Goal: Transaction & Acquisition: Purchase product/service

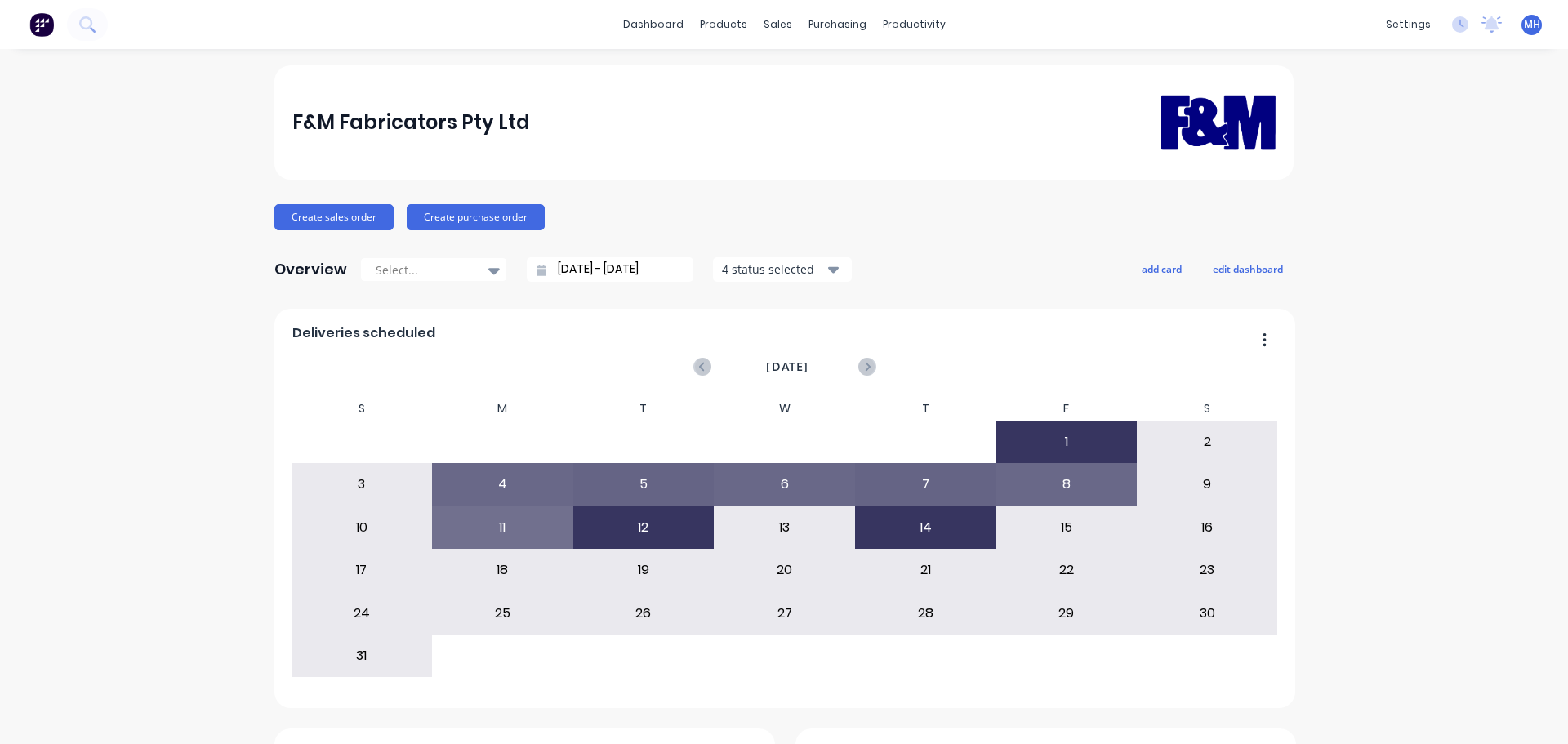
click at [832, 84] on div "Sales Orders" at bounding box center [832, 78] width 67 height 15
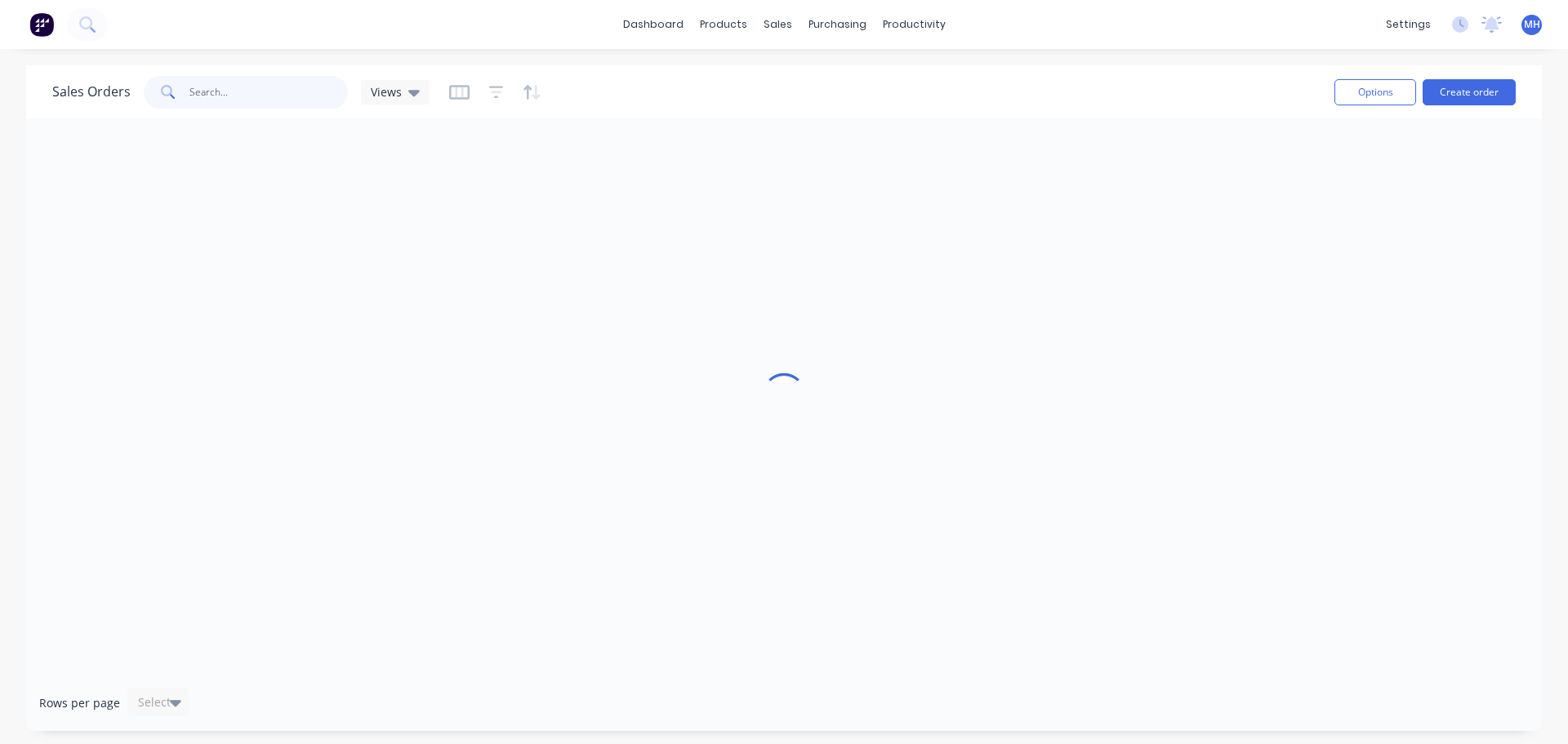
click at [222, 81] on input "text" at bounding box center [268, 92] width 160 height 32
type input "[PERSON_NAME]"
click at [637, 70] on div "Sales Orders [PERSON_NAME] Views Options Create order" at bounding box center [784, 92] width 1516 height 53
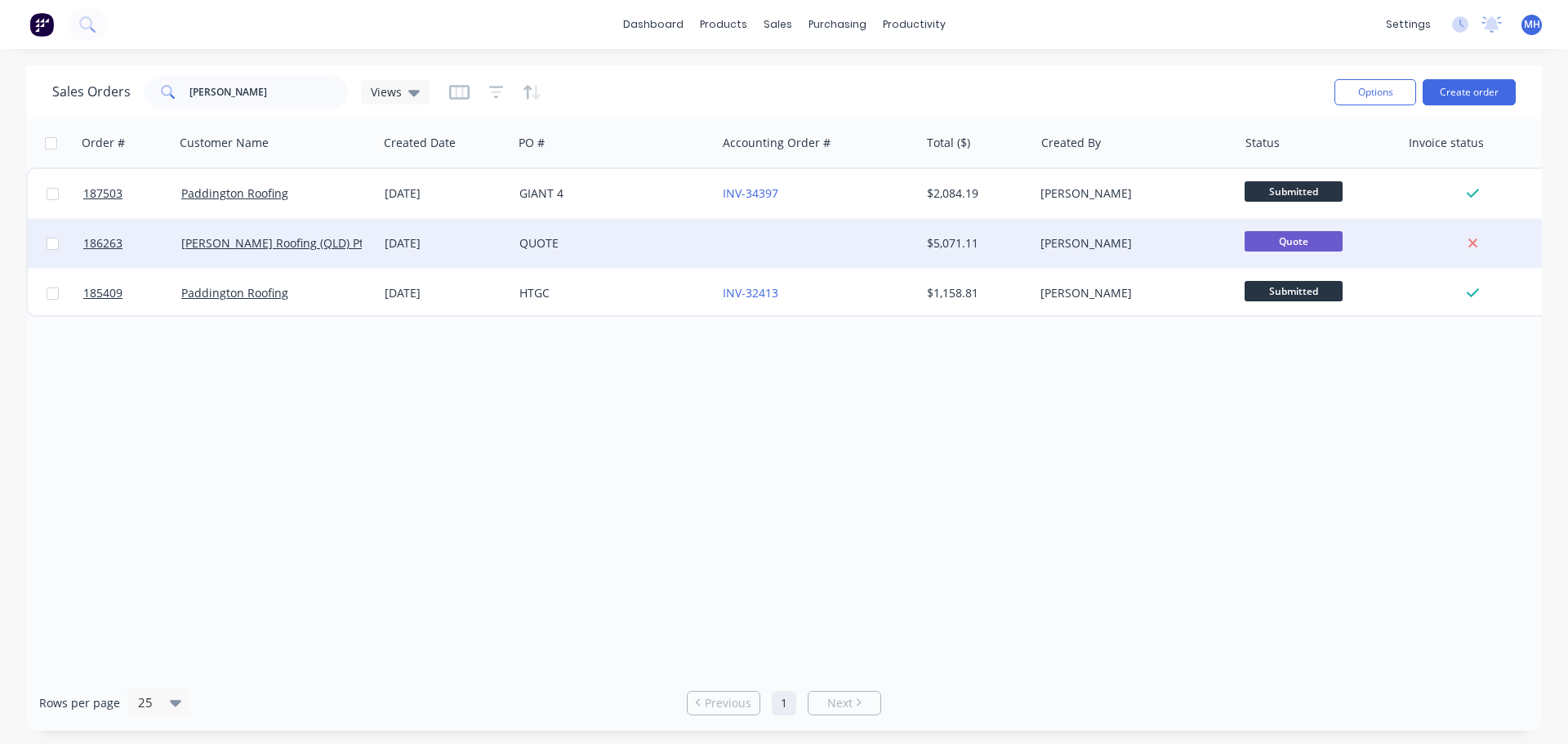
click at [590, 244] on div "QUOTE" at bounding box center [609, 243] width 181 height 17
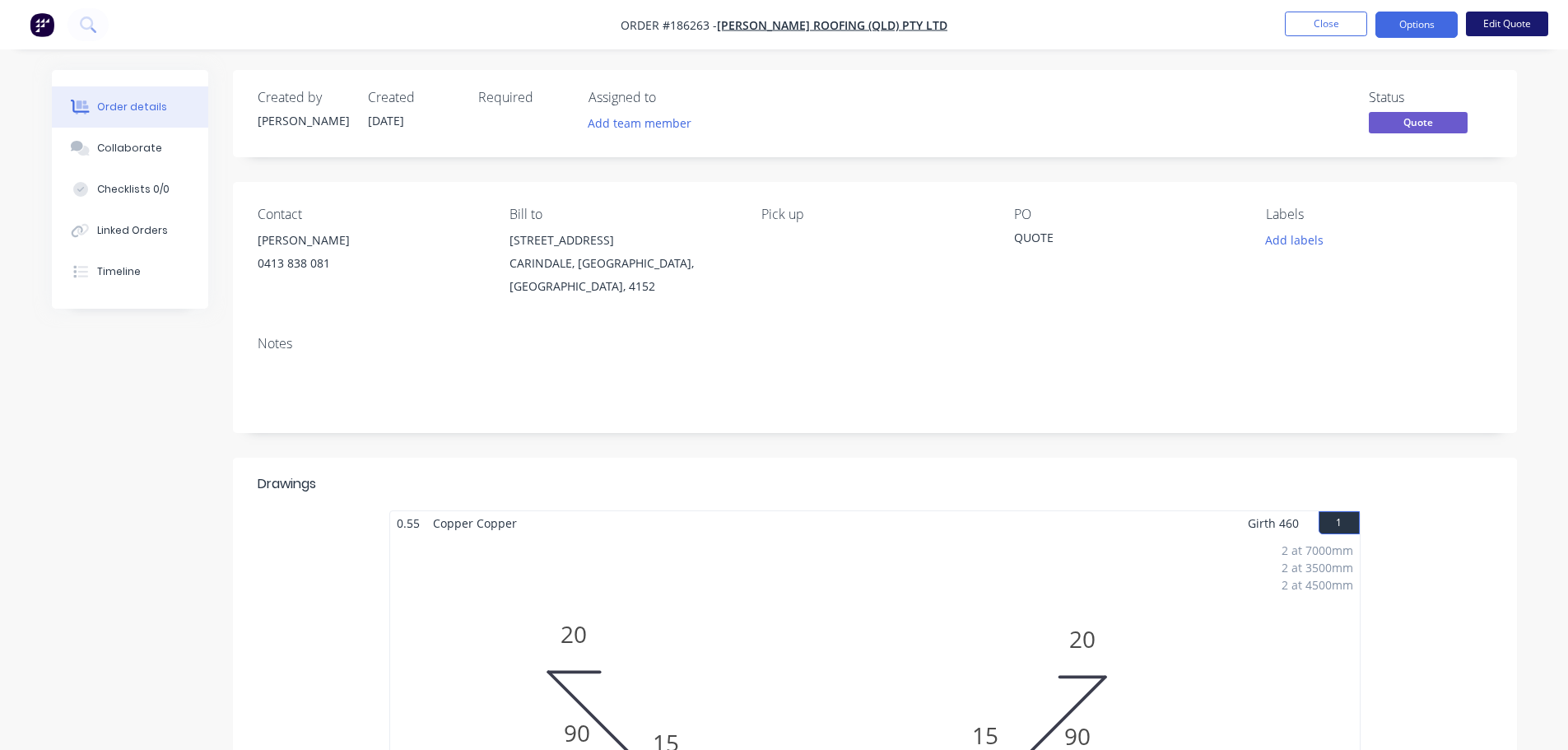
click at [1526, 21] on button "Edit Quote" at bounding box center [1506, 24] width 82 height 25
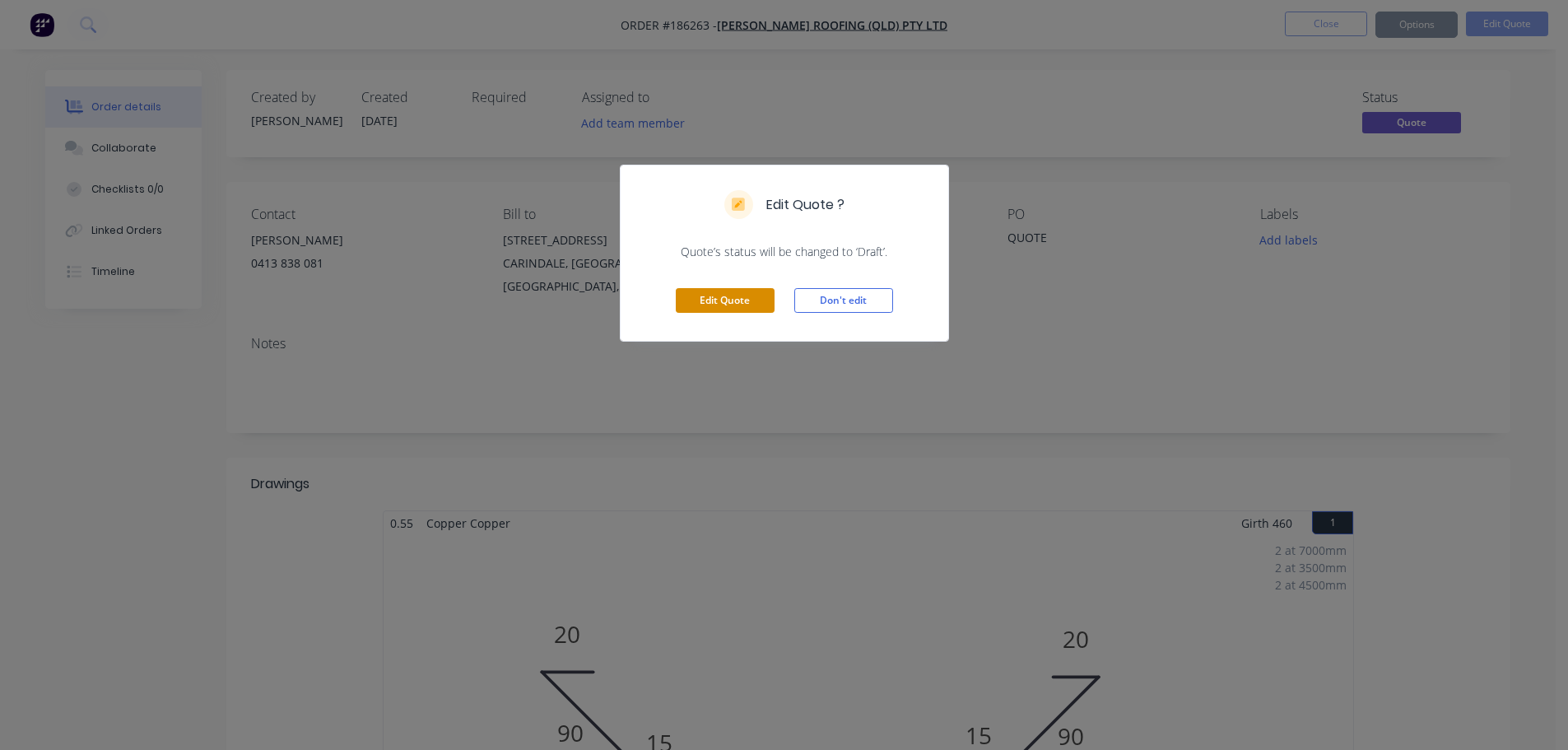
click at [741, 299] on button "Edit Quote" at bounding box center [725, 300] width 99 height 25
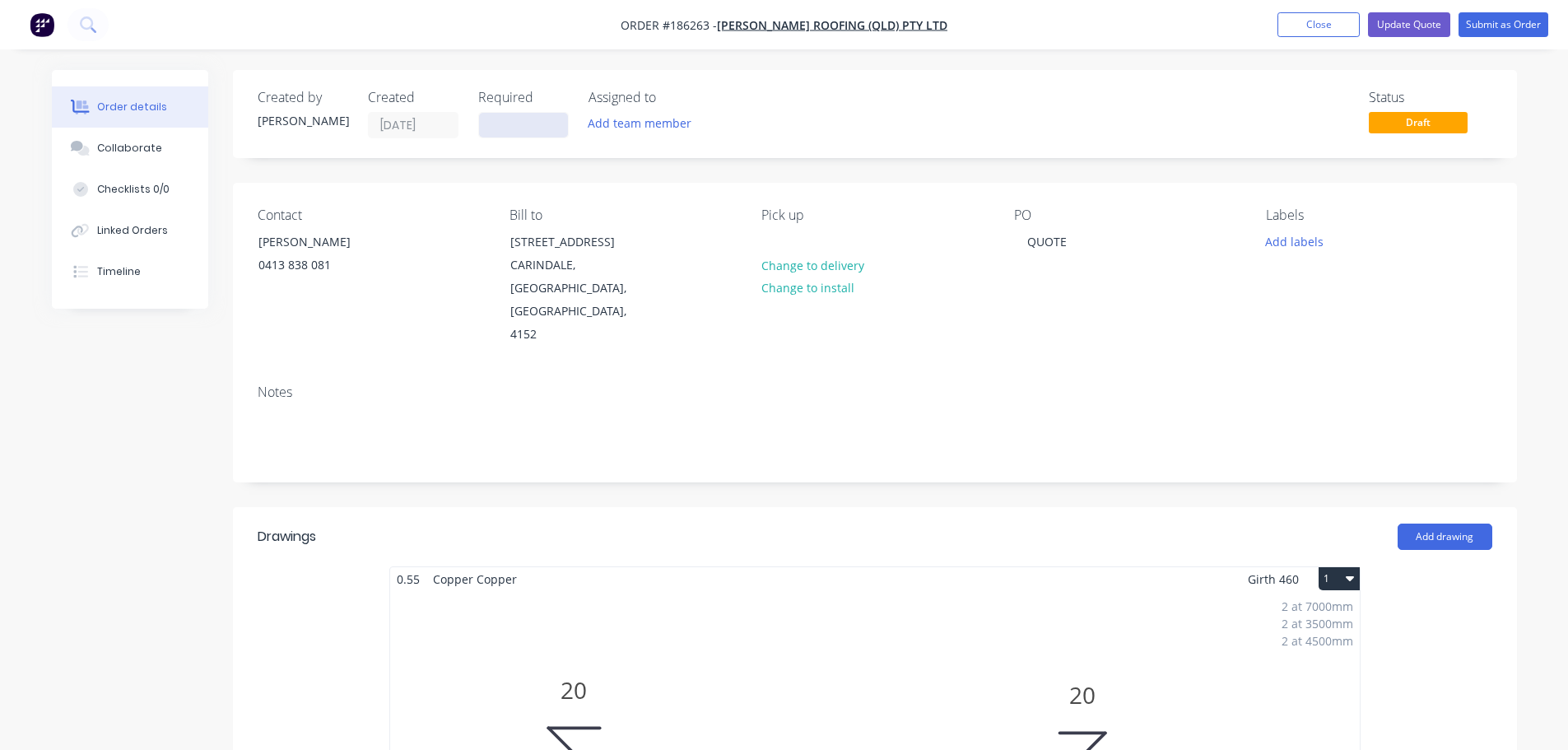
click at [498, 114] on input at bounding box center [523, 124] width 89 height 25
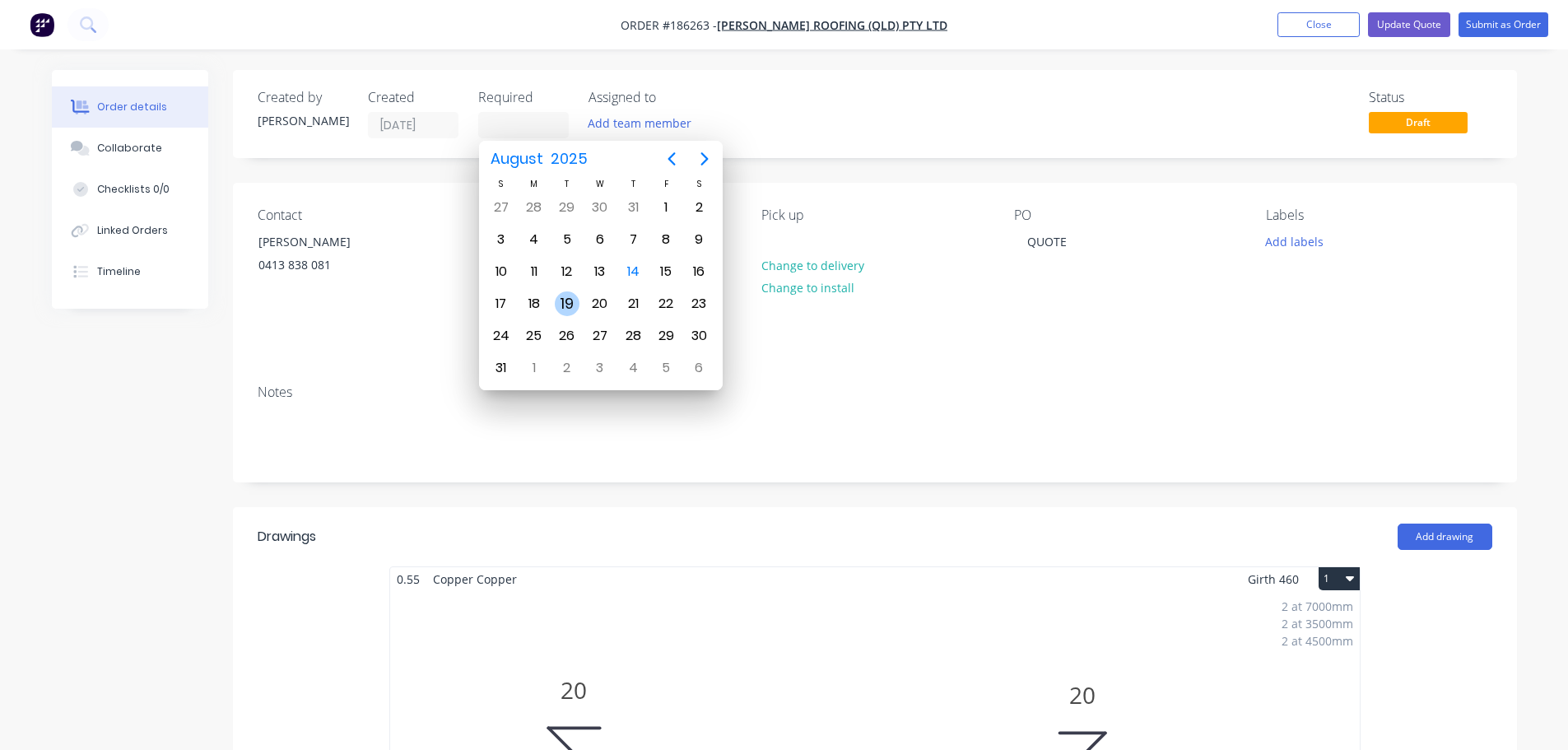
click at [569, 302] on div "19" at bounding box center [566, 303] width 25 height 25
type input "[DATE]"
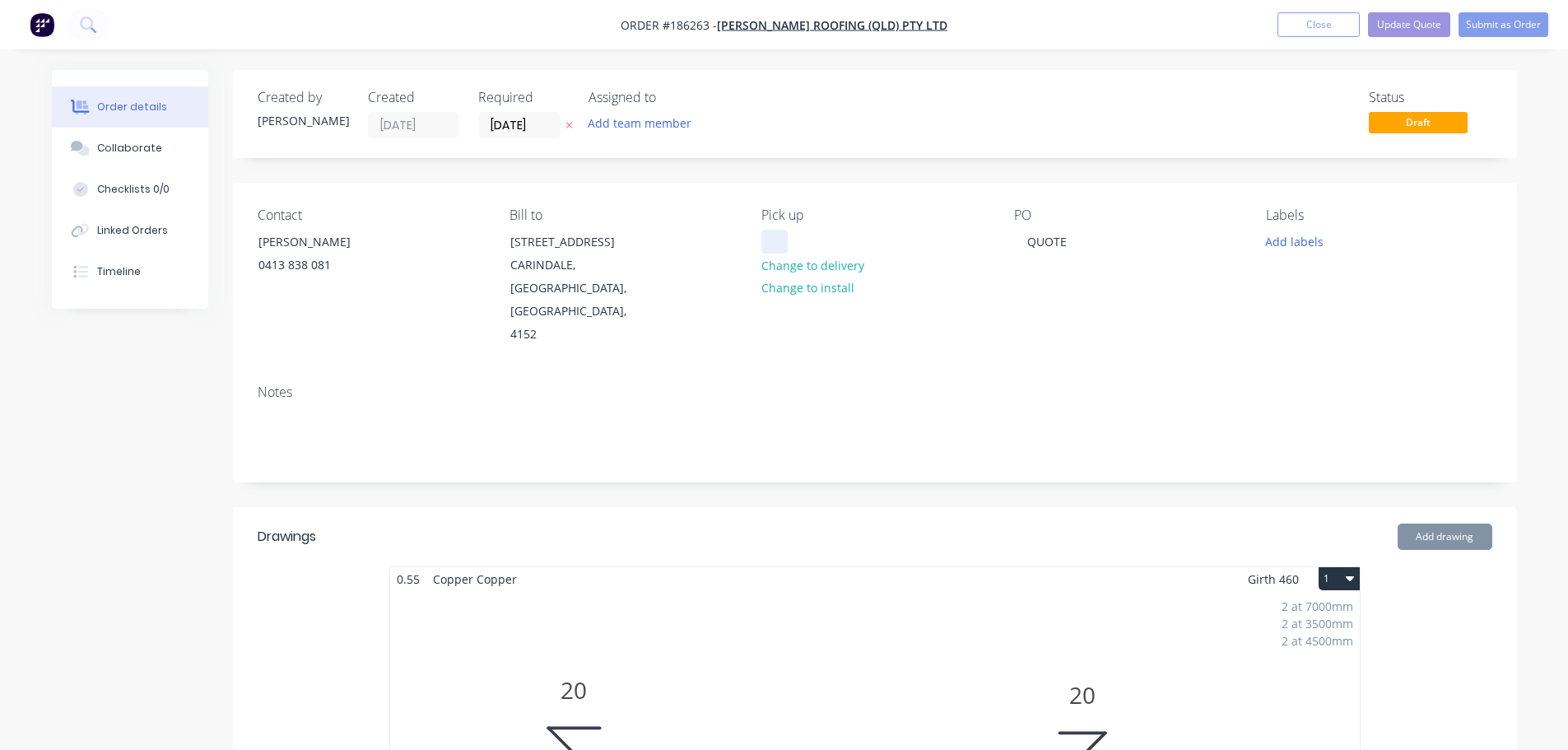
click at [775, 237] on div at bounding box center [774, 242] width 27 height 24
click at [787, 421] on div "Notes" at bounding box center [874, 426] width 1284 height 111
click at [1053, 238] on div "QUOTE" at bounding box center [1046, 242] width 66 height 24
click at [1056, 239] on div "QUOTE" at bounding box center [1046, 242] width 66 height 24
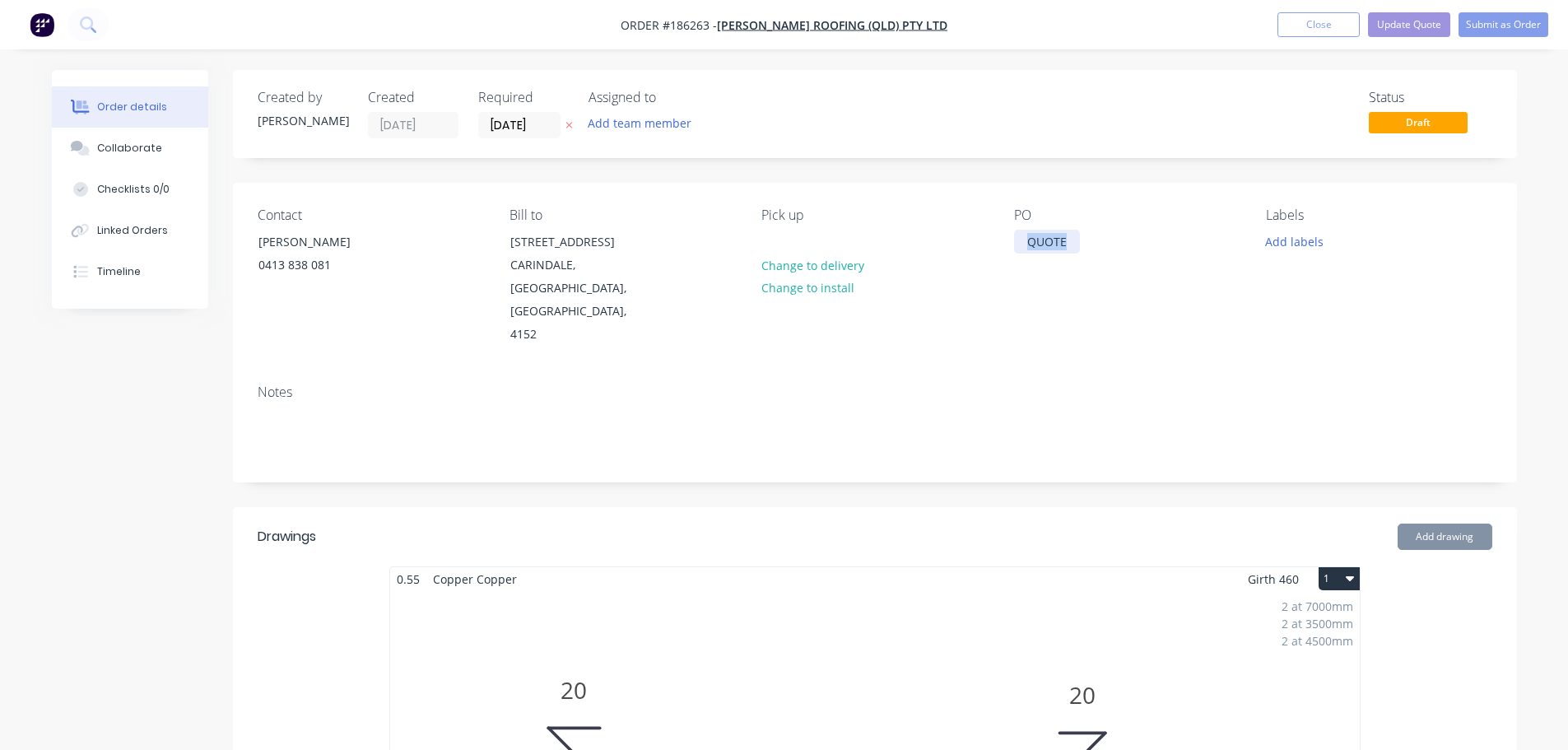
click at [1056, 239] on div "QUOTE" at bounding box center [1046, 242] width 66 height 24
click at [1393, 18] on button "Update Quote" at bounding box center [1408, 25] width 82 height 25
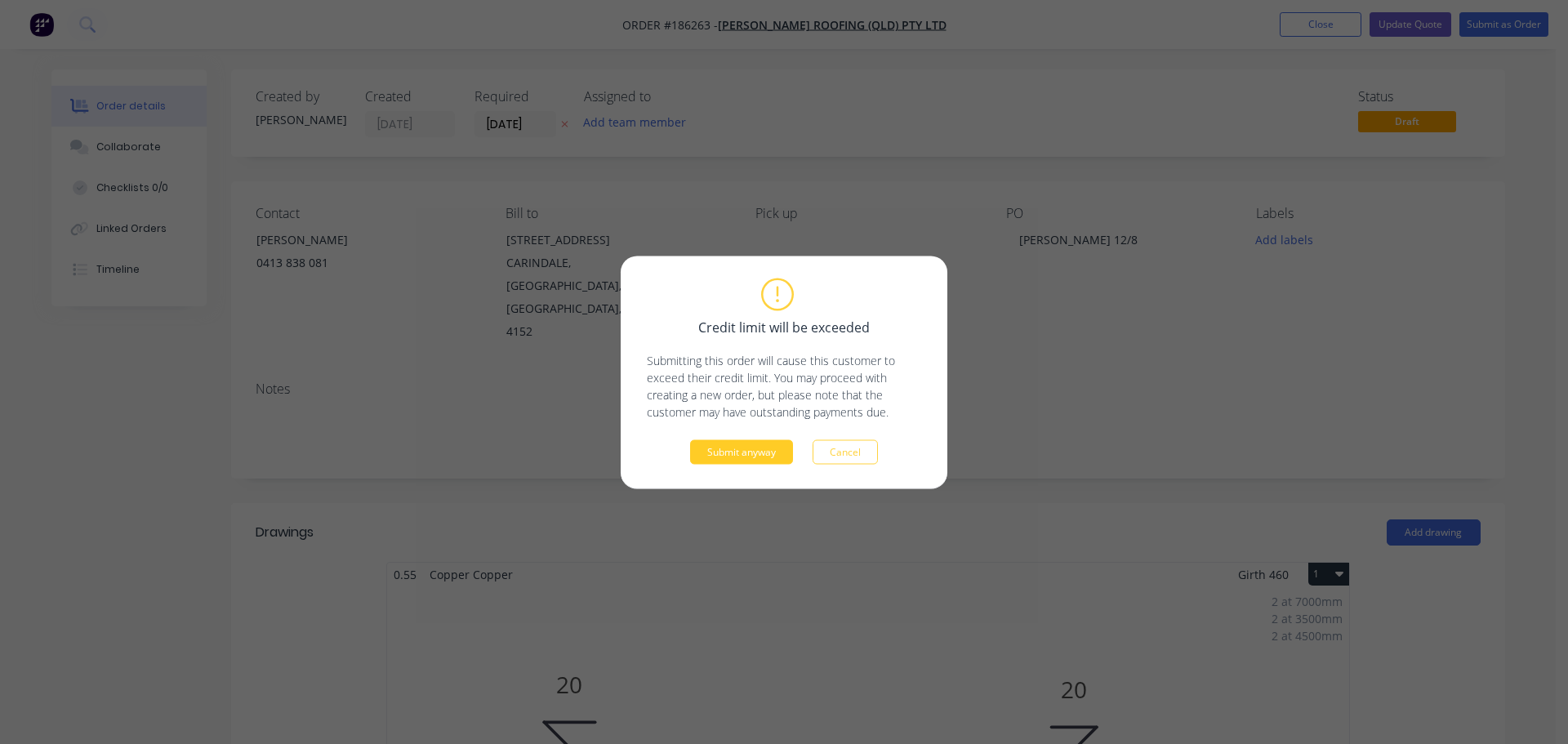
click at [734, 450] on button "Submit anyway" at bounding box center [741, 451] width 103 height 24
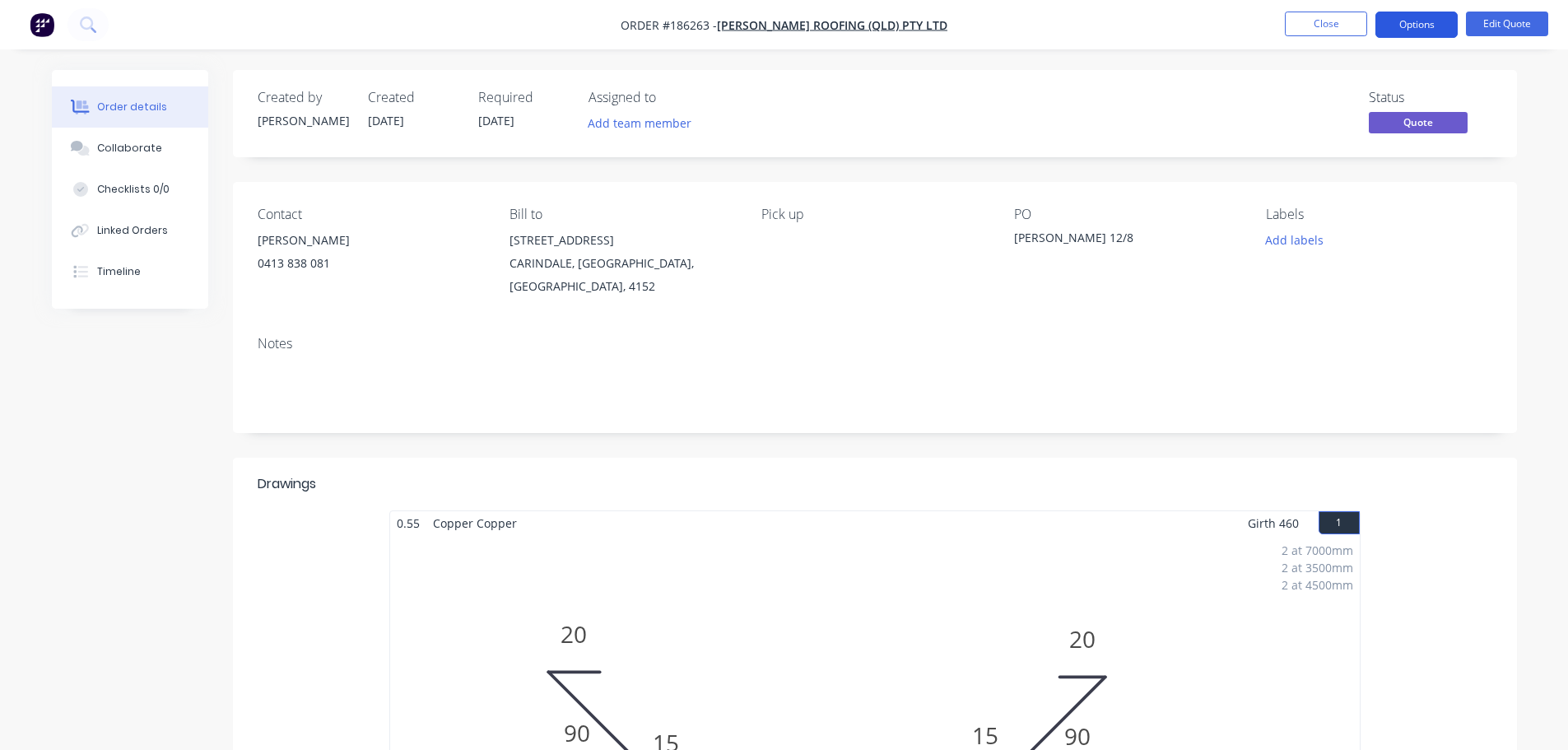
click at [1398, 23] on button "Options" at bounding box center [1415, 25] width 82 height 27
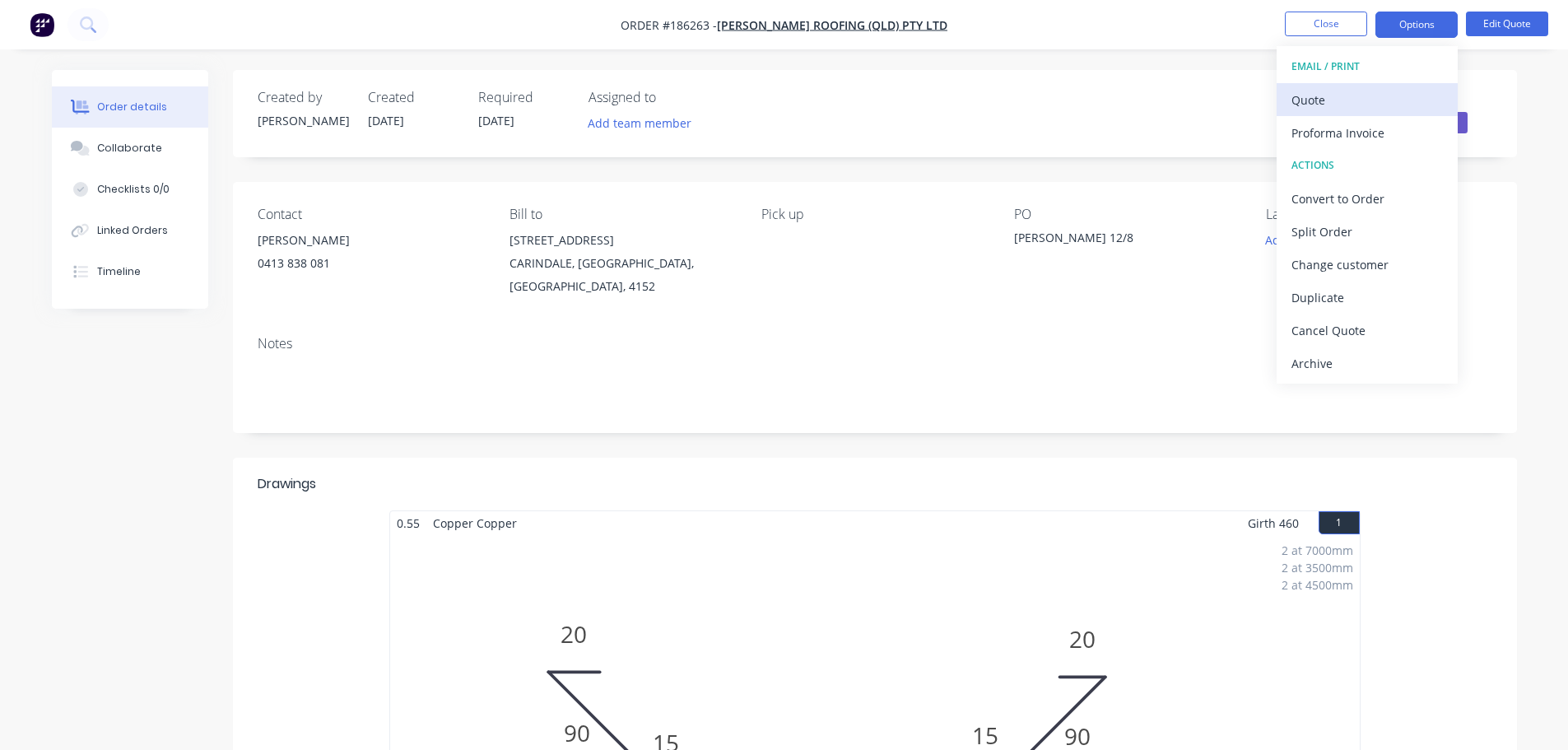
click at [1363, 107] on div "Quote" at bounding box center [1366, 100] width 151 height 24
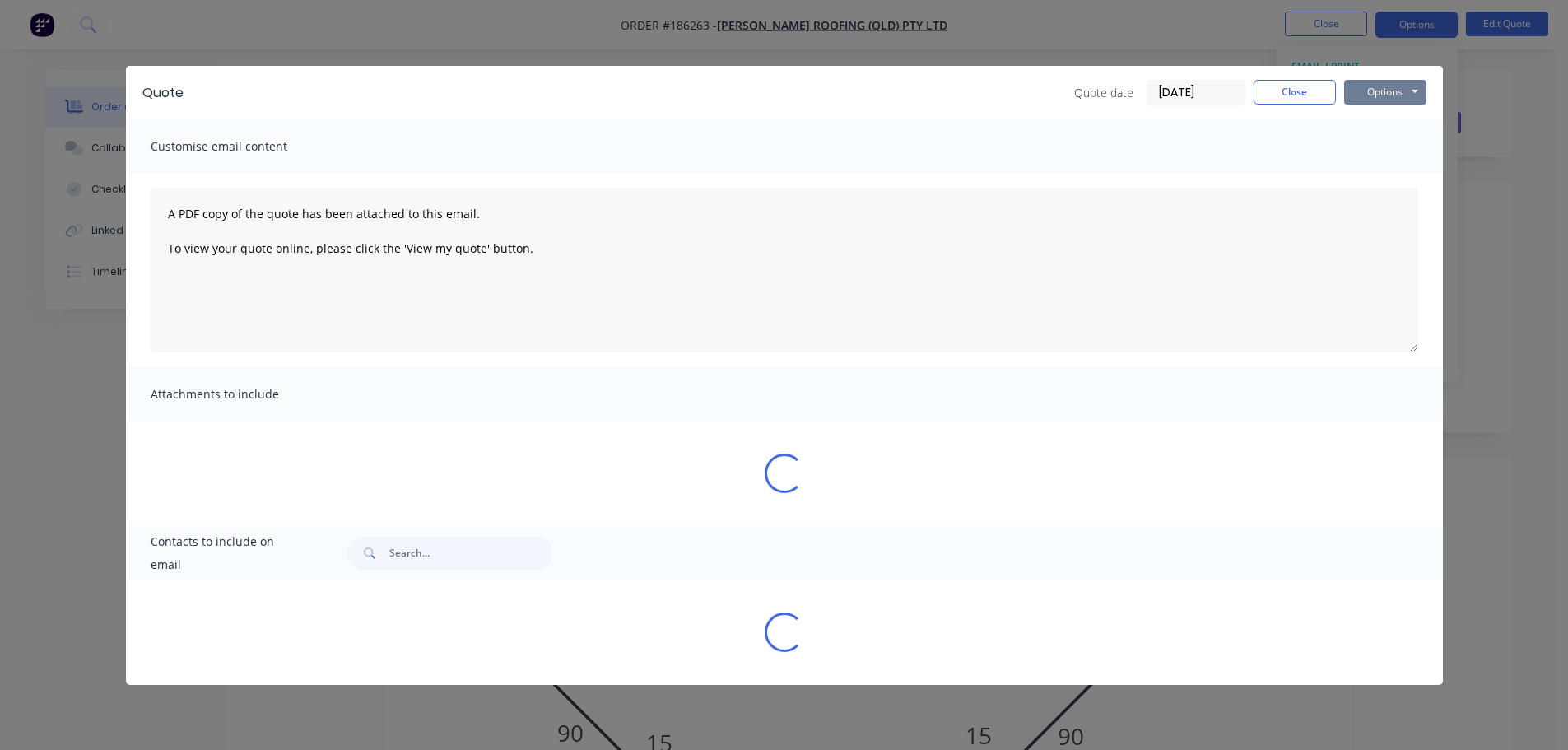
click at [1367, 93] on button "Options" at bounding box center [1384, 92] width 82 height 25
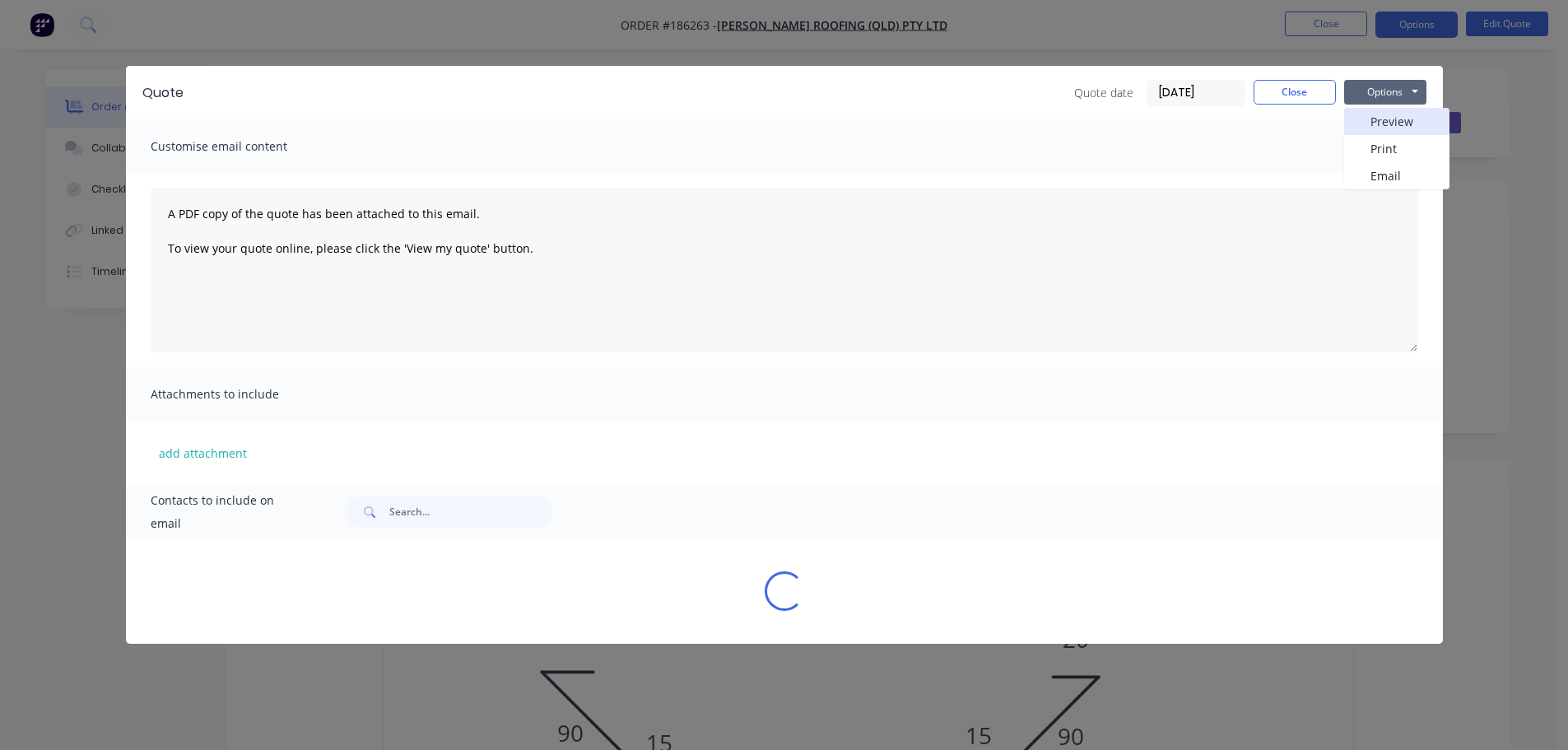
click at [1365, 126] on button "Preview" at bounding box center [1396, 121] width 106 height 28
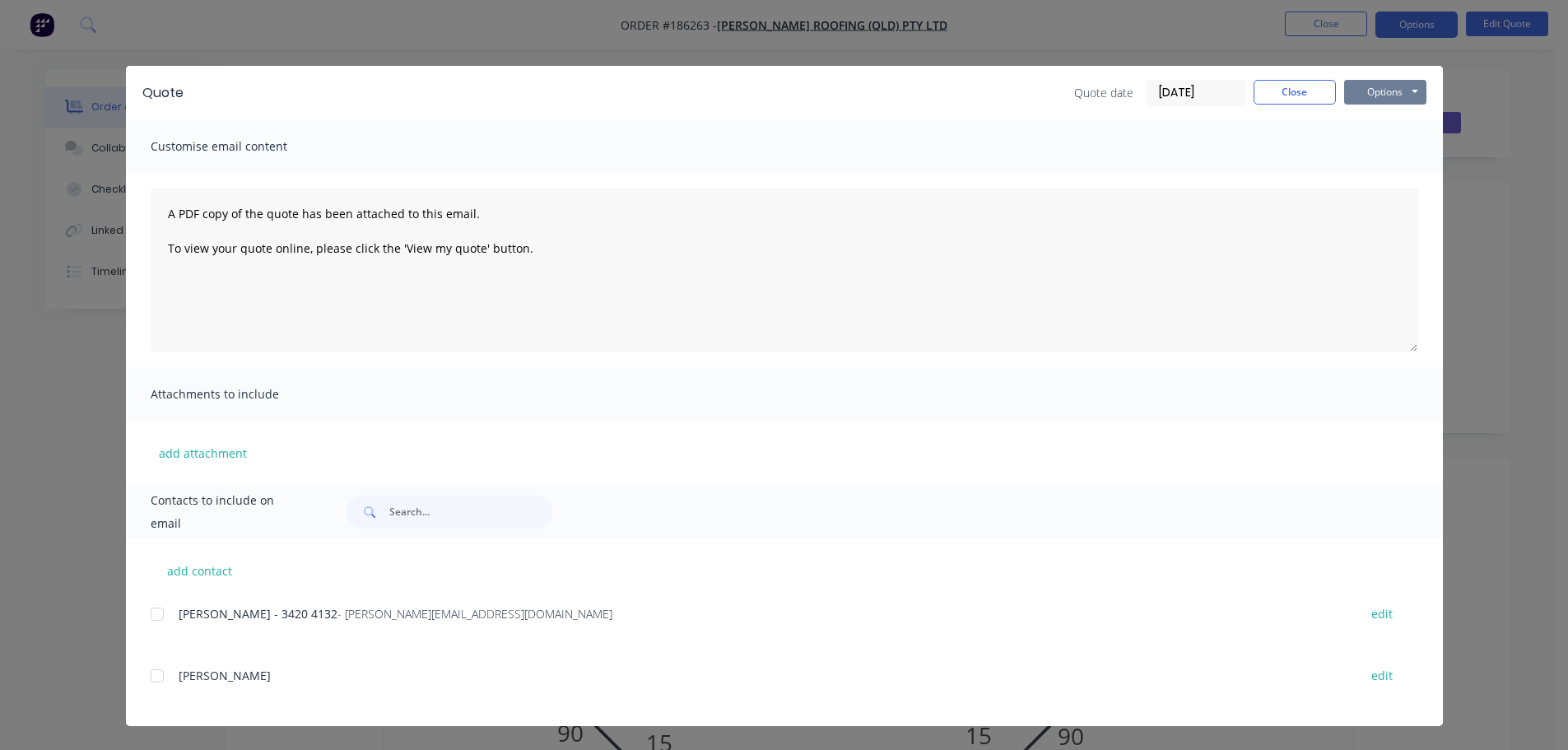
click at [1391, 81] on button "Options" at bounding box center [1384, 92] width 82 height 25
drag, startPoint x: 1298, startPoint y: 102, endPoint x: 1363, endPoint y: 64, distance: 75.3
click at [1299, 101] on button "Close" at bounding box center [1294, 92] width 82 height 25
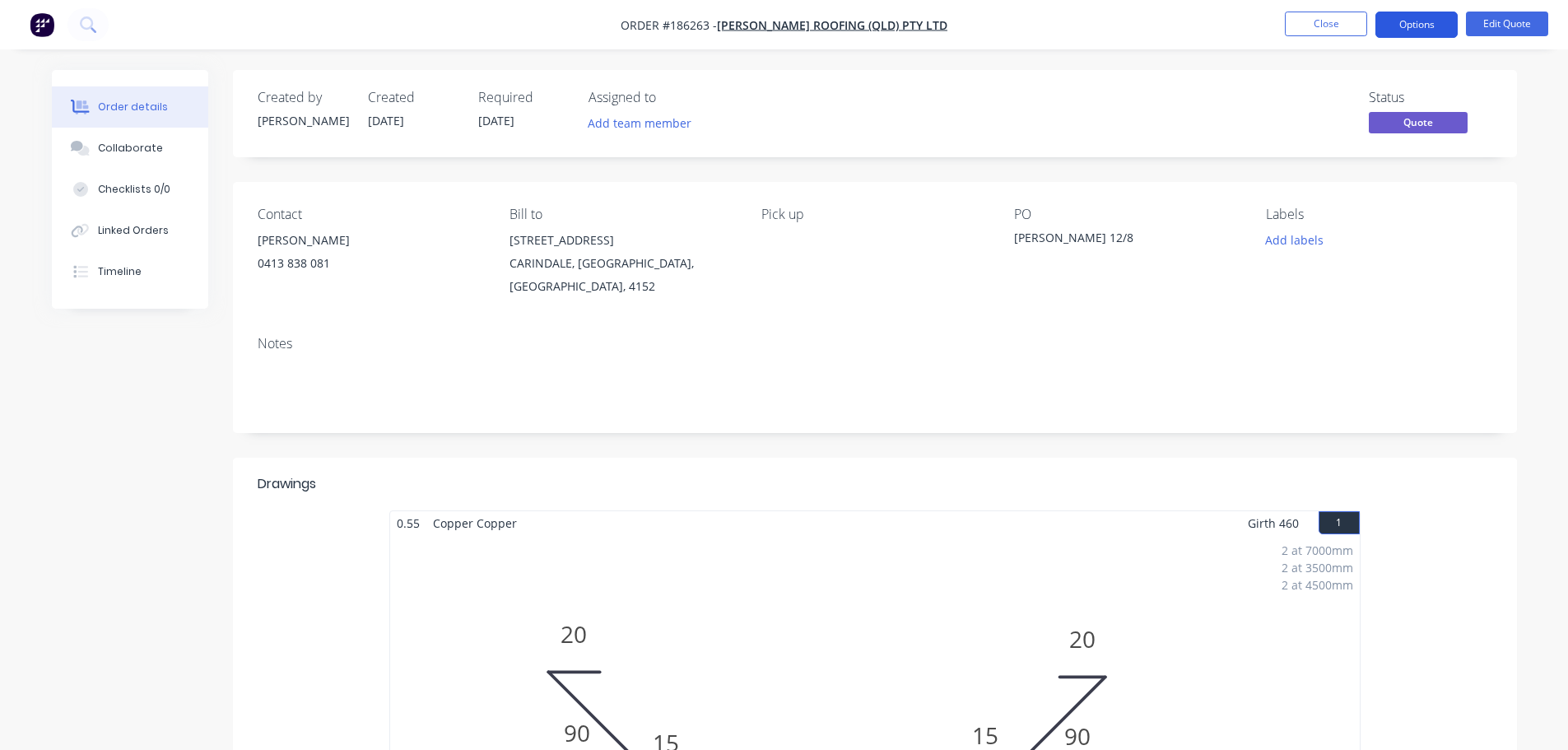
click at [1415, 26] on button "Options" at bounding box center [1415, 25] width 82 height 27
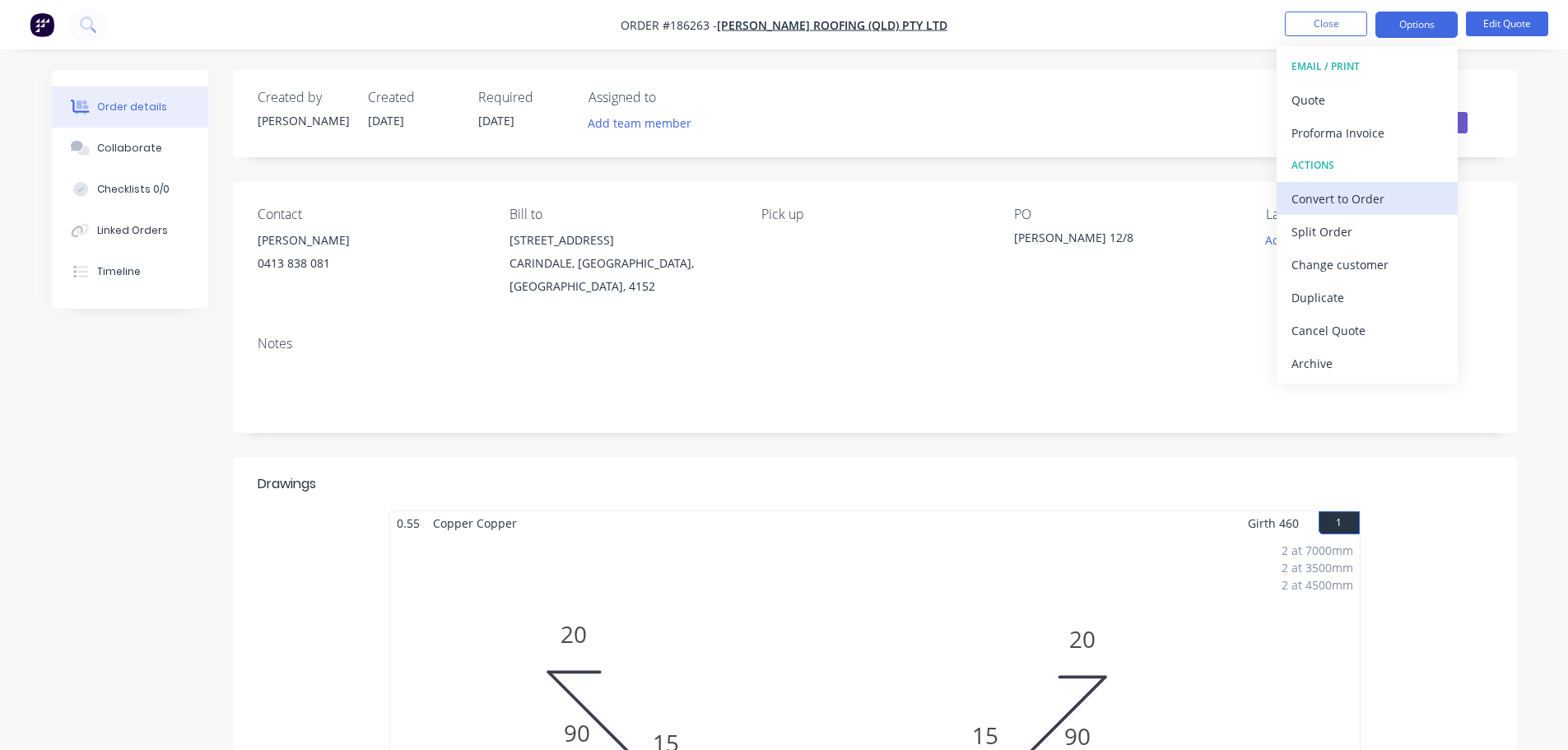
click at [1370, 204] on div "Convert to Order" at bounding box center [1366, 198] width 151 height 24
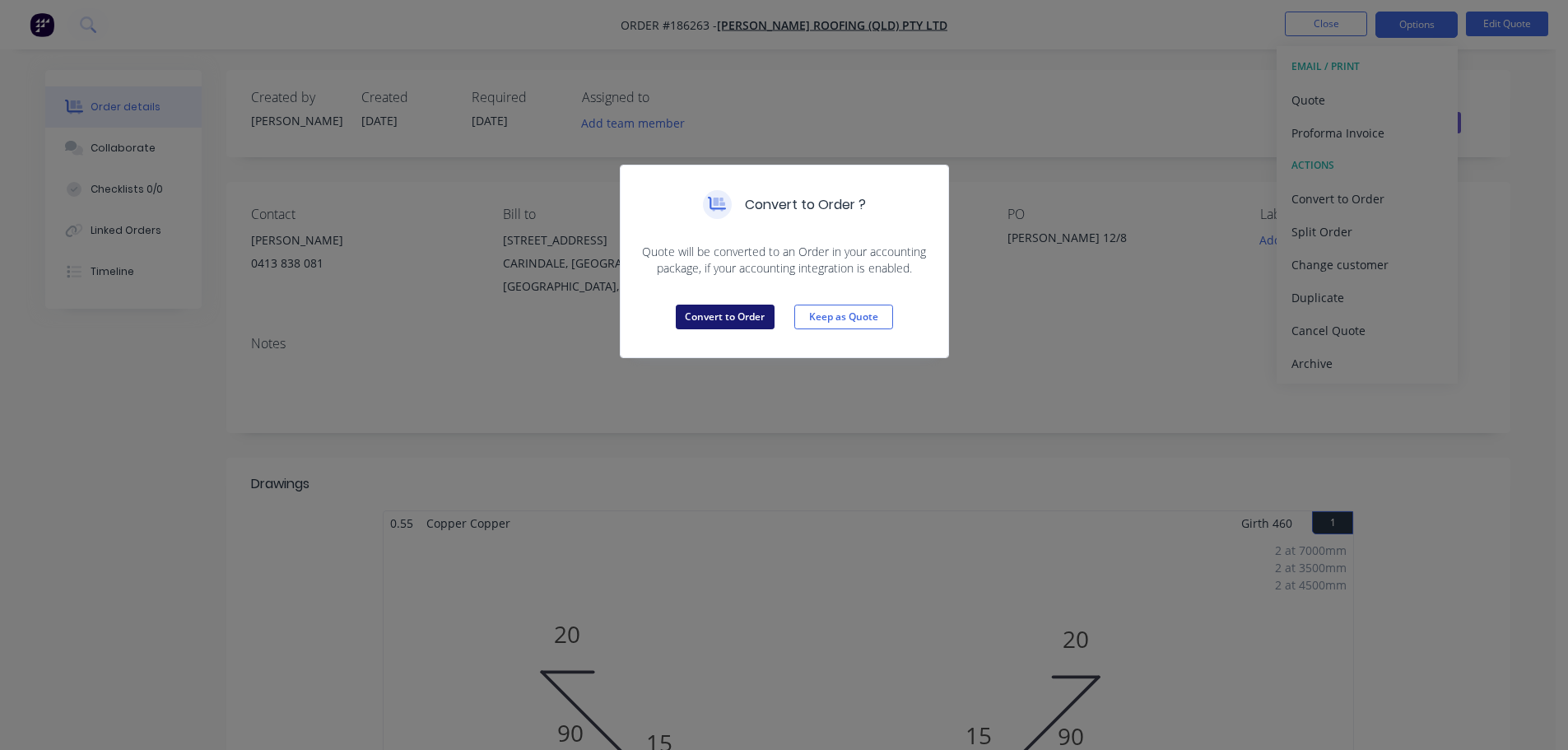
click at [716, 313] on button "Convert to Order" at bounding box center [725, 317] width 99 height 25
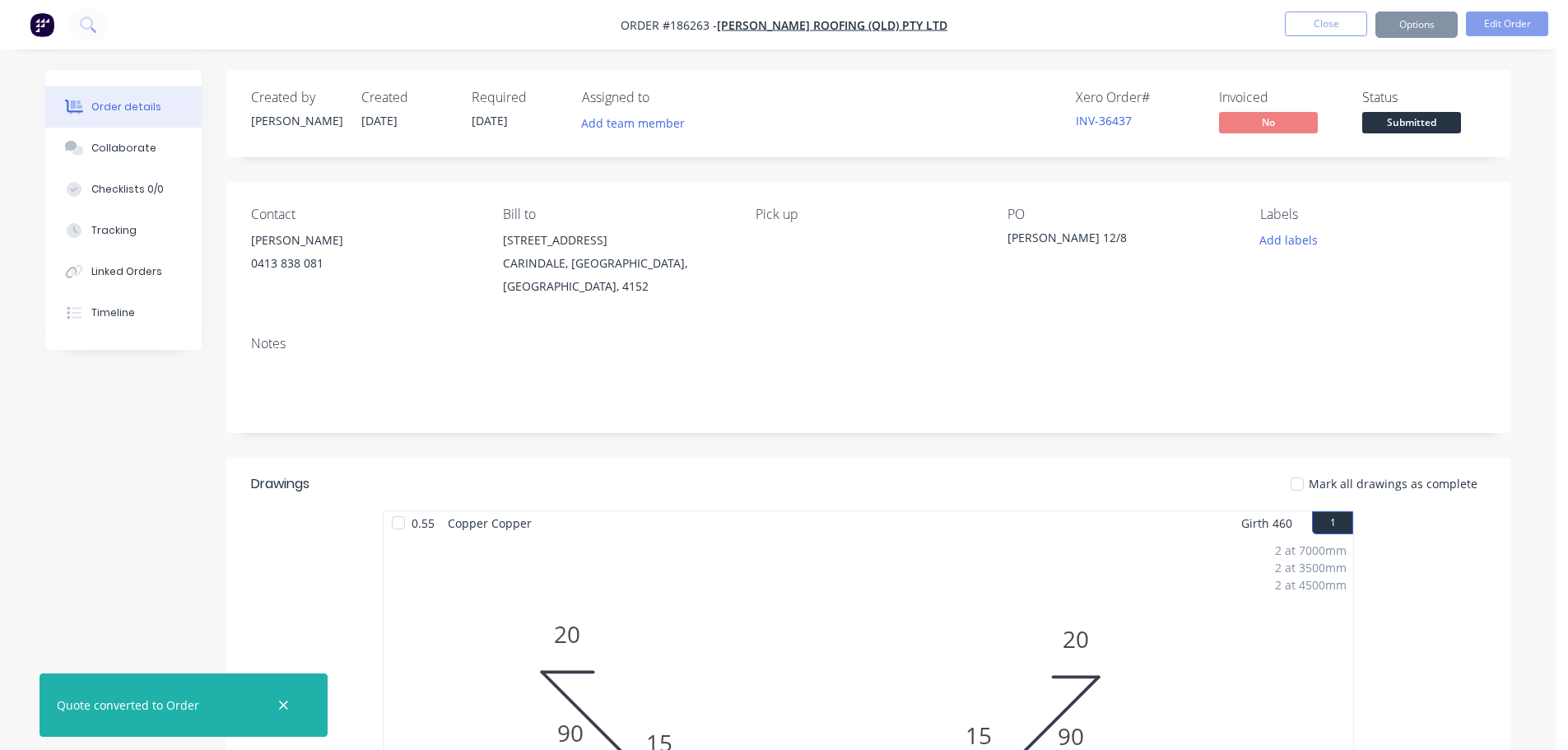
click at [1410, 24] on button "Options" at bounding box center [1415, 25] width 82 height 27
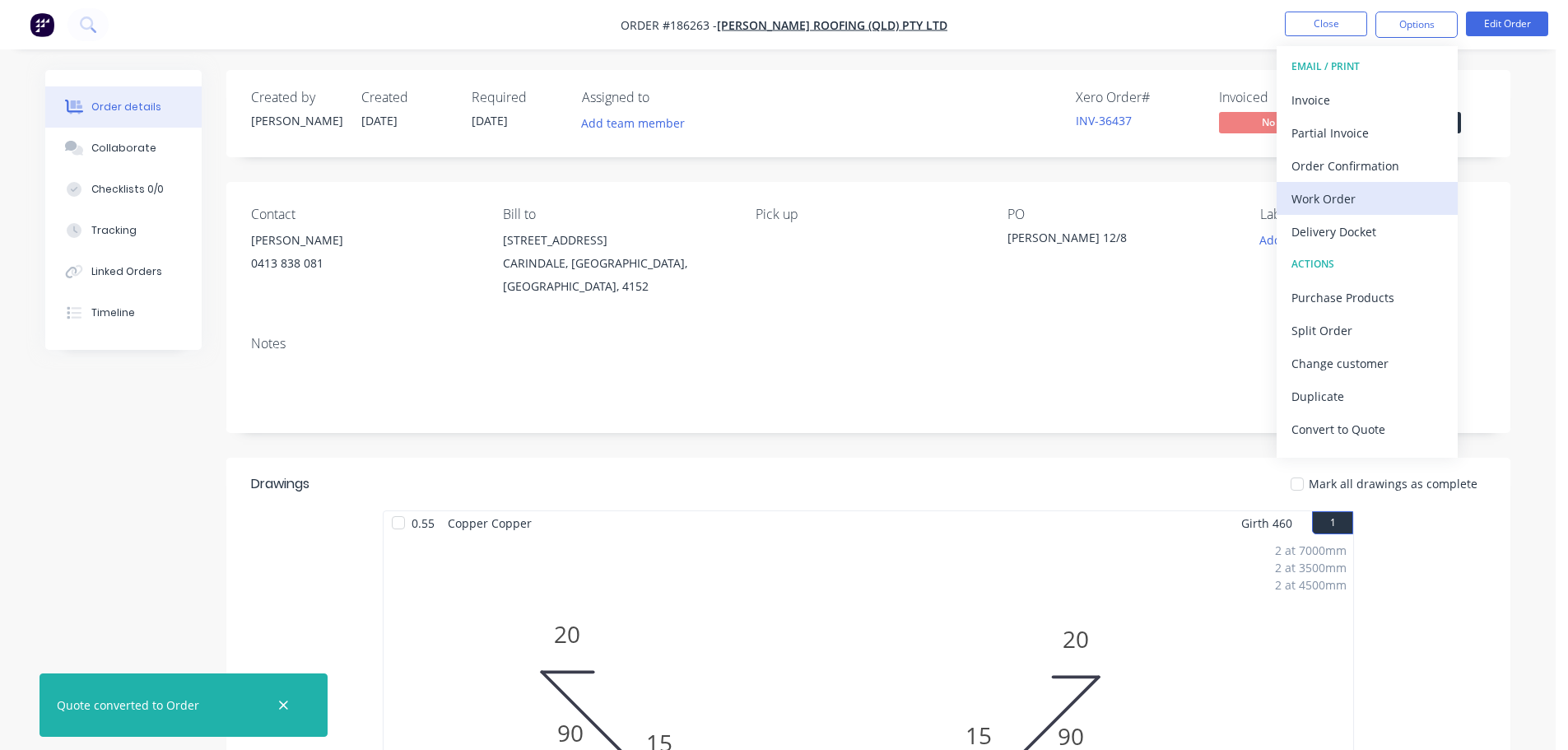
click at [1364, 192] on div "Work Order" at bounding box center [1366, 198] width 151 height 24
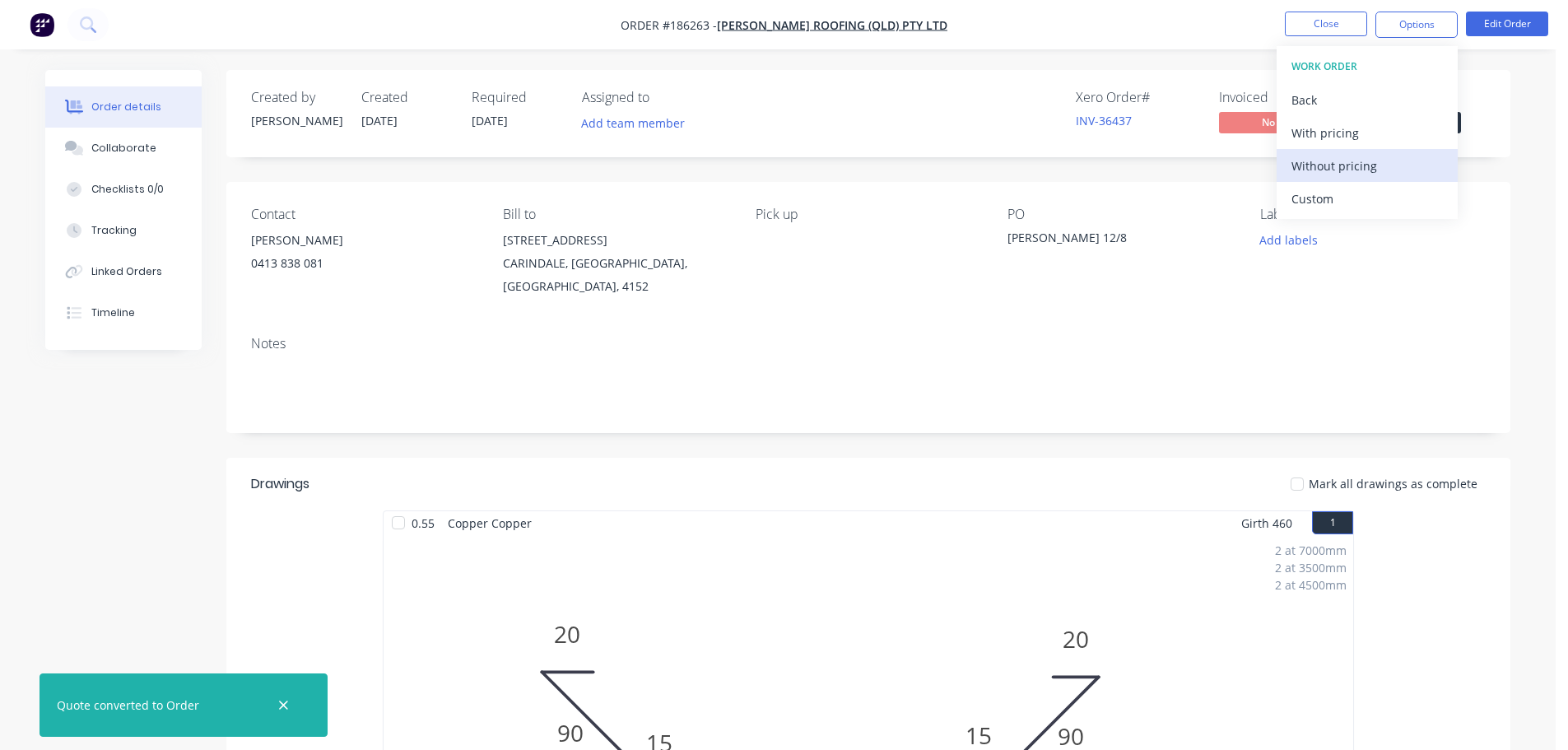
click at [1360, 166] on div "Without pricing" at bounding box center [1366, 166] width 151 height 24
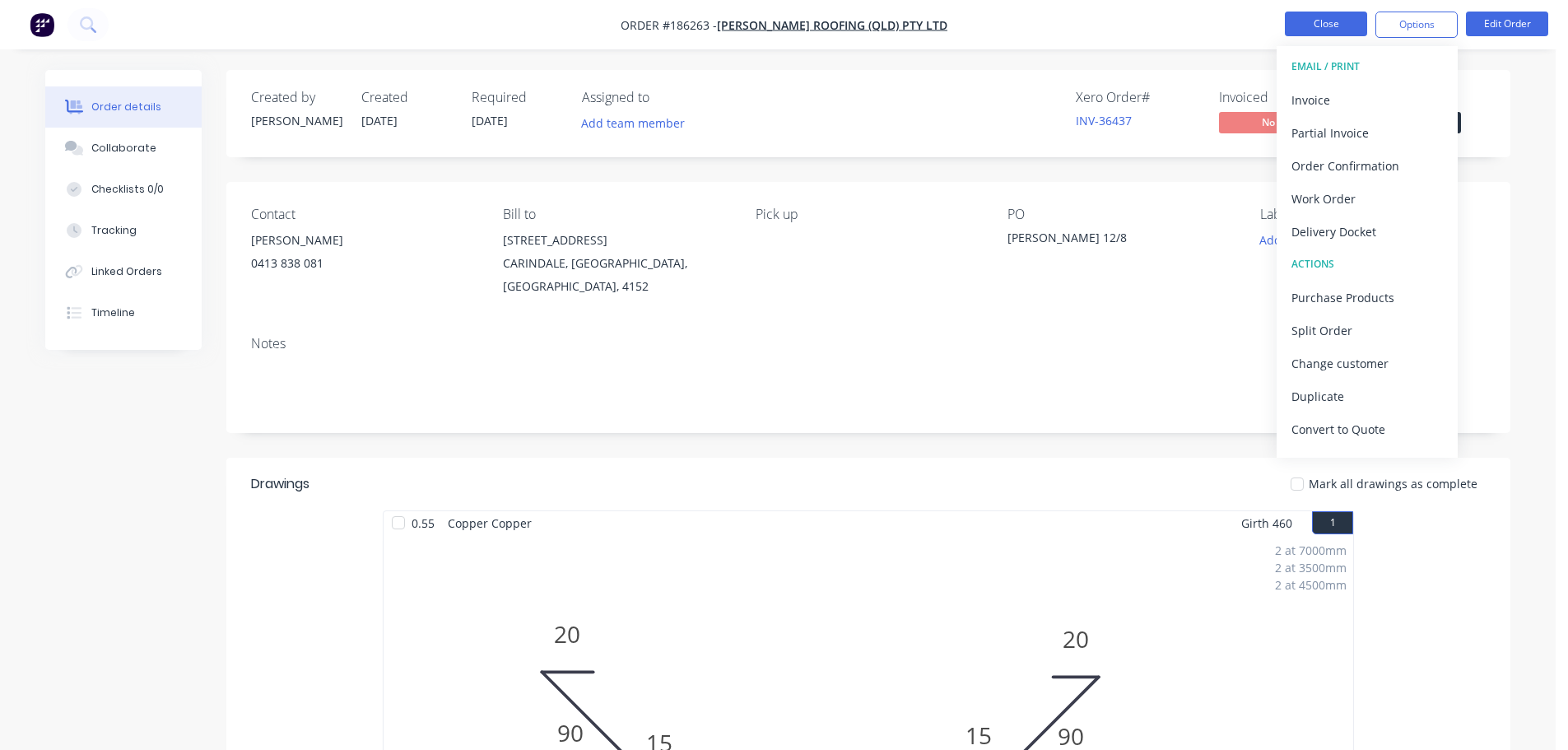
click at [1306, 23] on button "Close" at bounding box center [1325, 24] width 82 height 25
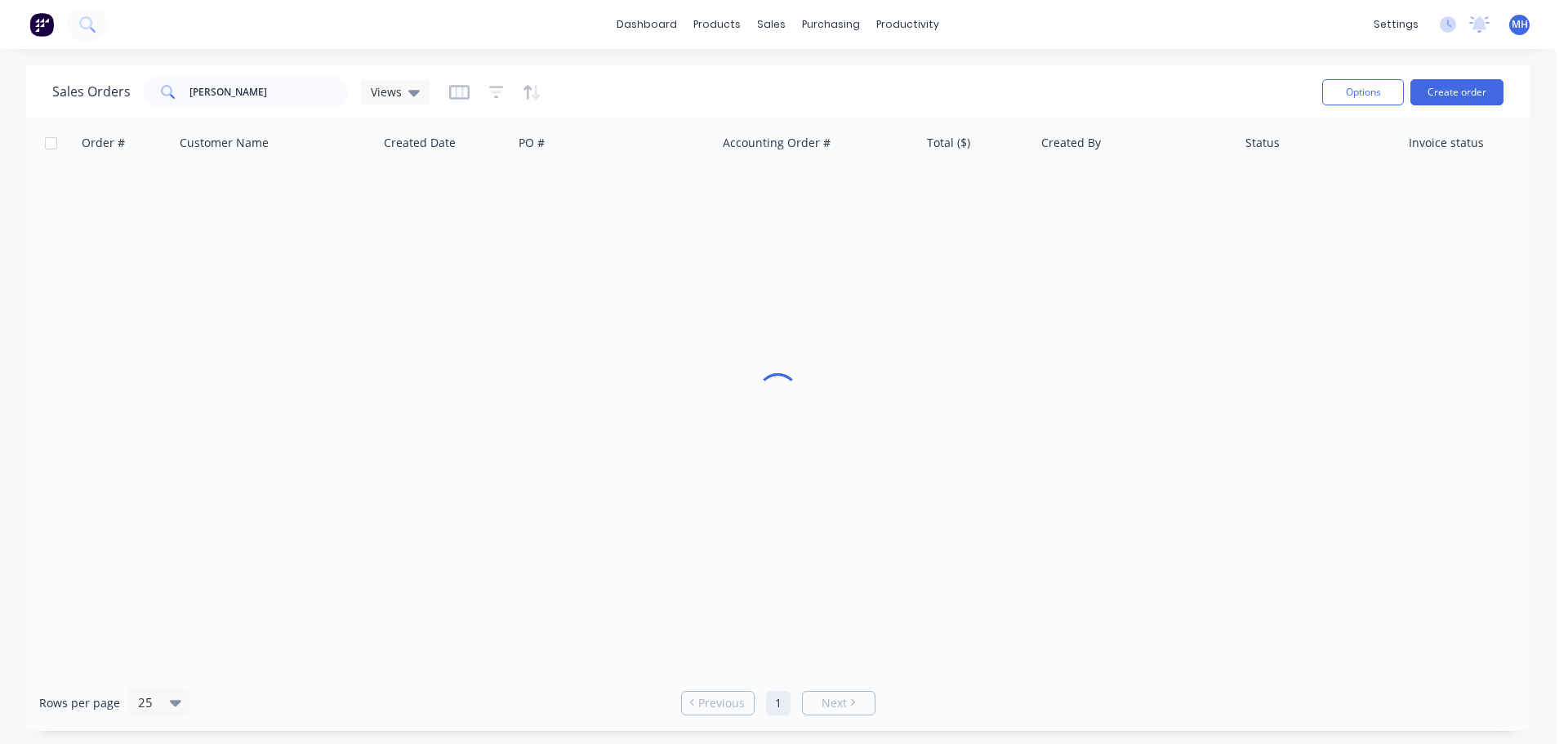
click at [1000, 59] on div "dashboard products sales purchasing productivity dashboard products Product Cat…" at bounding box center [778, 372] width 1556 height 744
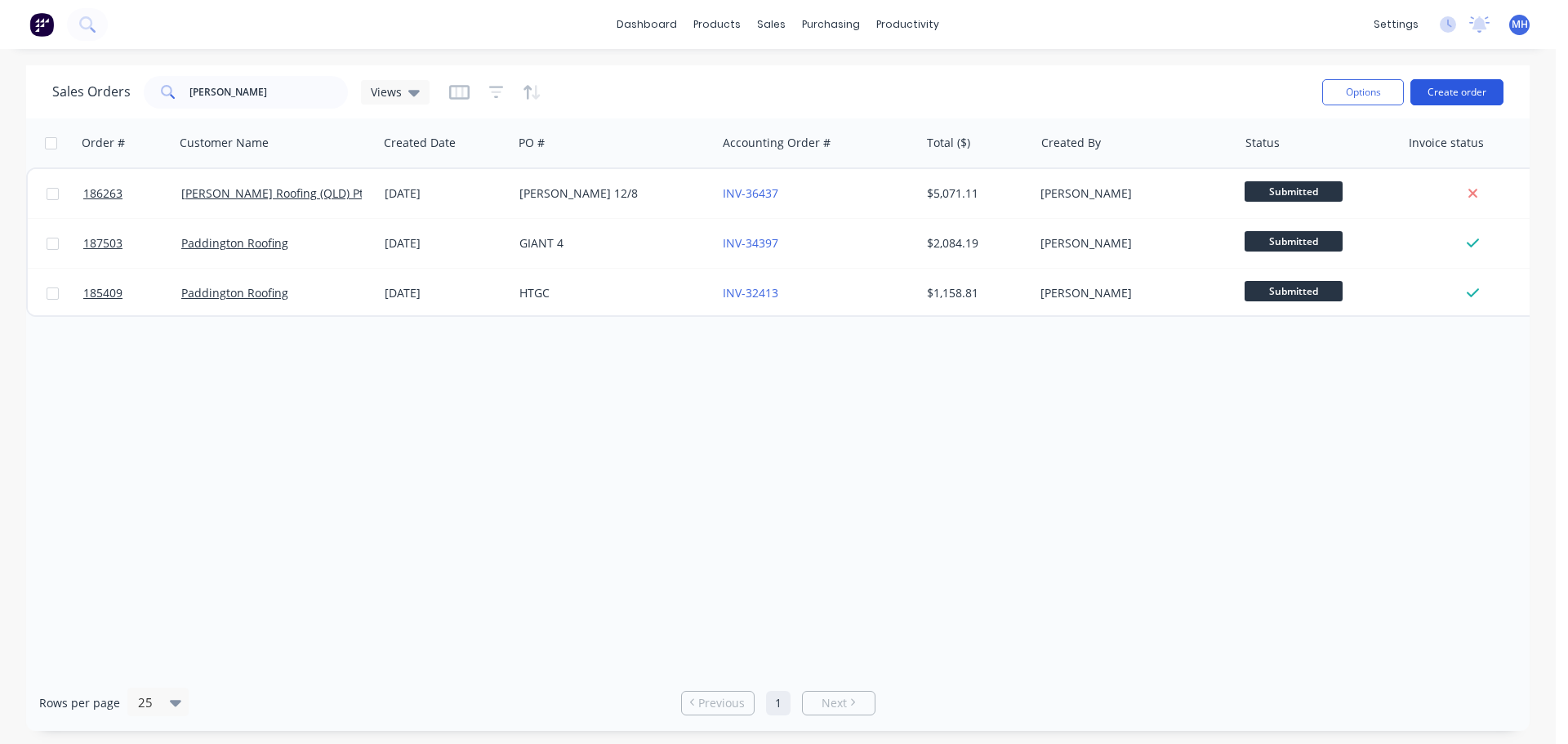
click at [1486, 94] on button "Create order" at bounding box center [1456, 92] width 93 height 26
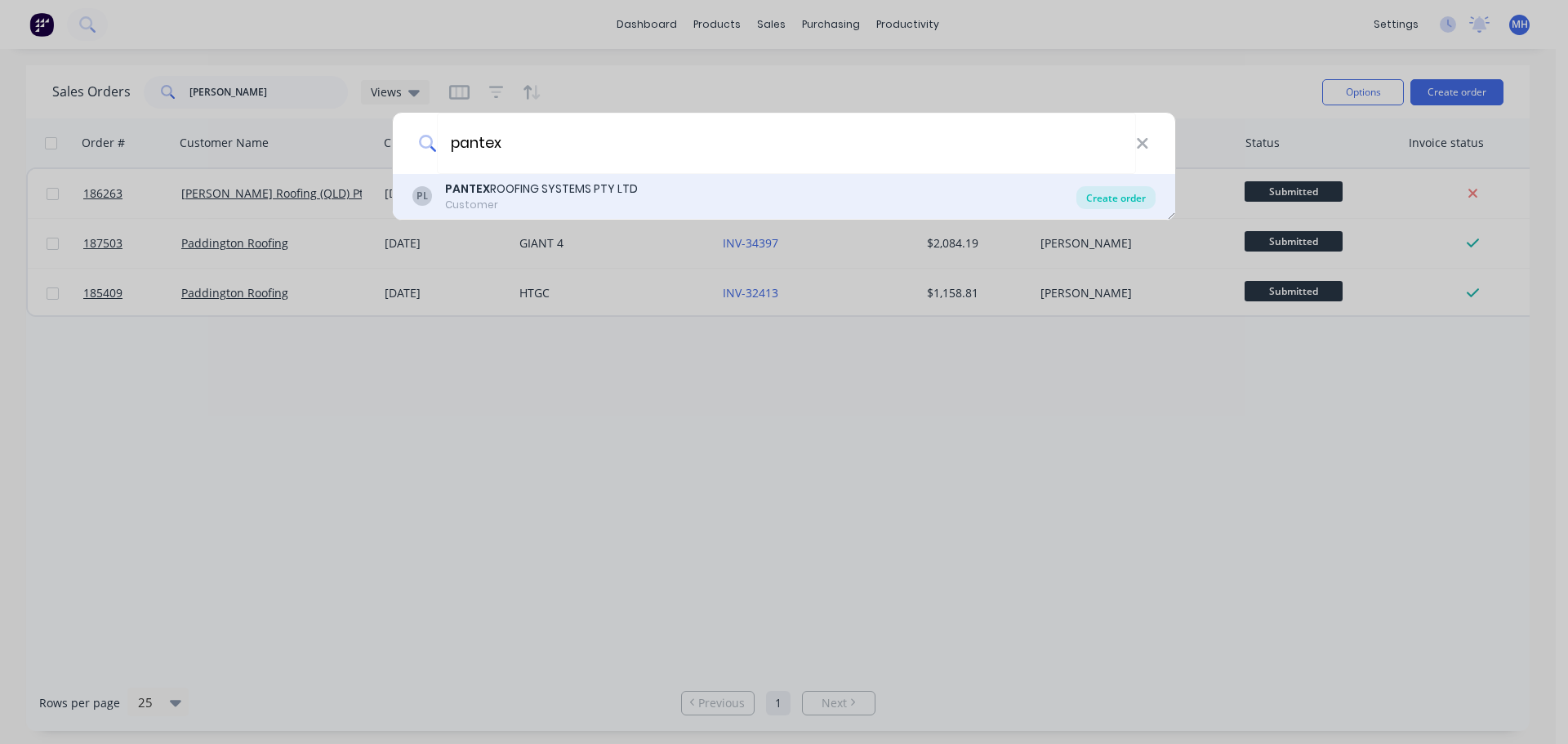
type input "pantex"
click at [1117, 195] on div "Create order" at bounding box center [1116, 197] width 79 height 23
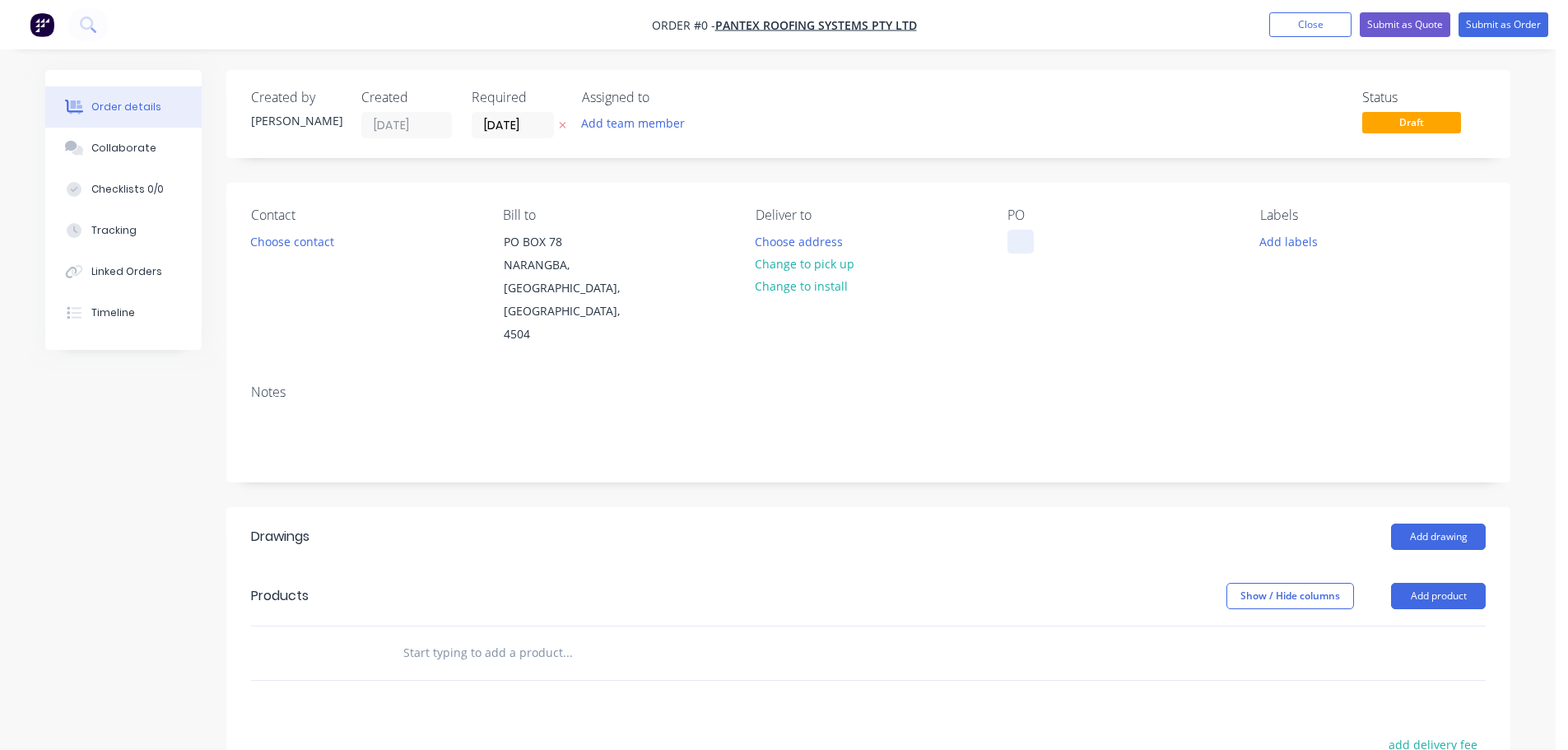
click at [1018, 244] on div at bounding box center [1020, 242] width 27 height 24
click at [583, 171] on div "Order details Collaborate Checklists 0/0 Tracking Linked Orders Timeline Order …" at bounding box center [778, 585] width 1498 height 1030
click at [0, 480] on div "Order details Collaborate Checklists 0/0 Tracking Linked Orders Timeline Order …" at bounding box center [778, 550] width 1555 height 1100
click at [1443, 582] on button "Add product" at bounding box center [1438, 595] width 95 height 27
click at [1444, 626] on div "Product catalogue" at bounding box center [1407, 638] width 126 height 24
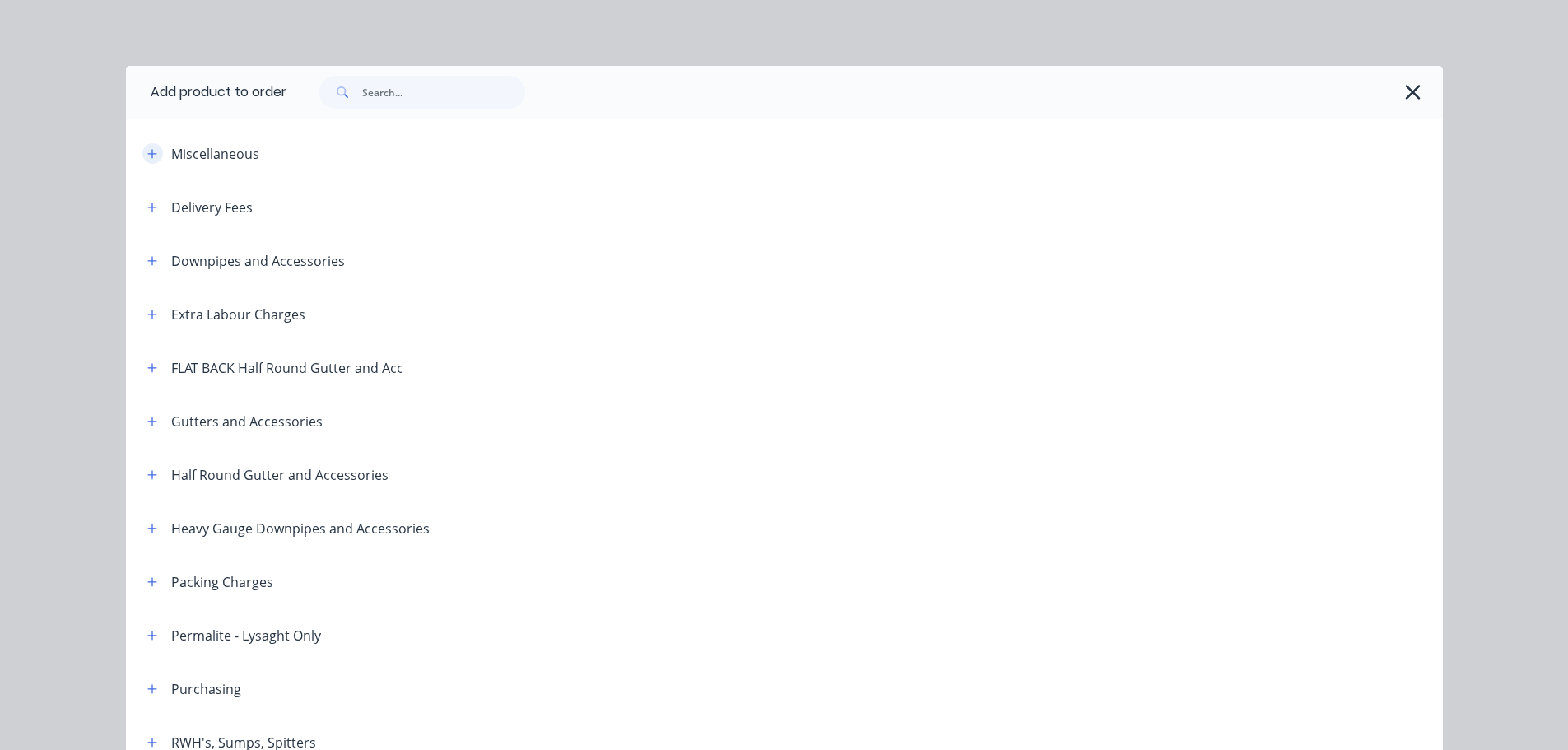
click at [148, 161] on button "button" at bounding box center [152, 153] width 21 height 21
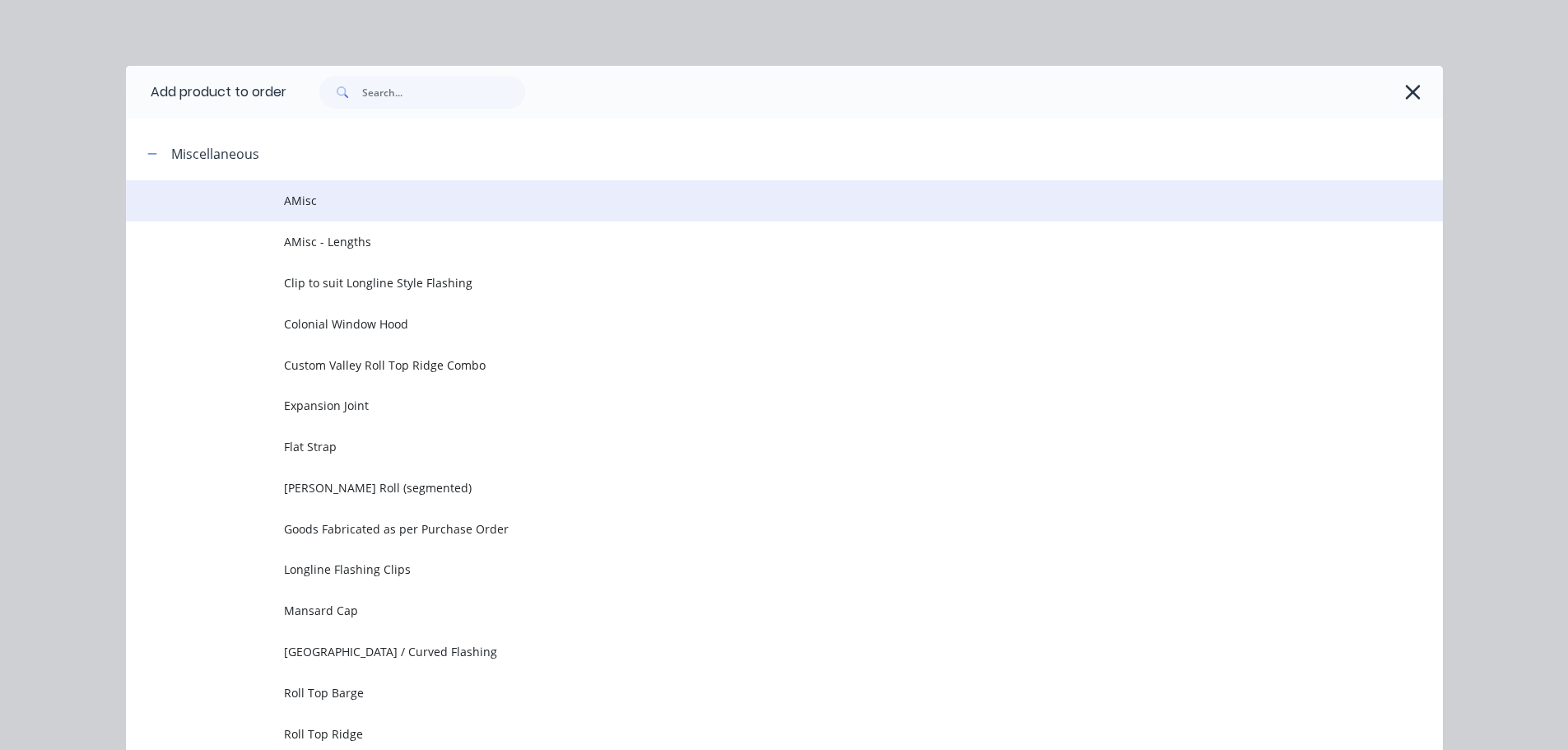
click at [261, 188] on td at bounding box center [205, 201] width 158 height 41
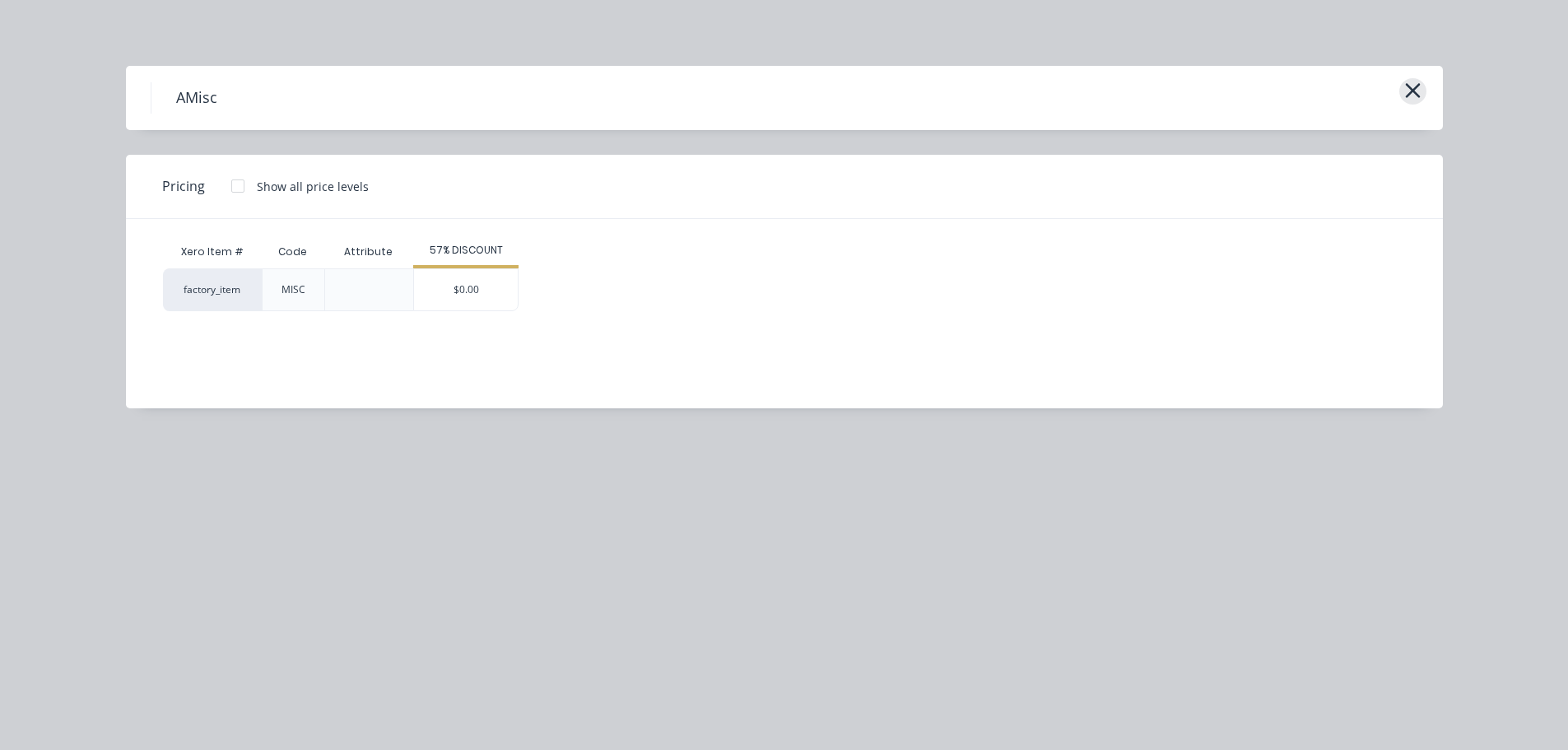
click at [1414, 93] on icon "button" at bounding box center [1412, 90] width 15 height 15
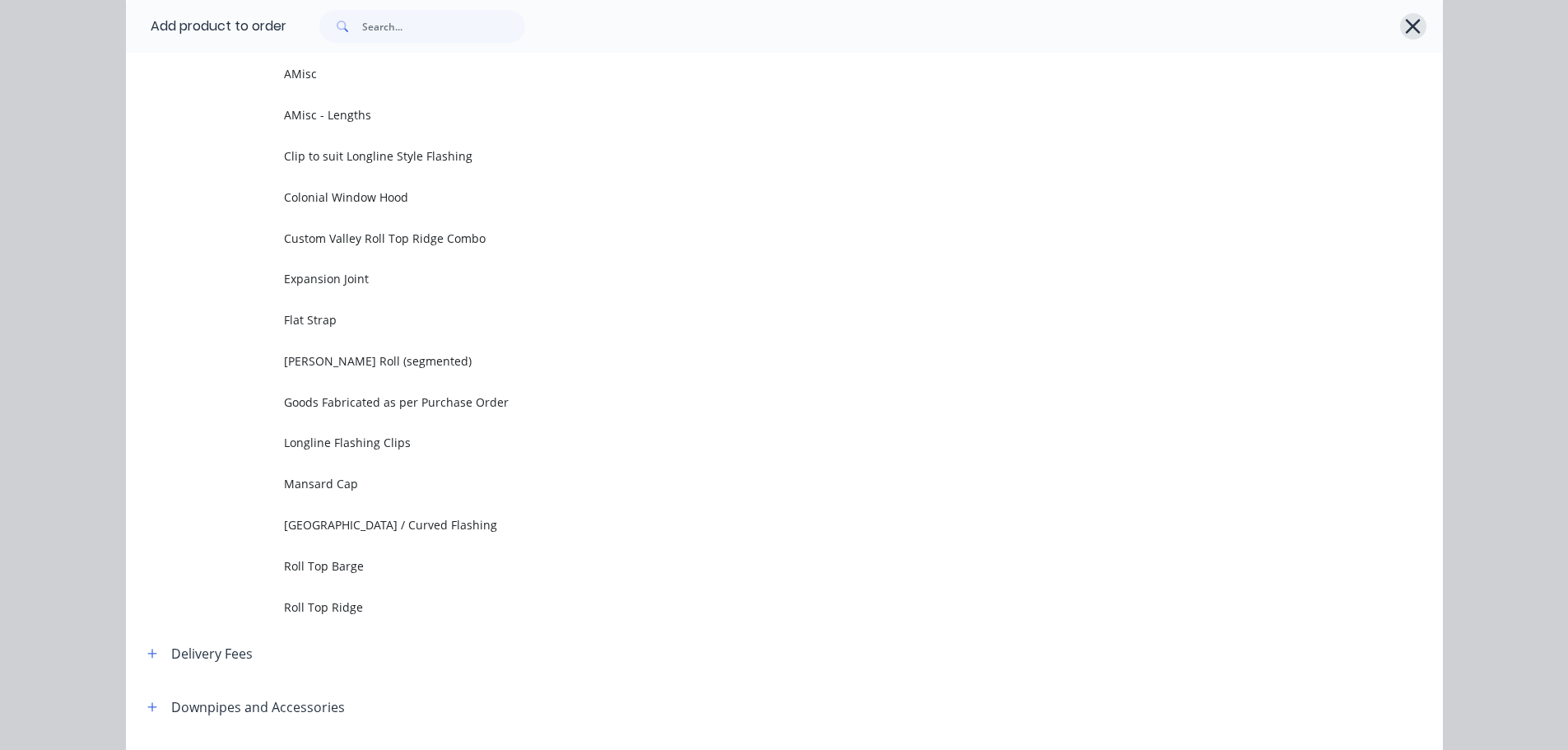
click at [1404, 28] on icon "button" at bounding box center [1413, 26] width 18 height 23
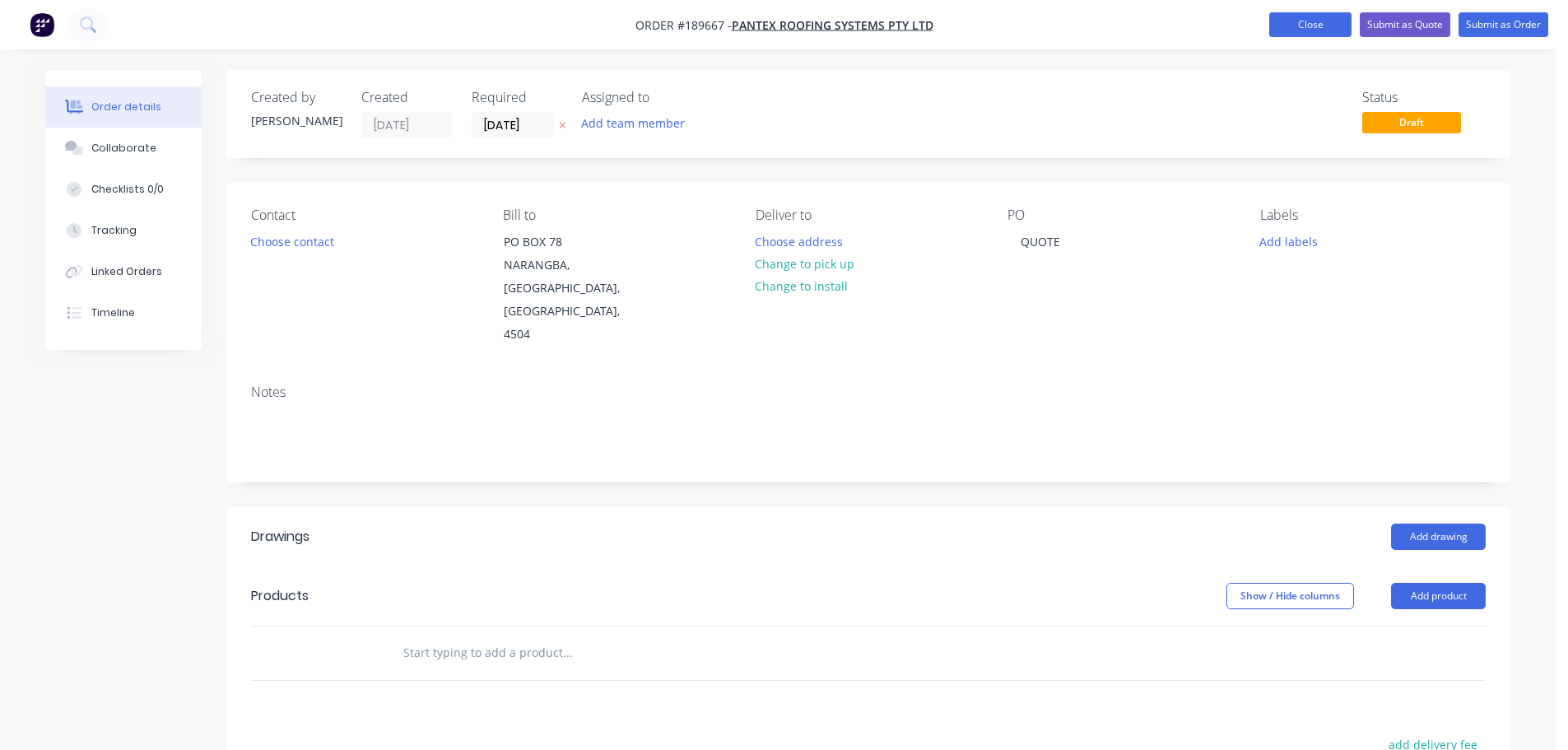
drag, startPoint x: 1321, startPoint y: 23, endPoint x: 1325, endPoint y: 32, distance: 9.8
click at [1321, 23] on button "Close" at bounding box center [1309, 25] width 82 height 25
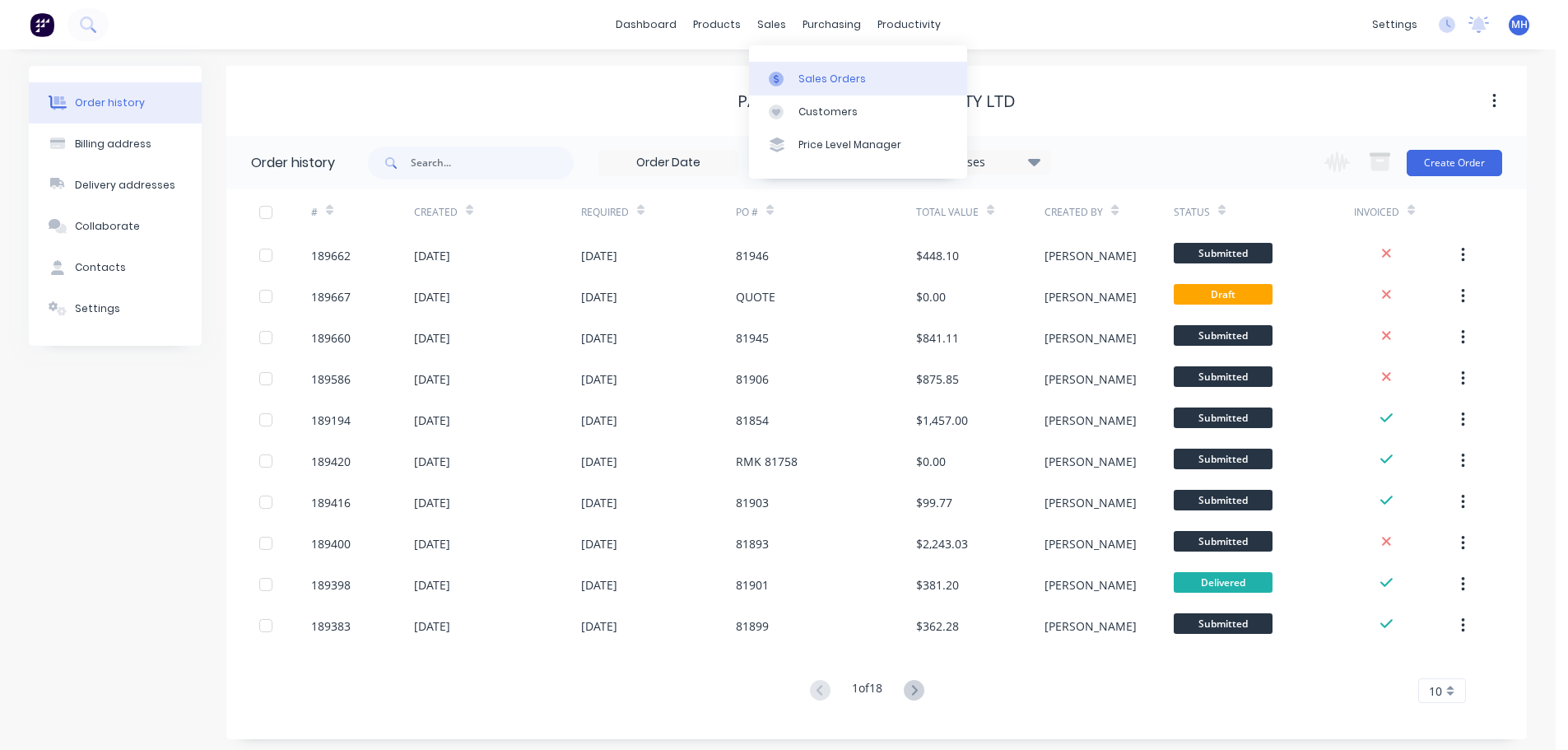
click at [843, 72] on div "Sales Orders" at bounding box center [832, 79] width 67 height 15
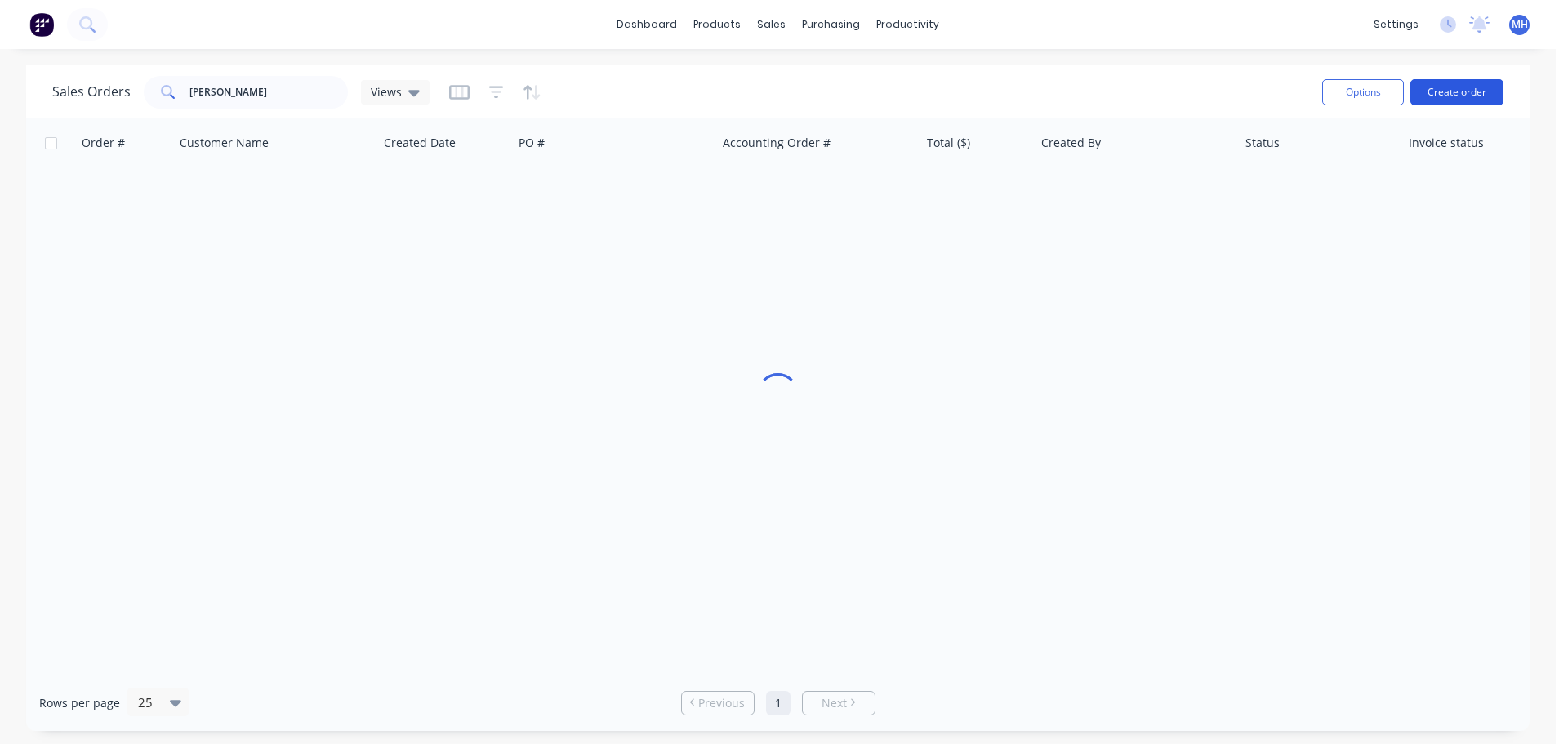
click at [1439, 86] on button "Create order" at bounding box center [1456, 92] width 93 height 26
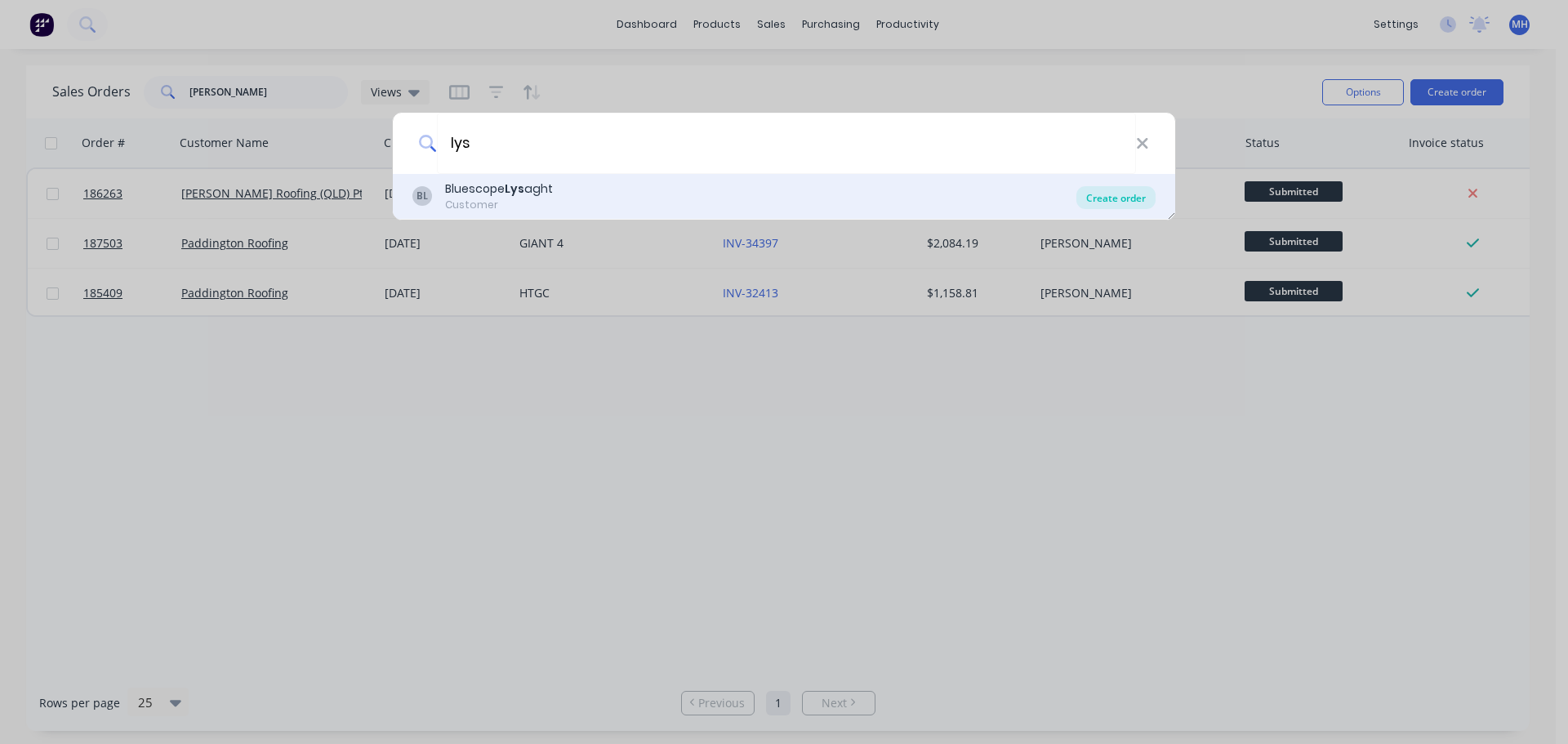
type input "lys"
click at [1124, 199] on div "Create order" at bounding box center [1116, 197] width 79 height 23
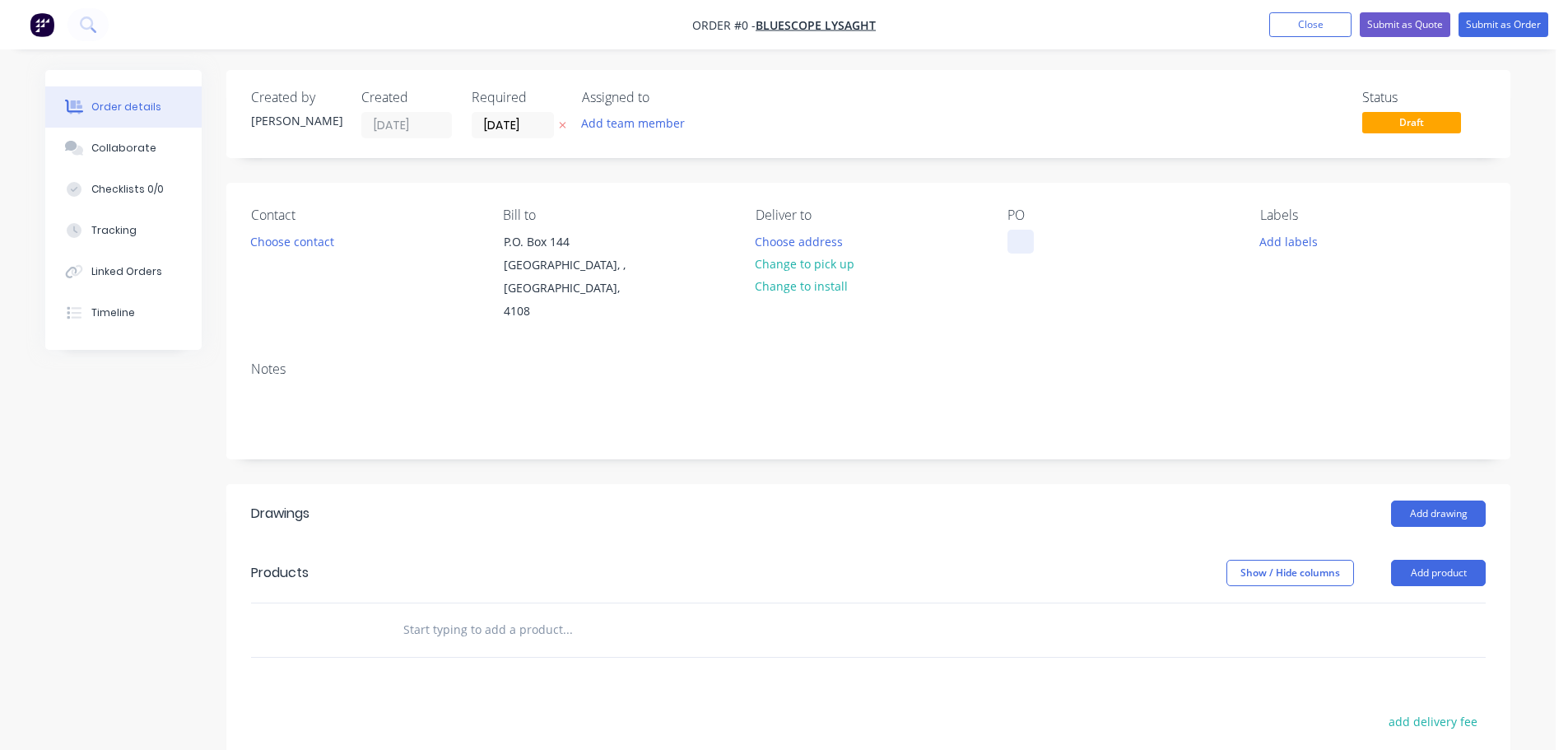
drag, startPoint x: 1008, startPoint y: 237, endPoint x: 1018, endPoint y: 242, distance: 11.2
click at [1009, 237] on div at bounding box center [1020, 242] width 27 height 24
click at [733, 179] on div "Order details Collaborate Checklists 0/0 Tracking Linked Orders Timeline Order …" at bounding box center [778, 573] width 1498 height 1008
click at [560, 122] on icon at bounding box center [562, 125] width 8 height 10
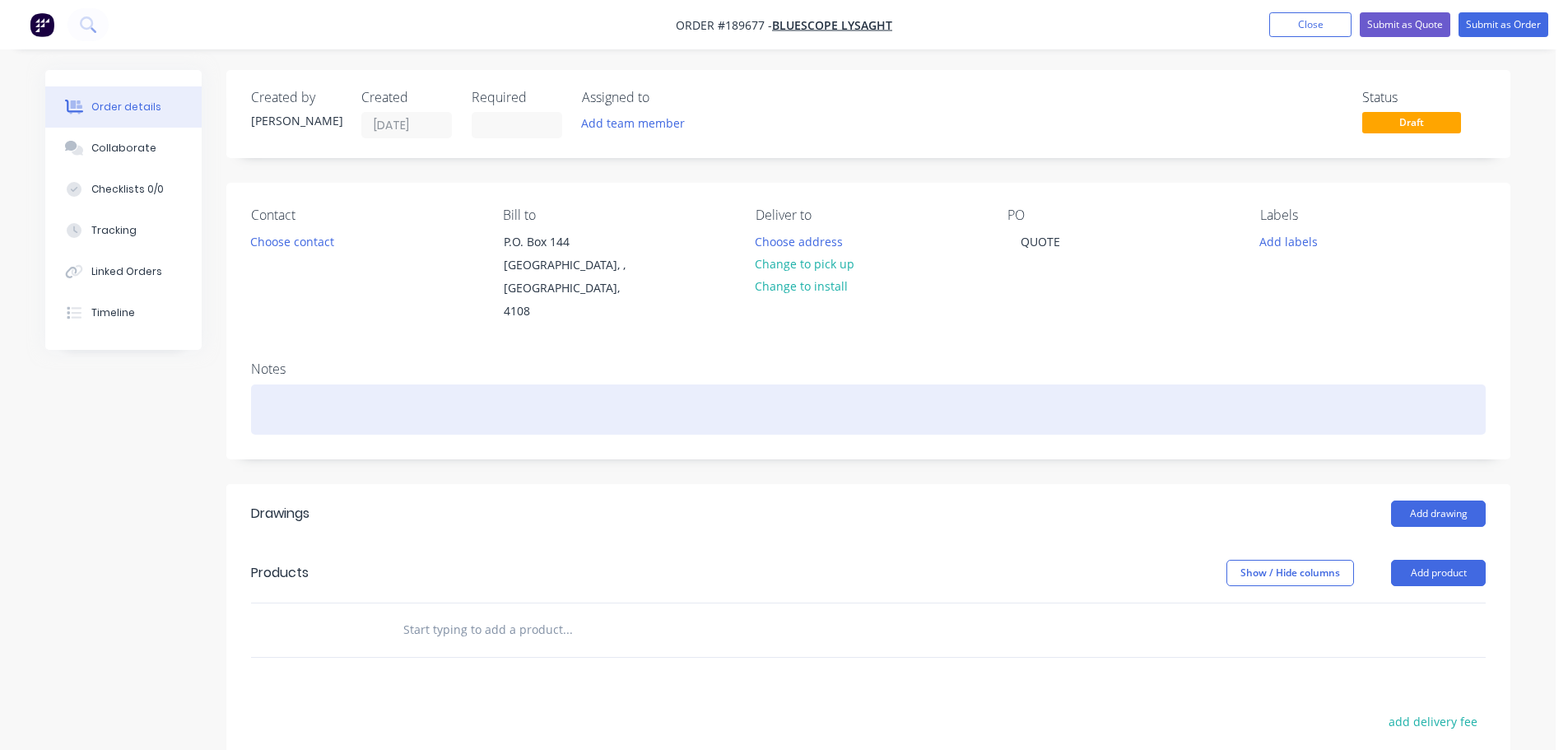
scroll to position [165, 0]
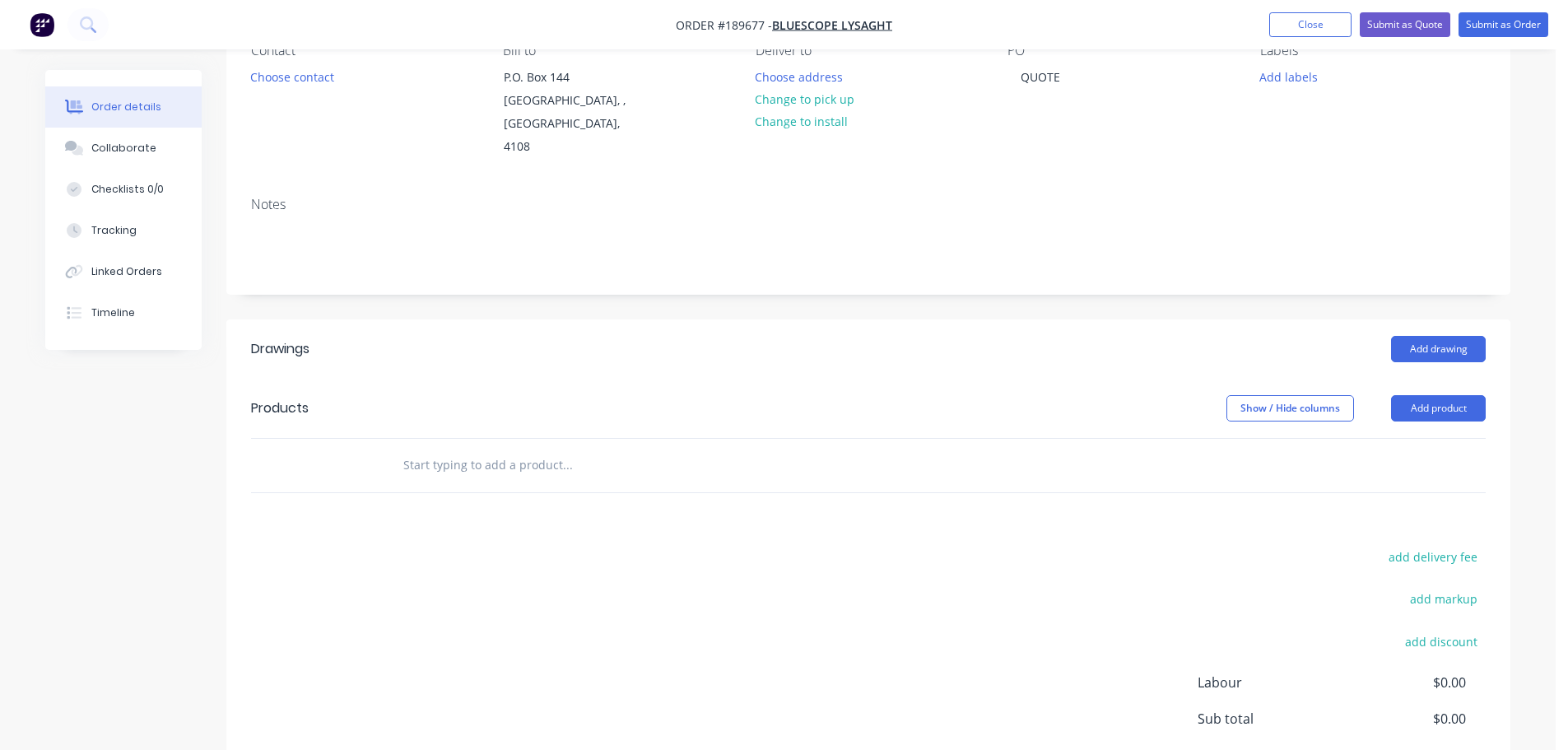
drag, startPoint x: 1425, startPoint y: 386, endPoint x: 1427, endPoint y: 404, distance: 18.1
click at [1425, 395] on button "Add product" at bounding box center [1438, 408] width 95 height 27
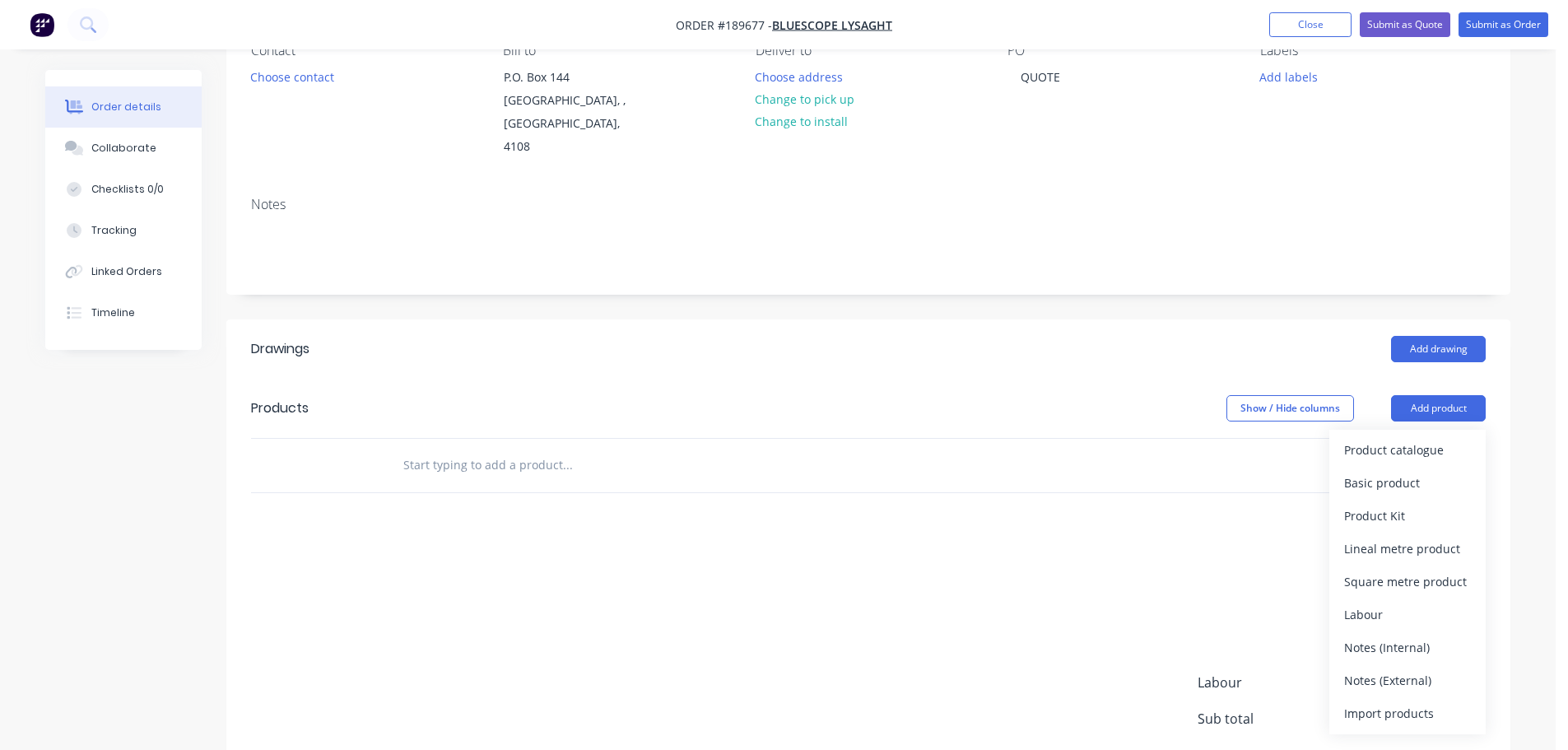
click at [1428, 438] on div "Product catalogue" at bounding box center [1407, 450] width 126 height 24
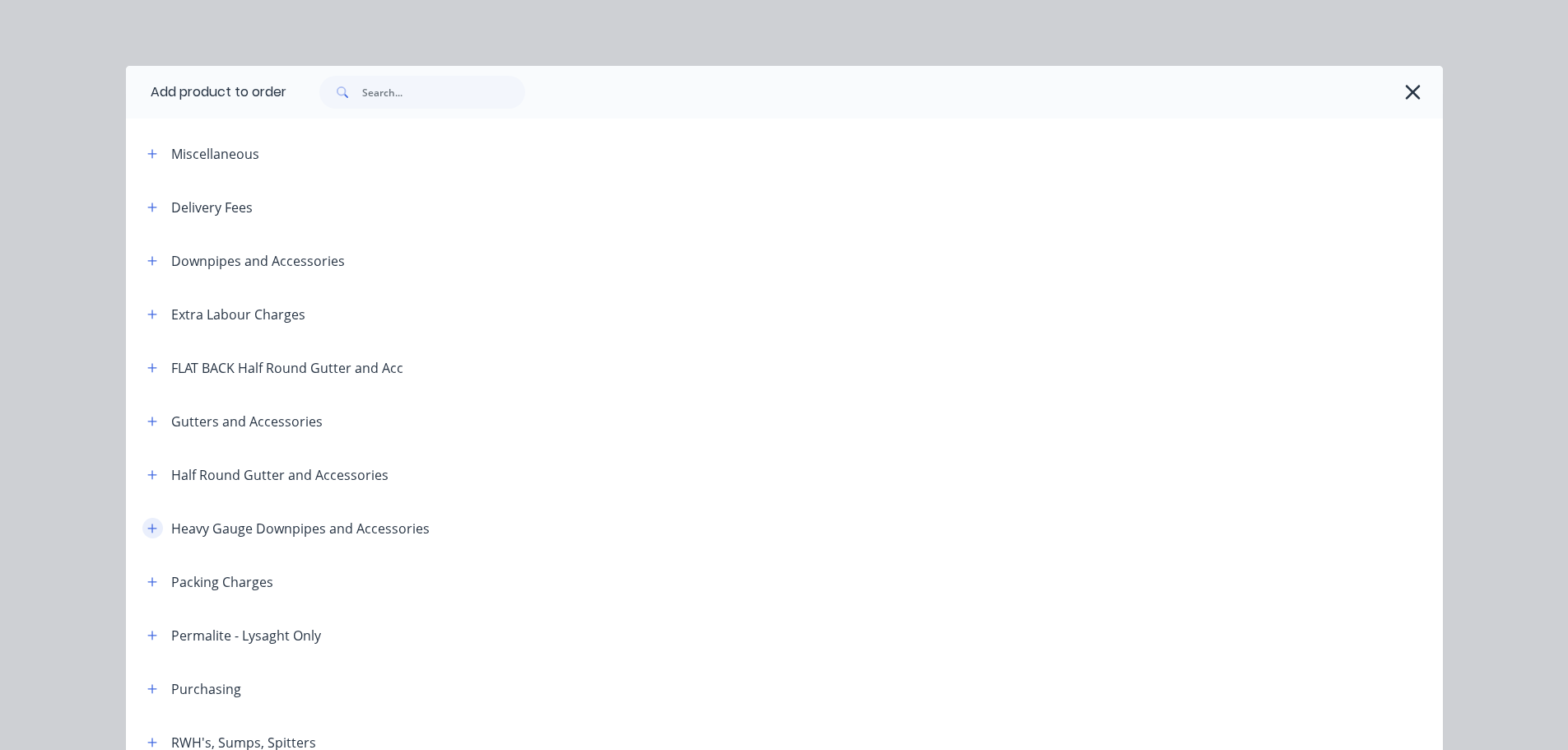
click at [147, 525] on icon "button" at bounding box center [152, 529] width 10 height 12
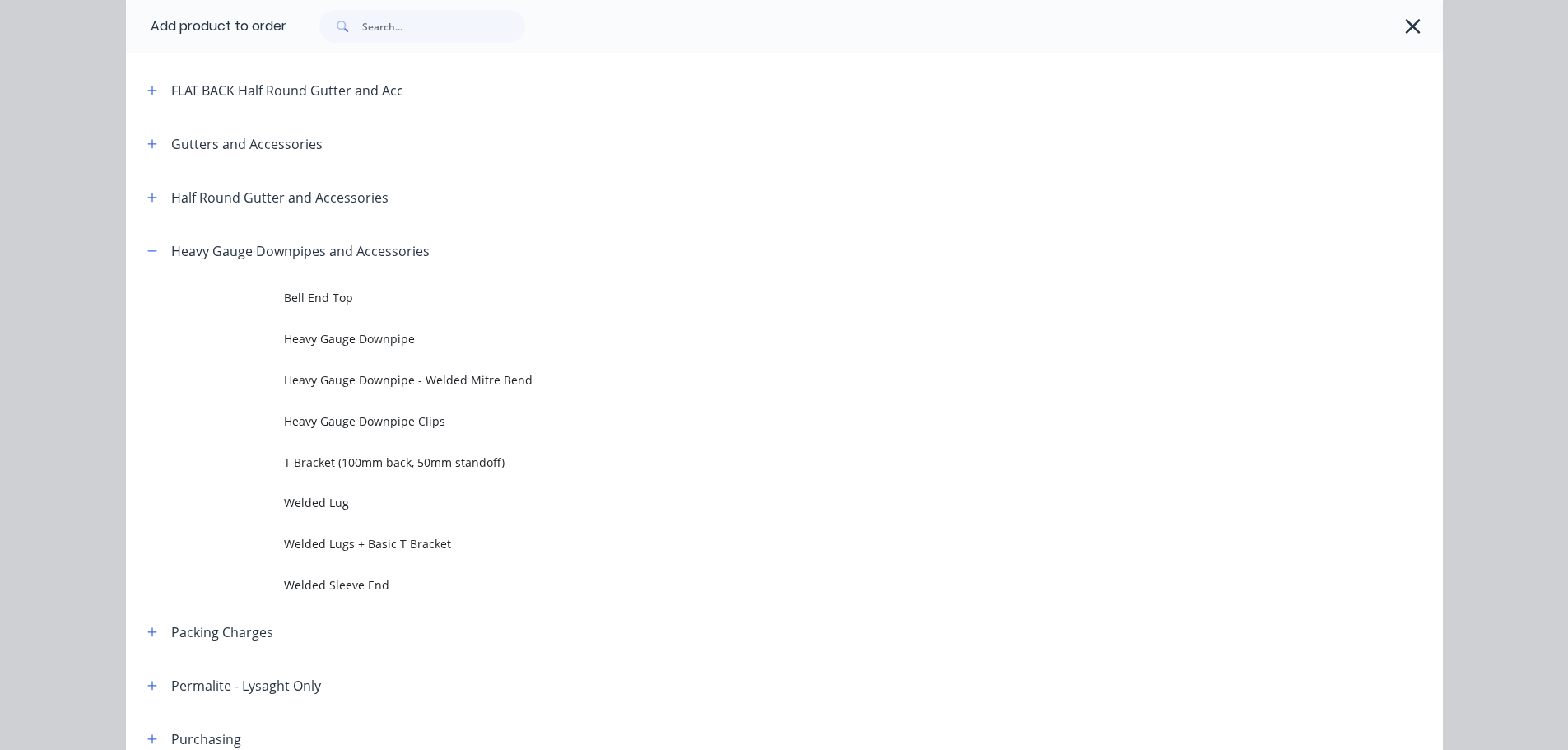
scroll to position [330, 0]
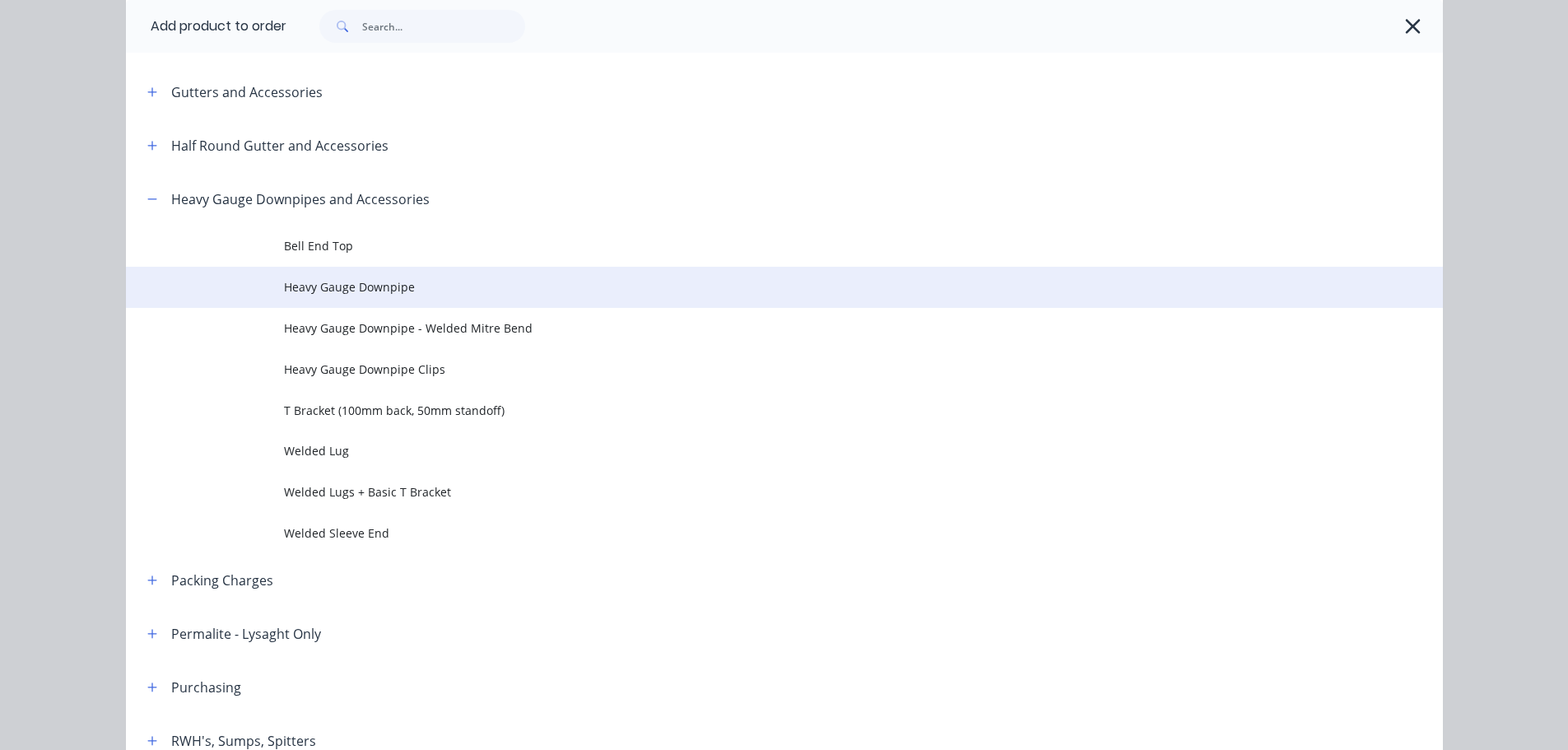
click at [420, 294] on span "Heavy Gauge Downpipe" at bounding box center [747, 287] width 927 height 18
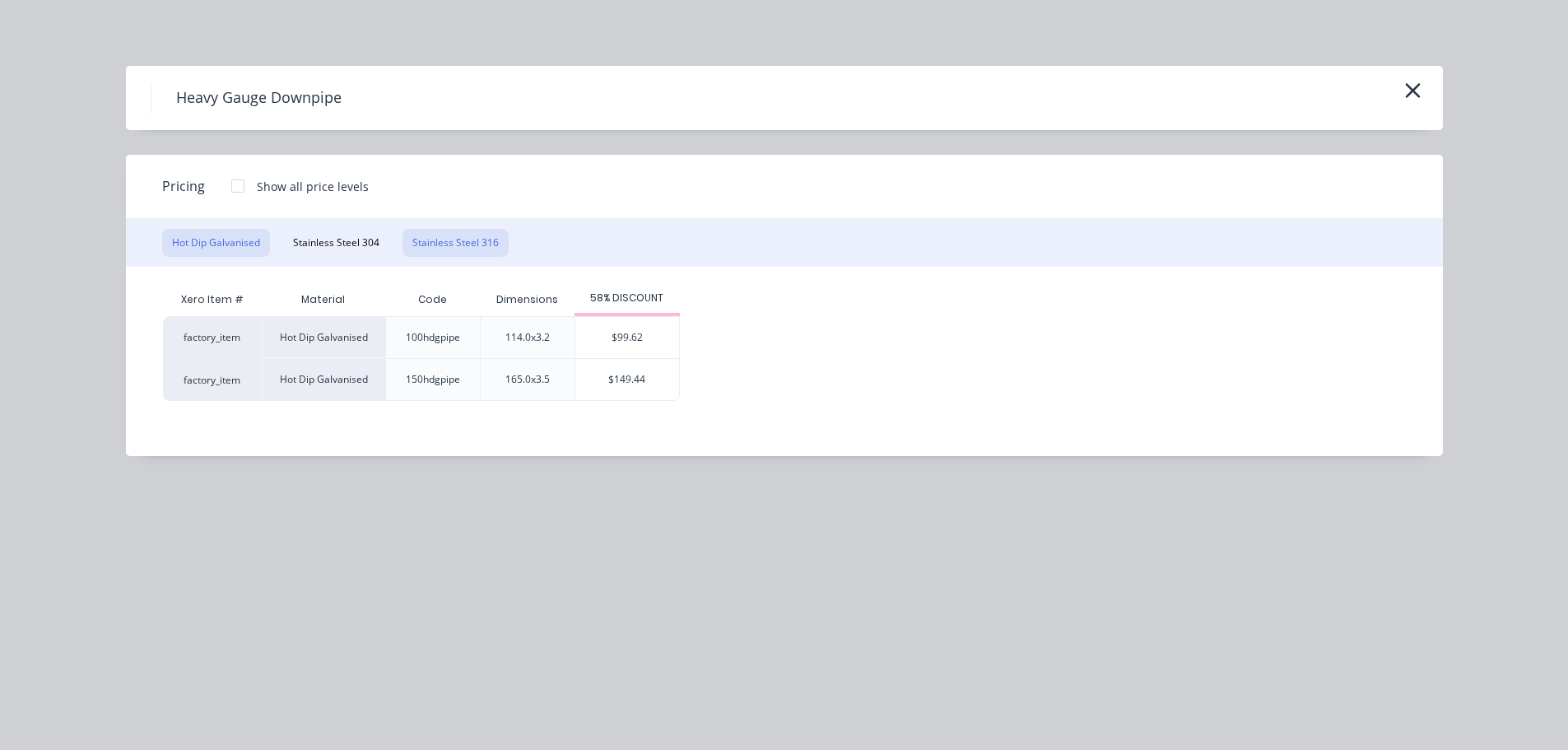
click at [419, 235] on button "Stainless Steel 316" at bounding box center [456, 243] width 107 height 28
click at [636, 333] on div "$108.76" at bounding box center [637, 338] width 104 height 41
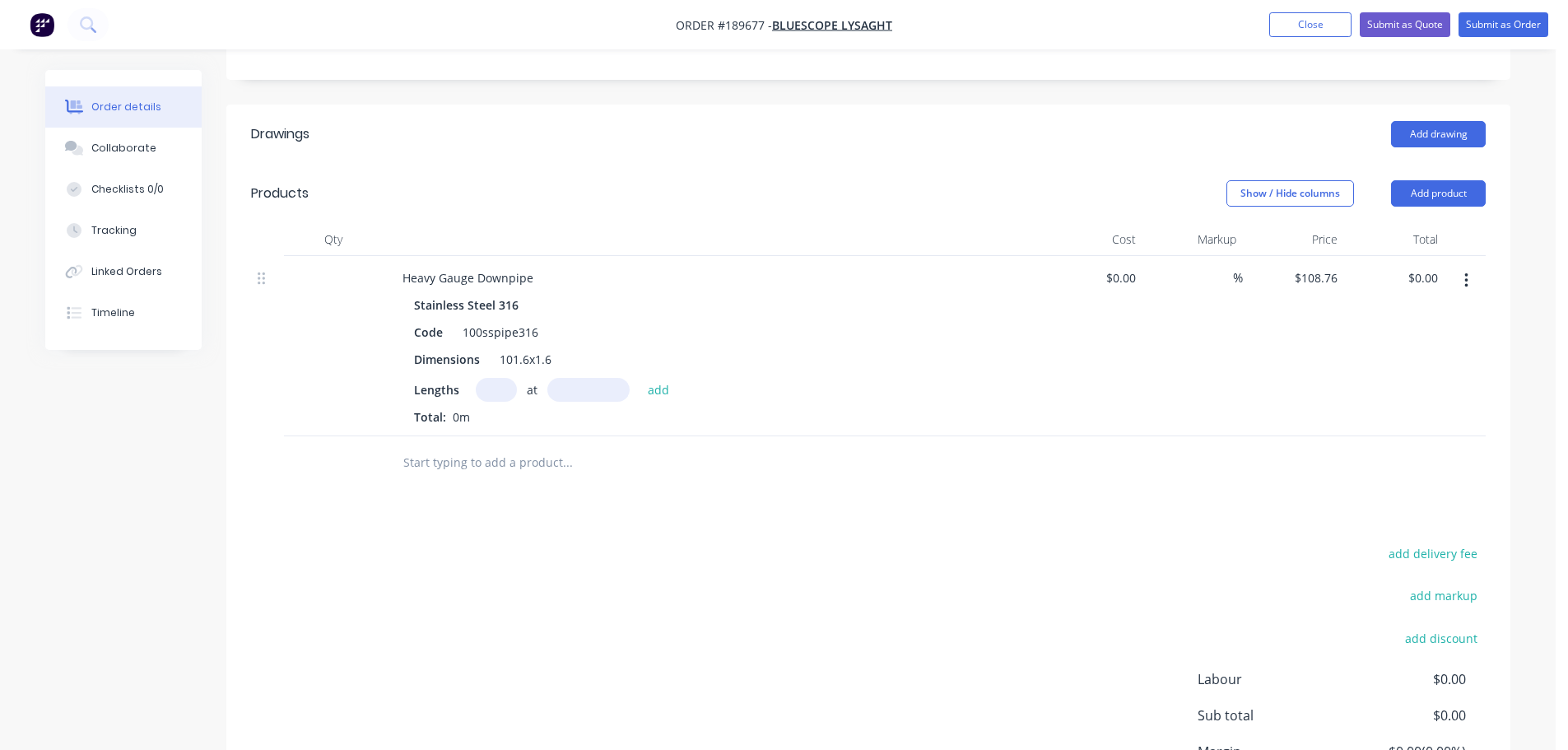
scroll to position [412, 0]
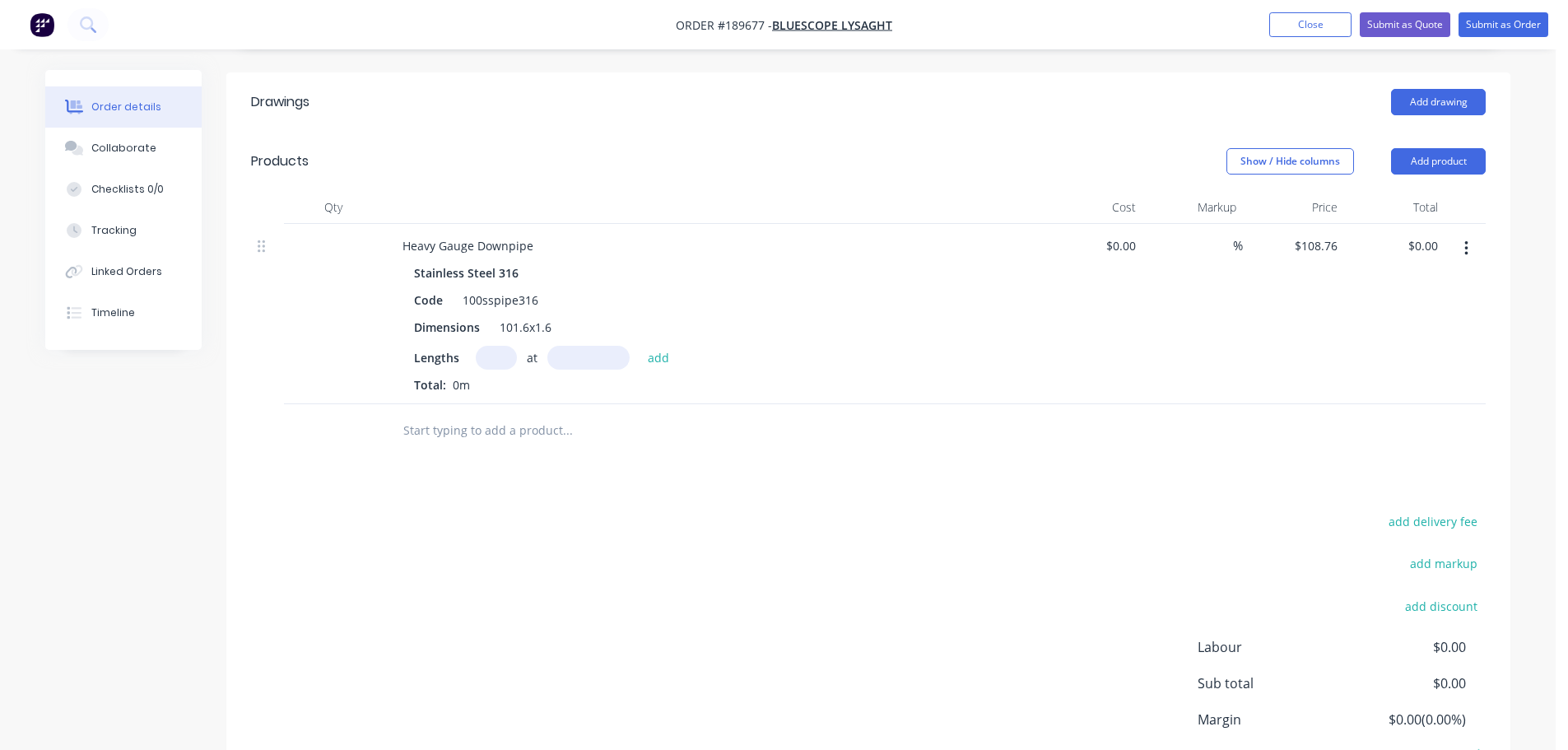
click at [499, 345] on input "text" at bounding box center [496, 357] width 41 height 24
type input "1"
type input "3000"
click at [639, 345] on button "add" at bounding box center [658, 356] width 38 height 23
type input "$326.28"
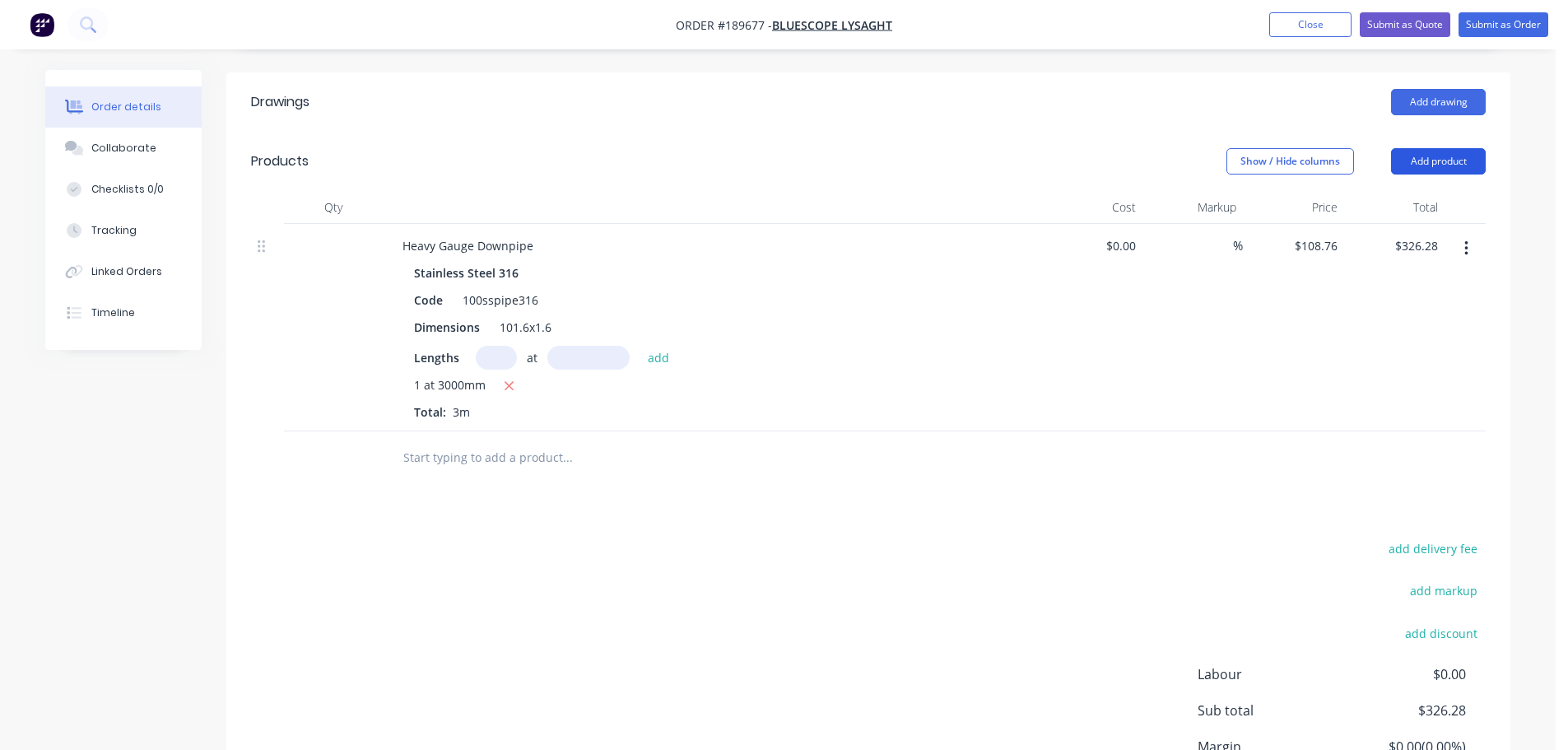
click at [1416, 148] on button "Add product" at bounding box center [1438, 161] width 95 height 27
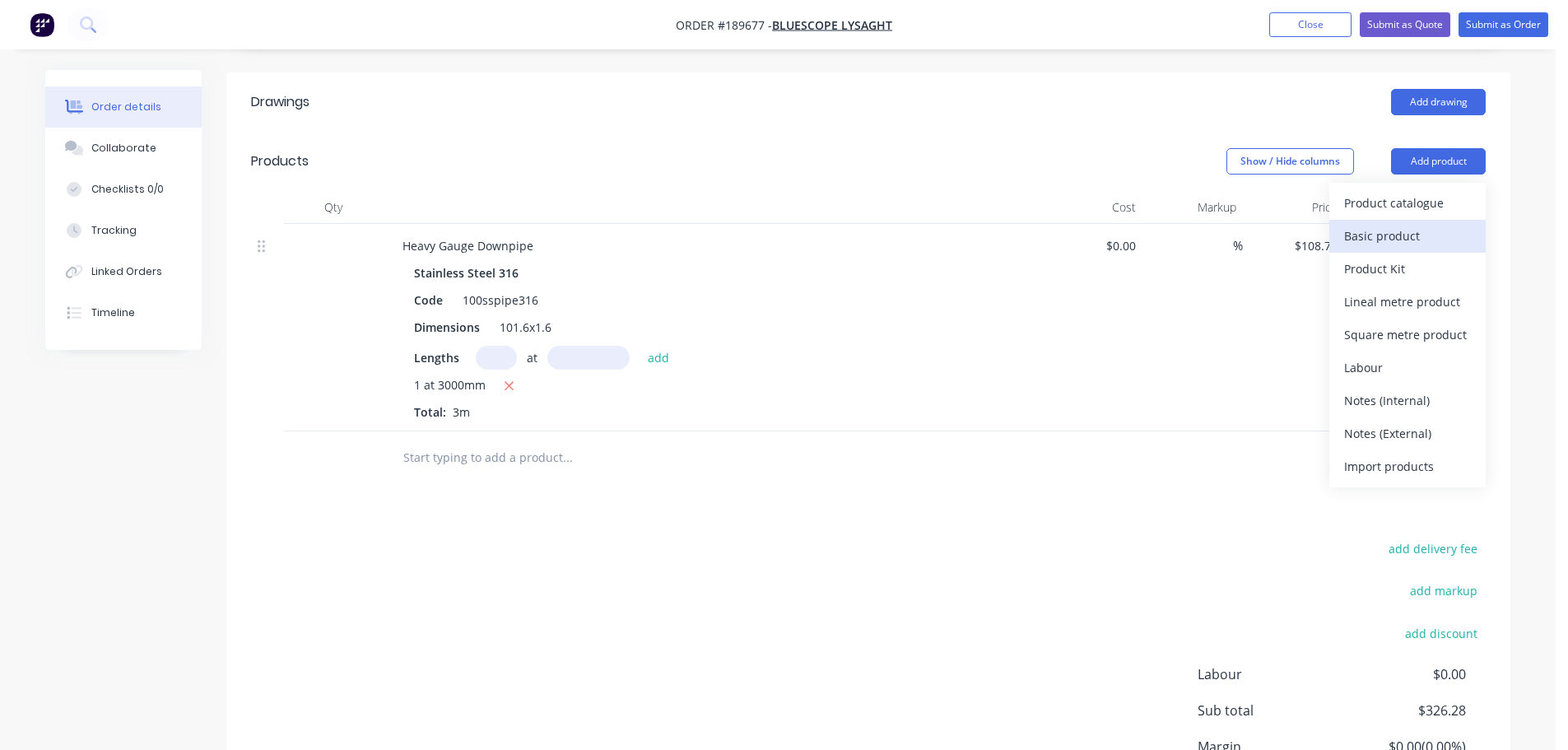
click at [1405, 224] on div "Basic product" at bounding box center [1407, 236] width 126 height 24
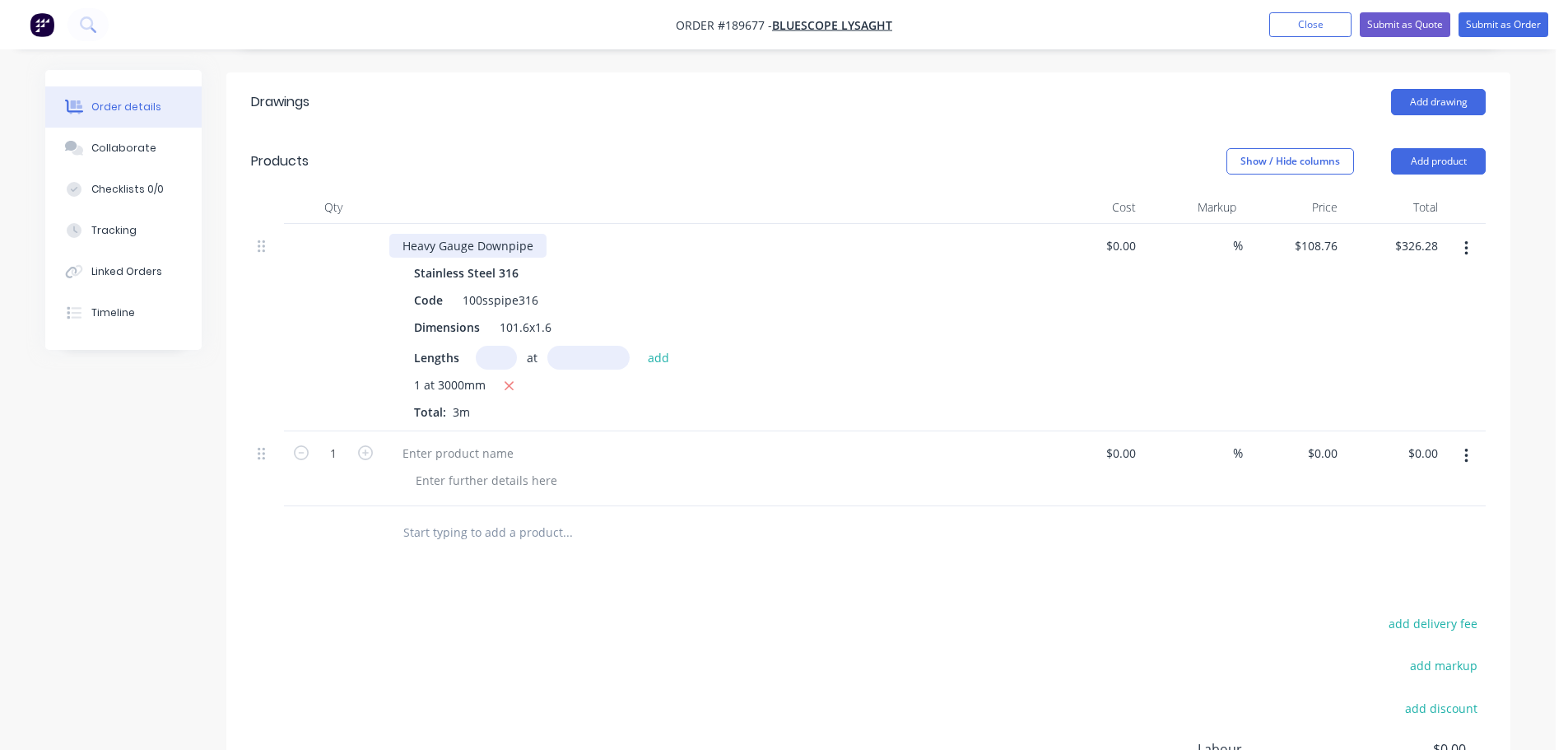
click at [454, 234] on div "Heavy Gauge Downpipe" at bounding box center [467, 246] width 157 height 24
copy div "Heavy Gauge Downpipe"
click at [472, 441] on div at bounding box center [457, 453] width 137 height 24
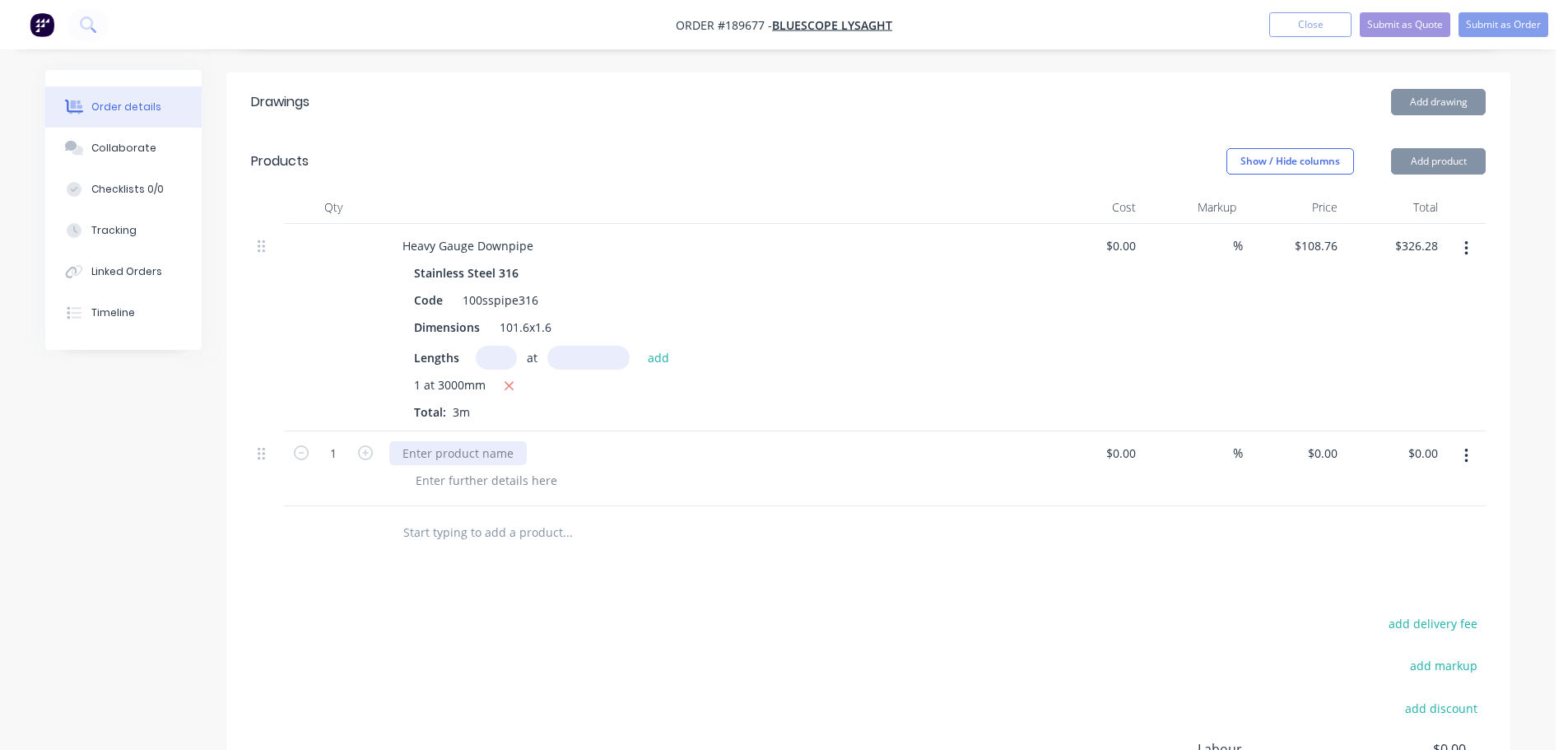
paste div
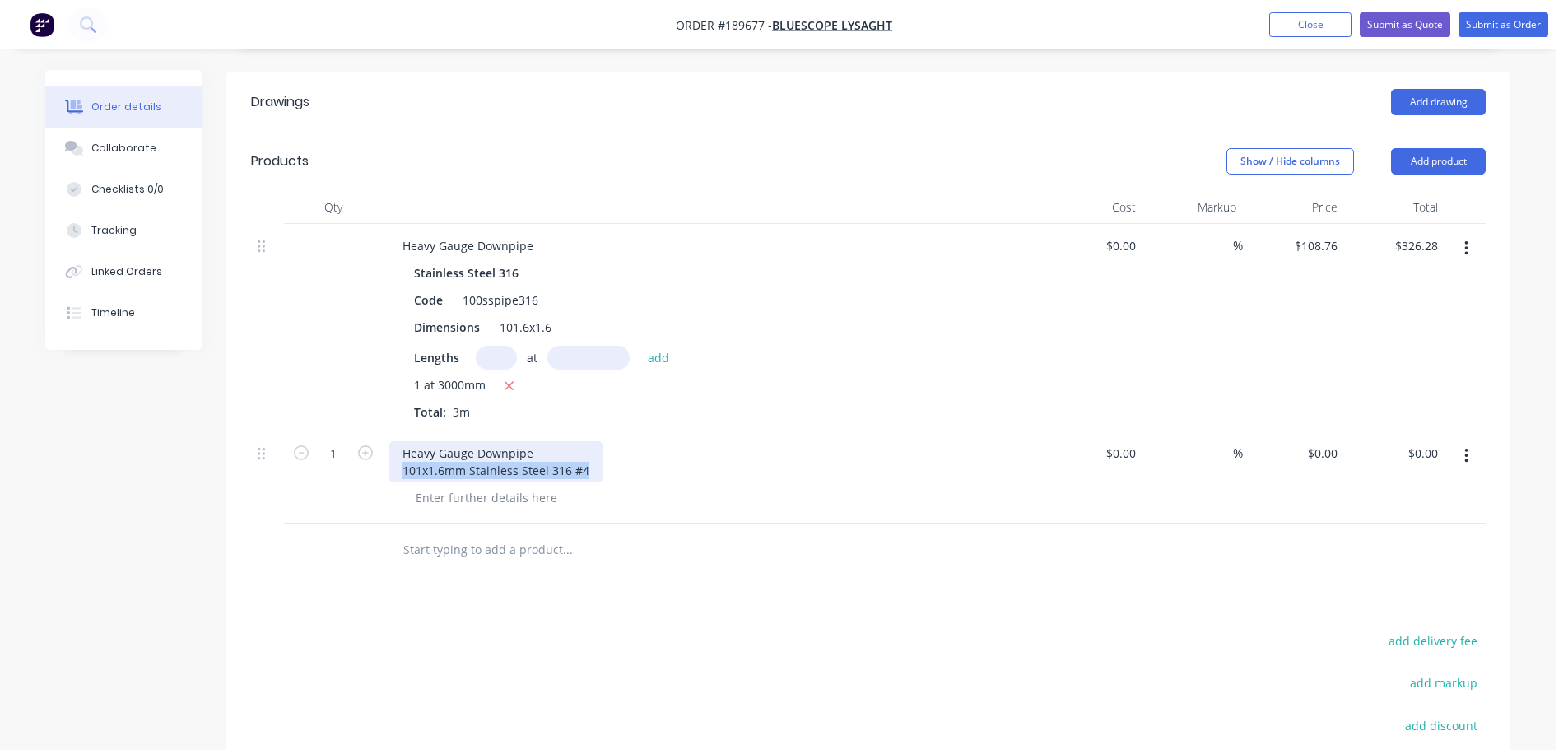
drag, startPoint x: 587, startPoint y: 444, endPoint x: 394, endPoint y: 443, distance: 193.0
click at [394, 443] on div "Heavy Gauge Downpipe 101x1.6mm Stainless Steel 316 #4" at bounding box center [495, 462] width 213 height 41
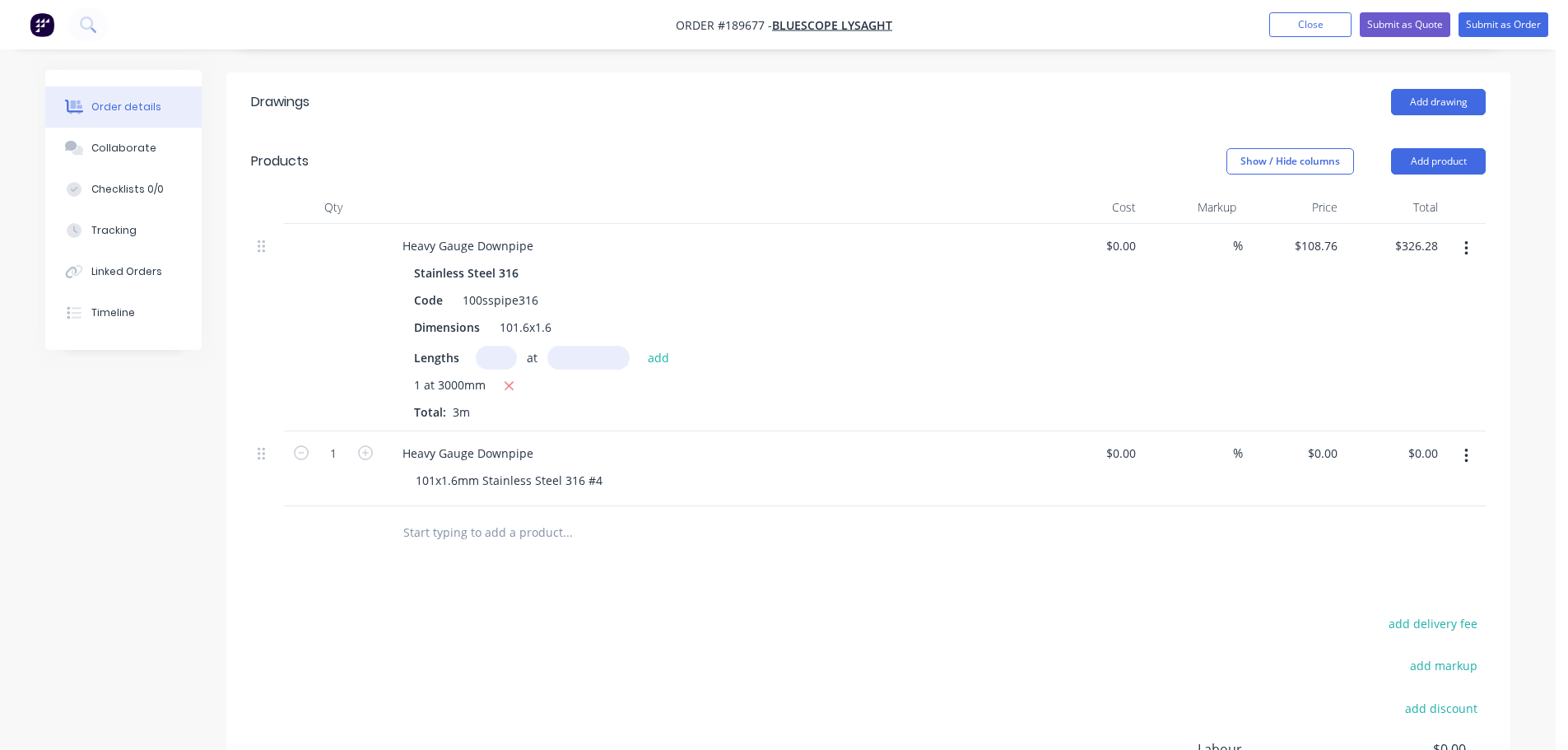
click at [572, 441] on div "Heavy Gauge Downpipe" at bounding box center [711, 453] width 645 height 24
click at [565, 441] on div "Heavy Gauge Downpipe" at bounding box center [711, 453] width 645 height 24
click at [536, 441] on div "Heavy Gauge Downpipe" at bounding box center [467, 453] width 157 height 24
click at [608, 616] on div "Drawings Add drawing Products Show / Hide columns Add product Qty Cost Markup P…" at bounding box center [867, 530] width 1284 height 917
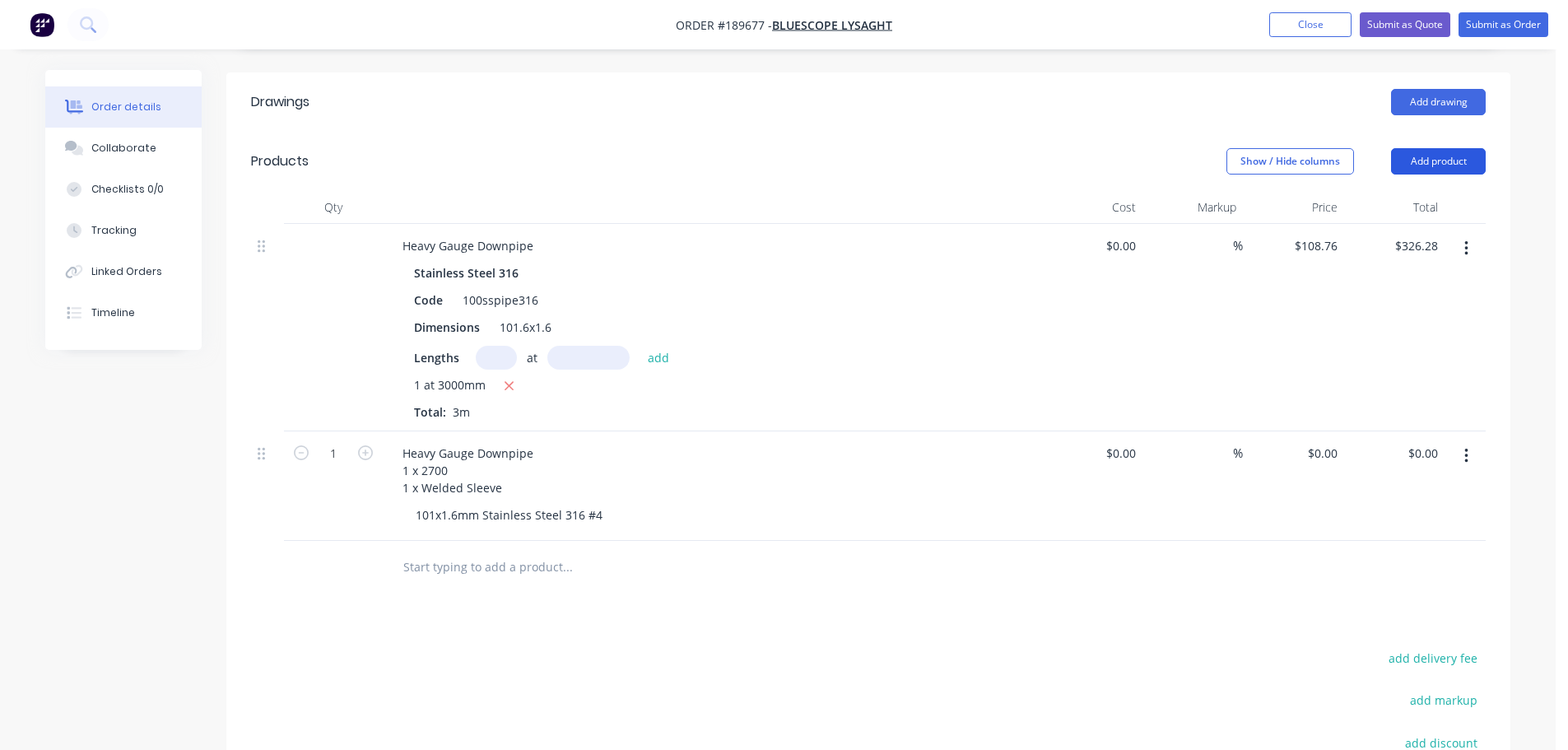
click at [1416, 149] on button "Add product" at bounding box center [1438, 161] width 95 height 27
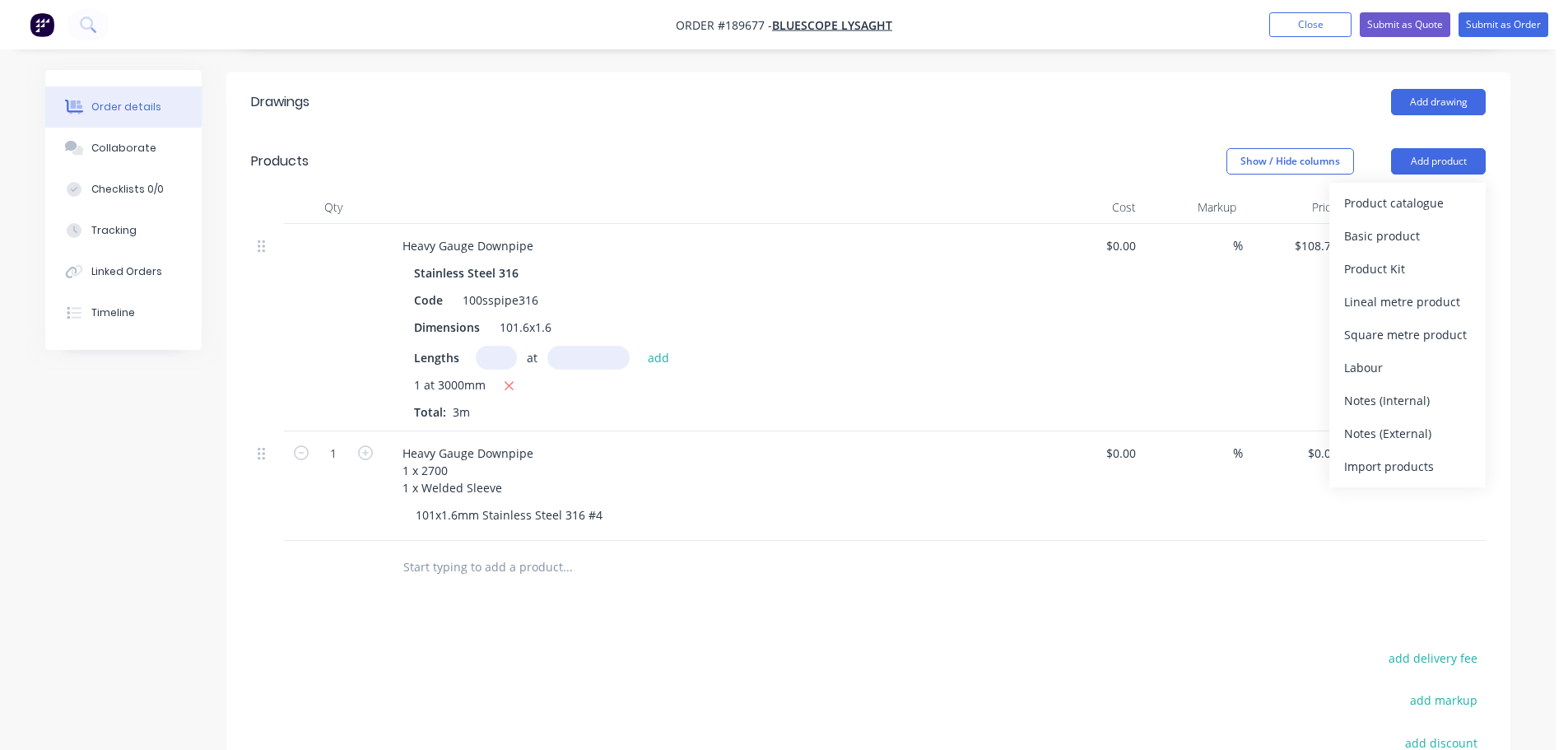
click at [1410, 190] on div "Product catalogue" at bounding box center [1407, 202] width 126 height 24
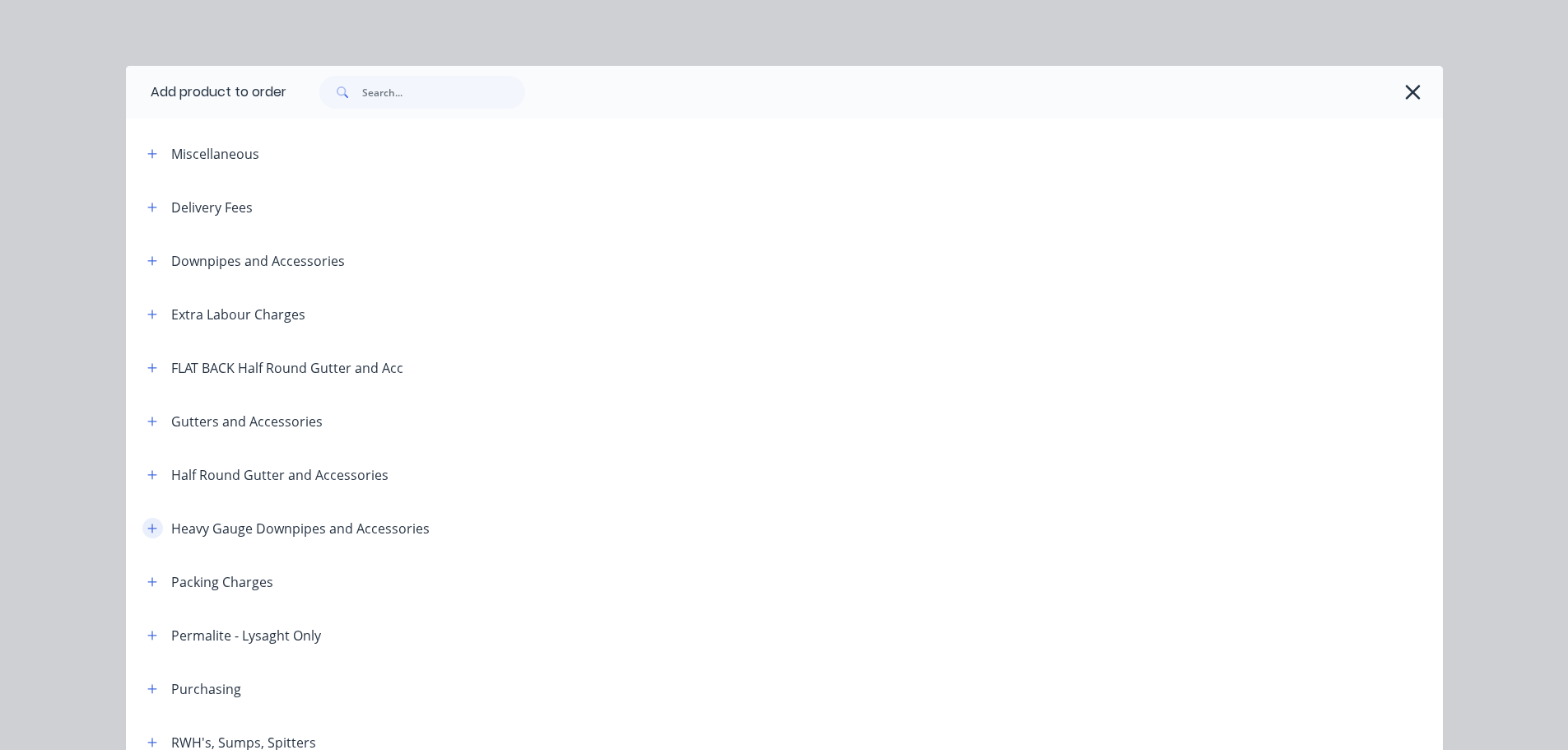
click at [147, 523] on icon "button" at bounding box center [152, 529] width 10 height 12
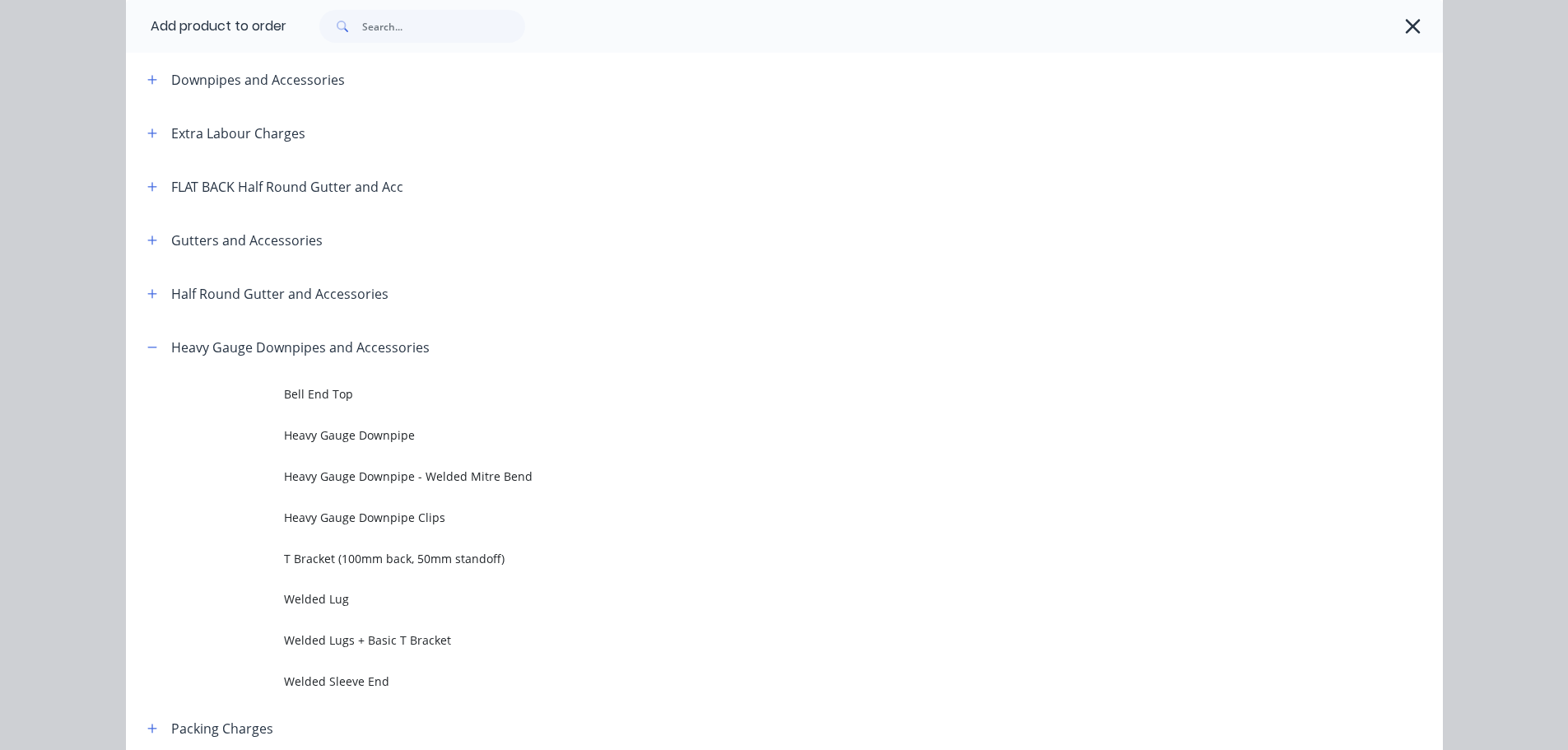
scroll to position [247, 0]
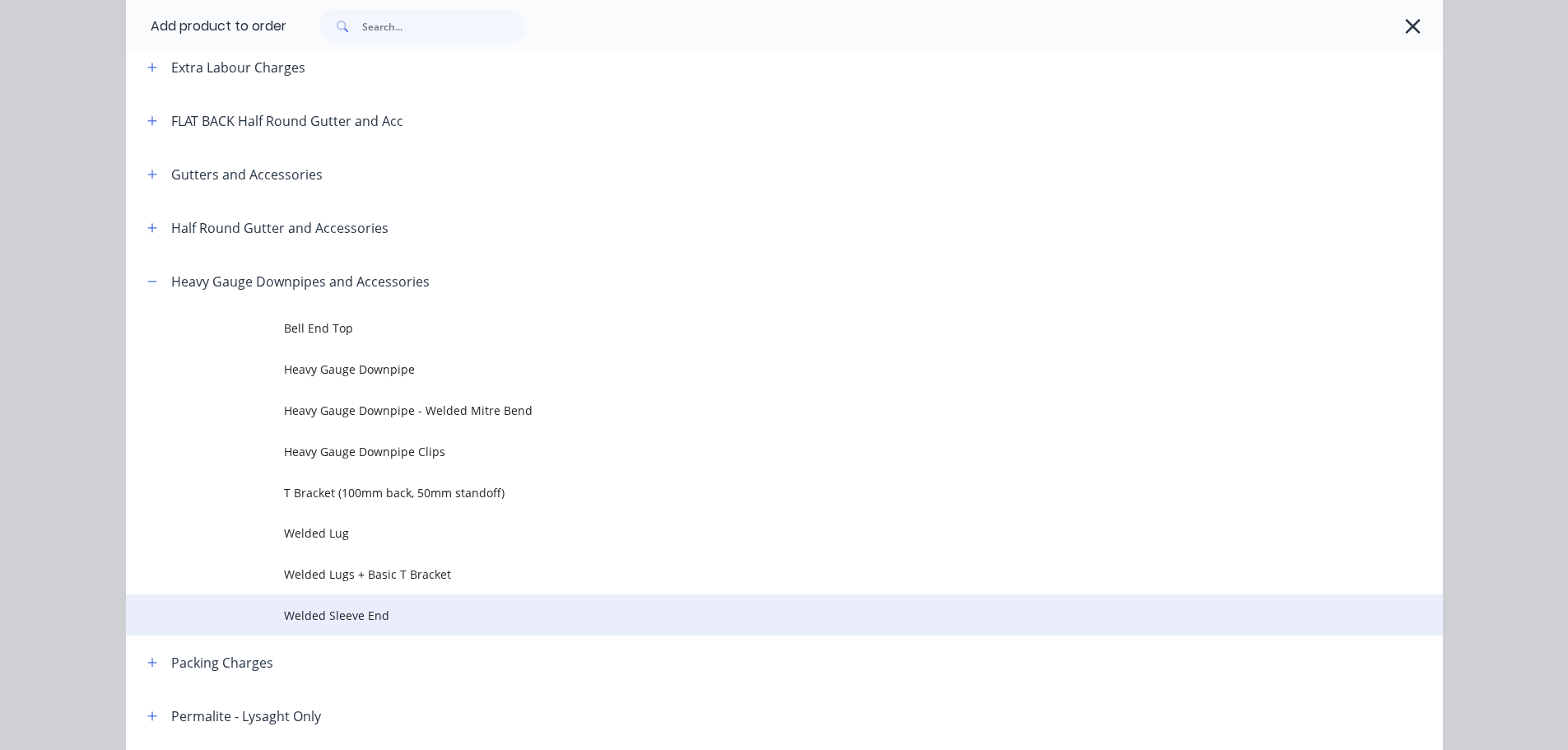
click at [394, 612] on span "Welded Sleeve End" at bounding box center [747, 616] width 927 height 18
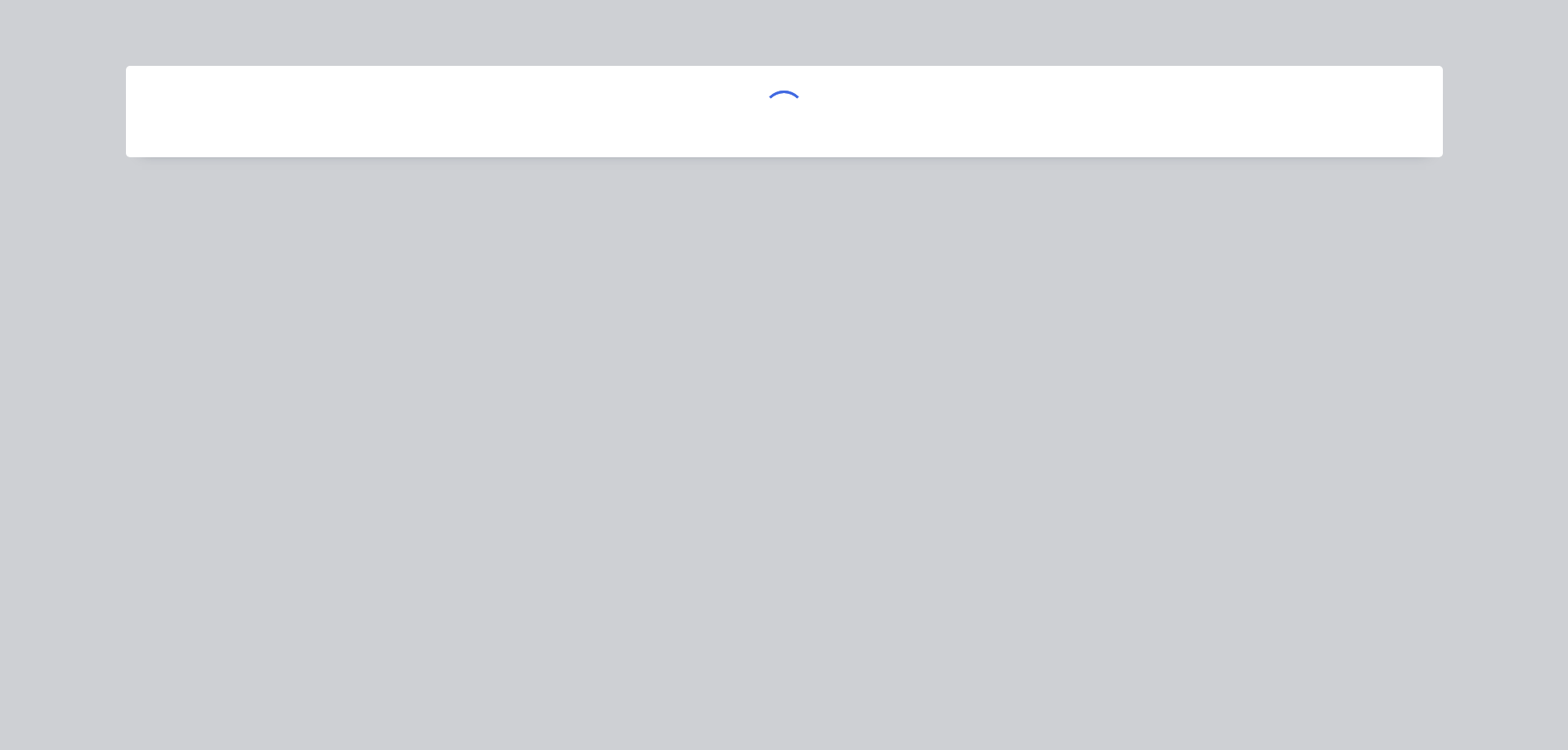
scroll to position [0, 0]
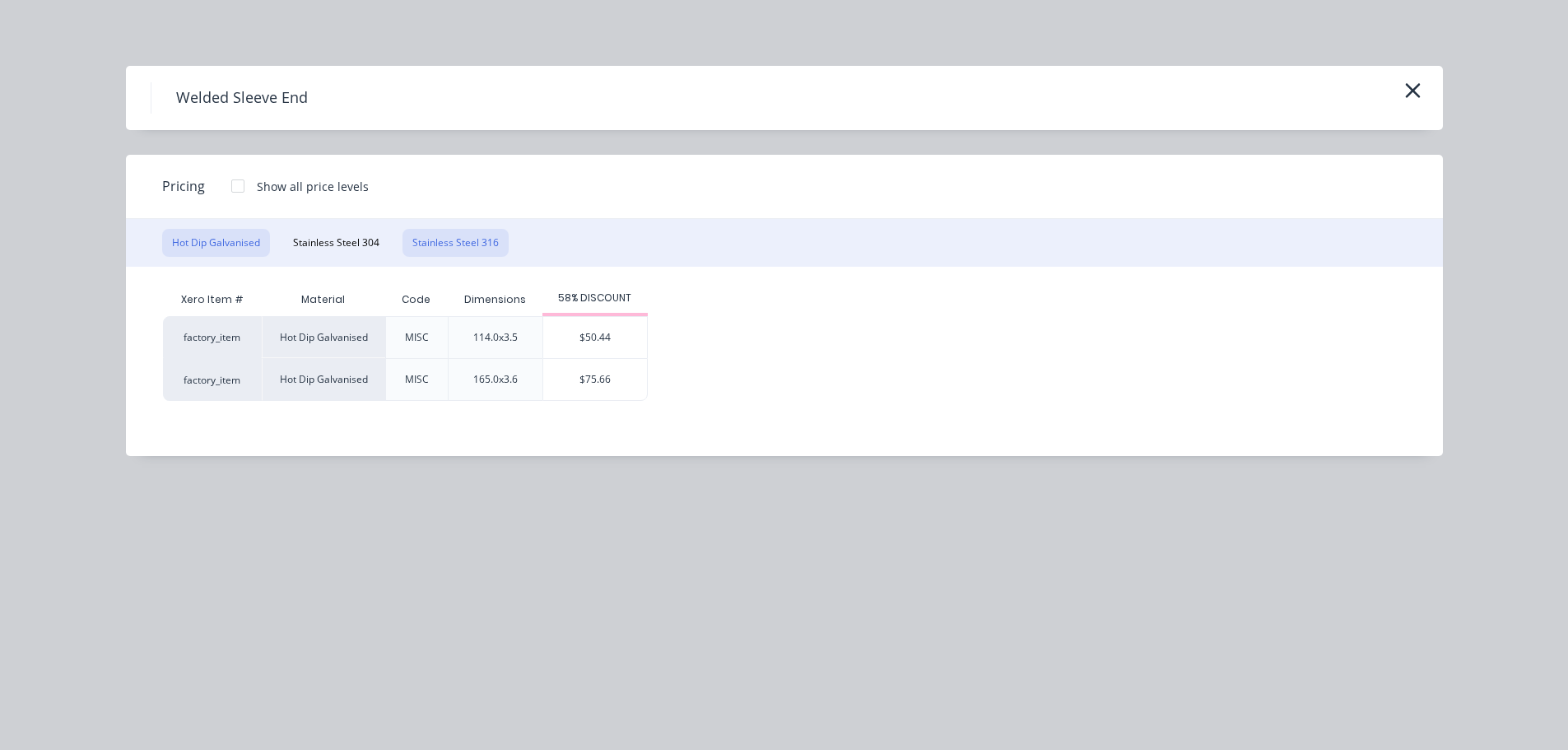
click at [475, 246] on button "Stainless Steel 316" at bounding box center [456, 243] width 107 height 28
click at [582, 348] on div "$50.44" at bounding box center [594, 338] width 104 height 41
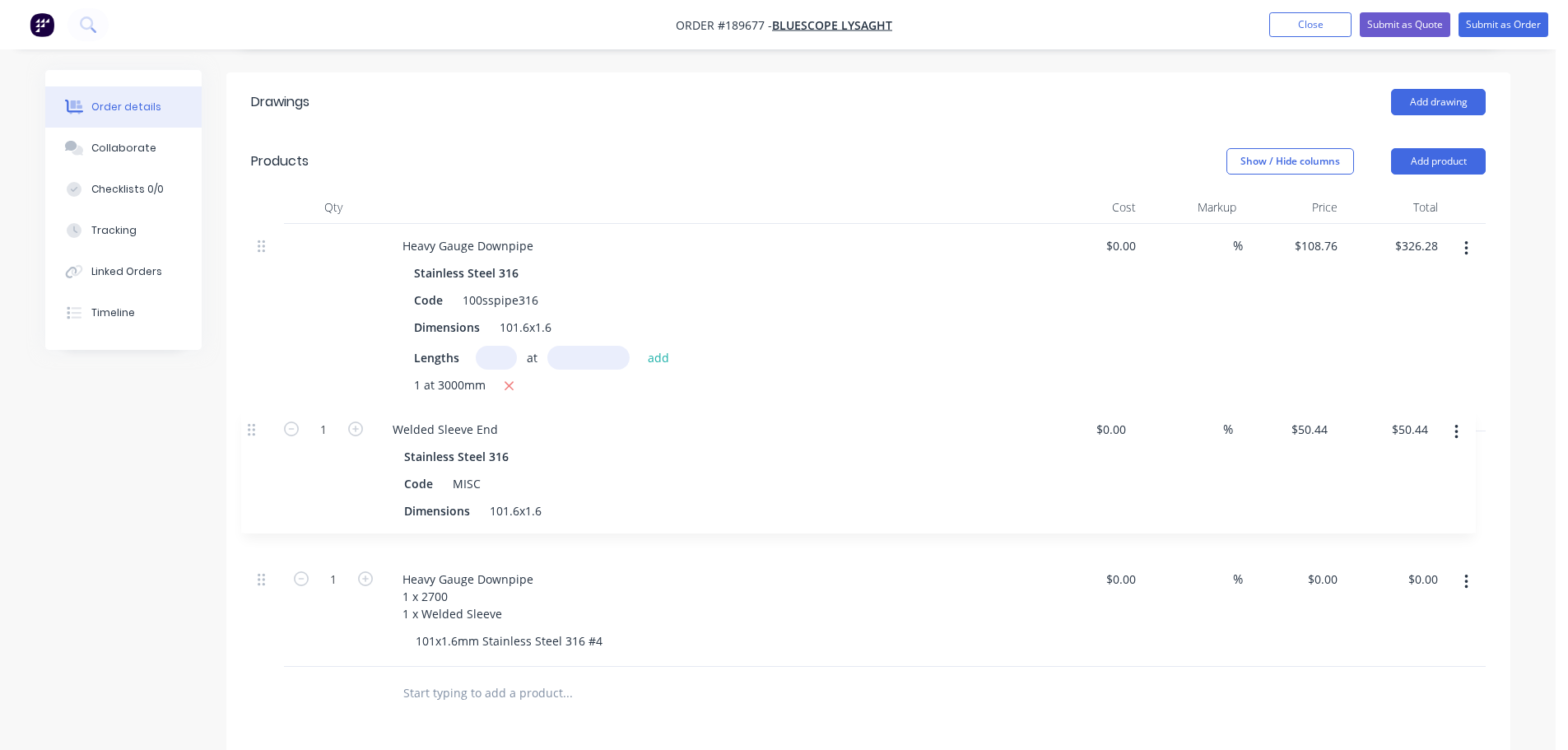
drag, startPoint x: 270, startPoint y: 538, endPoint x: 261, endPoint y: 413, distance: 125.3
click at [261, 413] on div "Heavy Gauge Downpipe Stainless Steel 316 Code 100sspipe316 Dimensions 101.6x1.6…" at bounding box center [867, 445] width 1234 height 443
click at [191, 446] on div "Created by [PERSON_NAME] Created [DATE] Required Assigned to Add team member St…" at bounding box center [778, 399] width 1464 height 1481
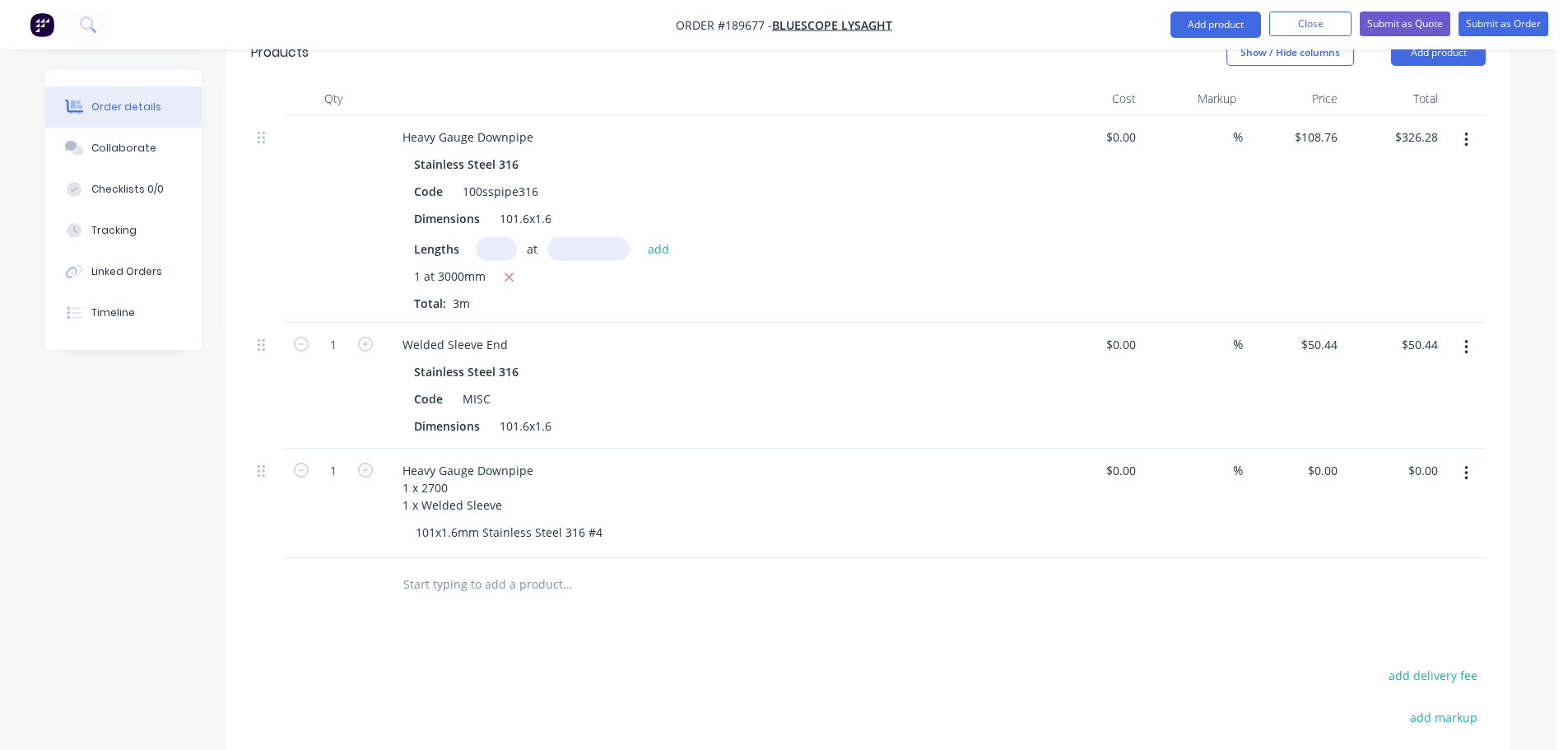
scroll to position [493, 0]
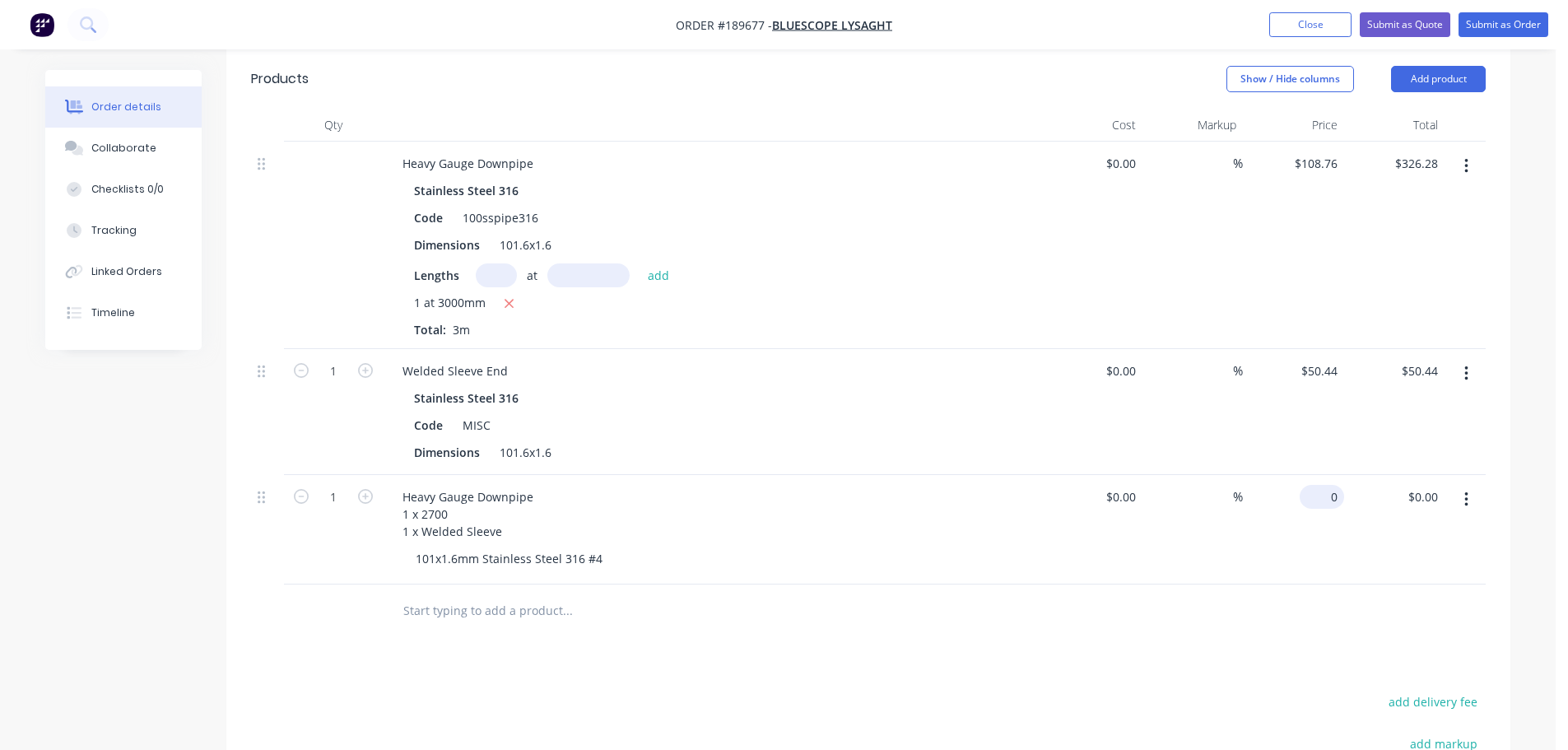
click at [1332, 485] on input "0" at bounding box center [1324, 496] width 37 height 24
type input "$376.72"
click at [1071, 641] on div "Drawings Add drawing Products Show / Hide columns Add product Qty Cost Markup P…" at bounding box center [867, 511] width 1284 height 1043
click at [1468, 151] on button "button" at bounding box center [1465, 166] width 38 height 30
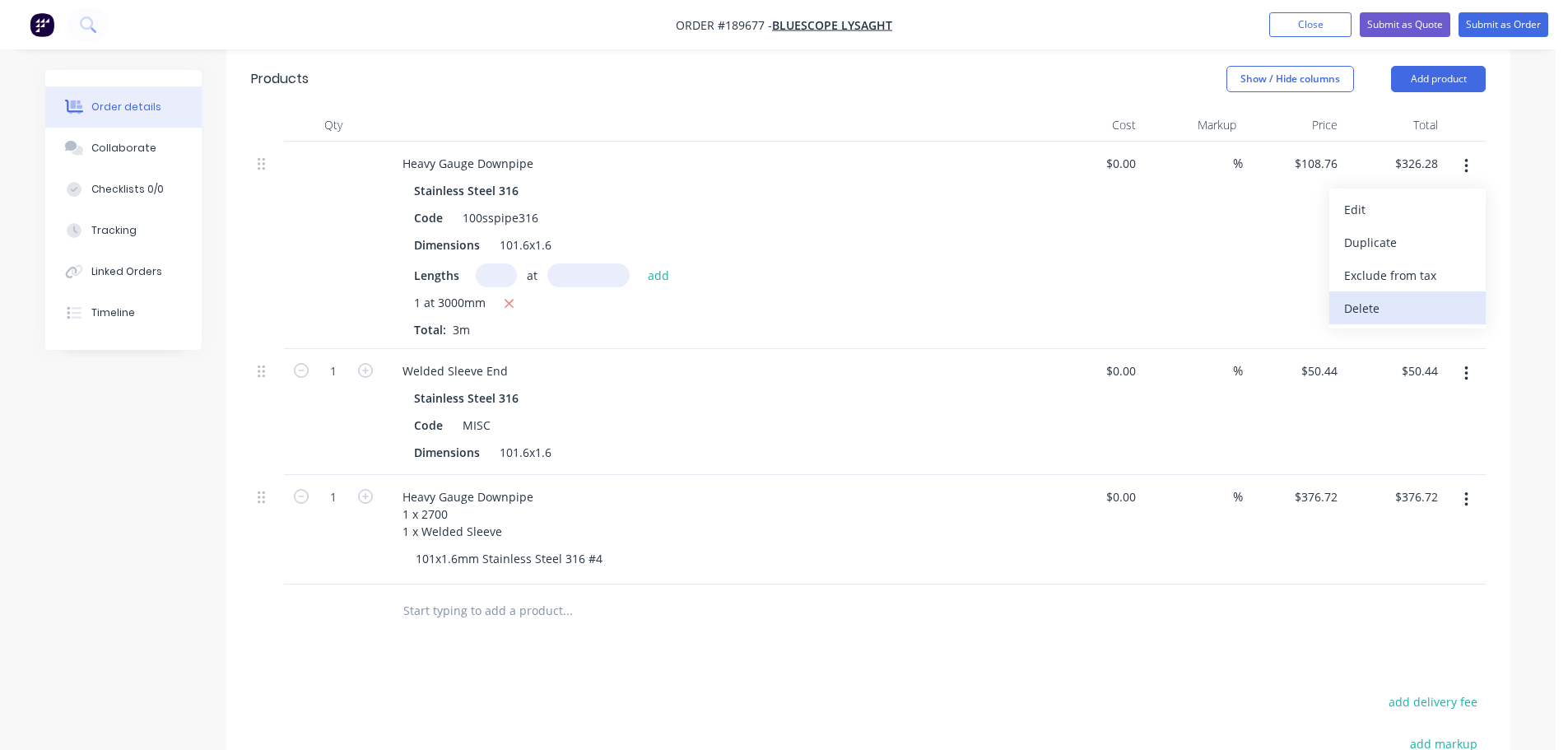
click at [1421, 296] on div "Delete" at bounding box center [1407, 308] width 126 height 24
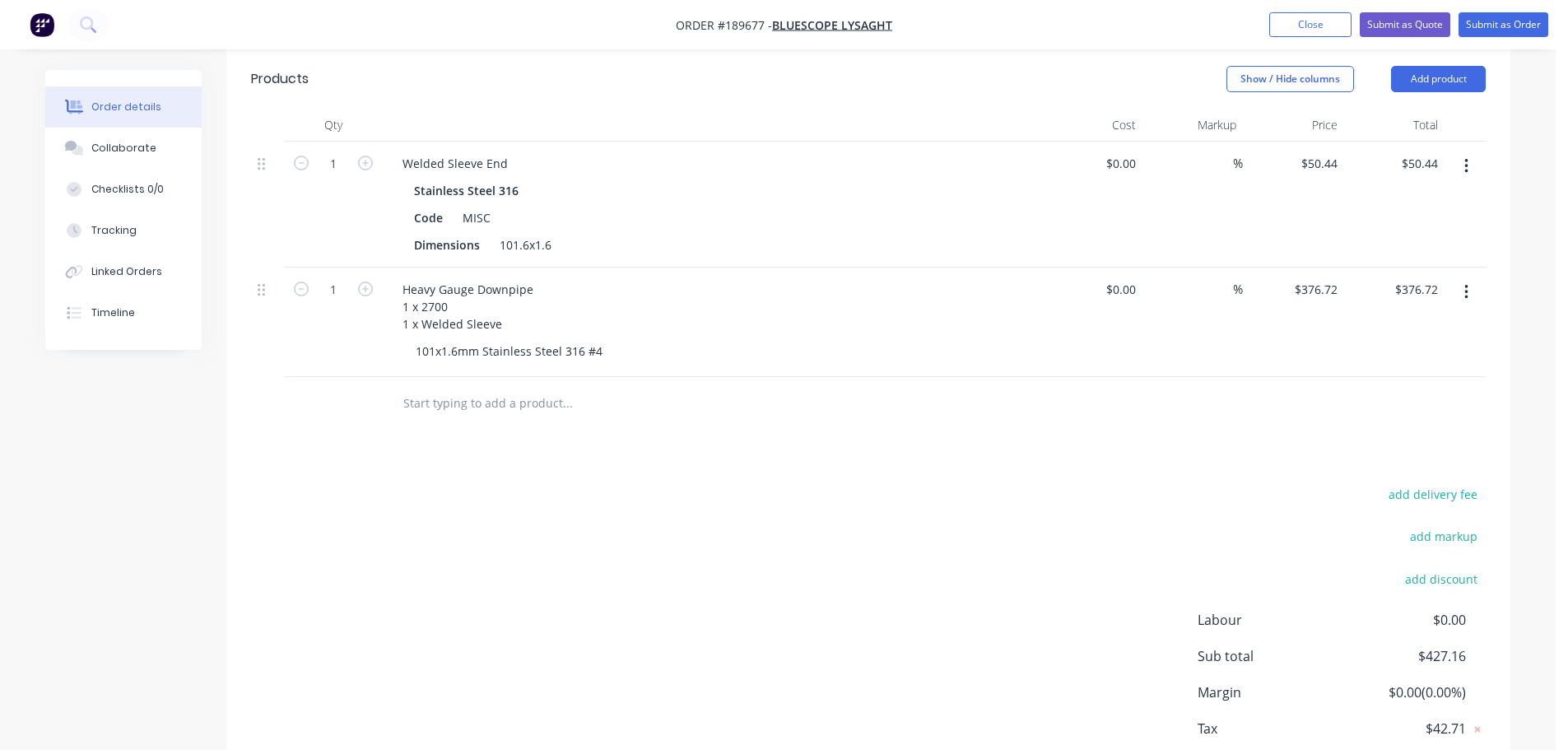
click at [1468, 151] on button "button" at bounding box center [1465, 166] width 38 height 30
click at [1391, 296] on div "Delete" at bounding box center [1407, 308] width 126 height 24
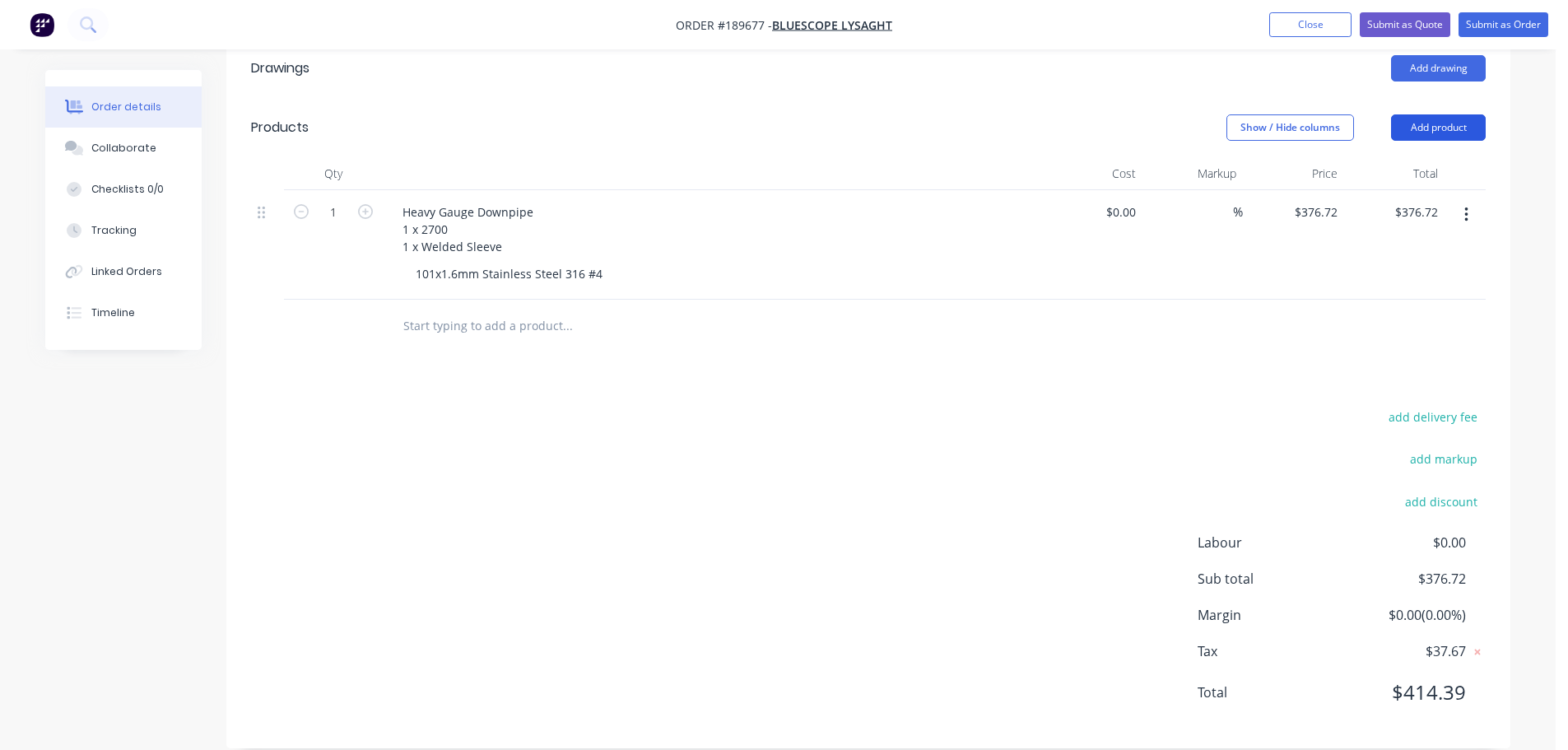
click at [1440, 114] on button "Add product" at bounding box center [1438, 127] width 95 height 27
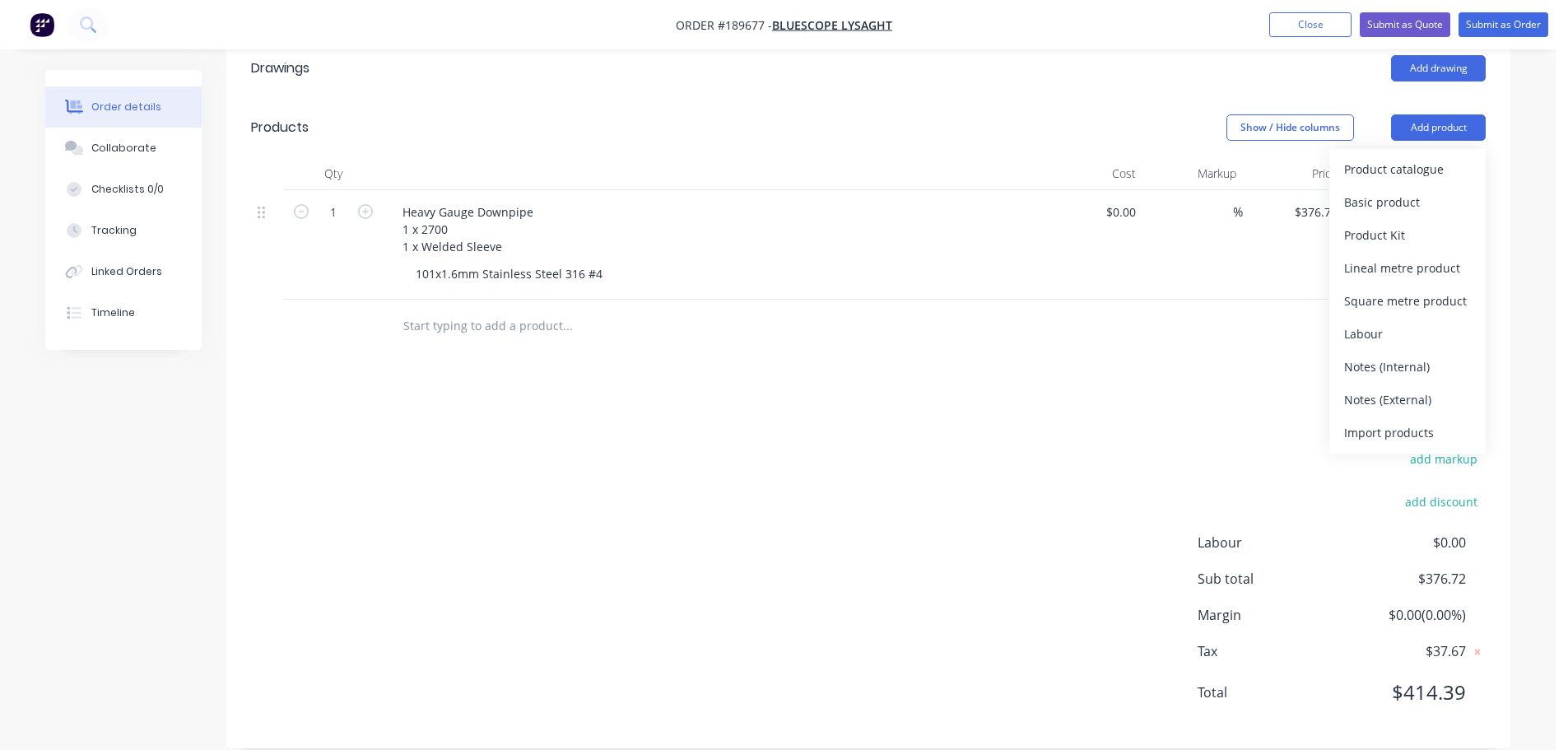
click at [1418, 157] on div "Product catalogue" at bounding box center [1407, 169] width 126 height 24
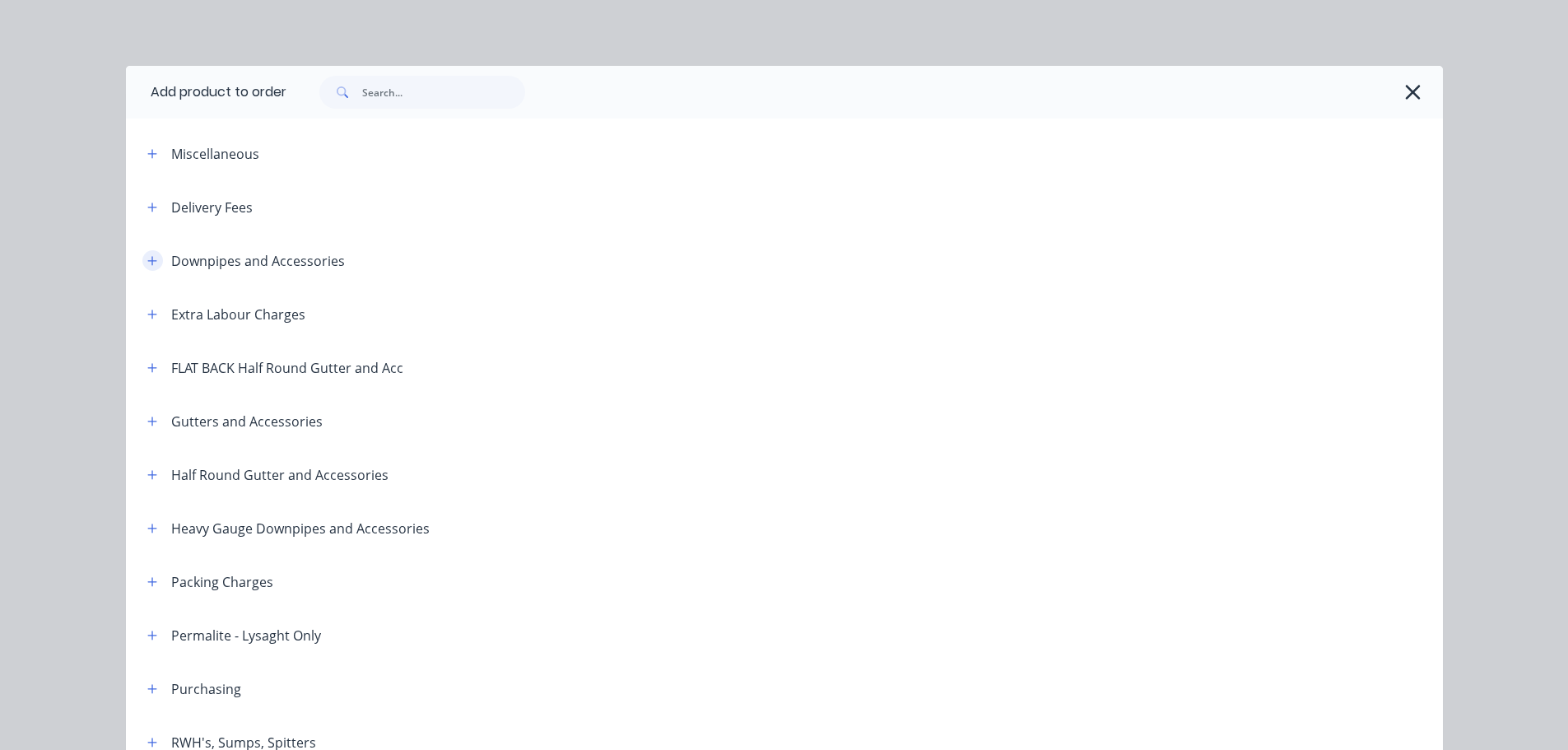
click at [142, 252] on button "button" at bounding box center [152, 261] width 21 height 21
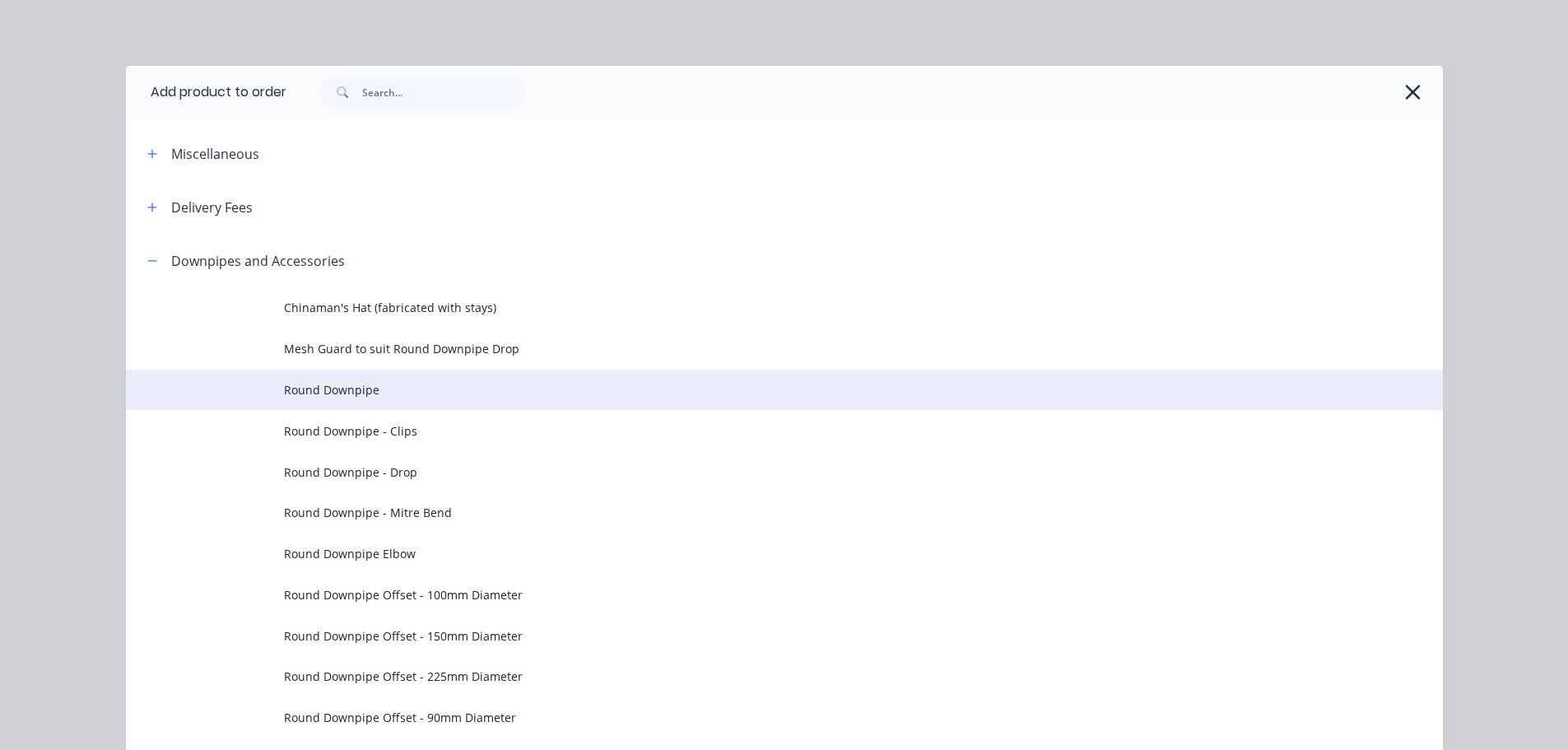
click at [371, 376] on td "Round Downpipe" at bounding box center [863, 390] width 1158 height 41
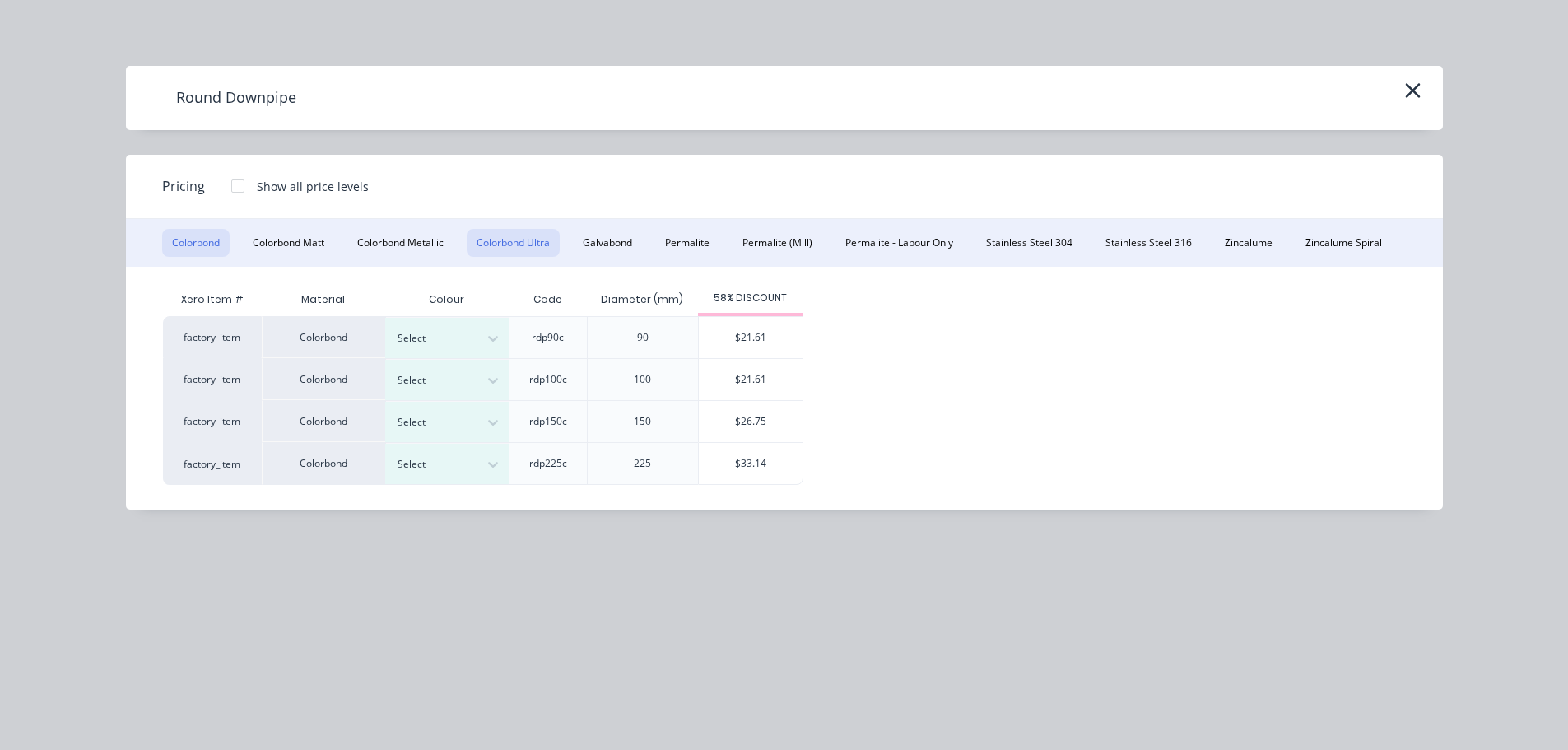
click at [500, 235] on button "Colorbond Ultra" at bounding box center [513, 243] width 93 height 28
click at [479, 371] on div at bounding box center [493, 380] width 30 height 27
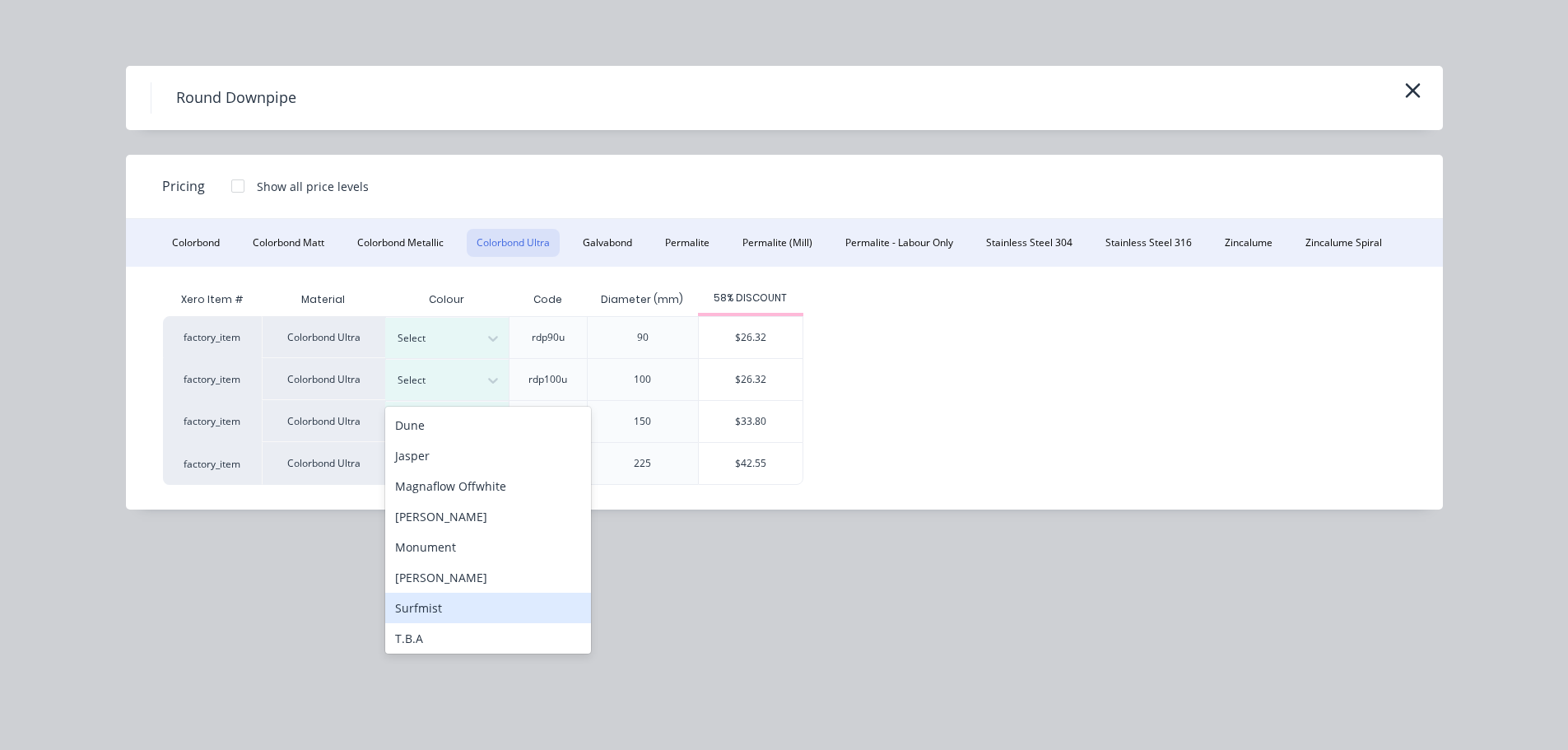
click at [481, 604] on div "Surfmist" at bounding box center [487, 607] width 205 height 31
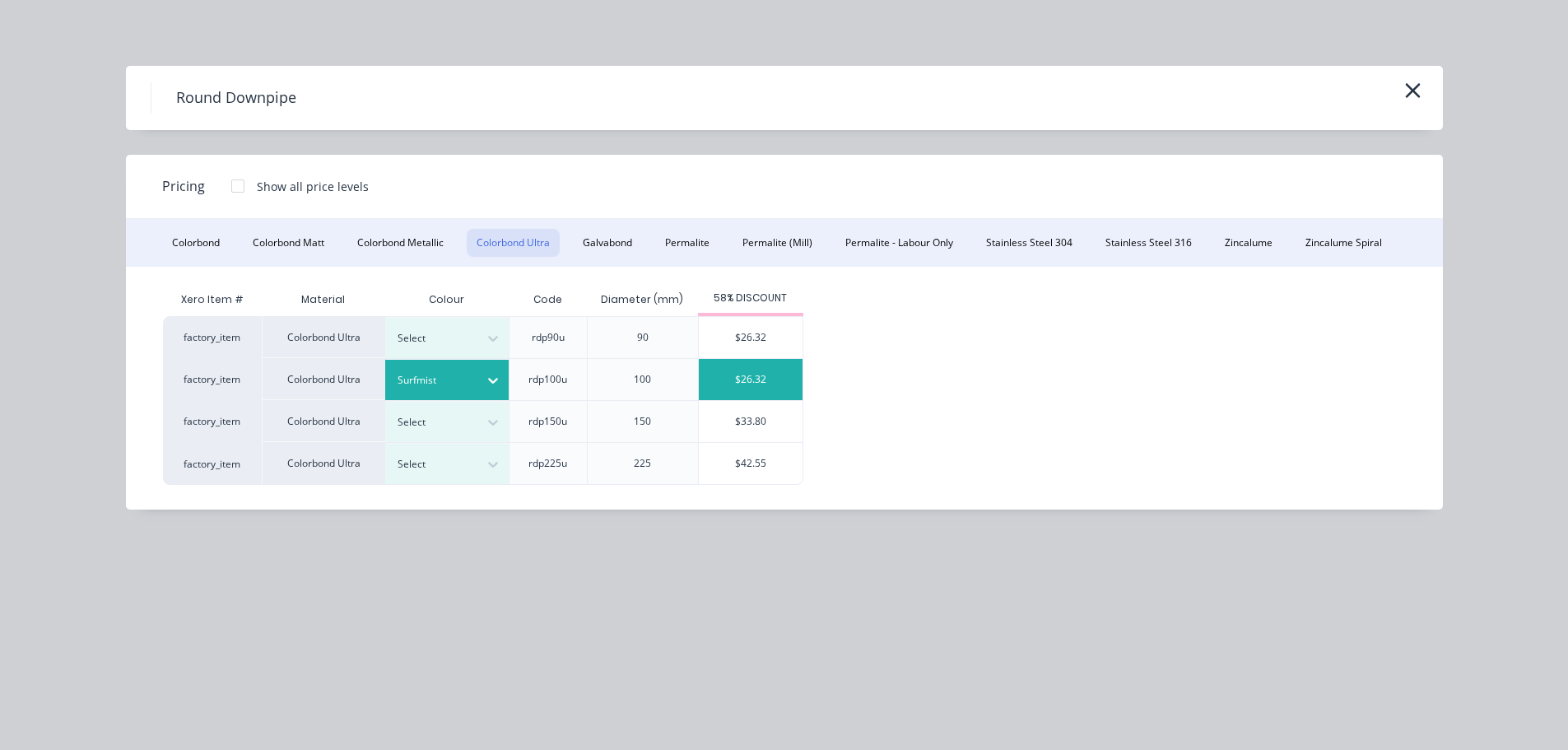
click at [746, 375] on div "$26.32" at bounding box center [750, 380] width 104 height 41
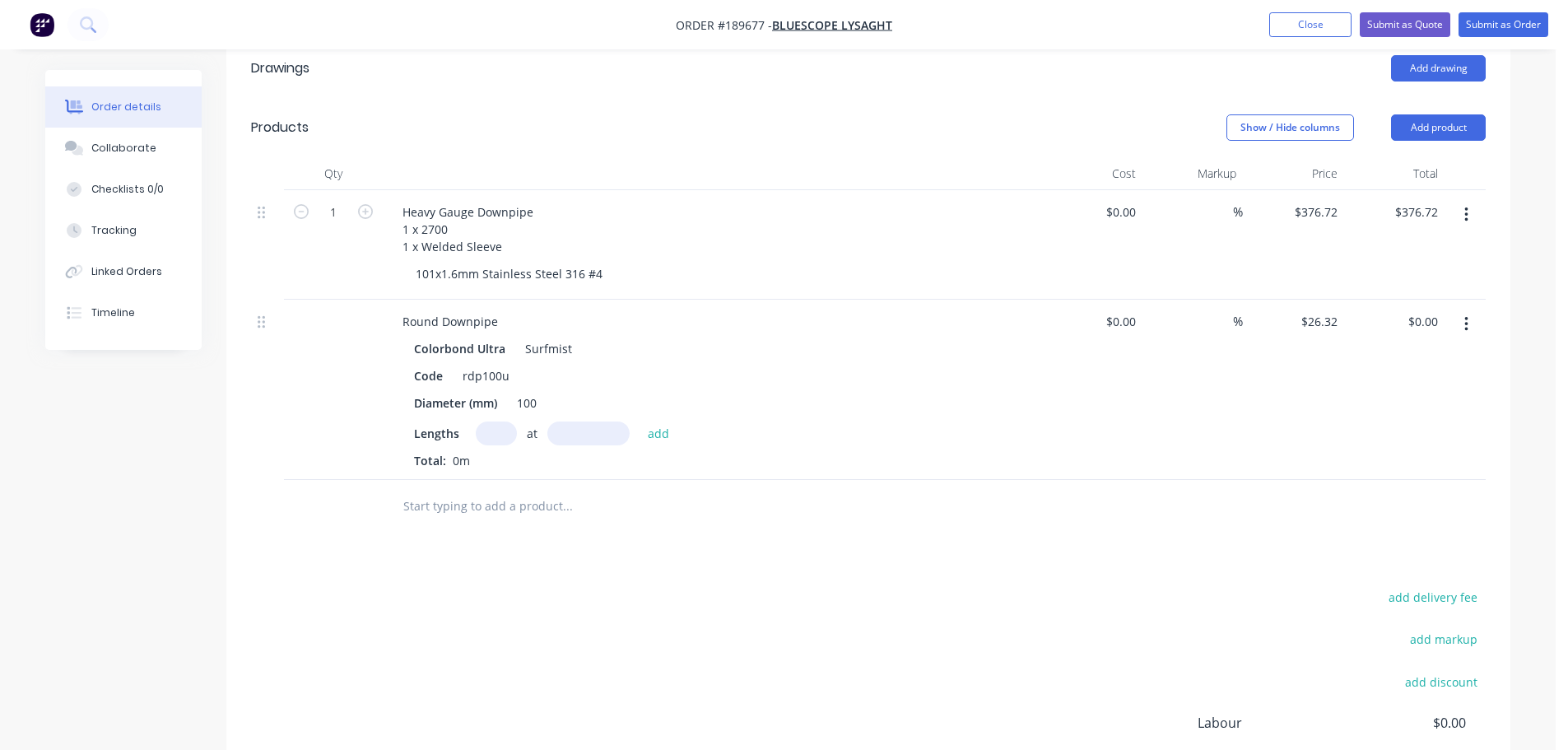
click at [502, 421] on input "text" at bounding box center [496, 433] width 41 height 24
type input "2"
type input "3500"
click at [639, 421] on button "add" at bounding box center [658, 432] width 38 height 23
type input "$184.24"
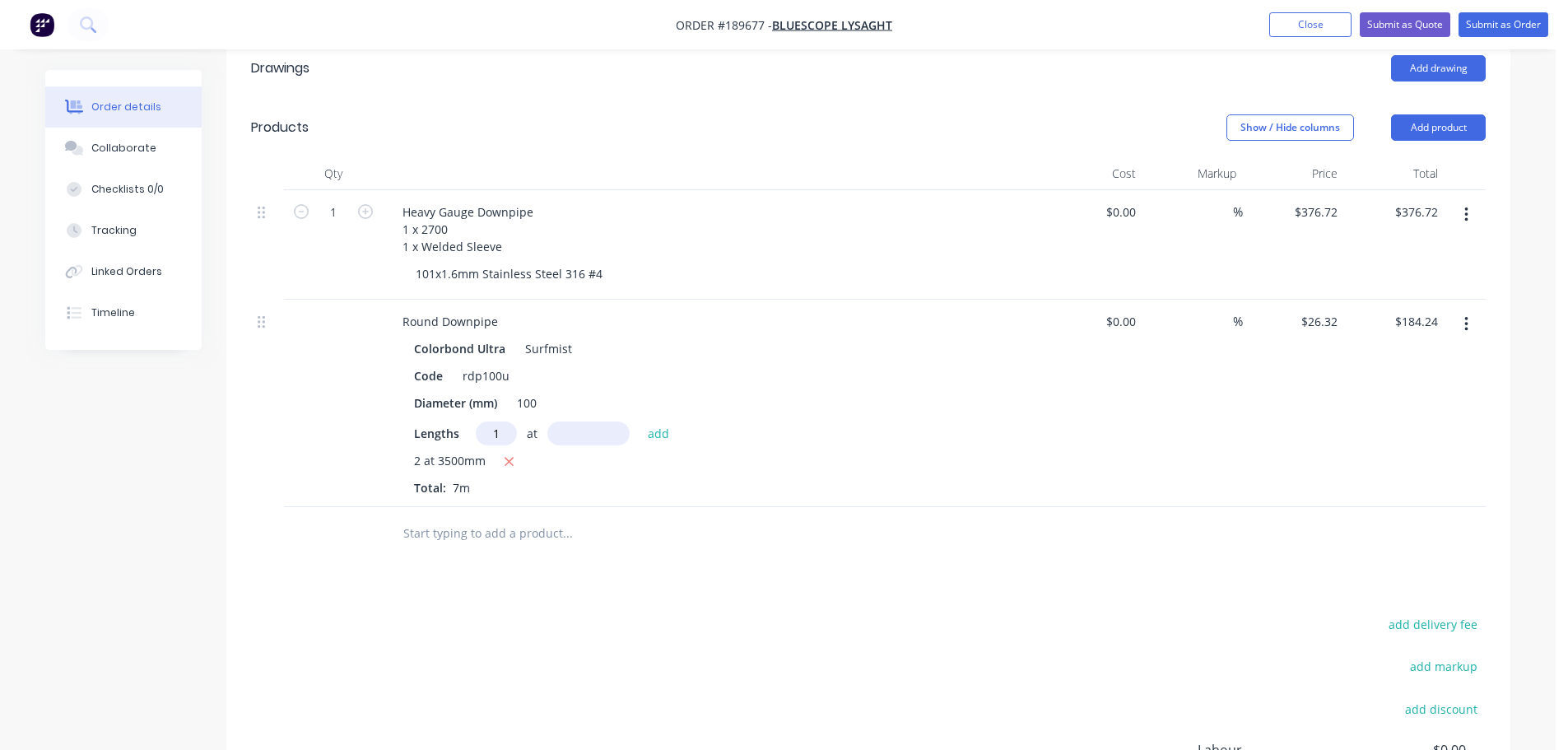
type input "1"
type input "1000"
click at [639, 421] on button "add" at bounding box center [658, 432] width 38 height 23
type input "$210.56"
click at [594, 607] on div "Drawings Add drawing Products Show / Hide columns Add product Qty Cost Markup P…" at bounding box center [867, 510] width 1284 height 944
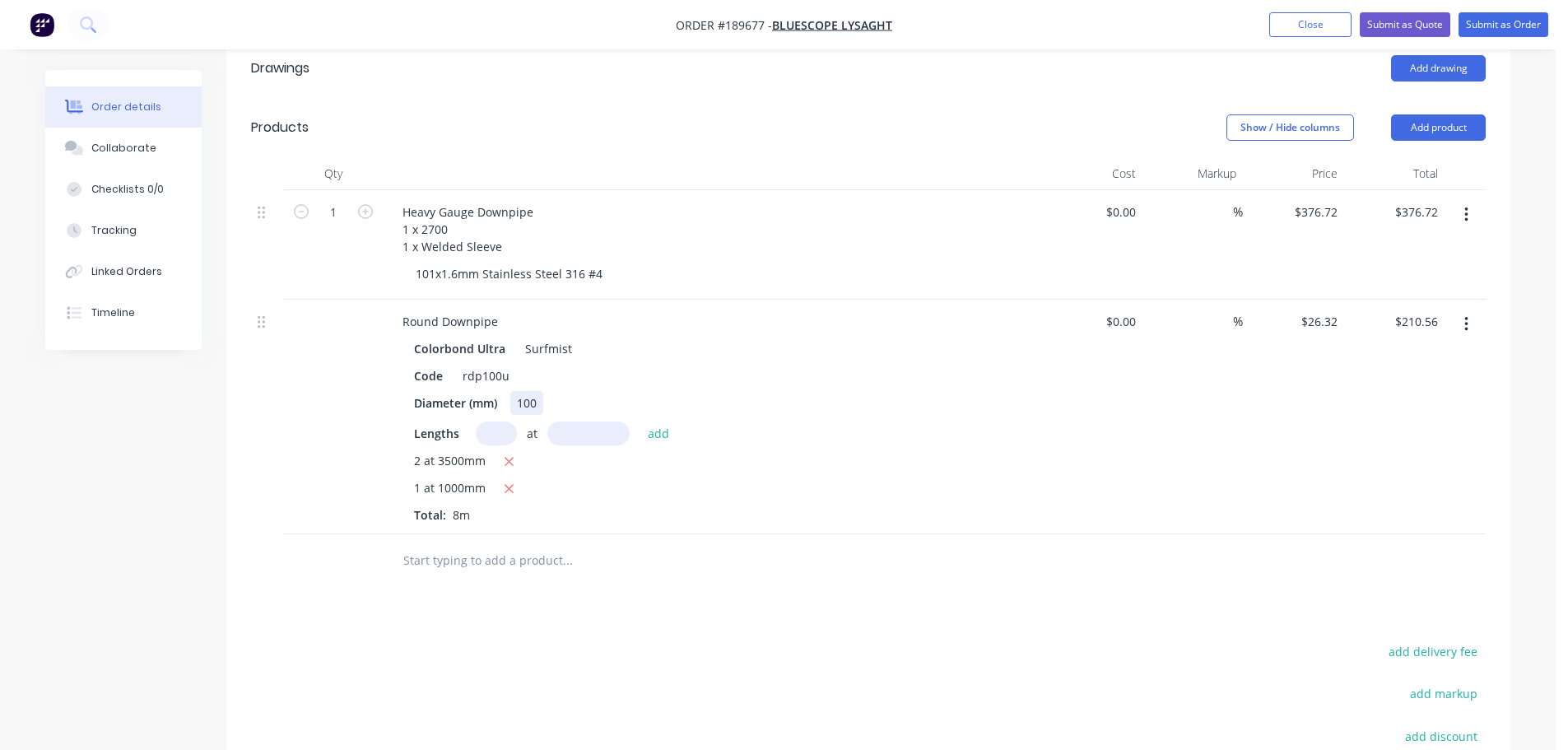
click at [528, 391] on div "100" at bounding box center [526, 403] width 33 height 24
click at [765, 615] on div "Drawings Add drawing Products Show / Hide columns Add product Qty Cost Markup P…" at bounding box center [867, 510] width 1284 height 944
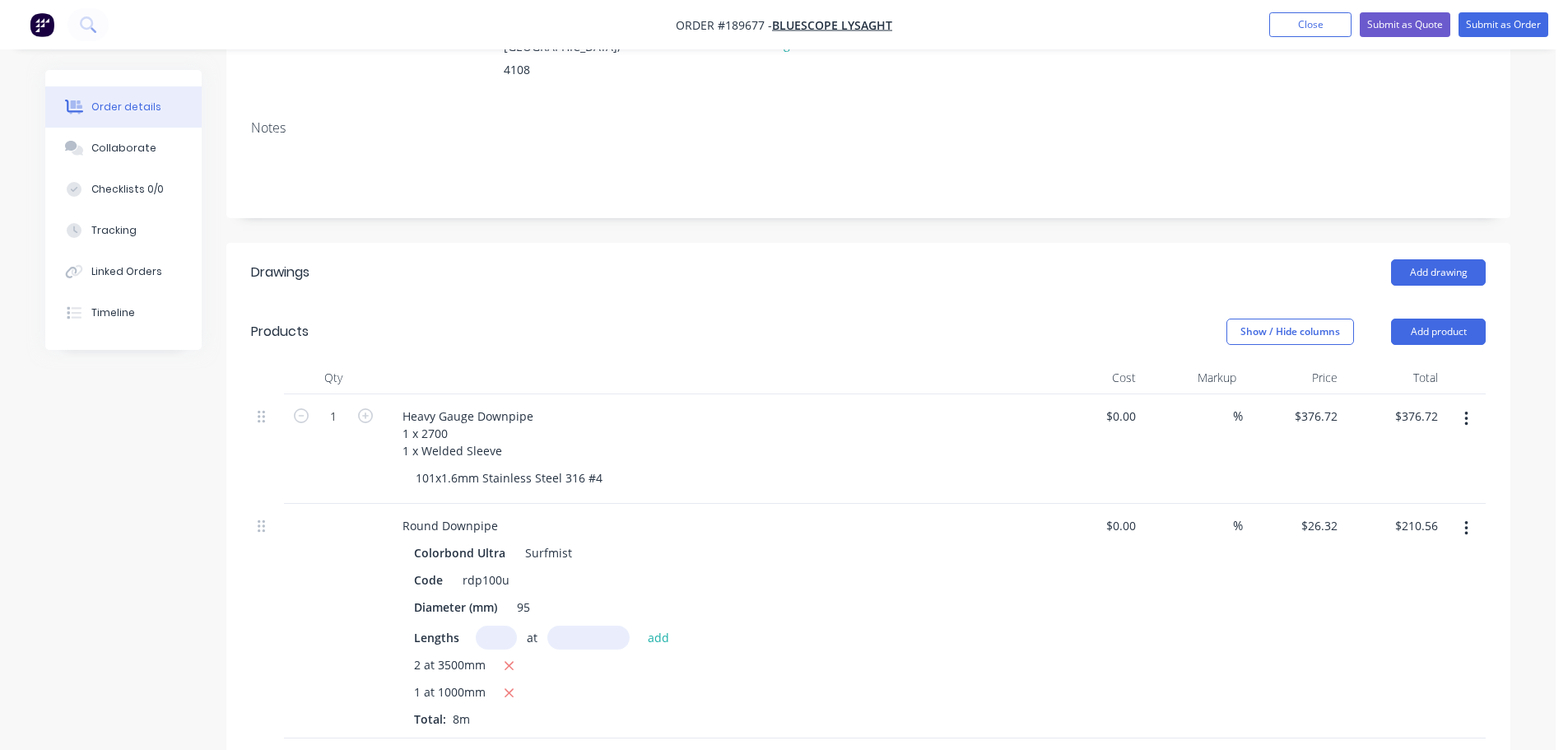
scroll to position [198, 0]
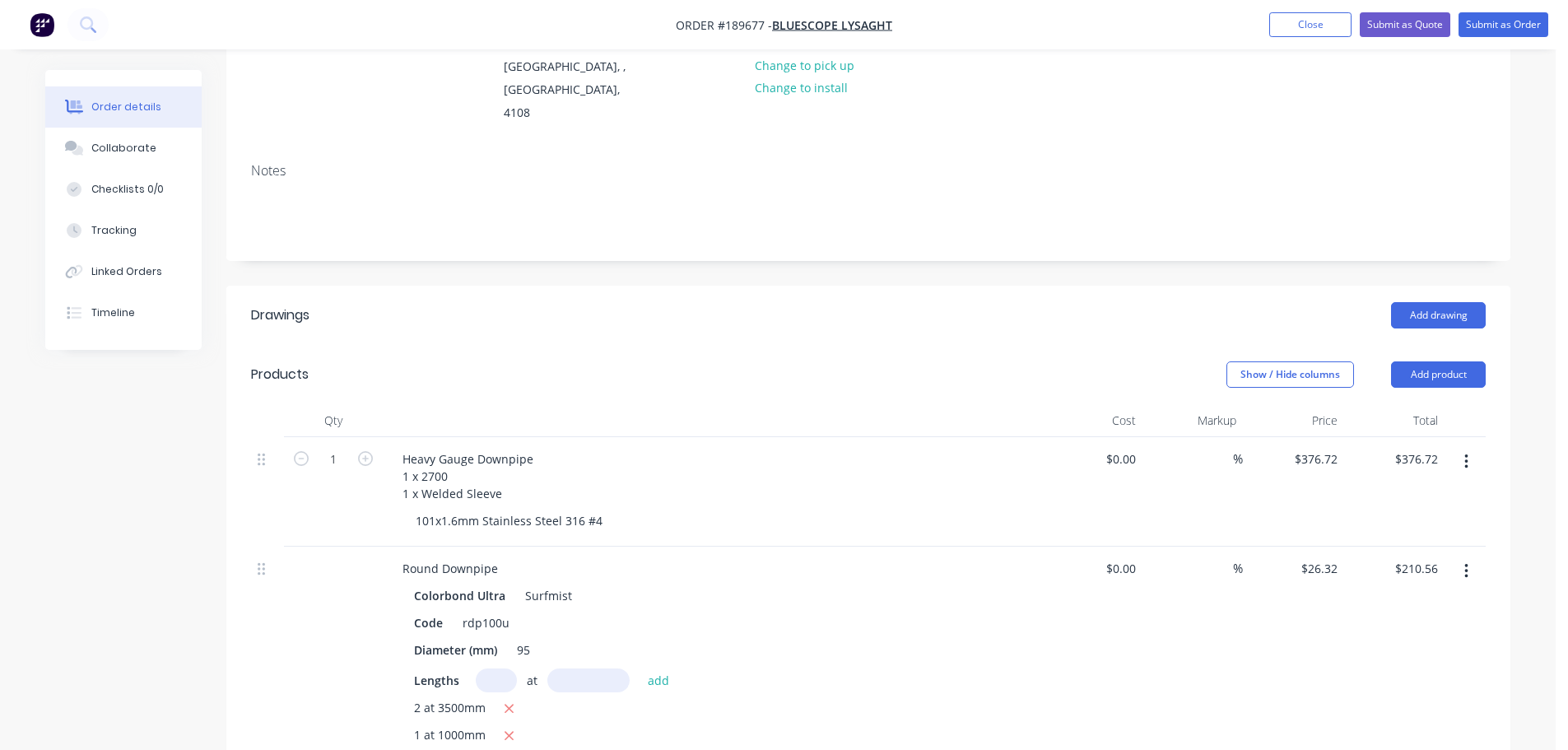
click at [527, 361] on div "Show / Hide columns Add product" at bounding box center [999, 374] width 972 height 27
click at [867, 316] on header "Drawings Add drawing" at bounding box center [867, 315] width 1284 height 59
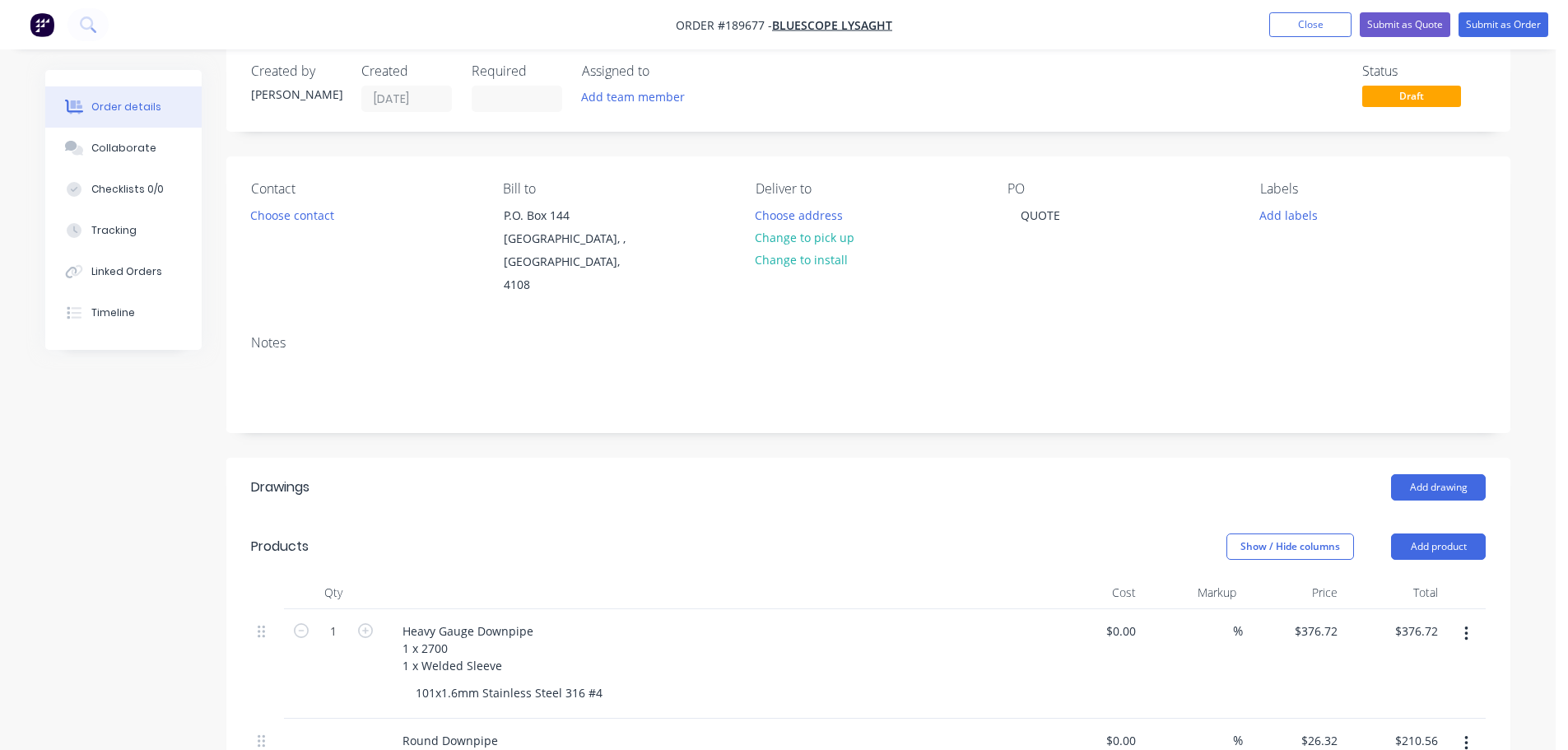
scroll to position [0, 0]
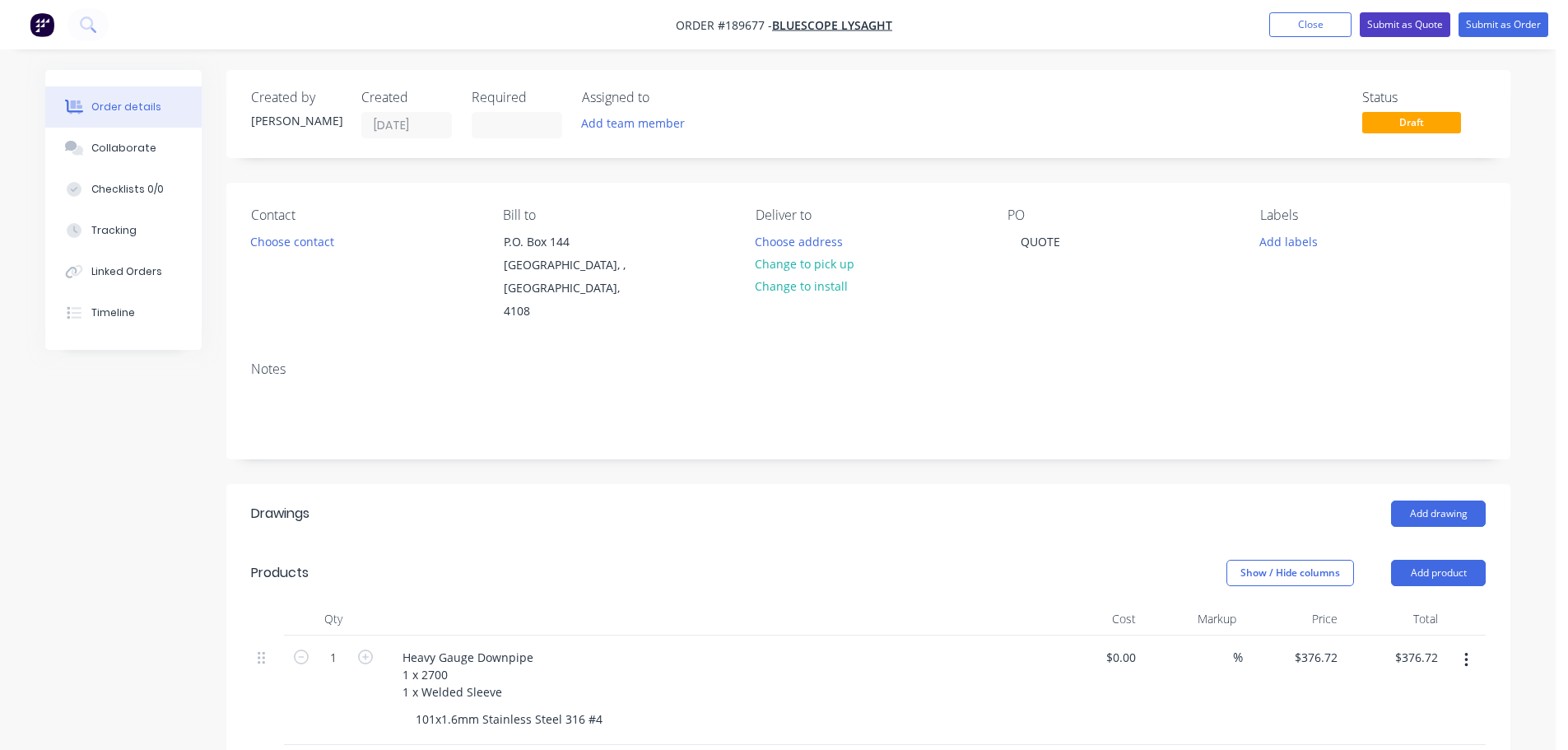
click at [1404, 18] on button "Submit as Quote" at bounding box center [1405, 25] width 91 height 25
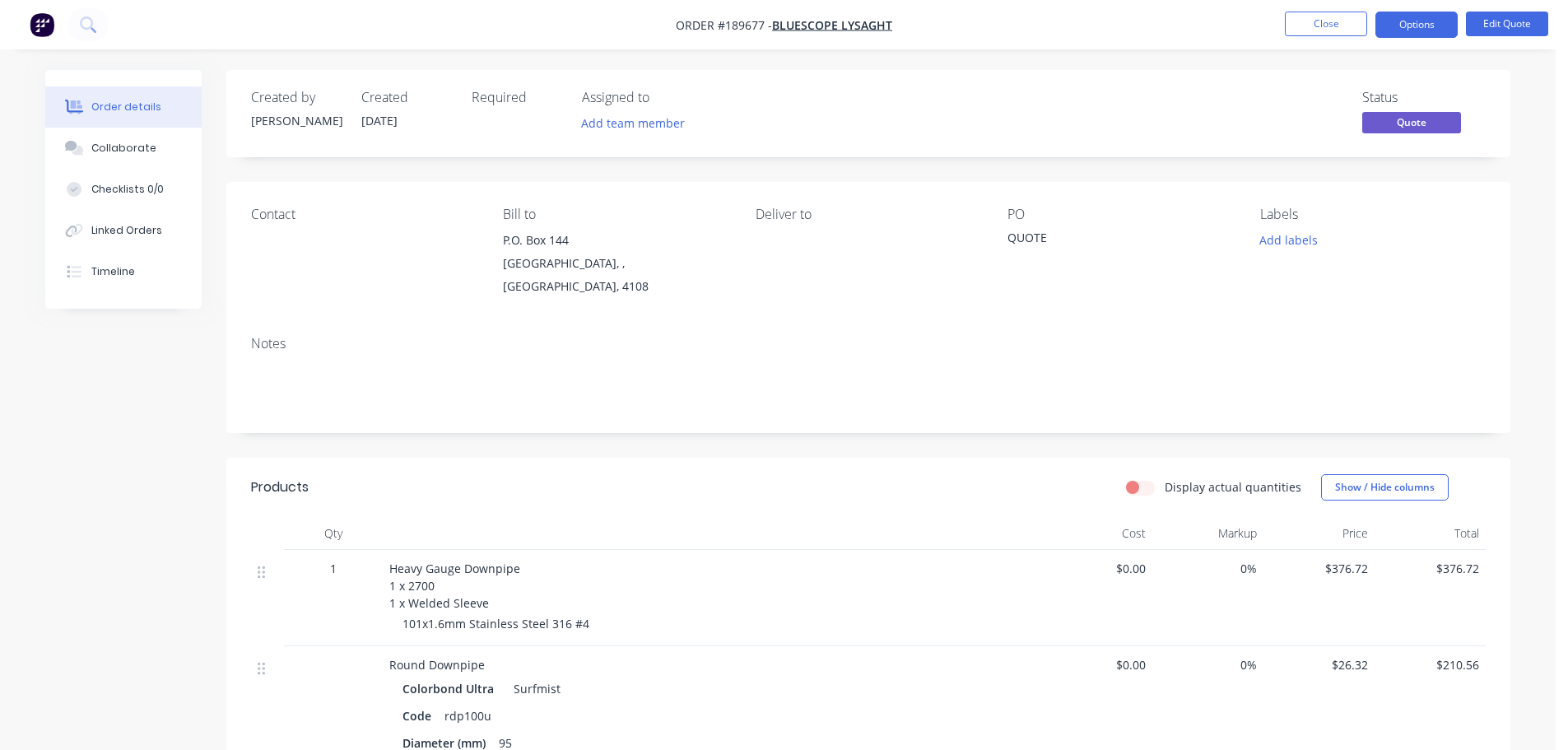
drag, startPoint x: 1413, startPoint y: 23, endPoint x: 1415, endPoint y: 42, distance: 19.1
click at [1415, 25] on button "Options" at bounding box center [1415, 25] width 82 height 27
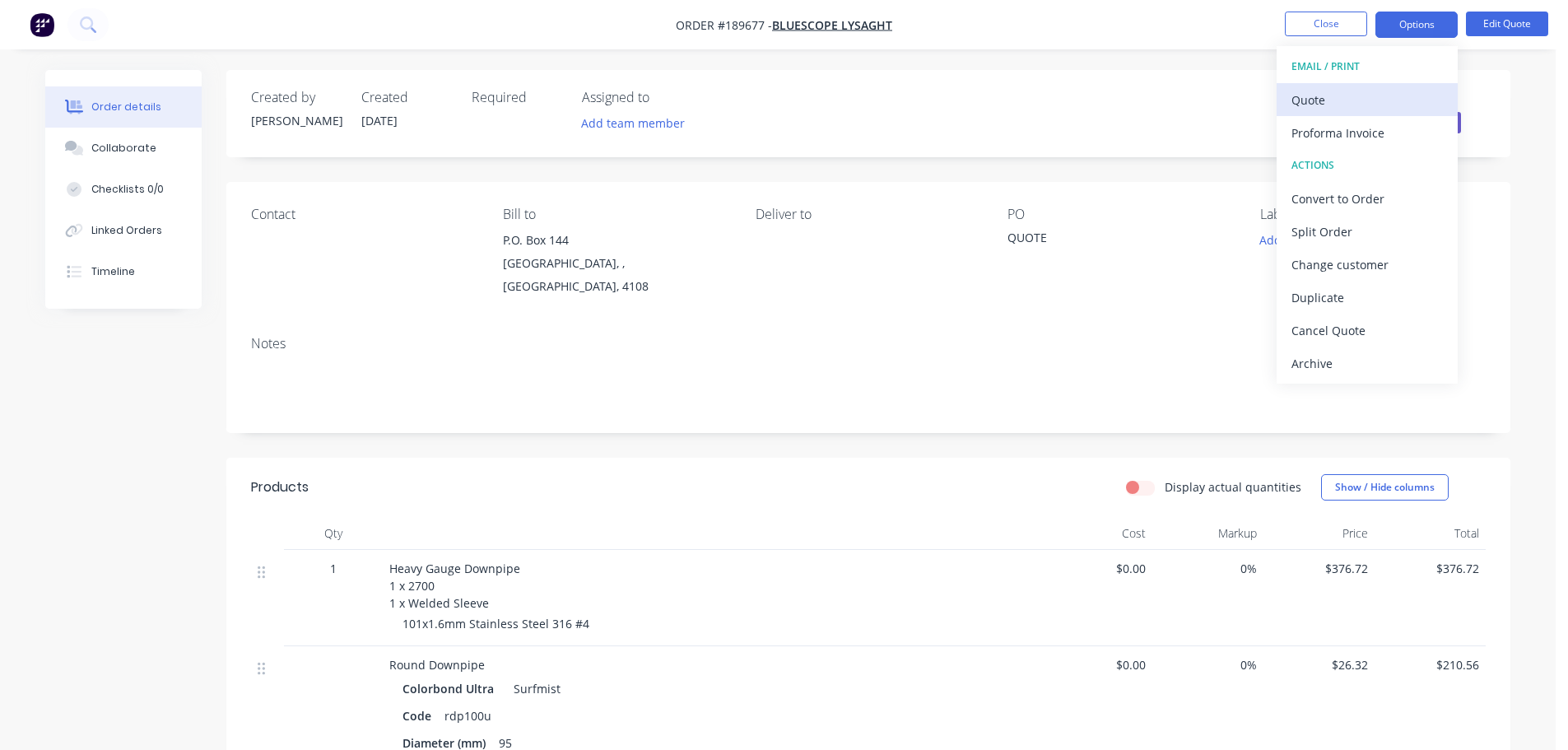
click at [1378, 102] on div "Quote" at bounding box center [1366, 100] width 151 height 24
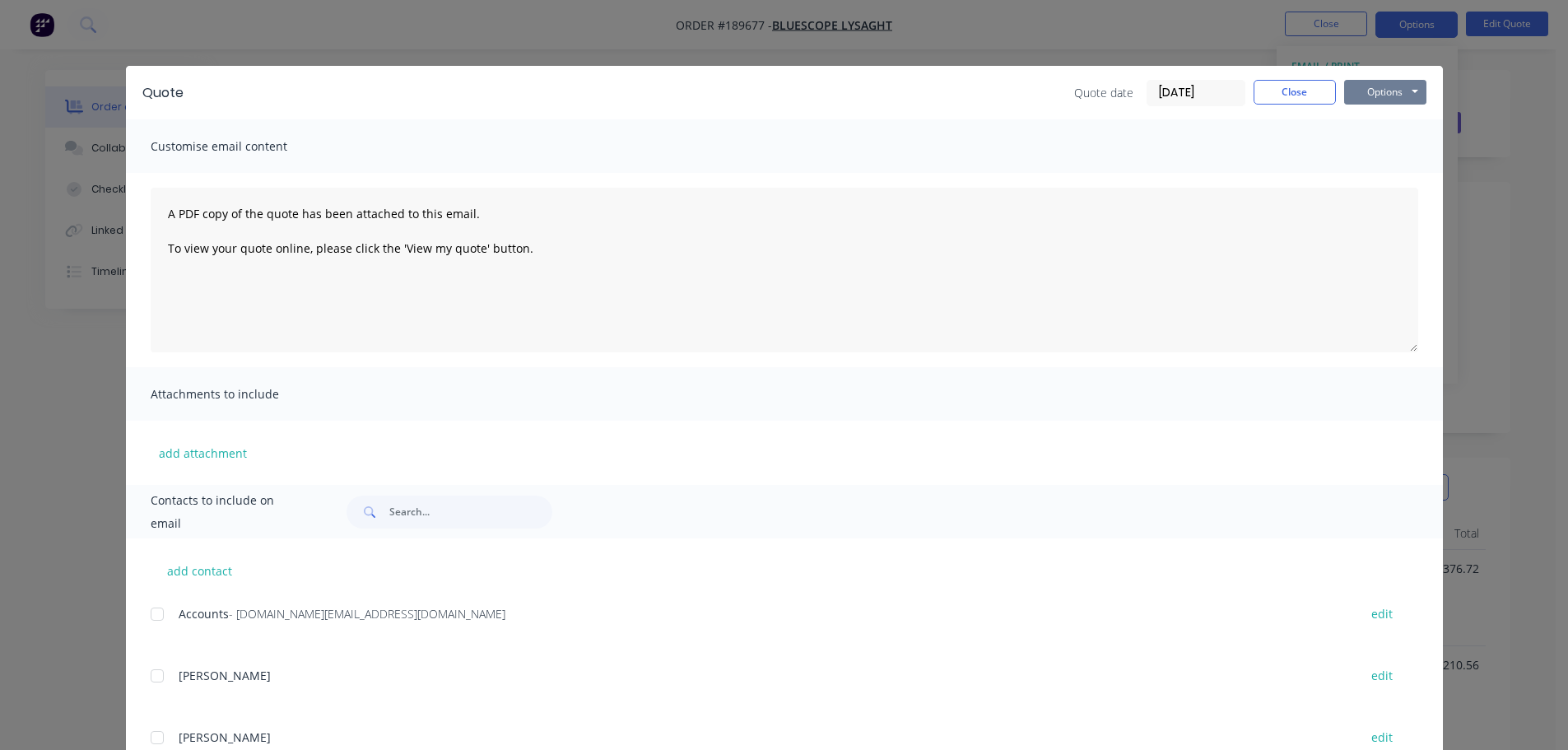
click at [1388, 91] on button "Options" at bounding box center [1384, 92] width 82 height 25
click at [1392, 116] on button "Preview" at bounding box center [1396, 121] width 106 height 28
click at [1276, 85] on button "Close" at bounding box center [1294, 92] width 82 height 25
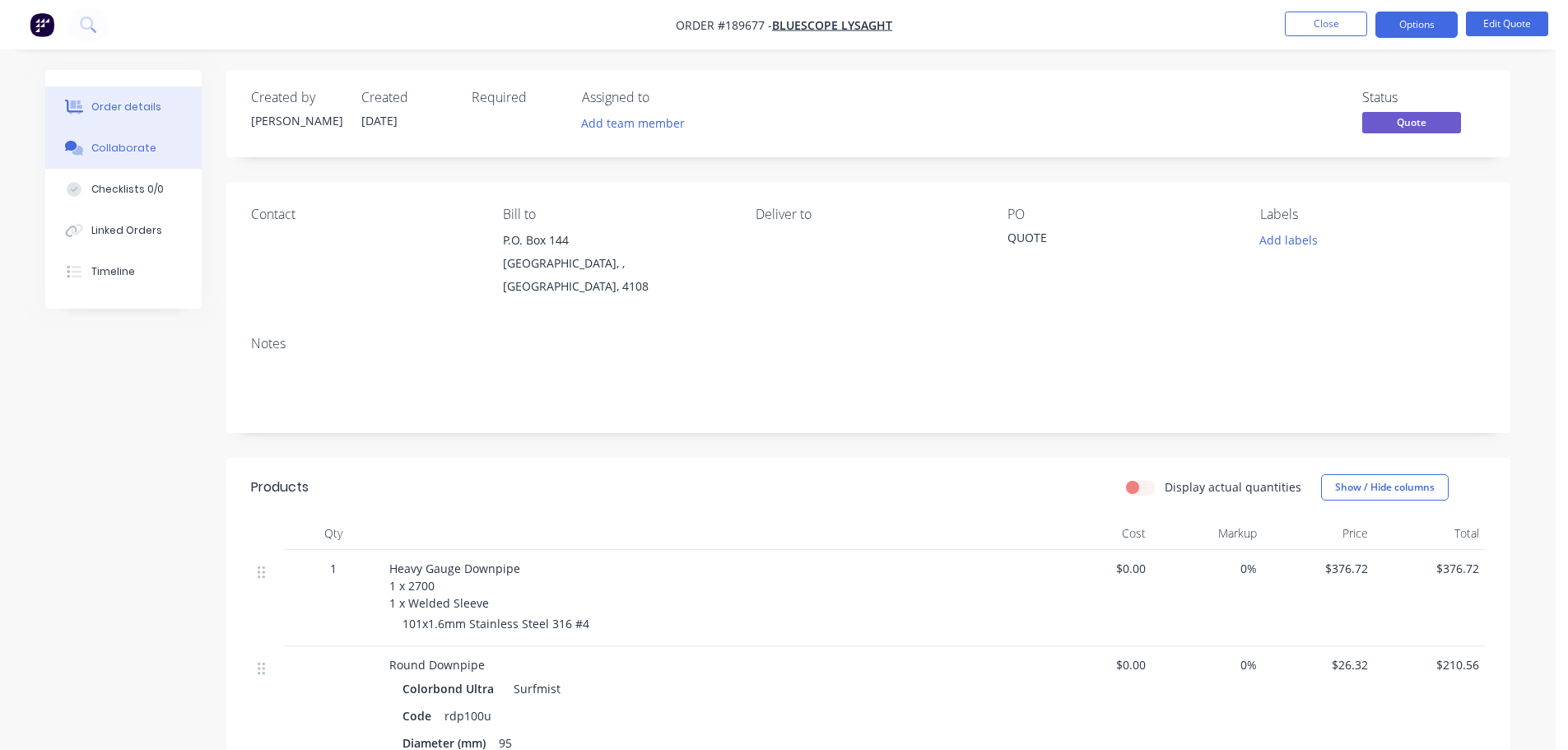
click at [131, 137] on button "Collaborate" at bounding box center [123, 148] width 156 height 41
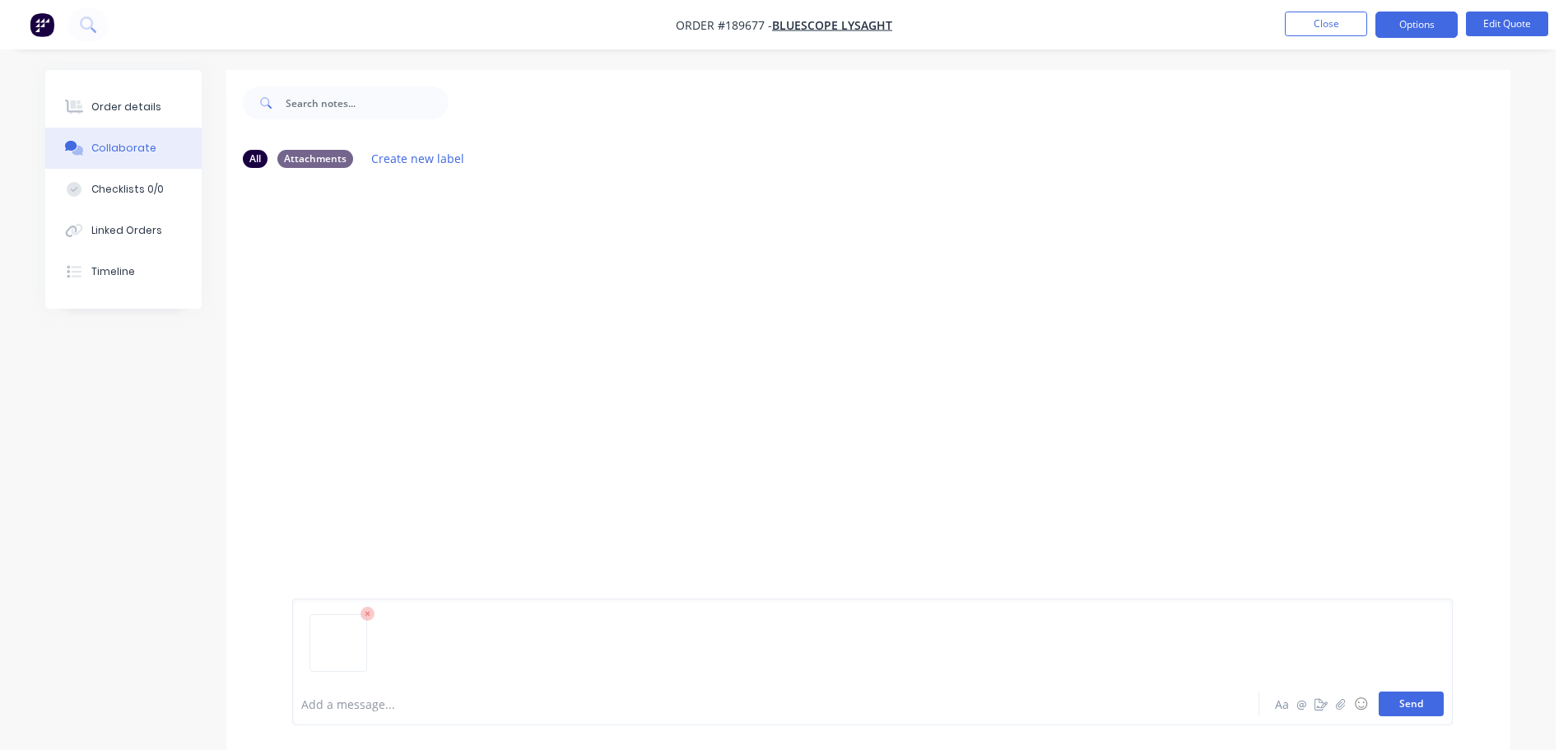
click at [1414, 697] on button "Send" at bounding box center [1411, 703] width 65 height 25
click at [116, 105] on div "Order details" at bounding box center [126, 107] width 70 height 15
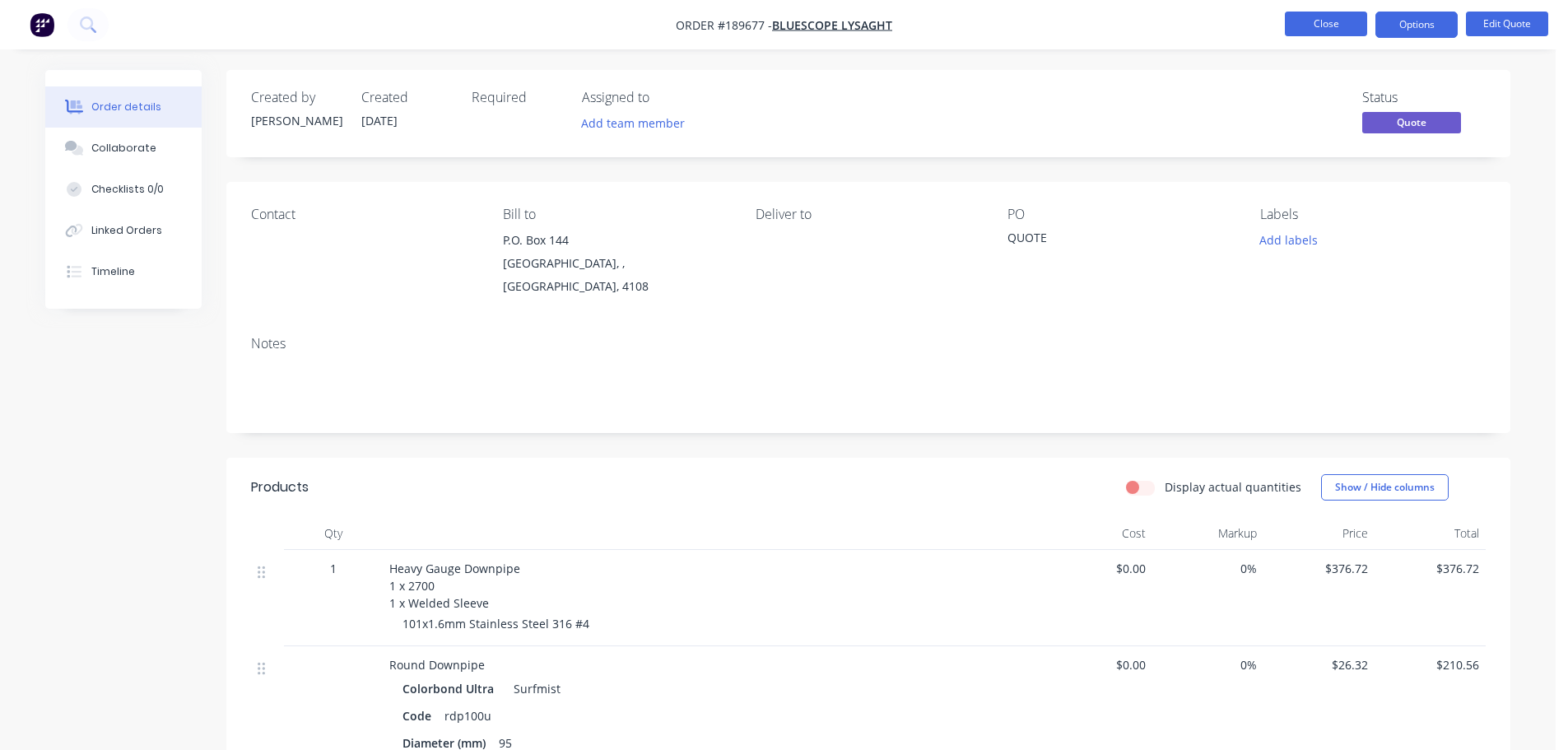
click at [1306, 22] on button "Close" at bounding box center [1325, 24] width 82 height 25
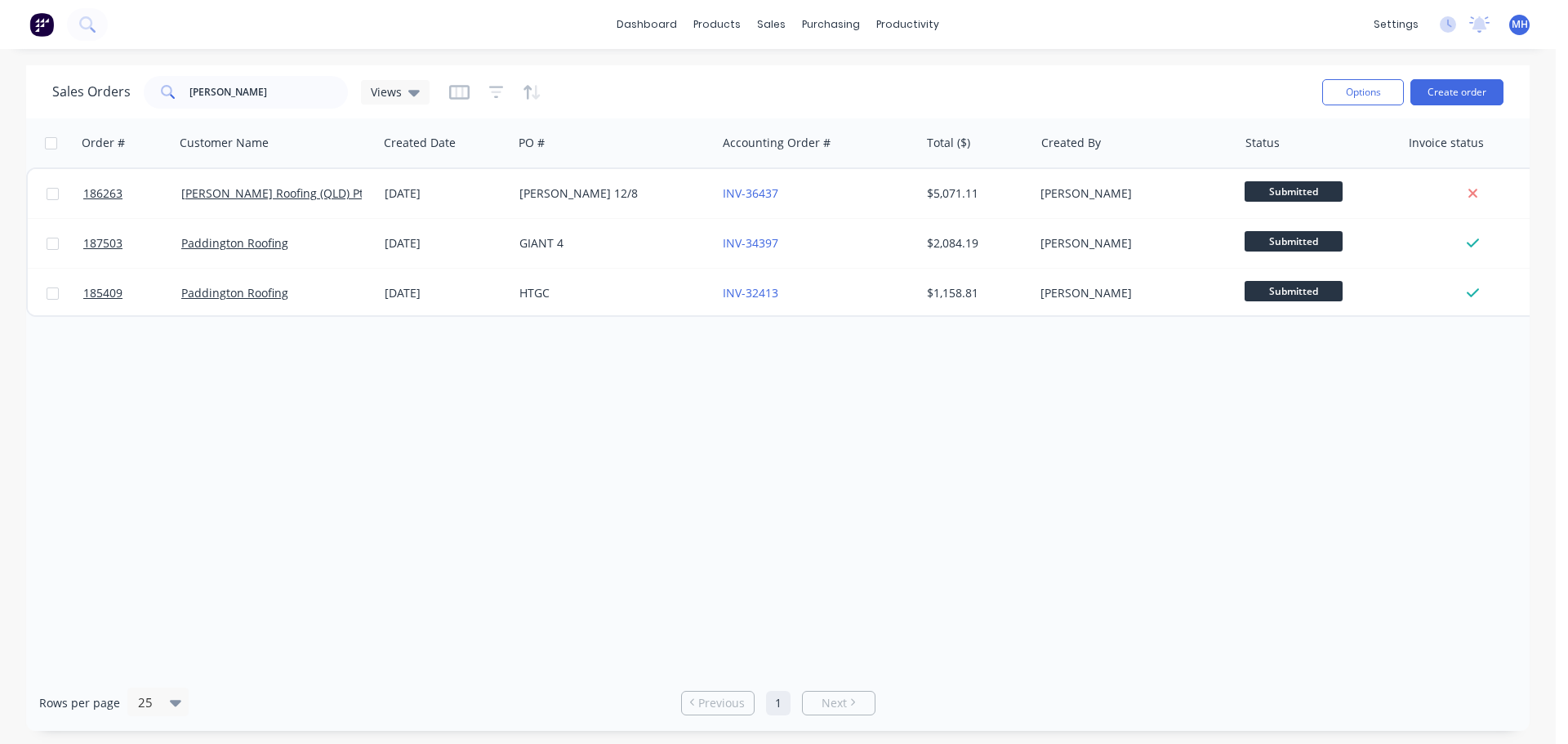
click at [241, 394] on div "Order # Customer Name Created Date PO # Accounting Order # Total ($) Created By…" at bounding box center [778, 396] width 1503 height 556
click at [1448, 92] on button "Create order" at bounding box center [1456, 92] width 93 height 26
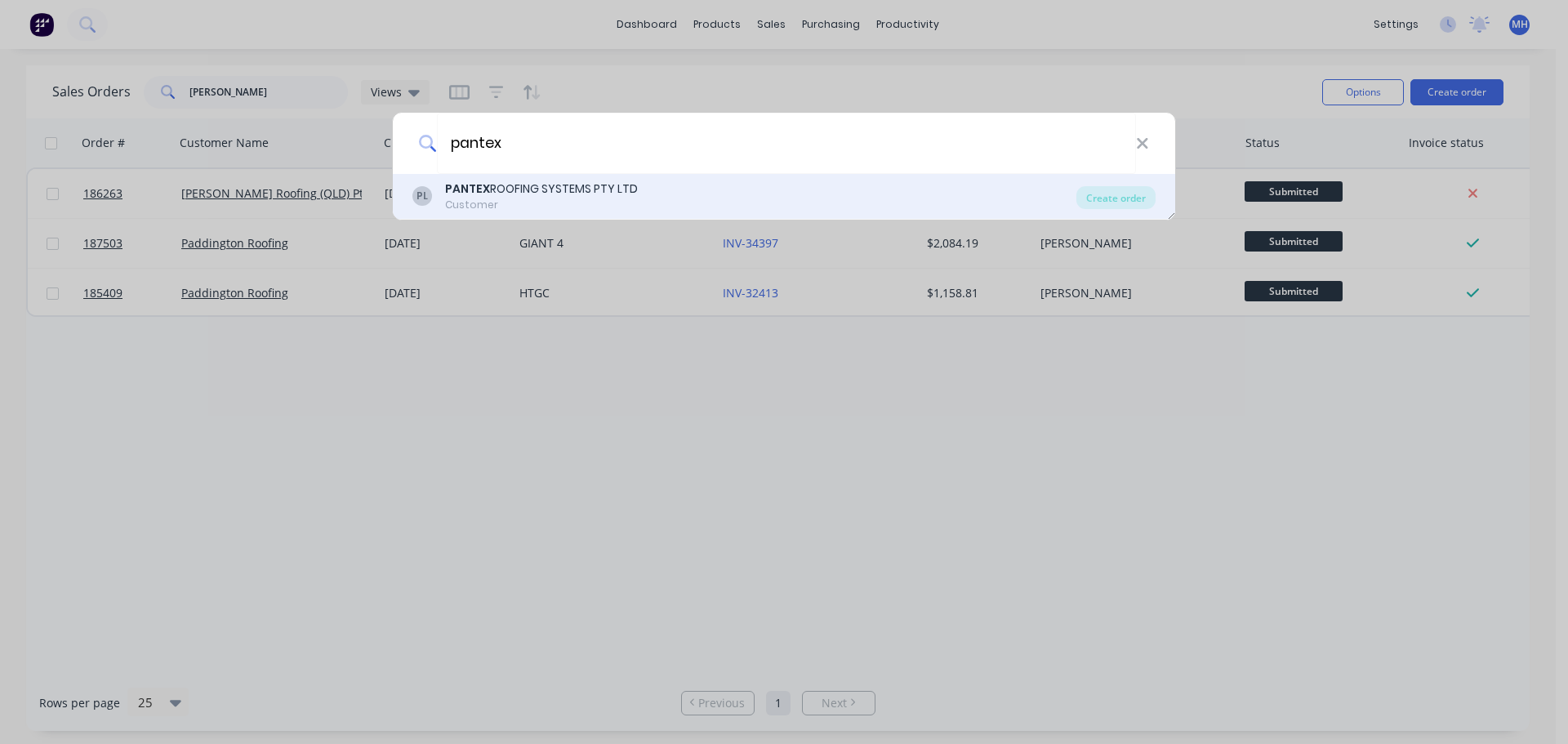
type input "pantex"
click at [1098, 180] on div "PL PANTEX ROOFING SYSTEMS PTY LTD Customer Create order" at bounding box center [784, 197] width 783 height 46
click at [1095, 198] on div "Create order" at bounding box center [1116, 197] width 79 height 23
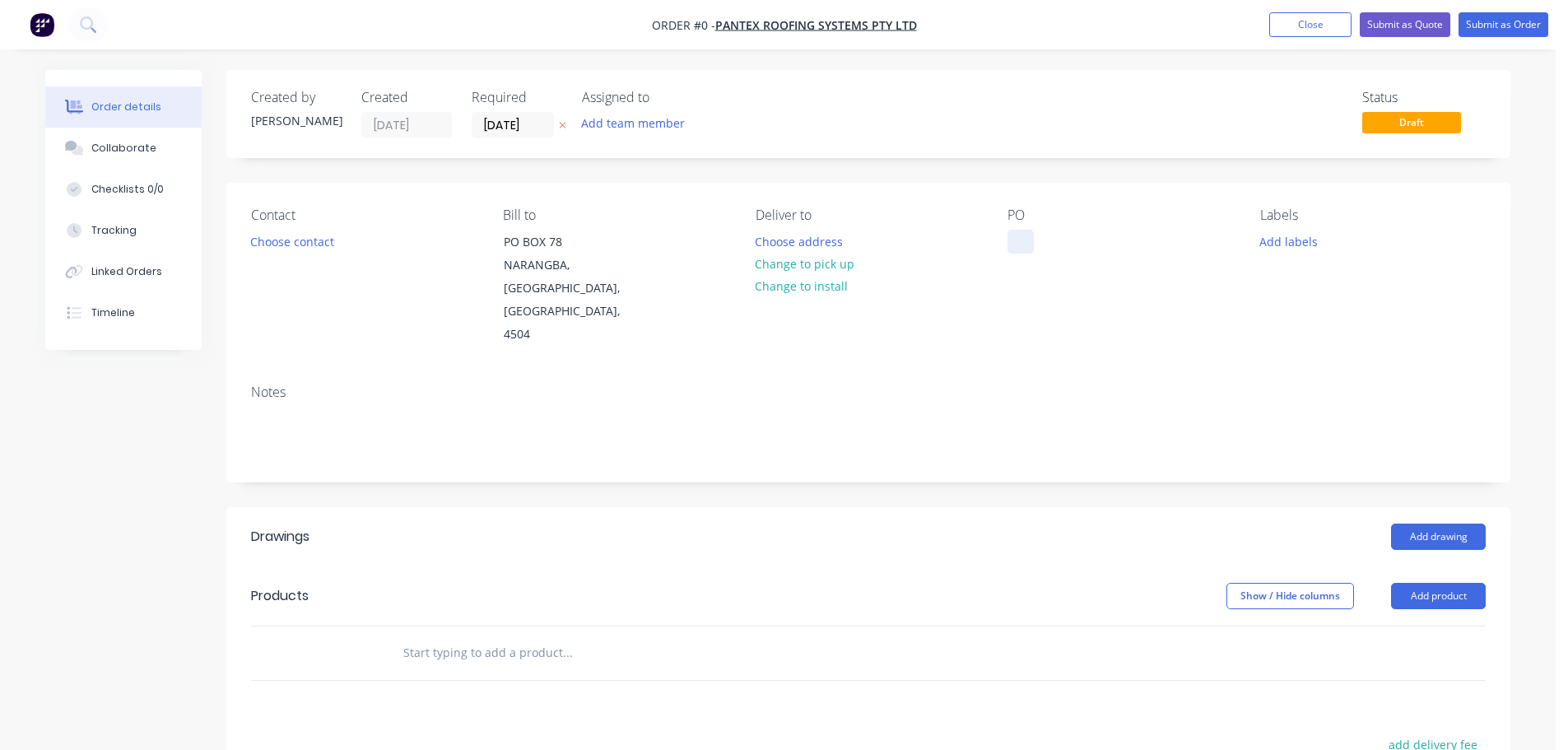
click at [1018, 236] on div at bounding box center [1020, 242] width 27 height 24
click at [924, 505] on div "Order details Collaborate Checklists 0/0 Tracking Linked Orders Timeline Order …" at bounding box center [778, 585] width 1498 height 1030
click at [563, 120] on icon at bounding box center [562, 125] width 8 height 10
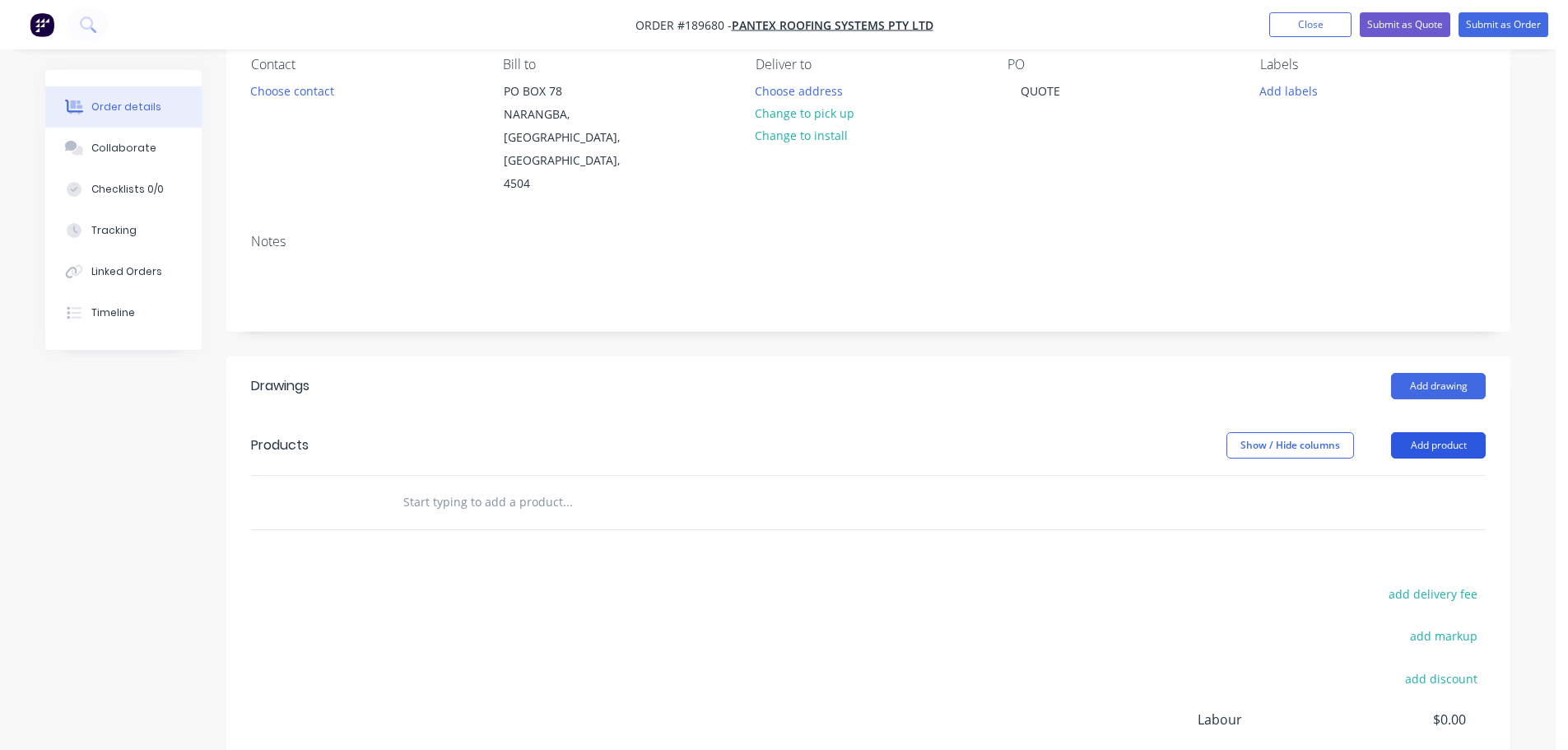
scroll to position [165, 0]
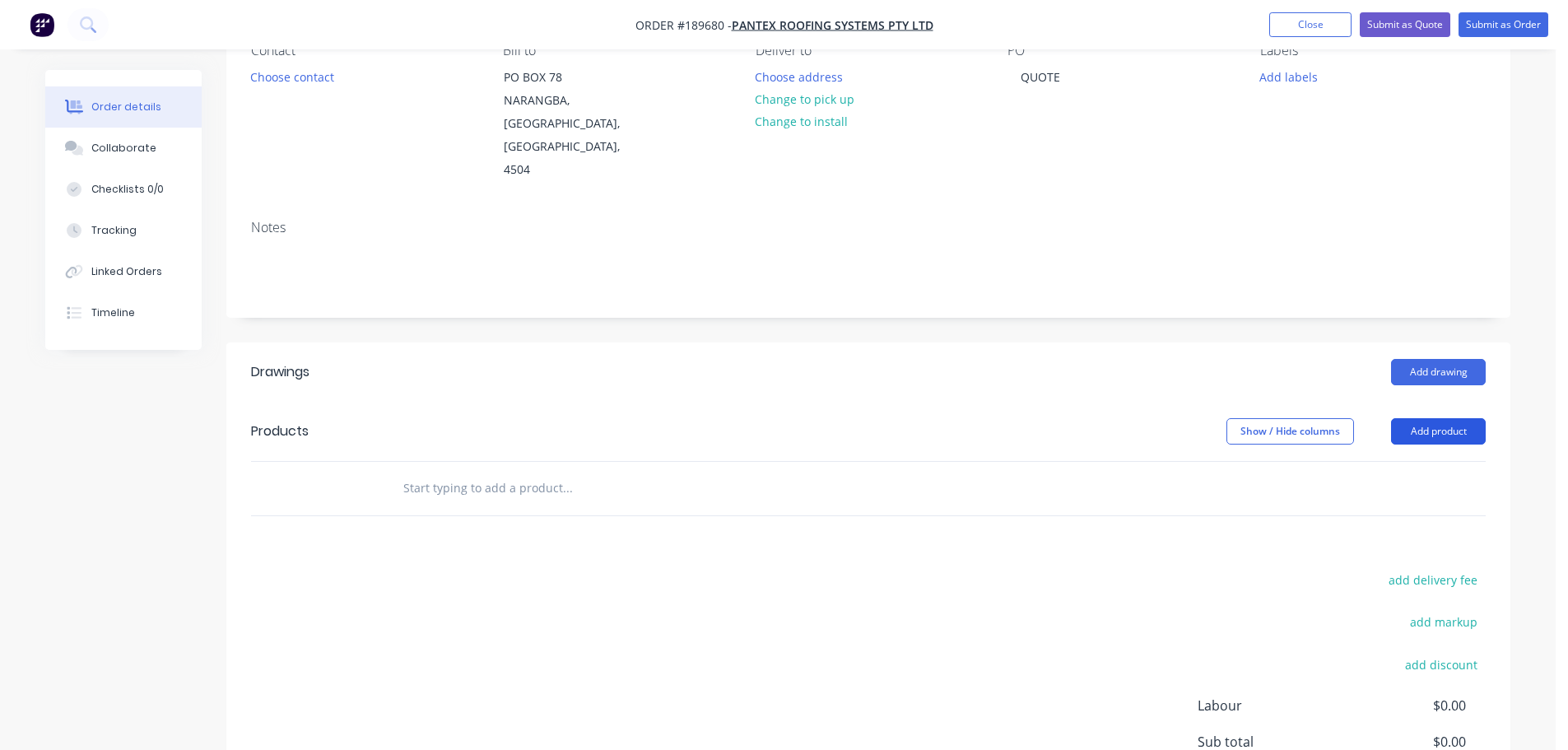
click at [1394, 418] on button "Add product" at bounding box center [1438, 431] width 95 height 27
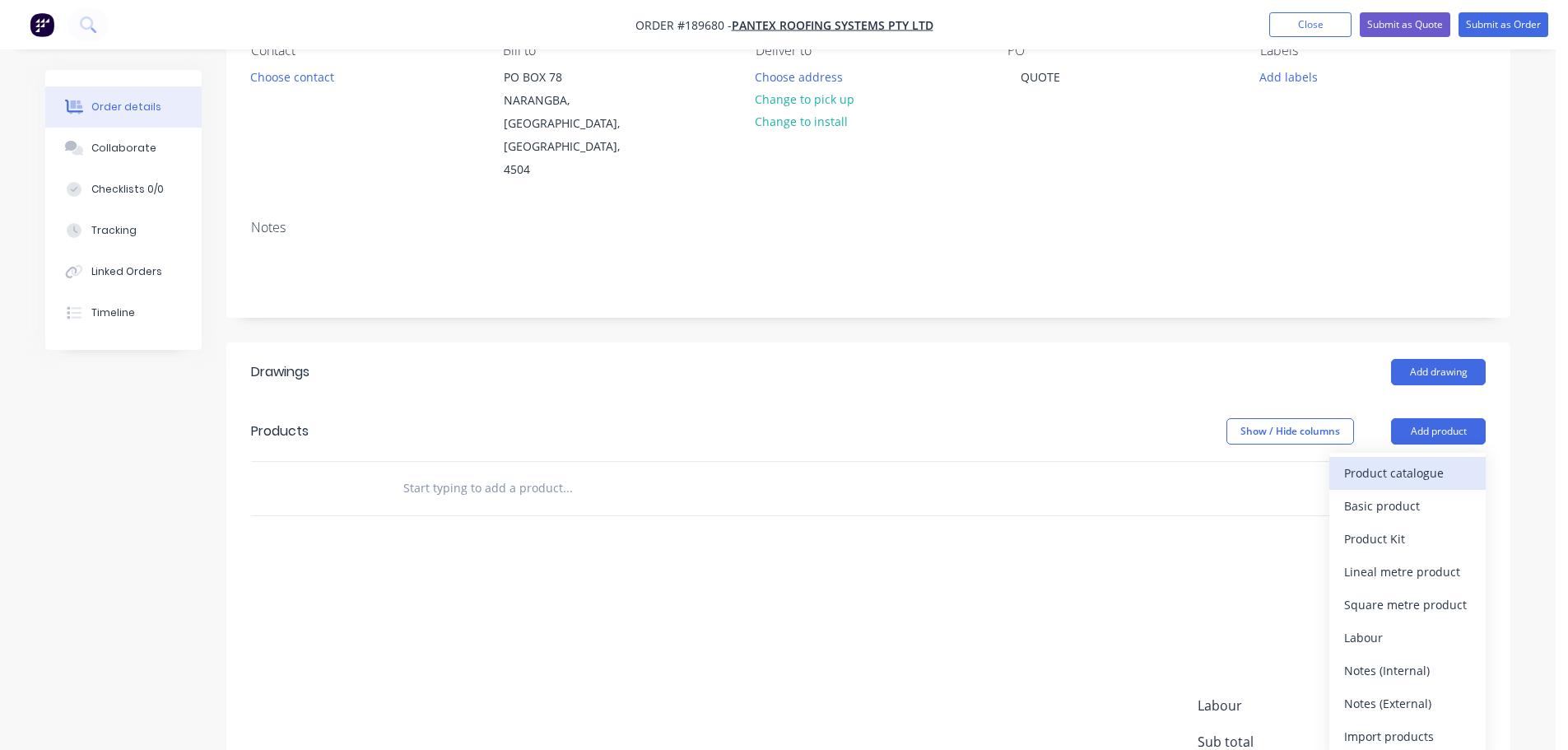
click at [1399, 461] on div "Product catalogue" at bounding box center [1407, 473] width 126 height 24
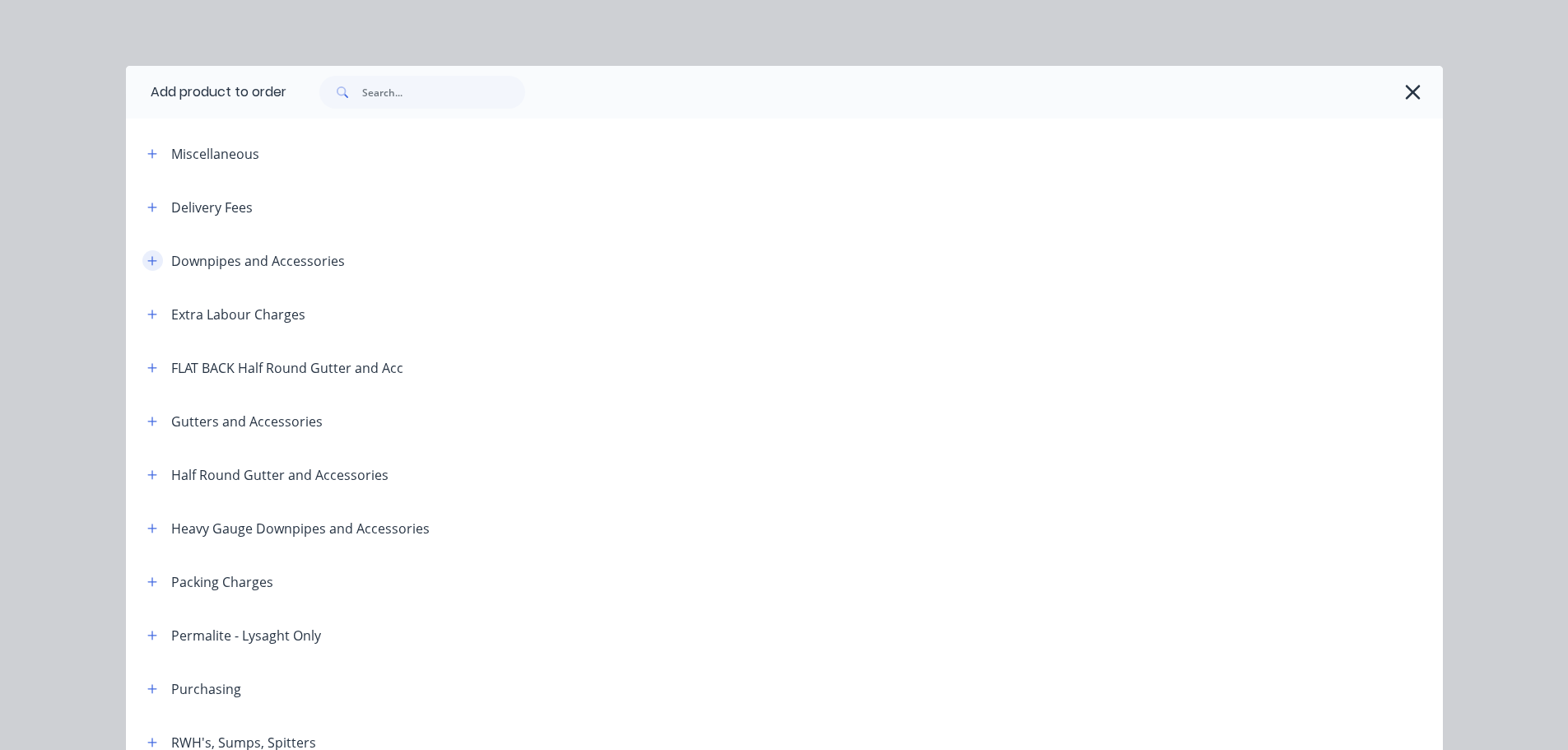
click at [151, 259] on icon "button" at bounding box center [152, 262] width 10 height 12
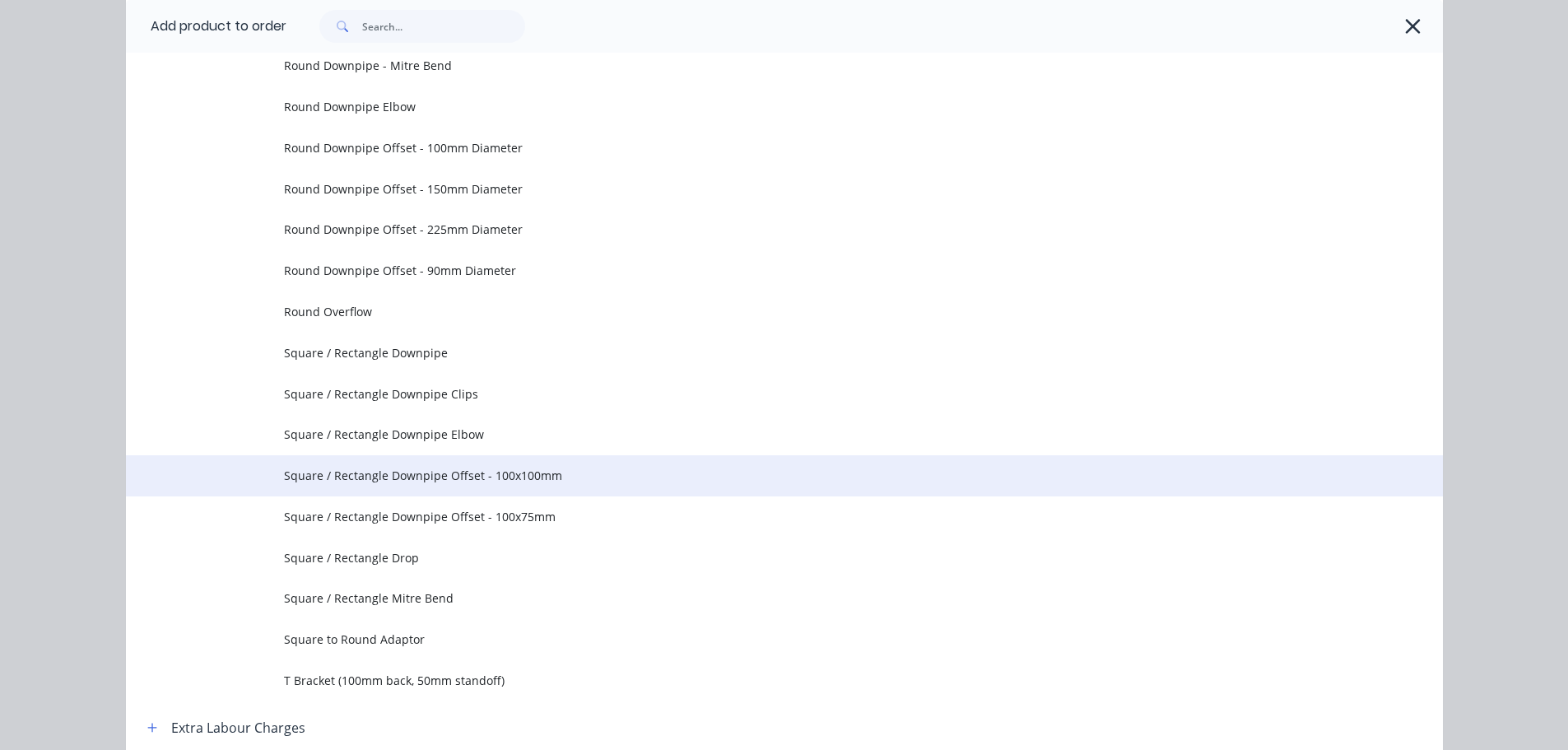
scroll to position [493, 0]
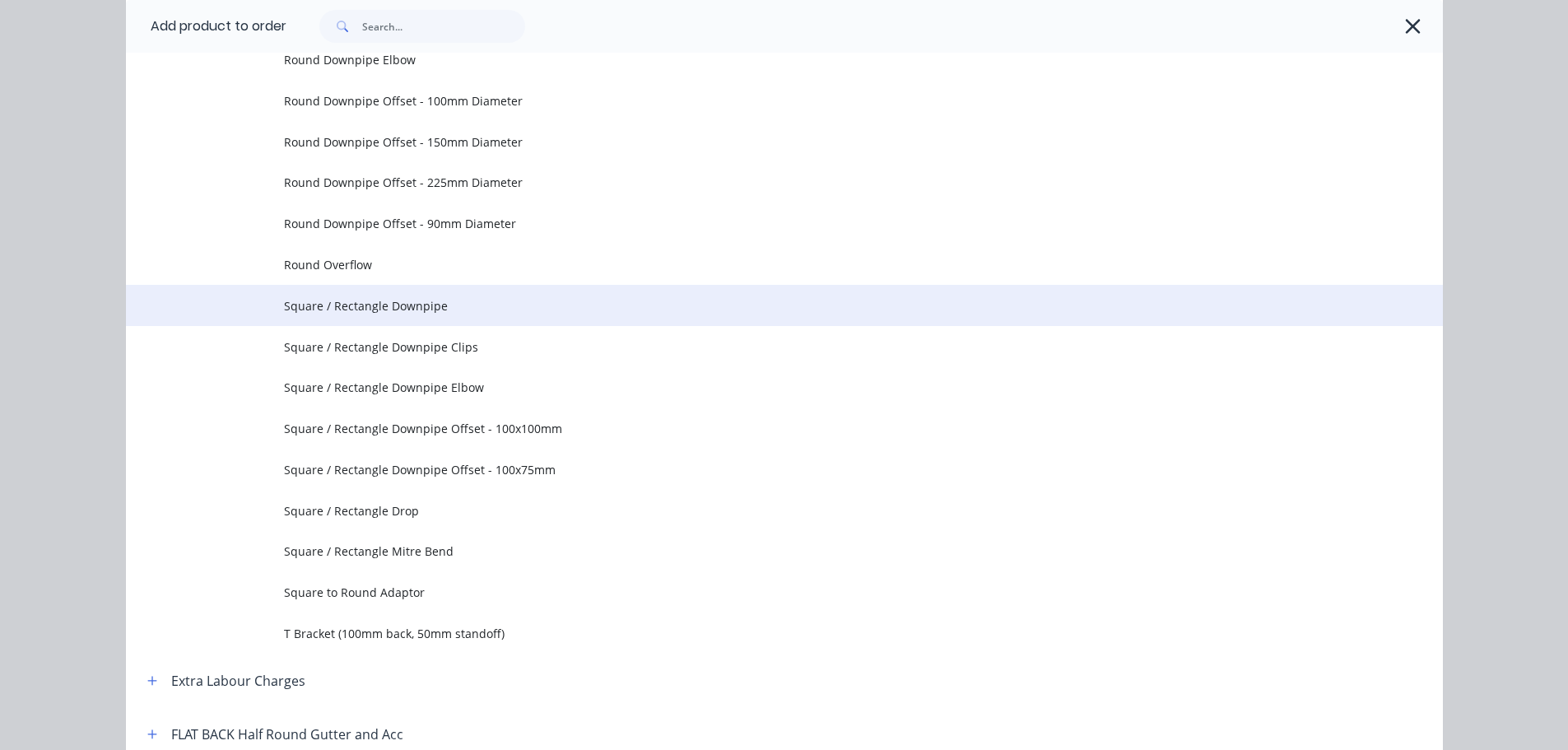
click at [424, 314] on span "Square / Rectangle Downpipe" at bounding box center [747, 306] width 927 height 18
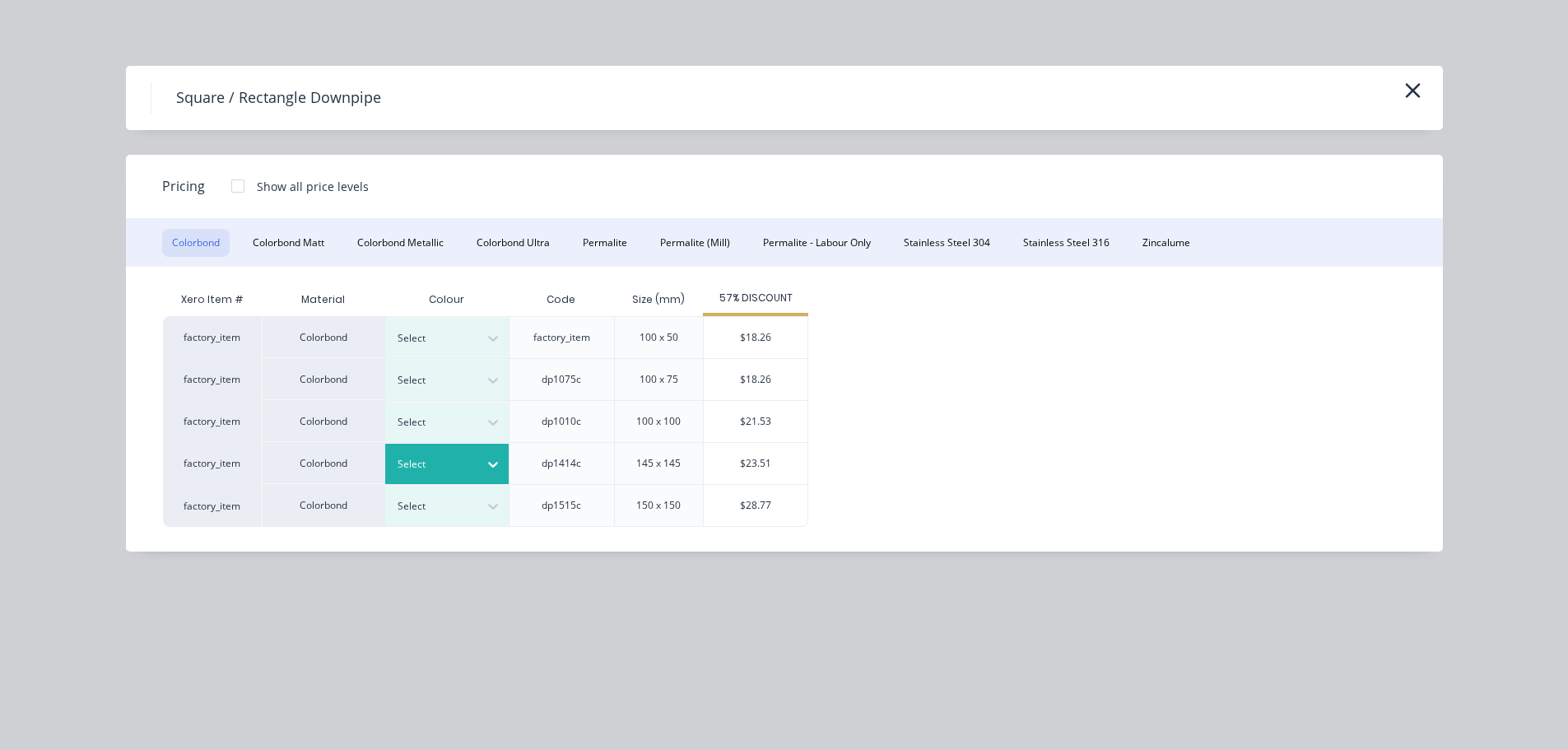
click at [423, 458] on div at bounding box center [434, 464] width 74 height 18
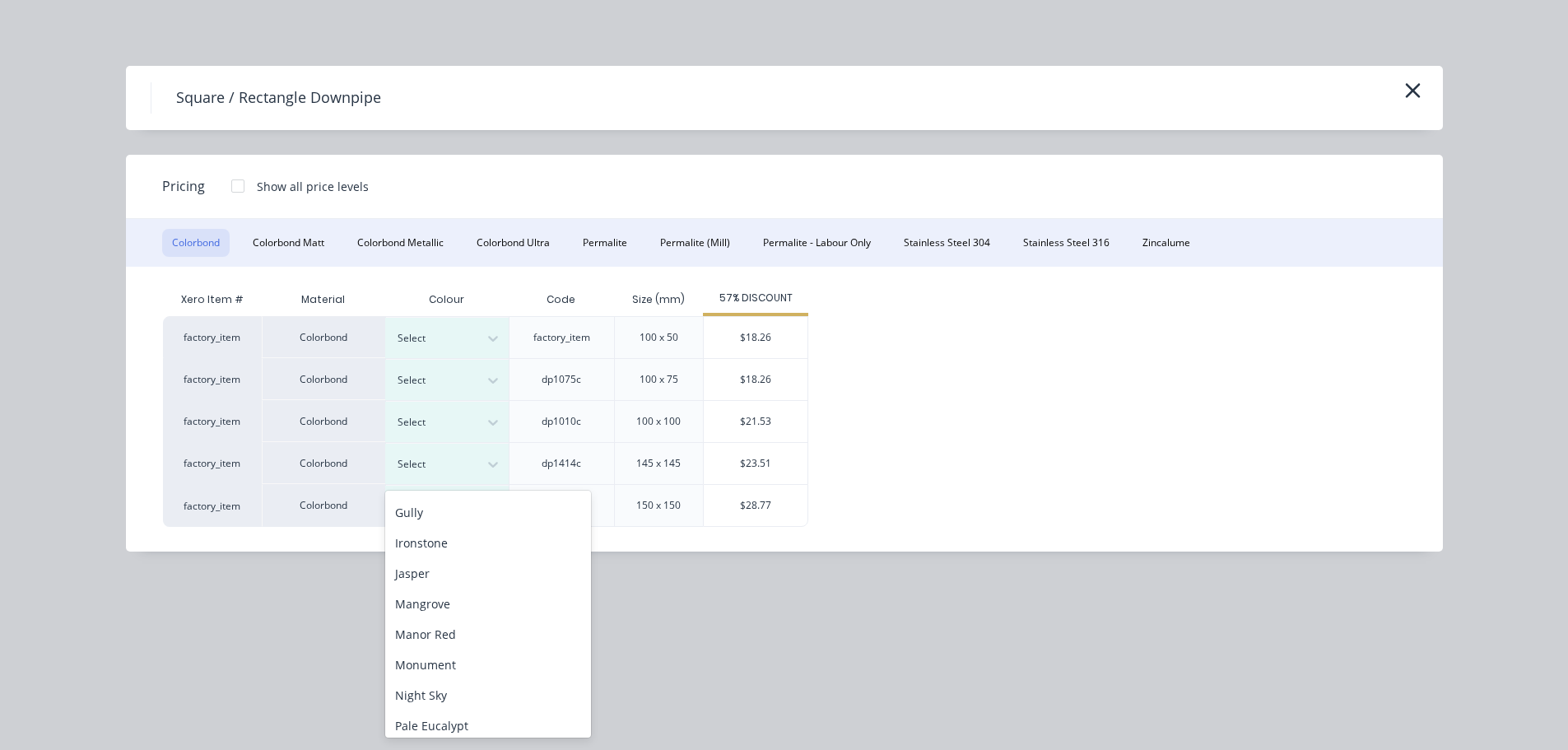
scroll to position [493, 0]
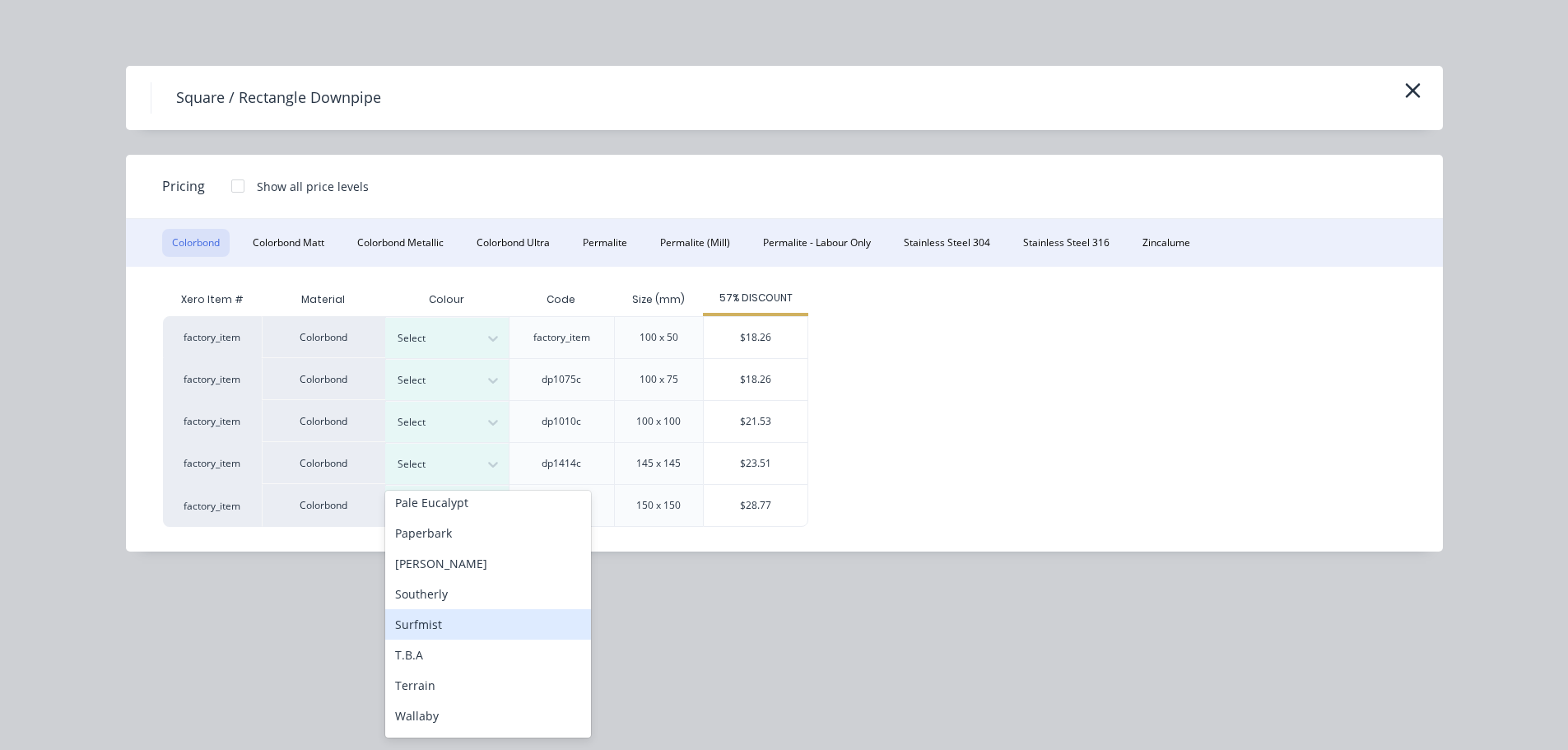
click at [458, 617] on div "Surfmist" at bounding box center [487, 624] width 205 height 31
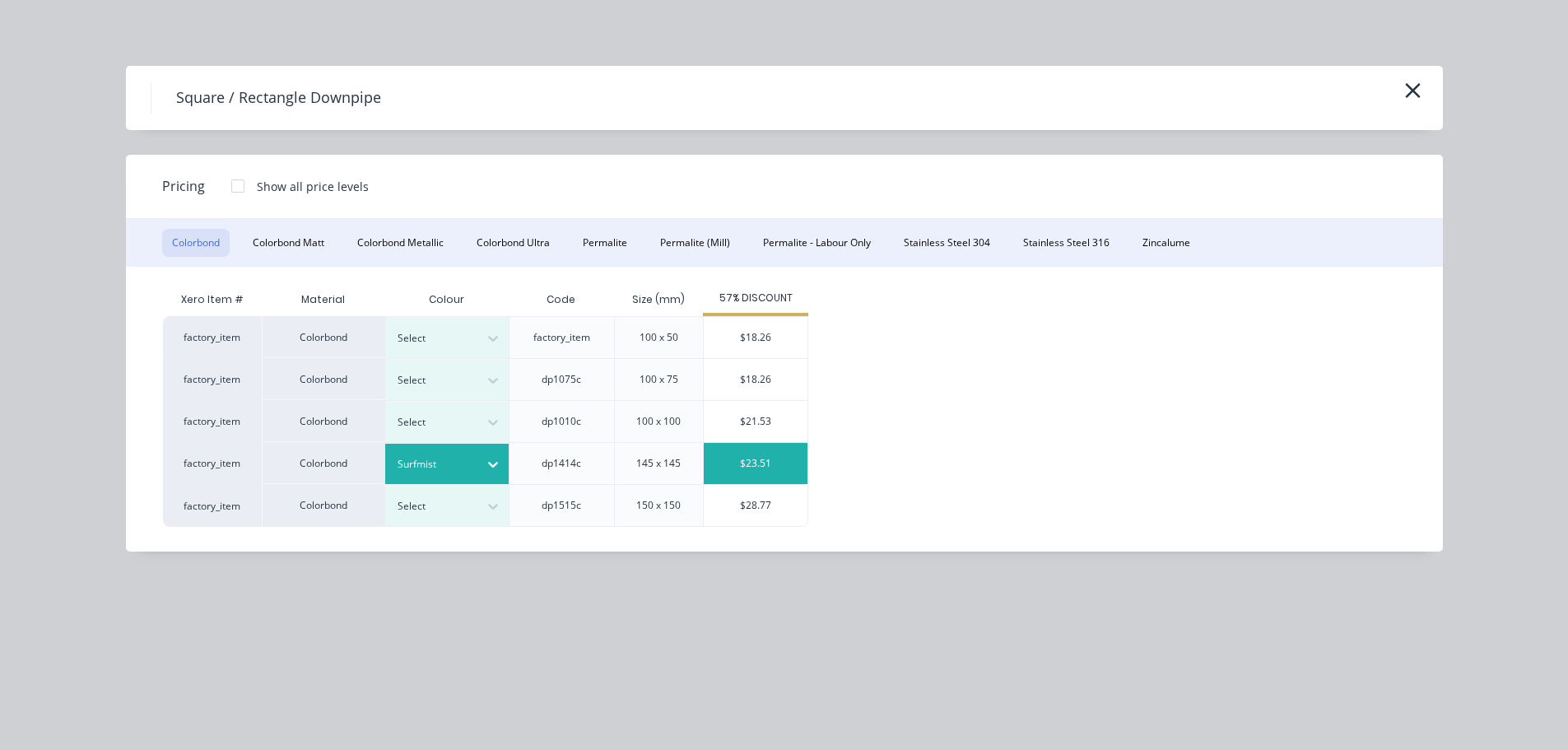
click at [751, 459] on div "$23.51" at bounding box center [755, 464] width 104 height 41
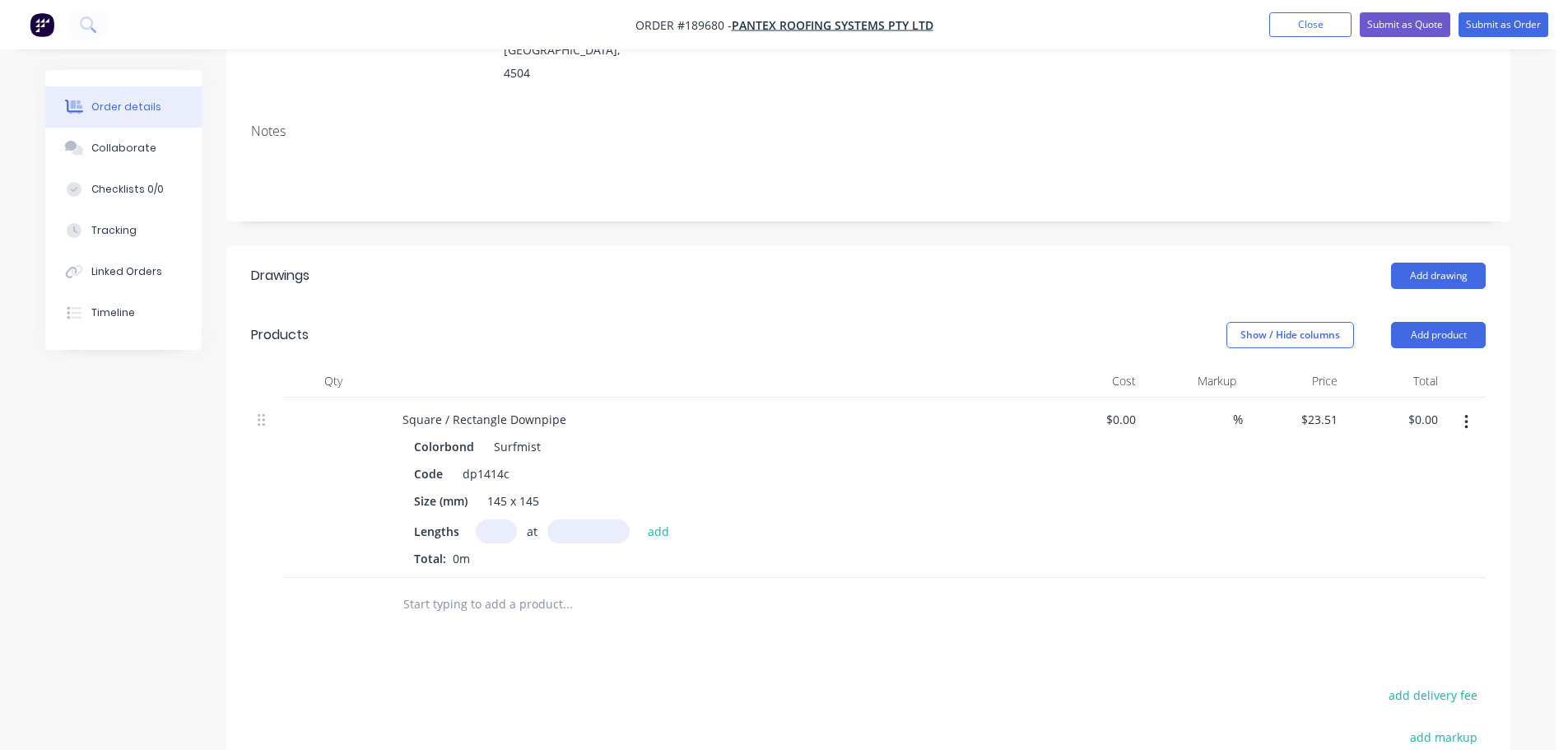
scroll to position [412, 0]
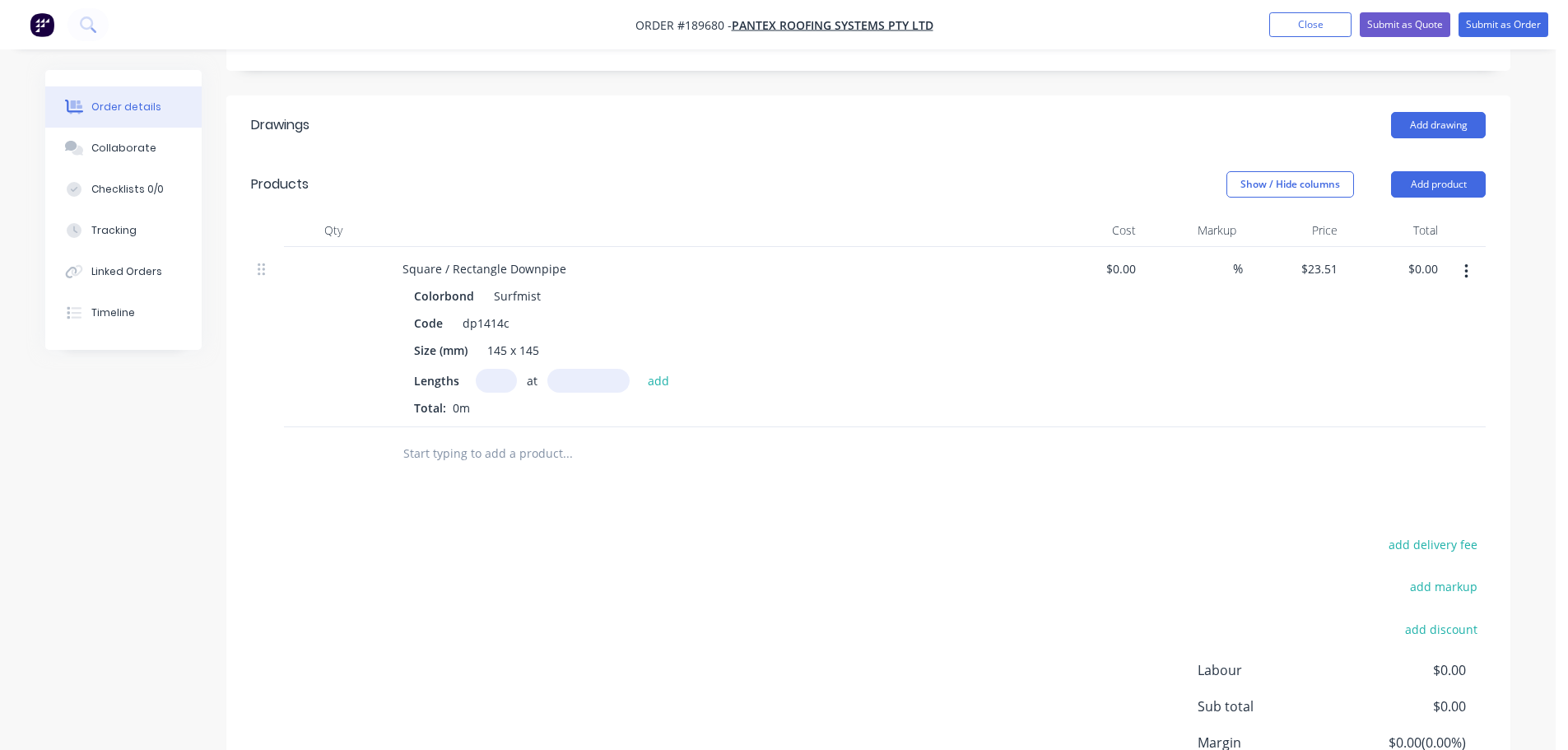
click at [477, 369] on div "at add" at bounding box center [576, 381] width 202 height 24
click at [479, 369] on input "text" at bounding box center [496, 381] width 41 height 24
type input "4"
type input "1800"
click at [639, 369] on button "add" at bounding box center [658, 380] width 38 height 23
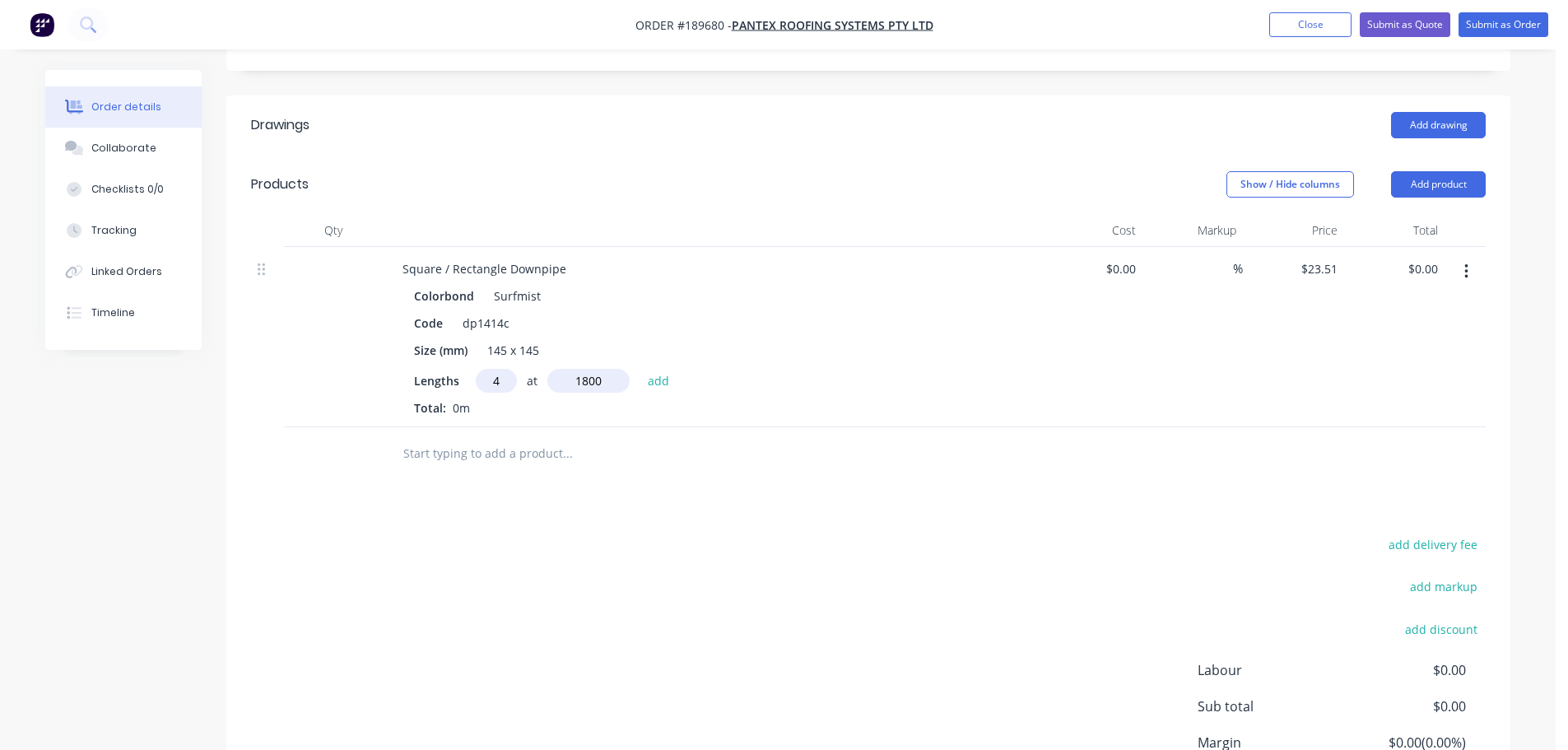
type input "$169.27"
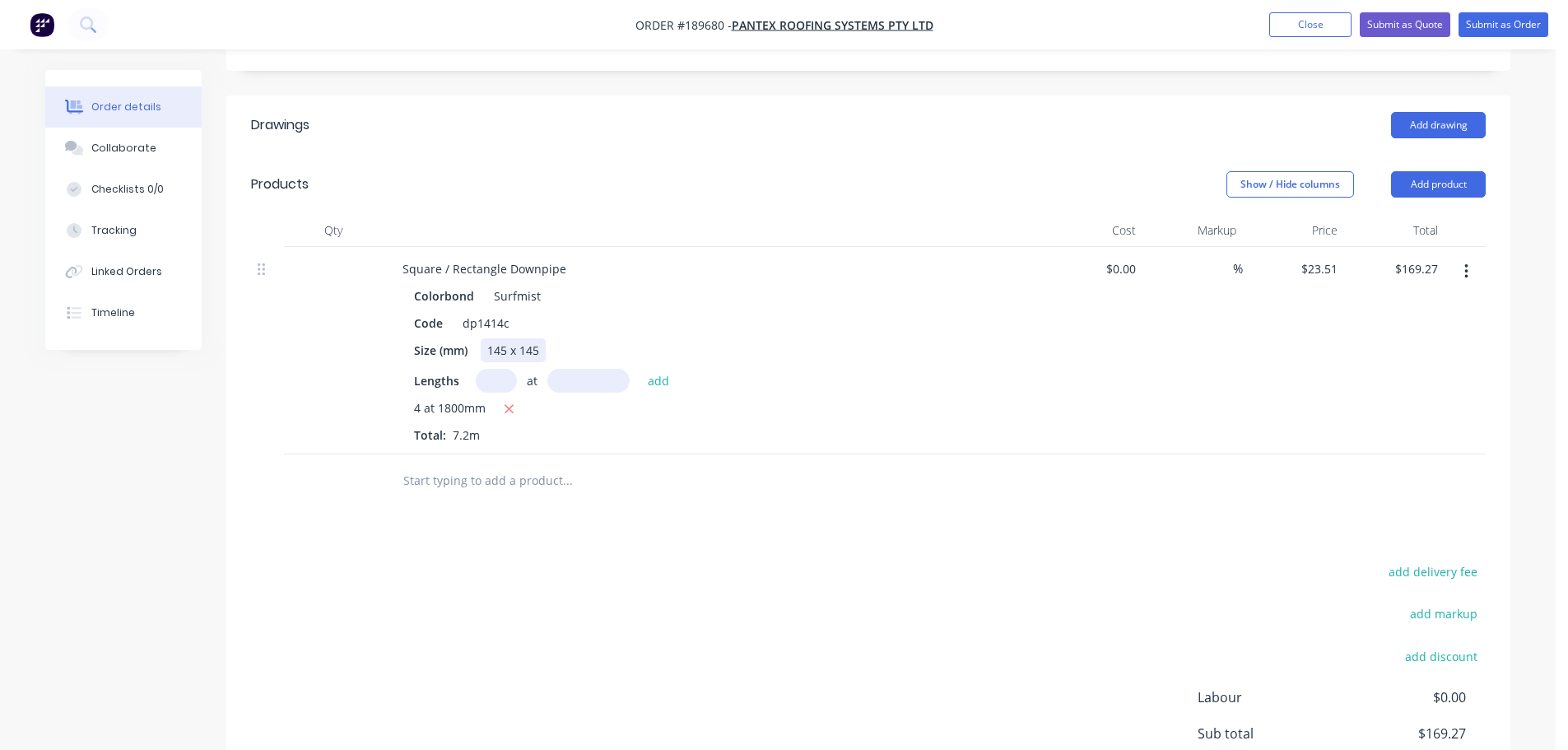
click at [529, 338] on div "145 x 145" at bounding box center [513, 350] width 65 height 24
click at [680, 573] on div "add delivery fee add markup add discount Labour $0.00 Sub total $169.27 Margin …" at bounding box center [867, 719] width 1234 height 318
click at [686, 561] on div "add delivery fee add markup add discount Labour $0.00 Sub total $169.27 Margin …" at bounding box center [867, 719] width 1234 height 318
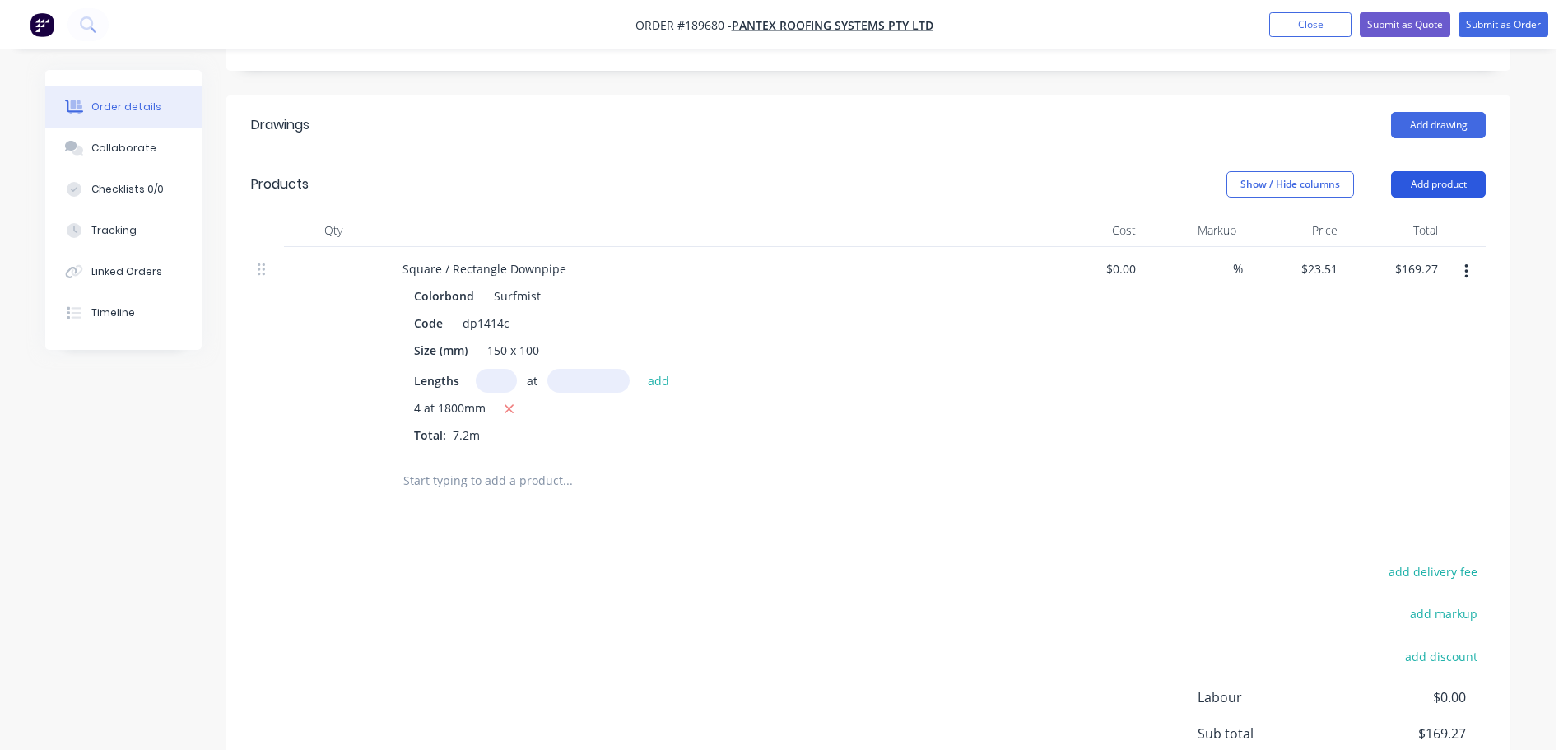
click at [1419, 171] on button "Add product" at bounding box center [1438, 184] width 95 height 27
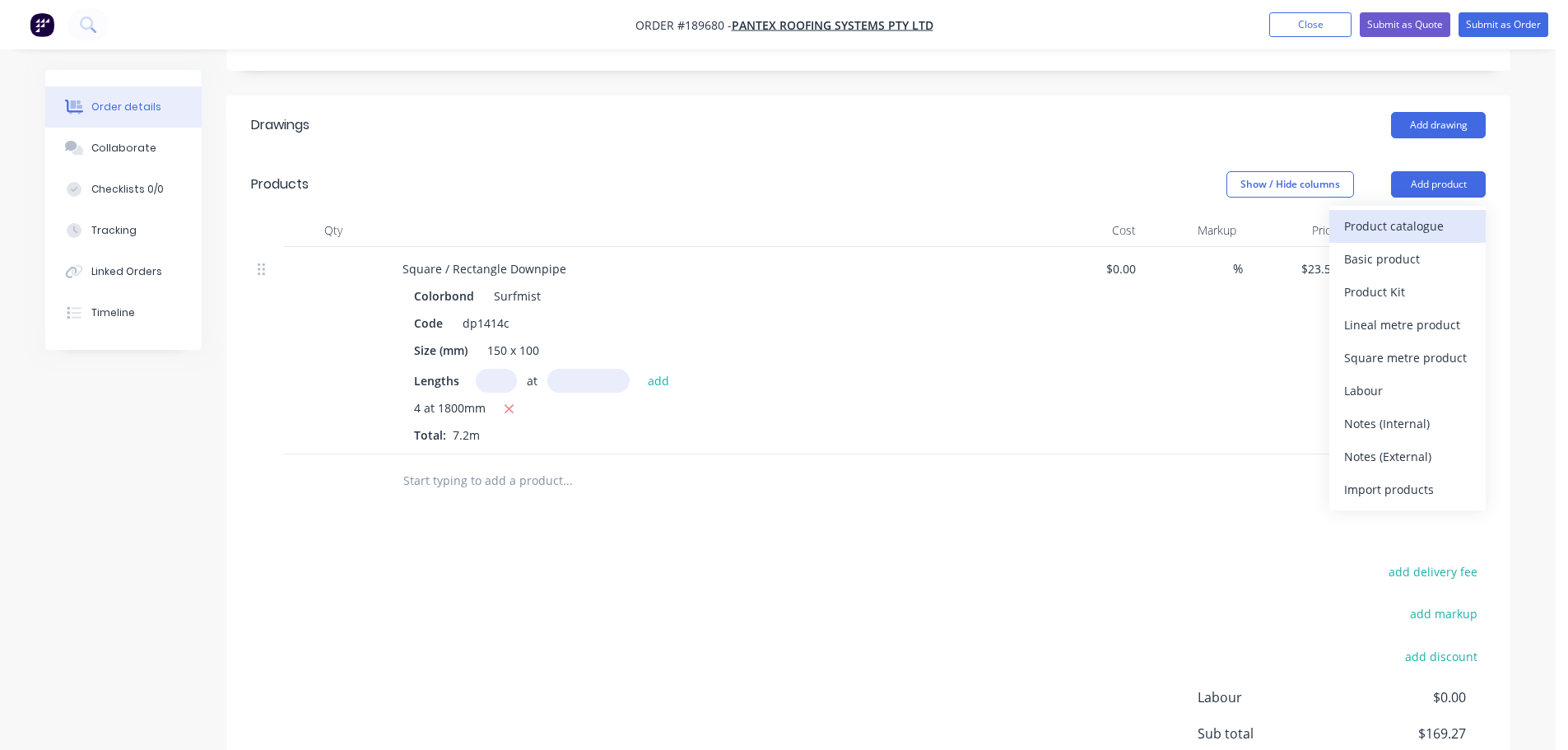
click at [1420, 214] on div "Product catalogue" at bounding box center [1407, 226] width 126 height 24
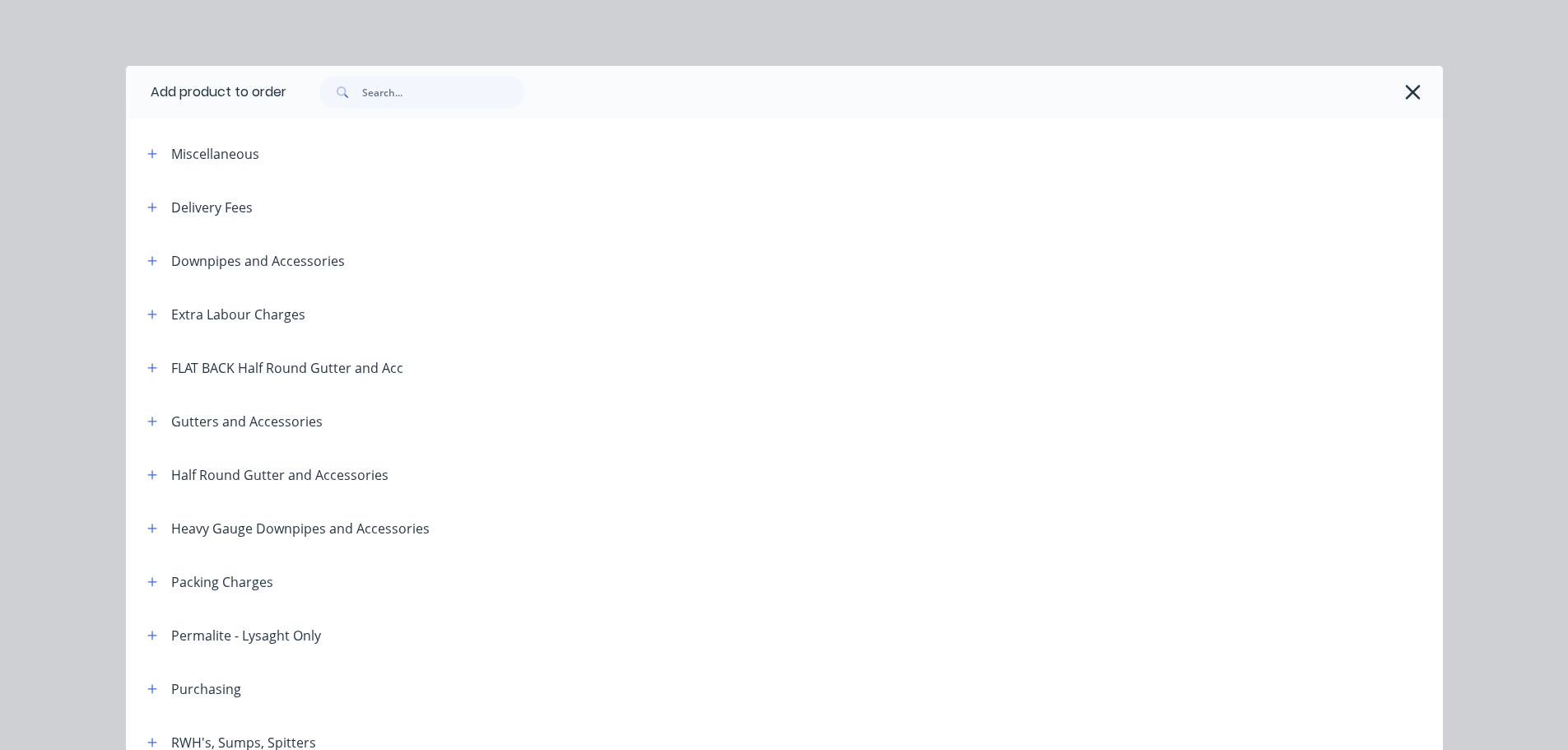
click at [153, 269] on span at bounding box center [152, 261] width 21 height 21
click at [151, 263] on icon "button" at bounding box center [152, 262] width 10 height 12
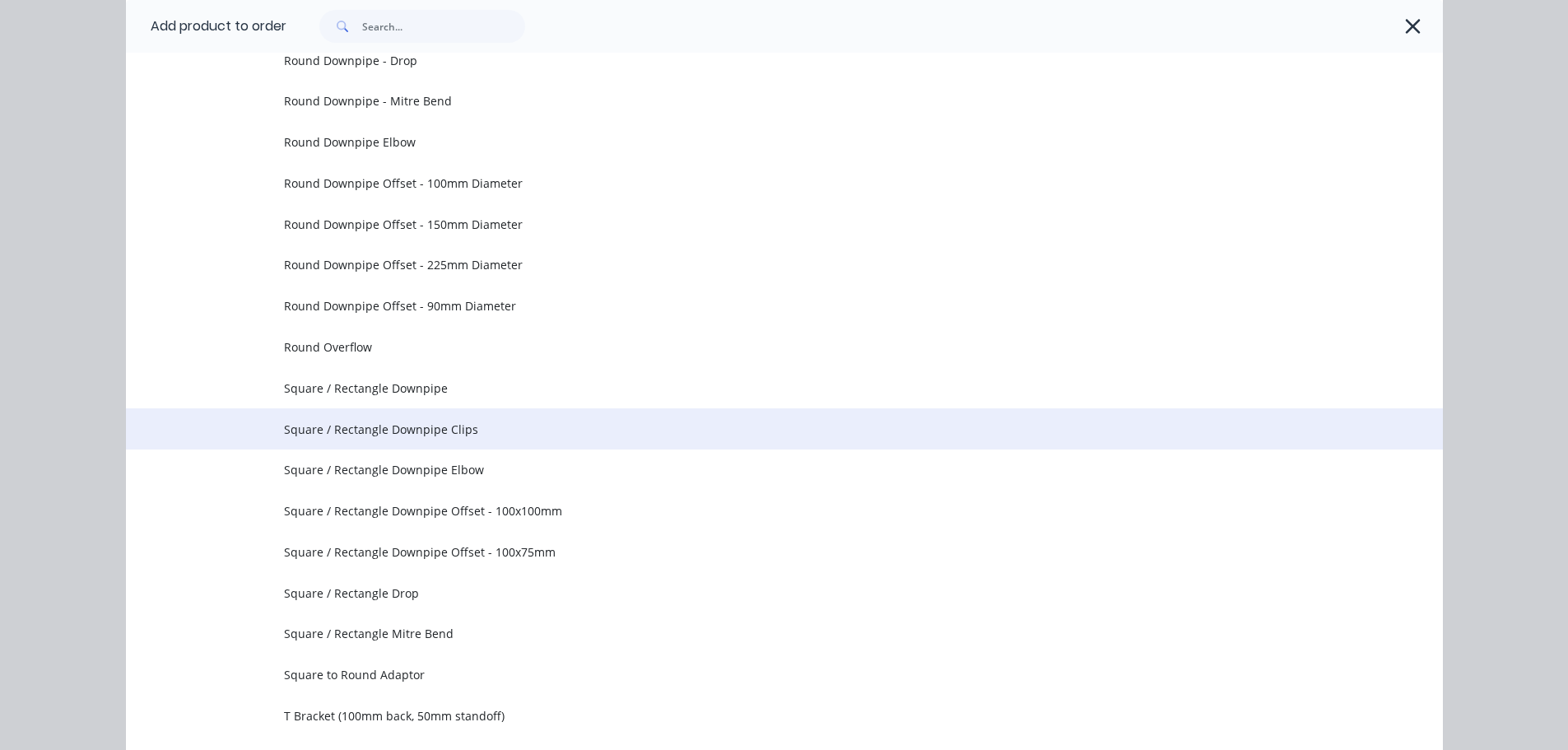
click at [441, 433] on span "Square / Rectangle Downpipe Clips" at bounding box center [747, 429] width 927 height 18
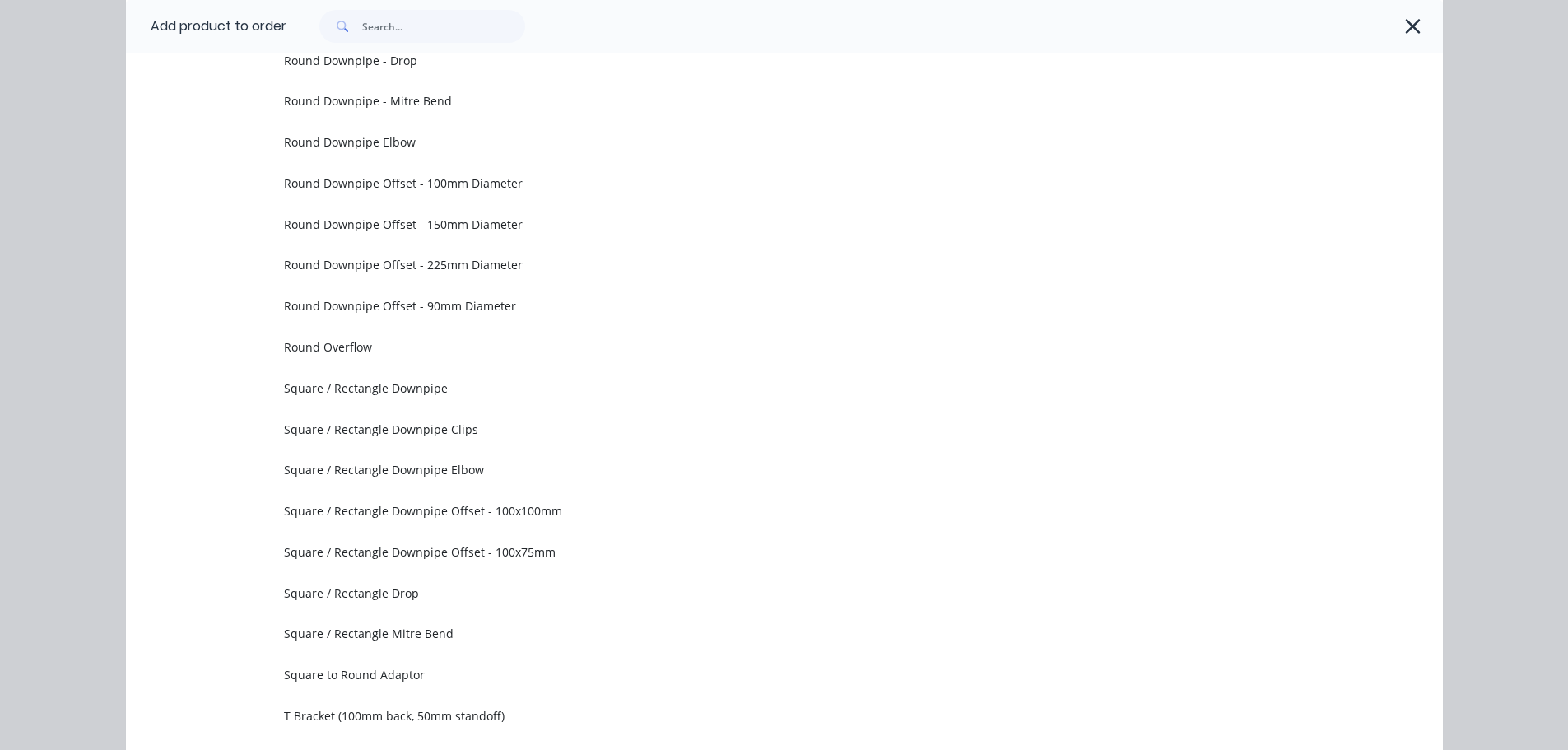
scroll to position [0, 0]
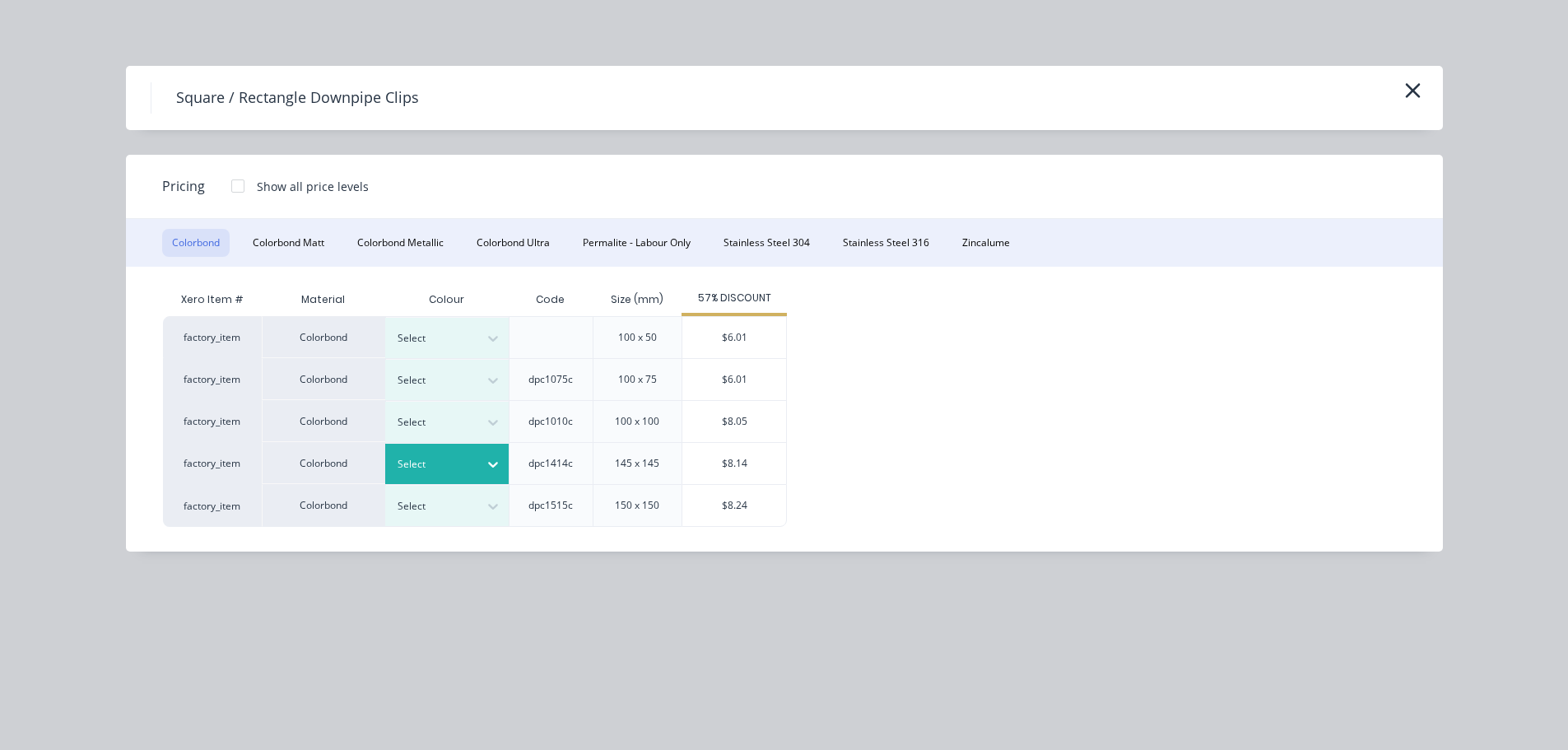
click at [428, 463] on div at bounding box center [434, 464] width 74 height 18
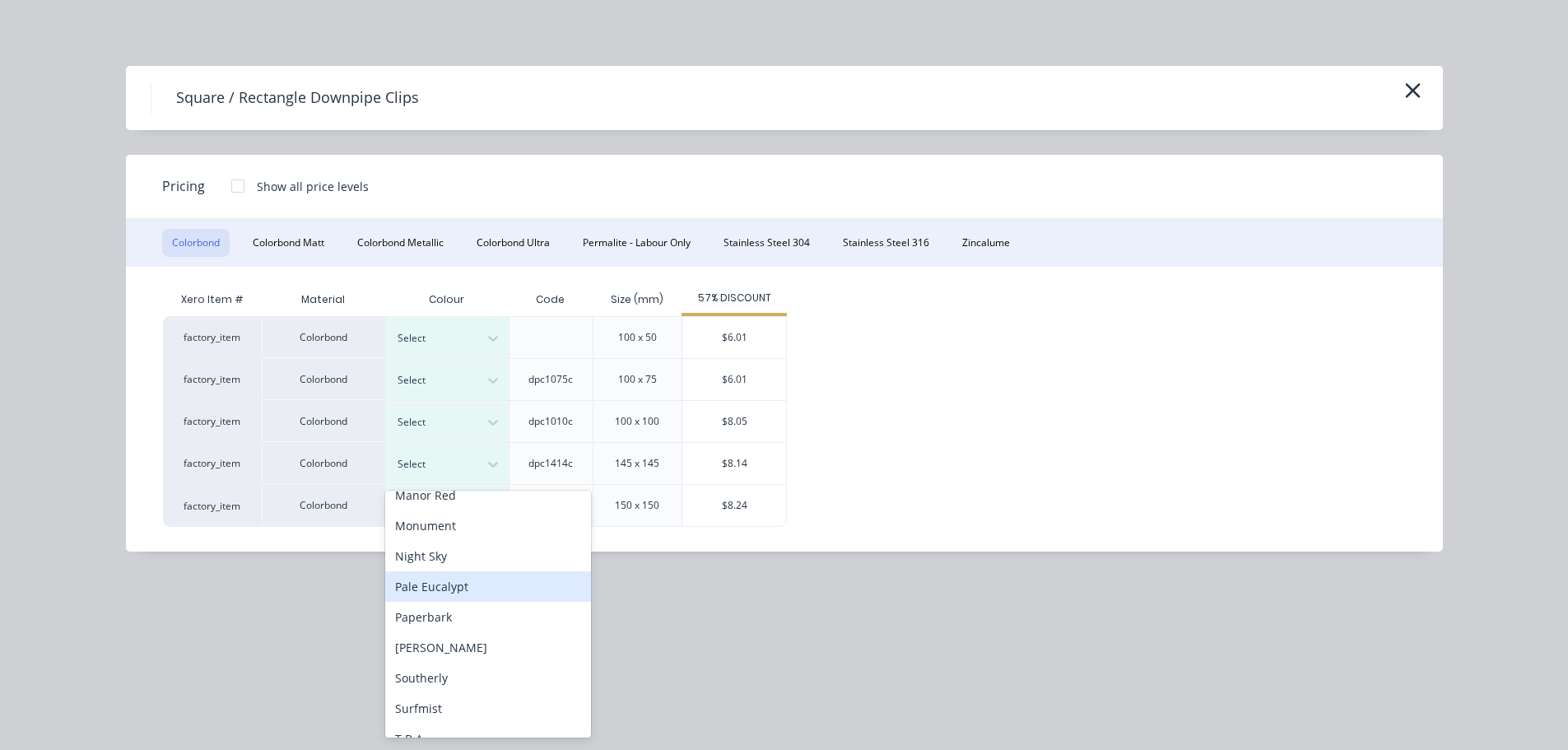
scroll to position [412, 0]
click at [453, 702] on div "Surfmist" at bounding box center [487, 706] width 205 height 31
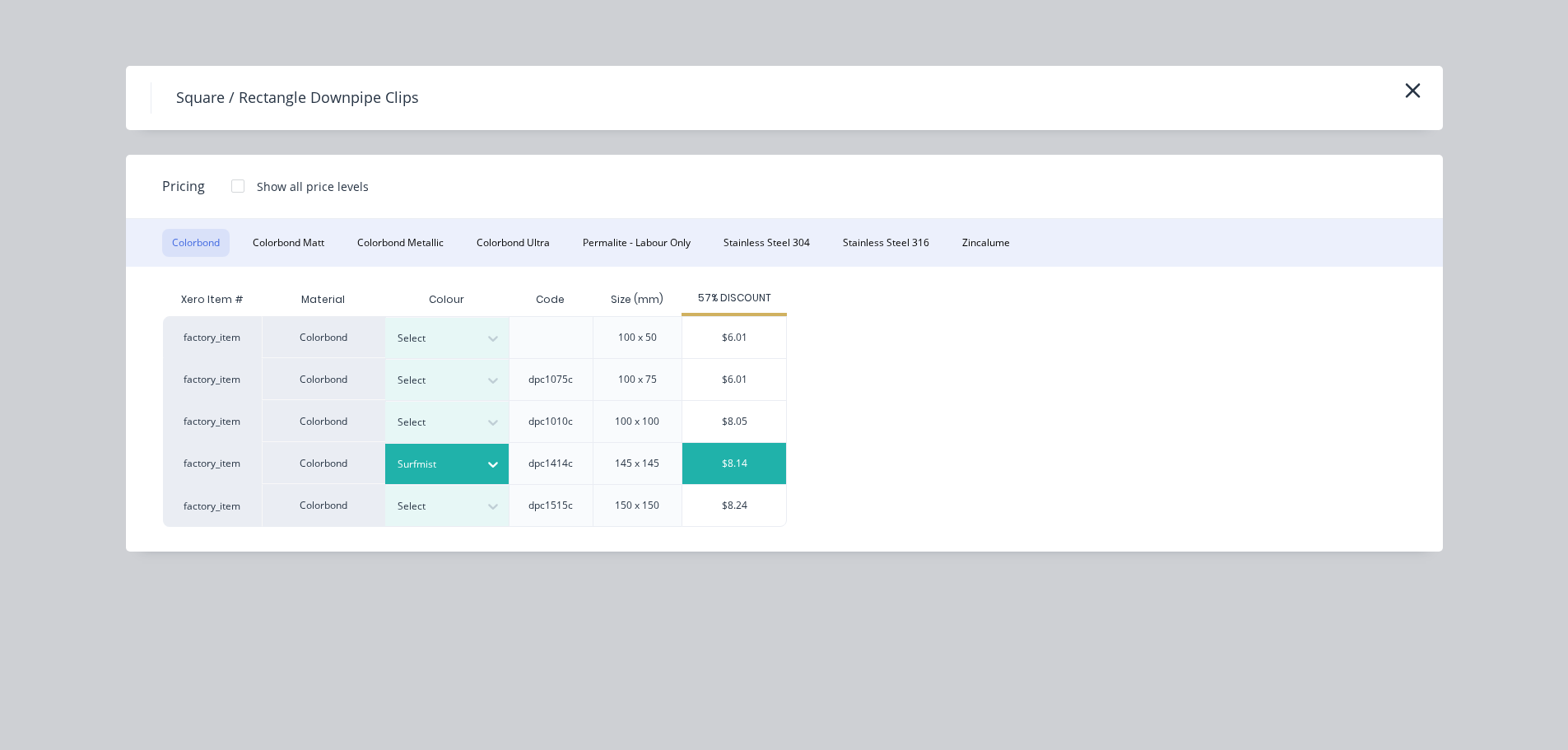
click at [719, 463] on div "$8.14" at bounding box center [733, 464] width 104 height 41
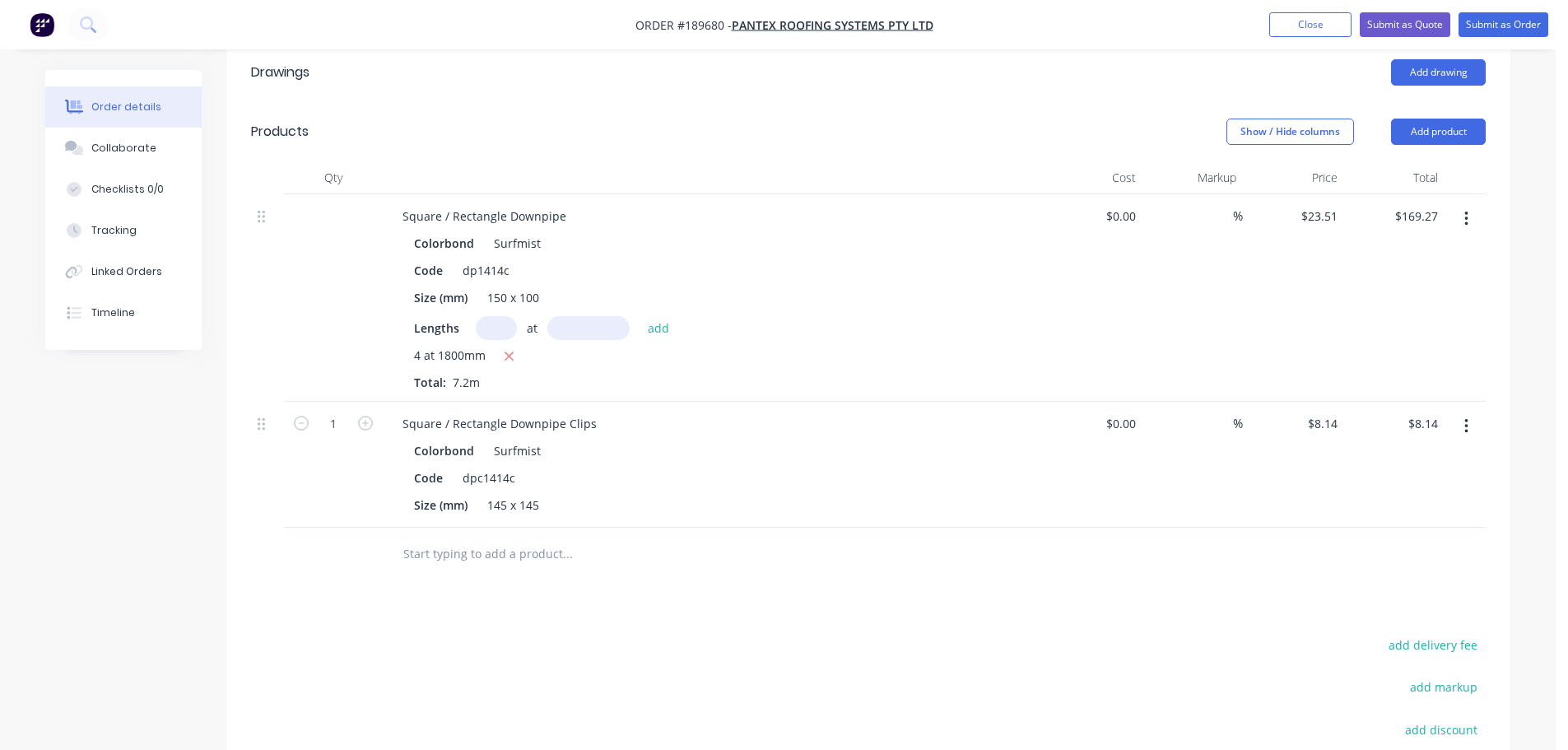
scroll to position [493, 0]
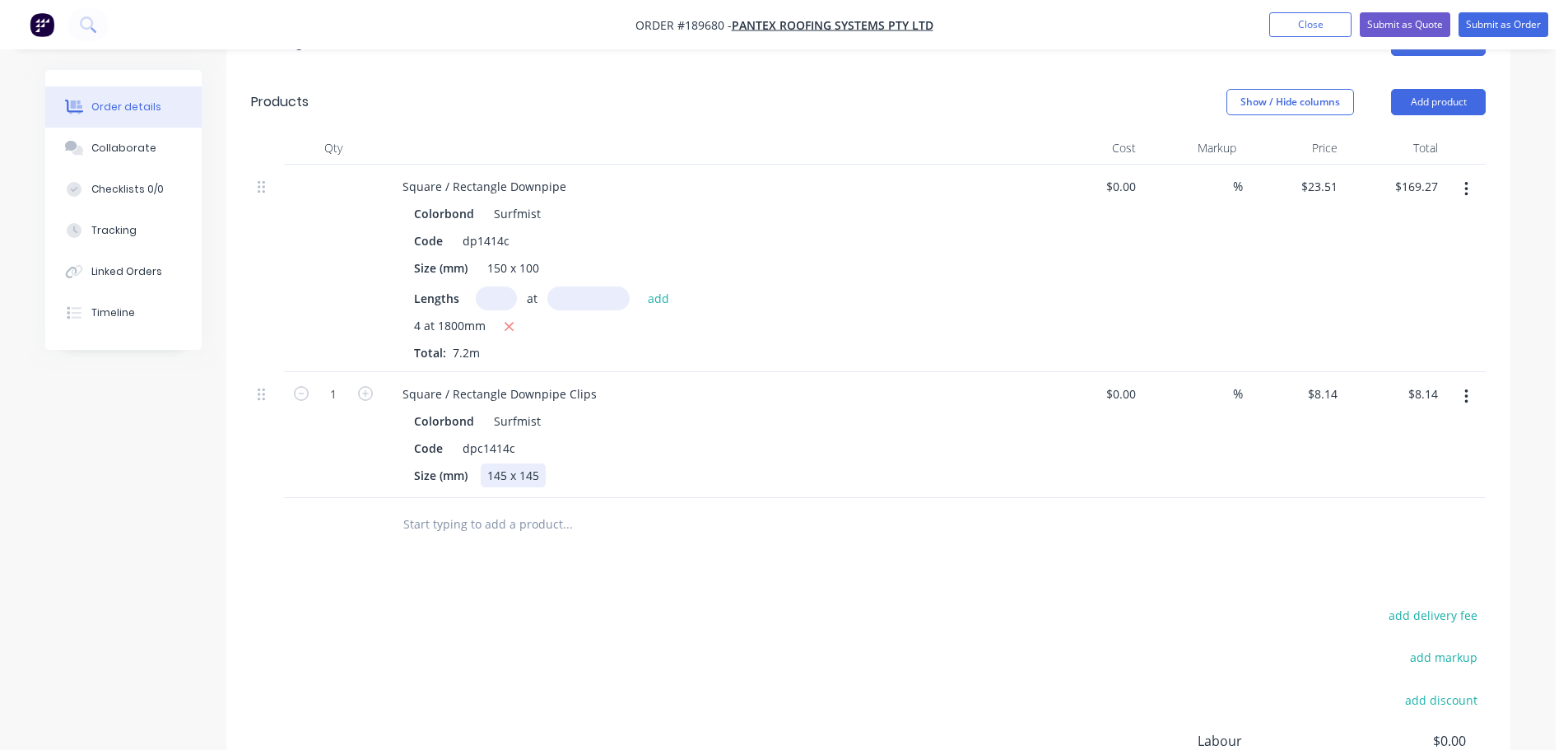
click at [527, 463] on div "145 x 145" at bounding box center [513, 475] width 65 height 24
click at [616, 604] on div "add delivery fee add markup add discount Labour $0.00 Sub total $177.41 Margin …" at bounding box center [867, 763] width 1234 height 318
click at [796, 604] on div "add delivery fee add markup add discount Labour $0.00 Sub total $177.41 Margin …" at bounding box center [867, 763] width 1234 height 318
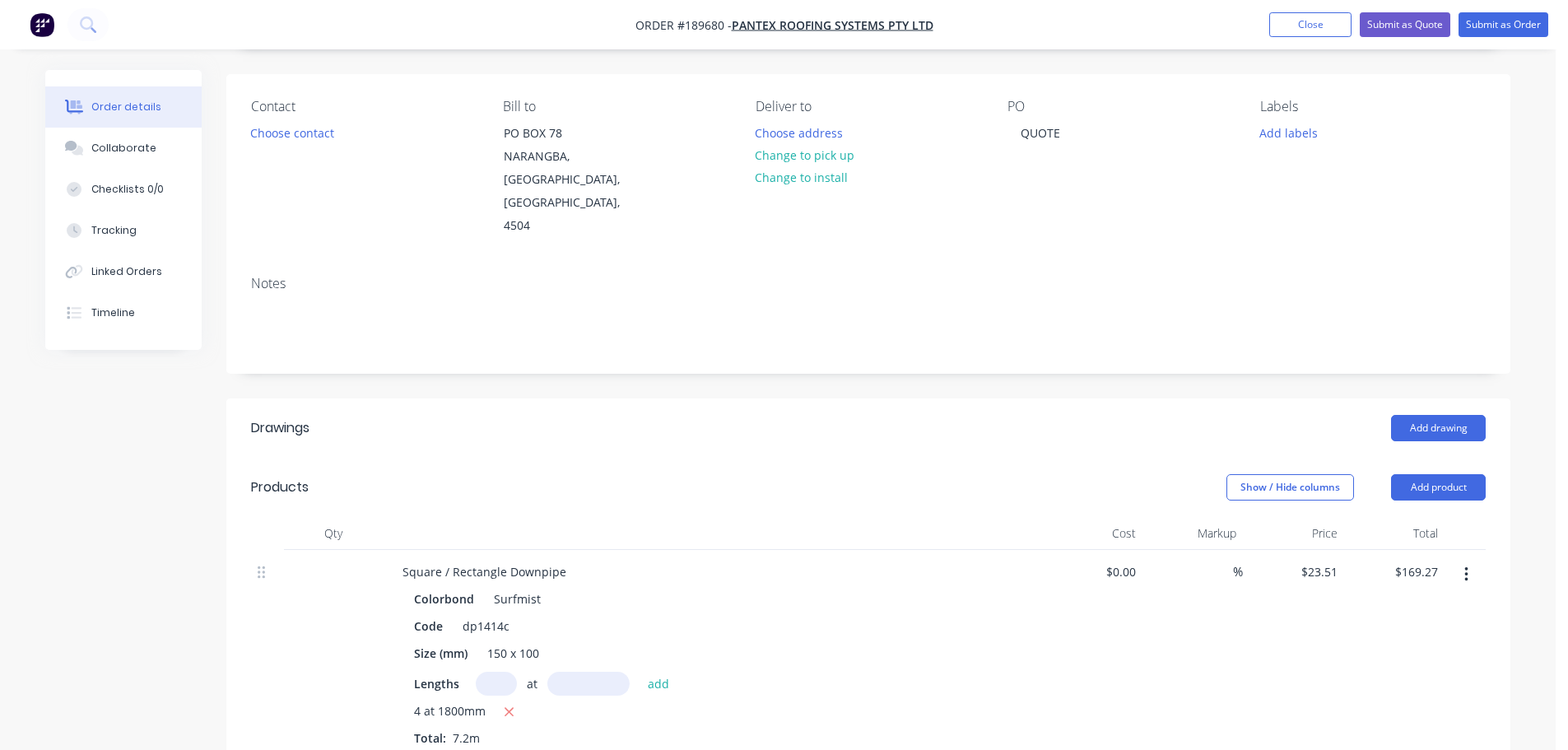
scroll to position [82, 0]
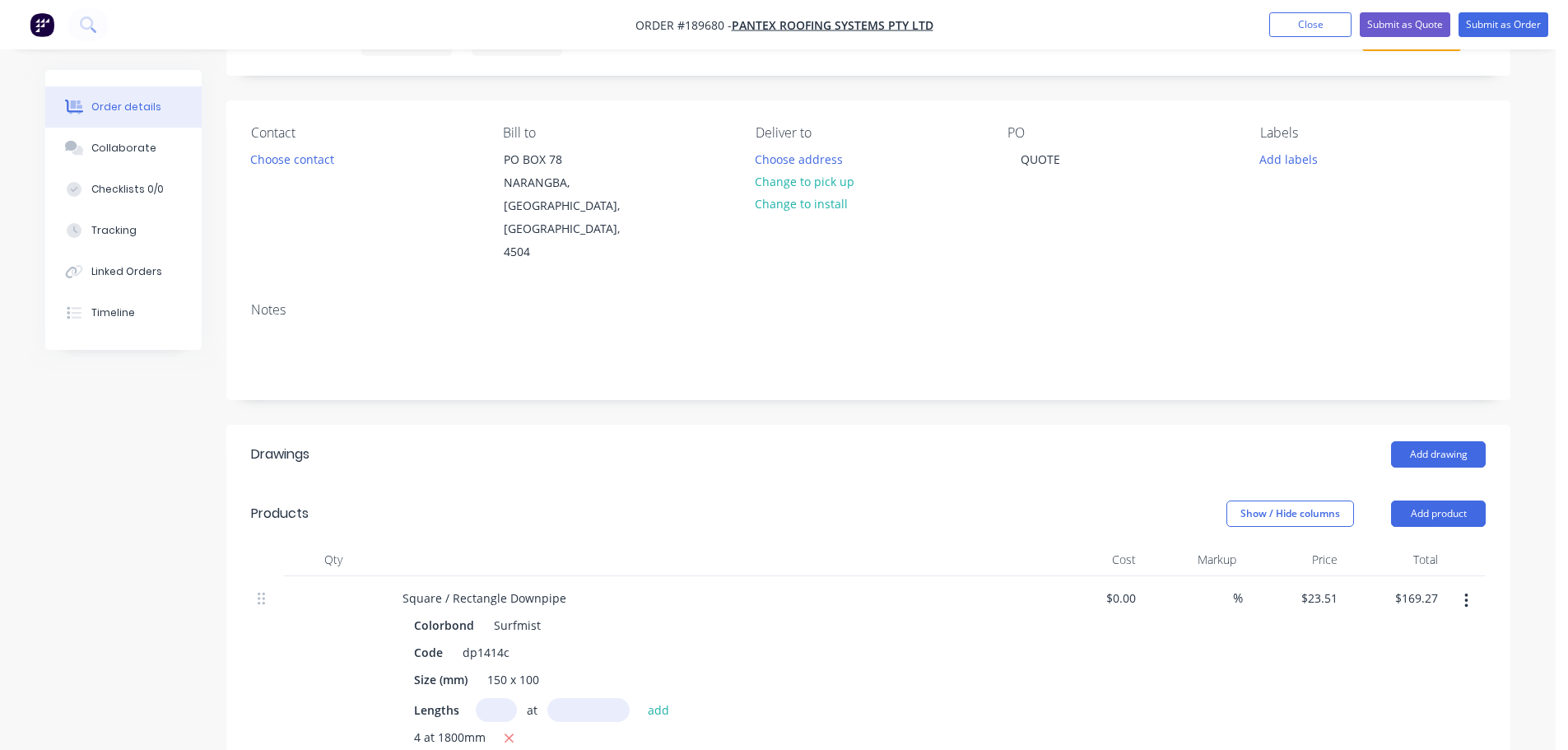
click at [861, 428] on header "Drawings Add drawing" at bounding box center [867, 454] width 1284 height 59
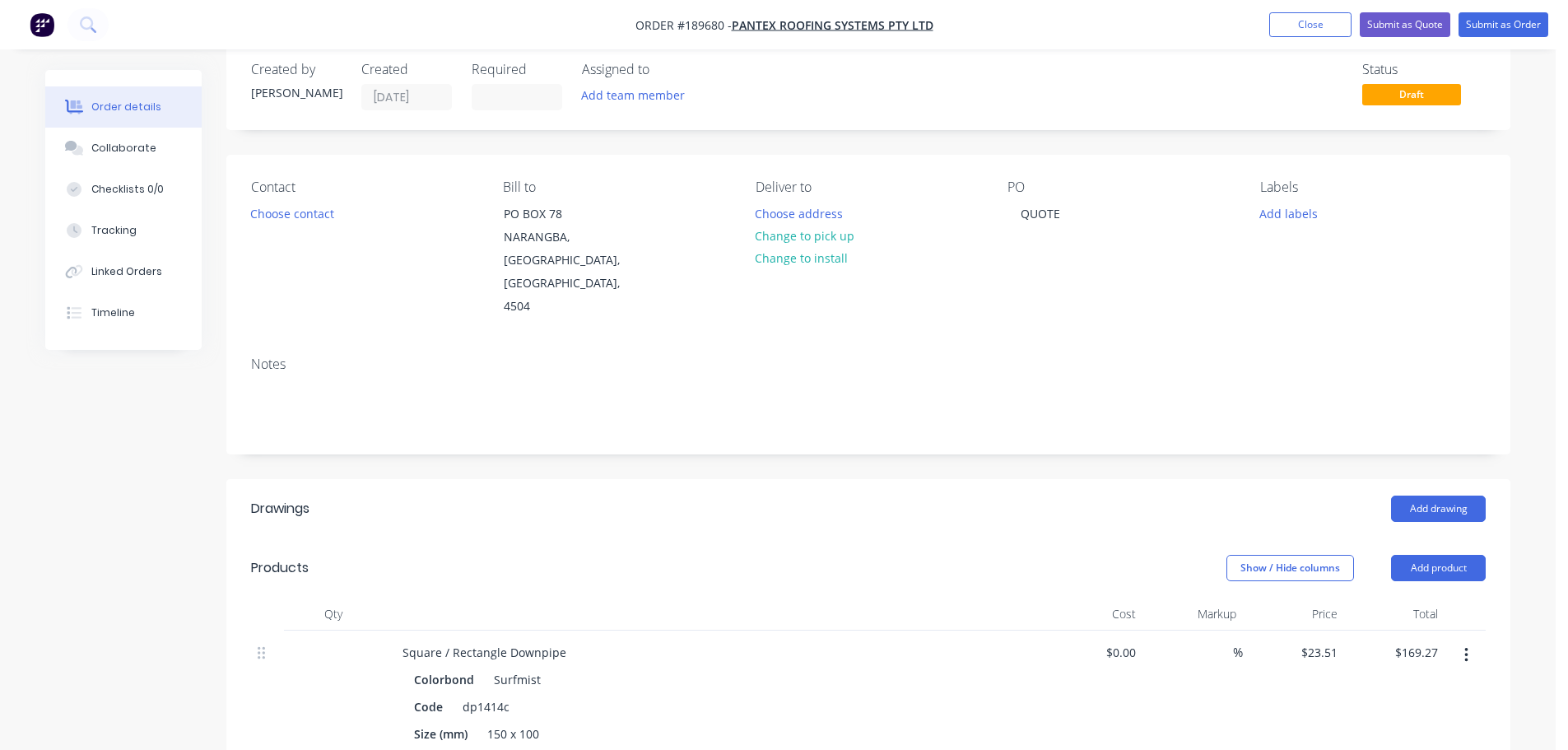
scroll to position [0, 0]
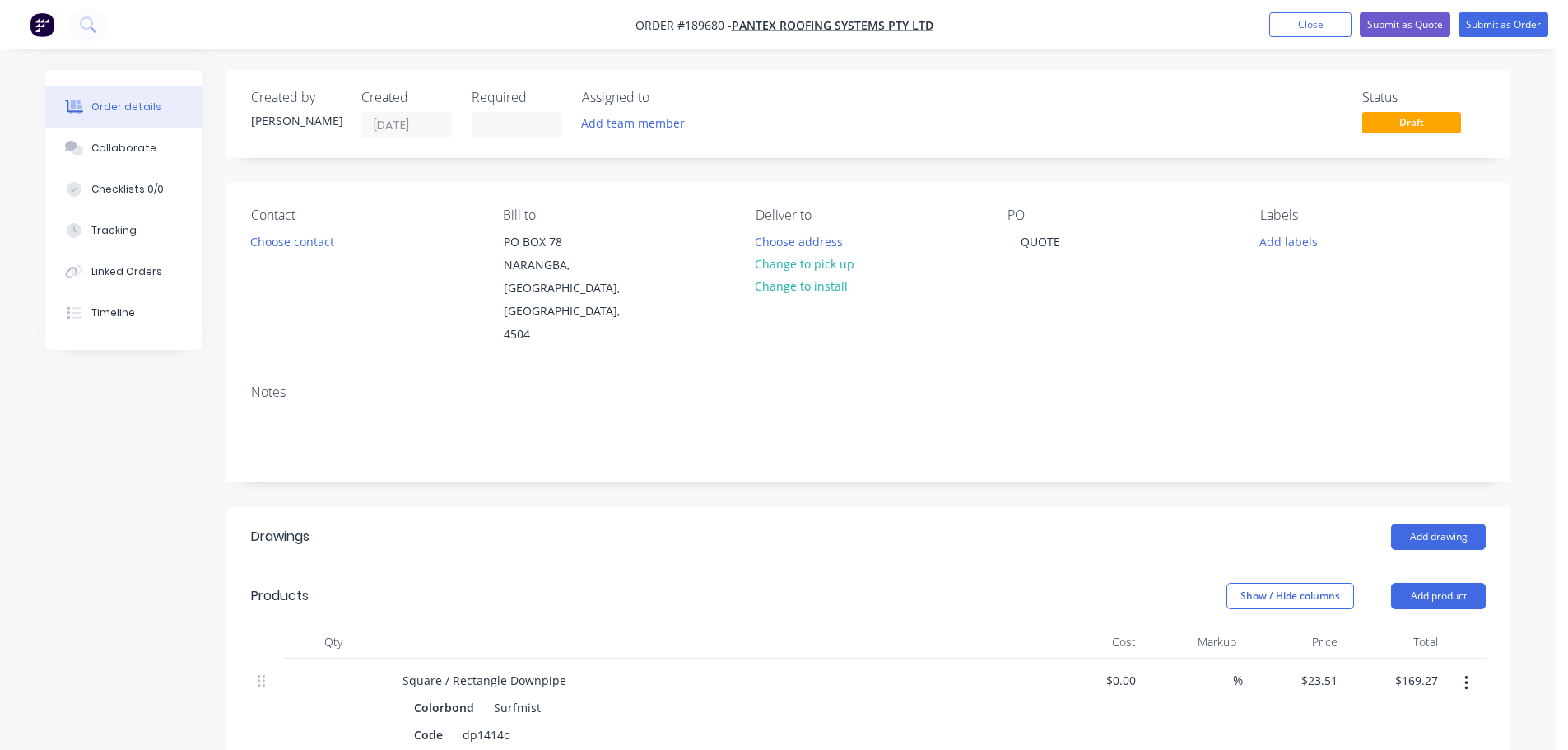
click at [926, 449] on div "Created by [PERSON_NAME] Created [DATE] Required Assigned to Add team member St…" at bounding box center [867, 755] width 1284 height 1370
click at [1410, 18] on button "Submit as Quote" at bounding box center [1405, 25] width 91 height 25
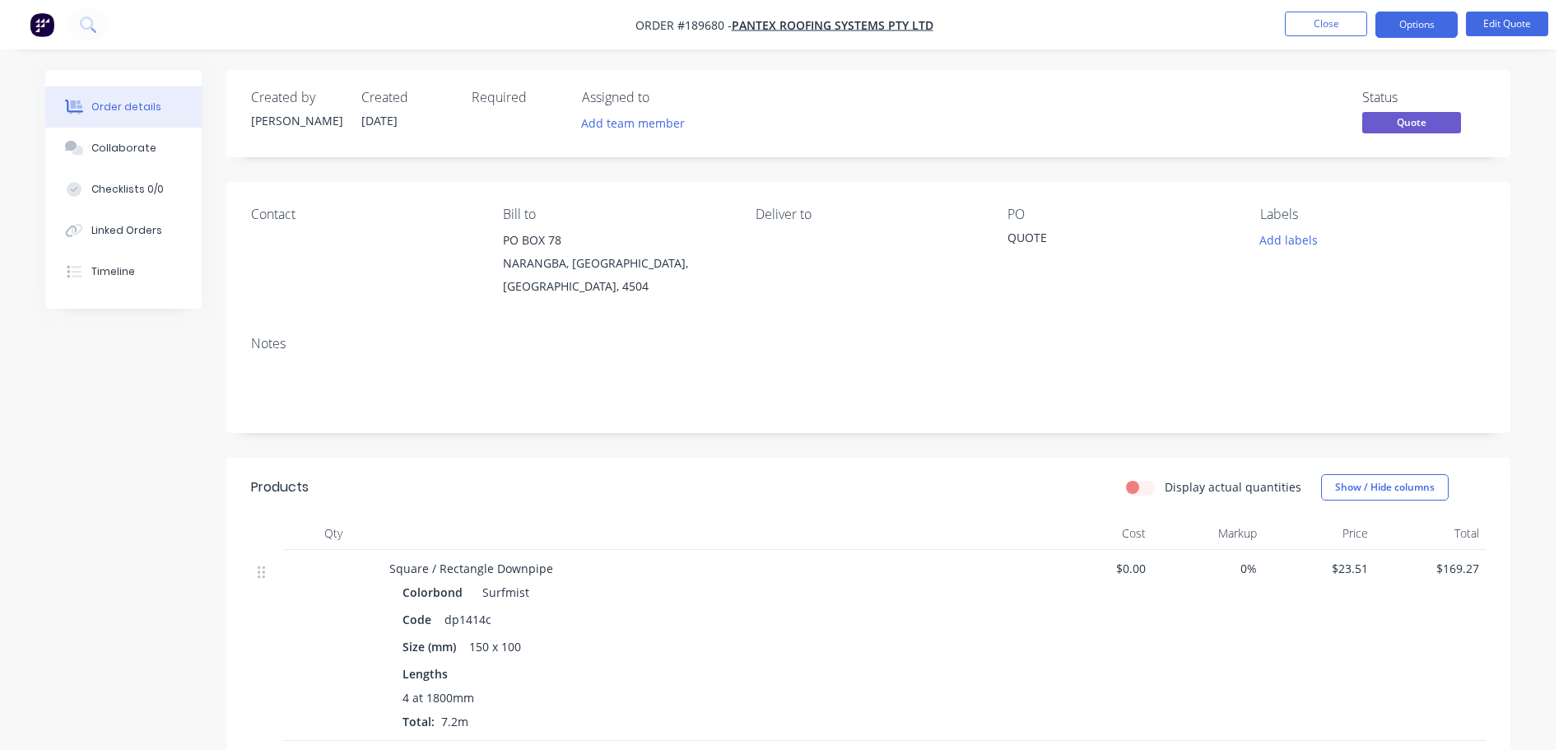
scroll to position [330, 0]
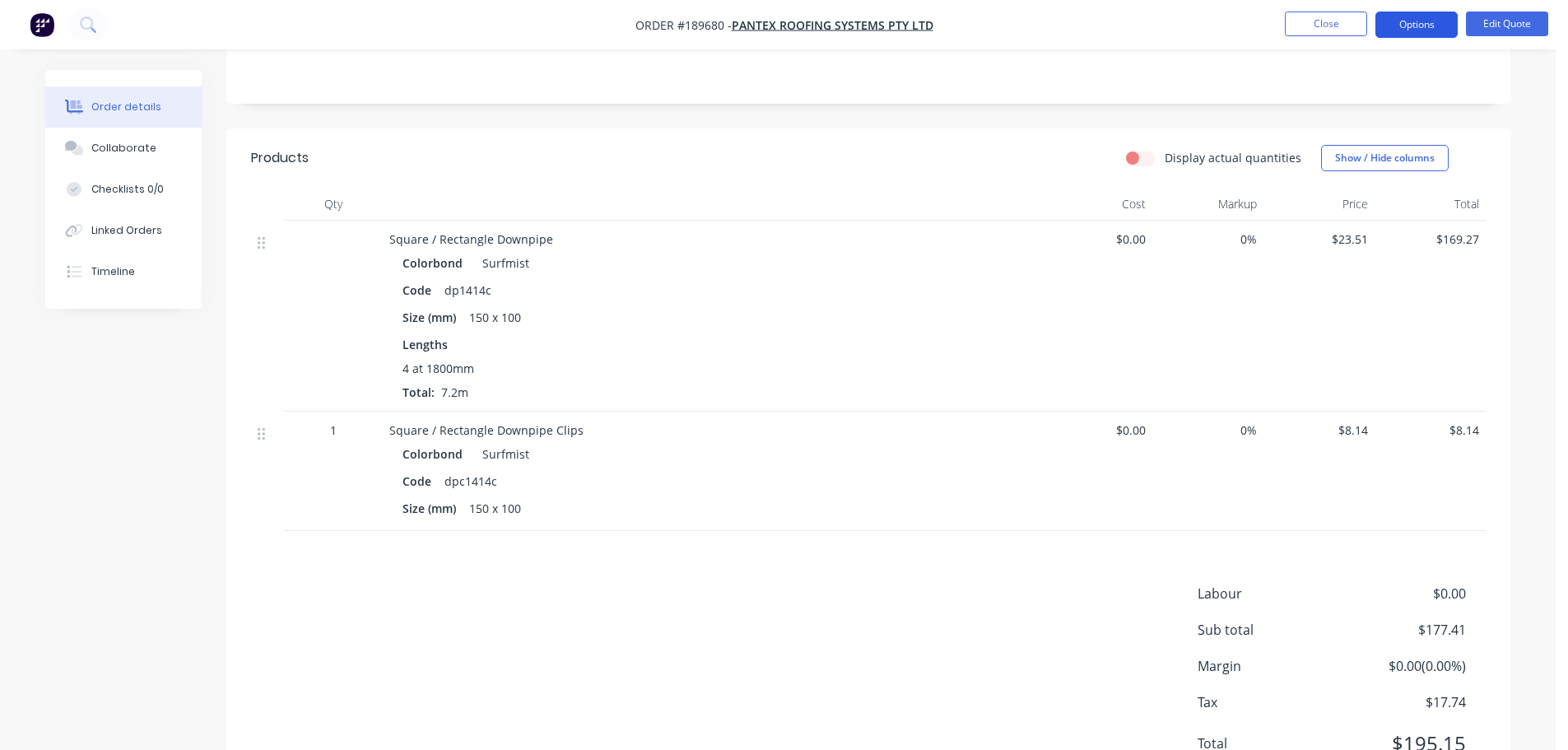
click at [1420, 18] on button "Options" at bounding box center [1415, 25] width 82 height 27
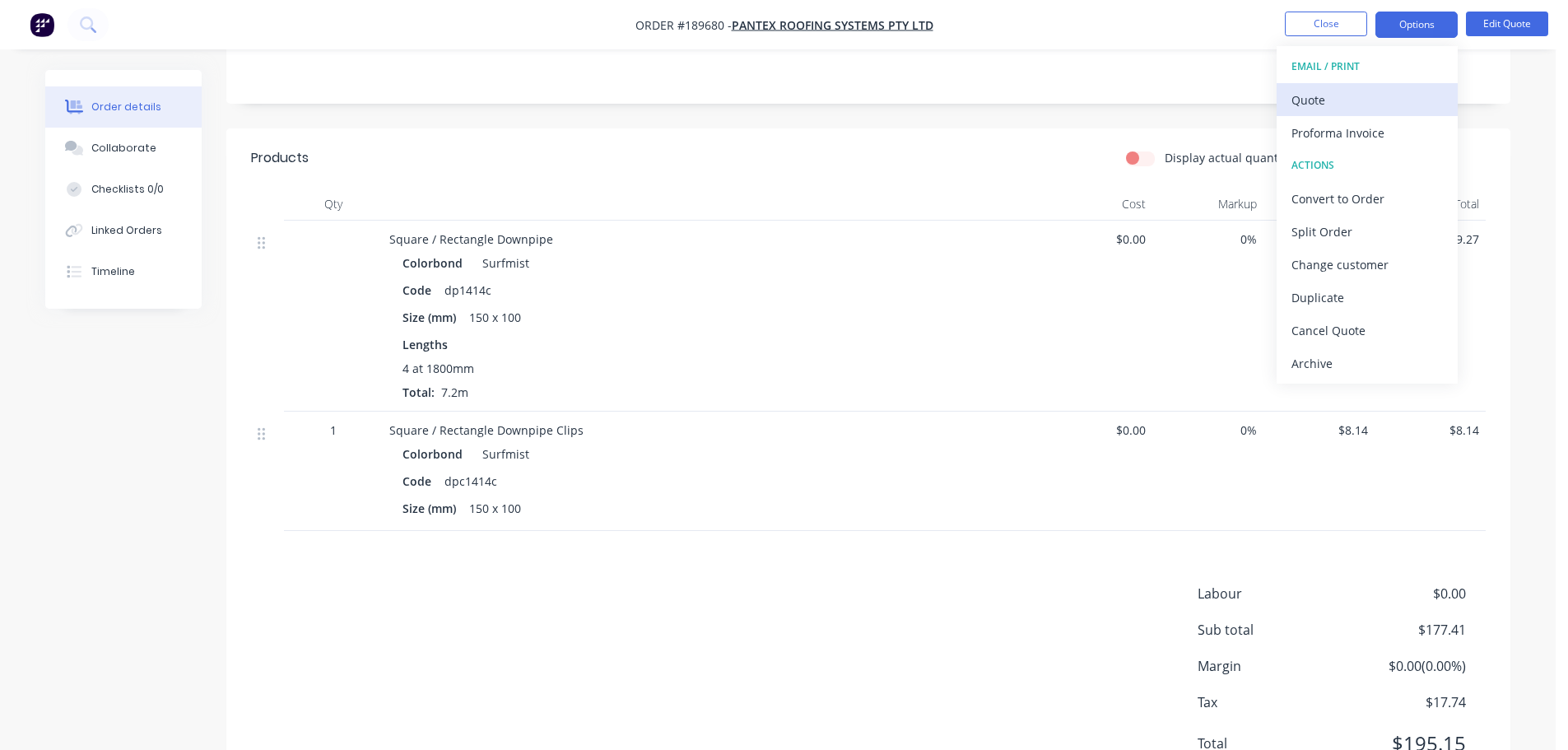
click at [1376, 97] on div "Quote" at bounding box center [1366, 100] width 151 height 24
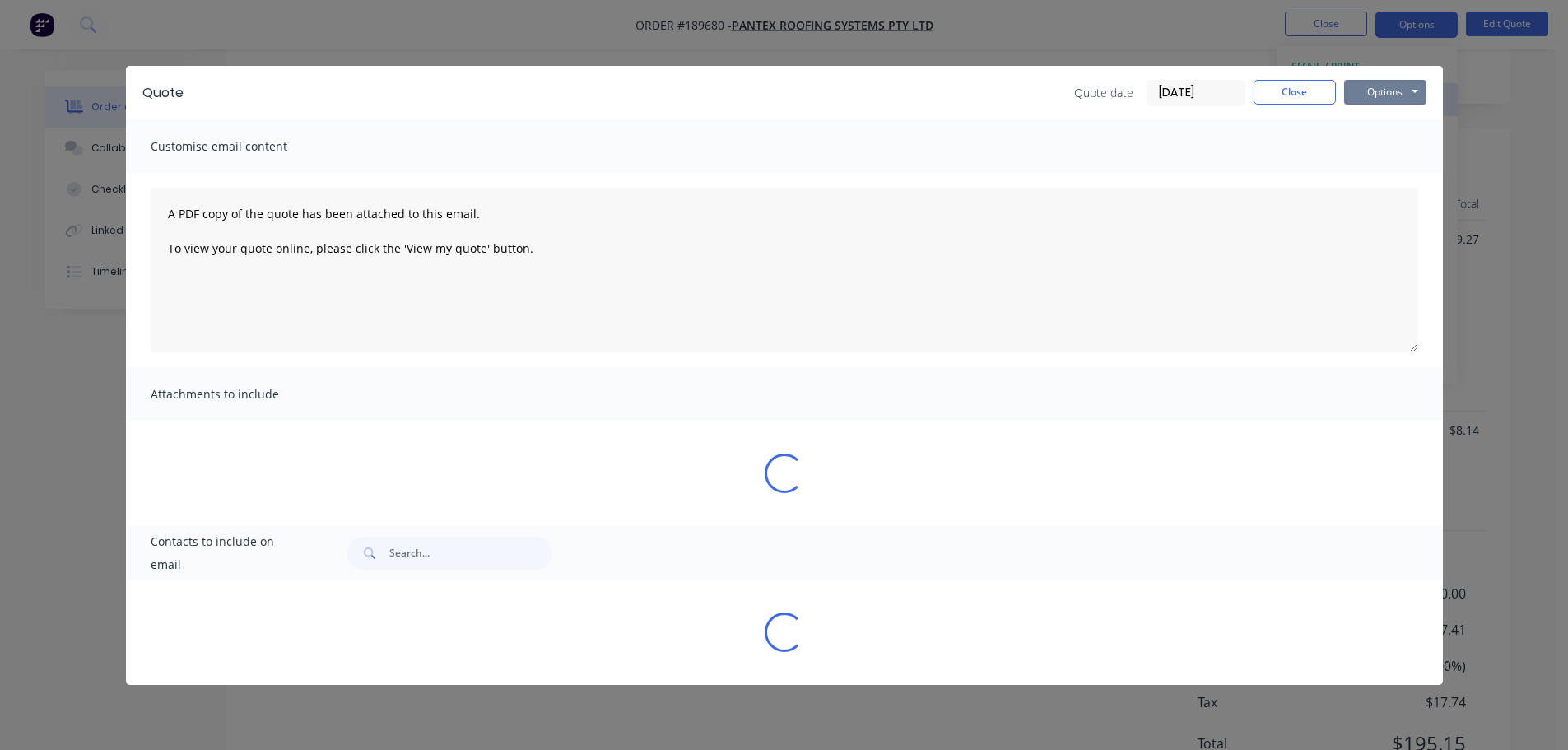
click at [1376, 97] on button "Options" at bounding box center [1384, 92] width 82 height 25
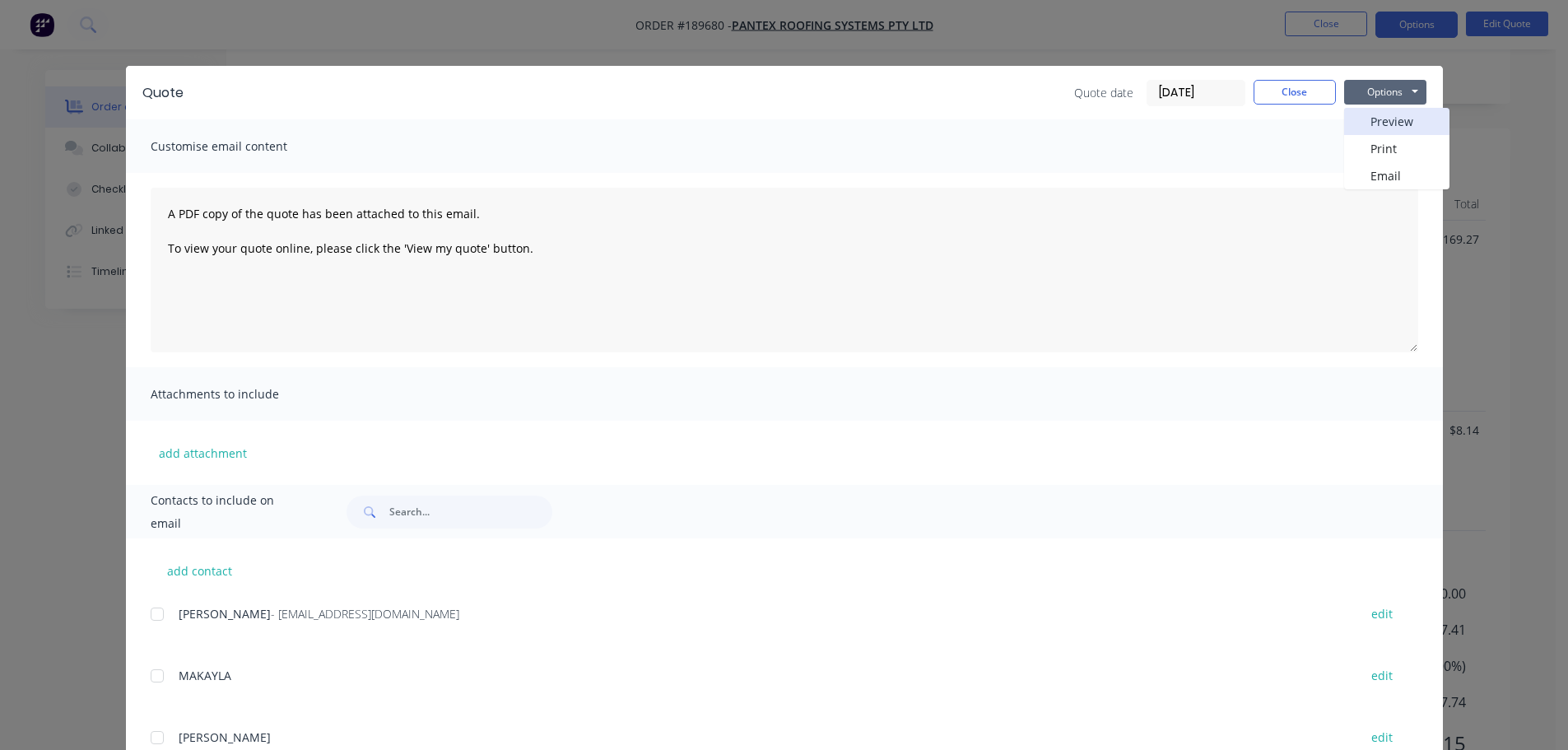
click at [1373, 112] on button "Preview" at bounding box center [1396, 121] width 106 height 28
click at [1331, 99] on div "Quote date [DATE] Close Options Preview Print Email" at bounding box center [1249, 93] width 352 height 27
click at [1318, 94] on button "Close" at bounding box center [1294, 92] width 82 height 25
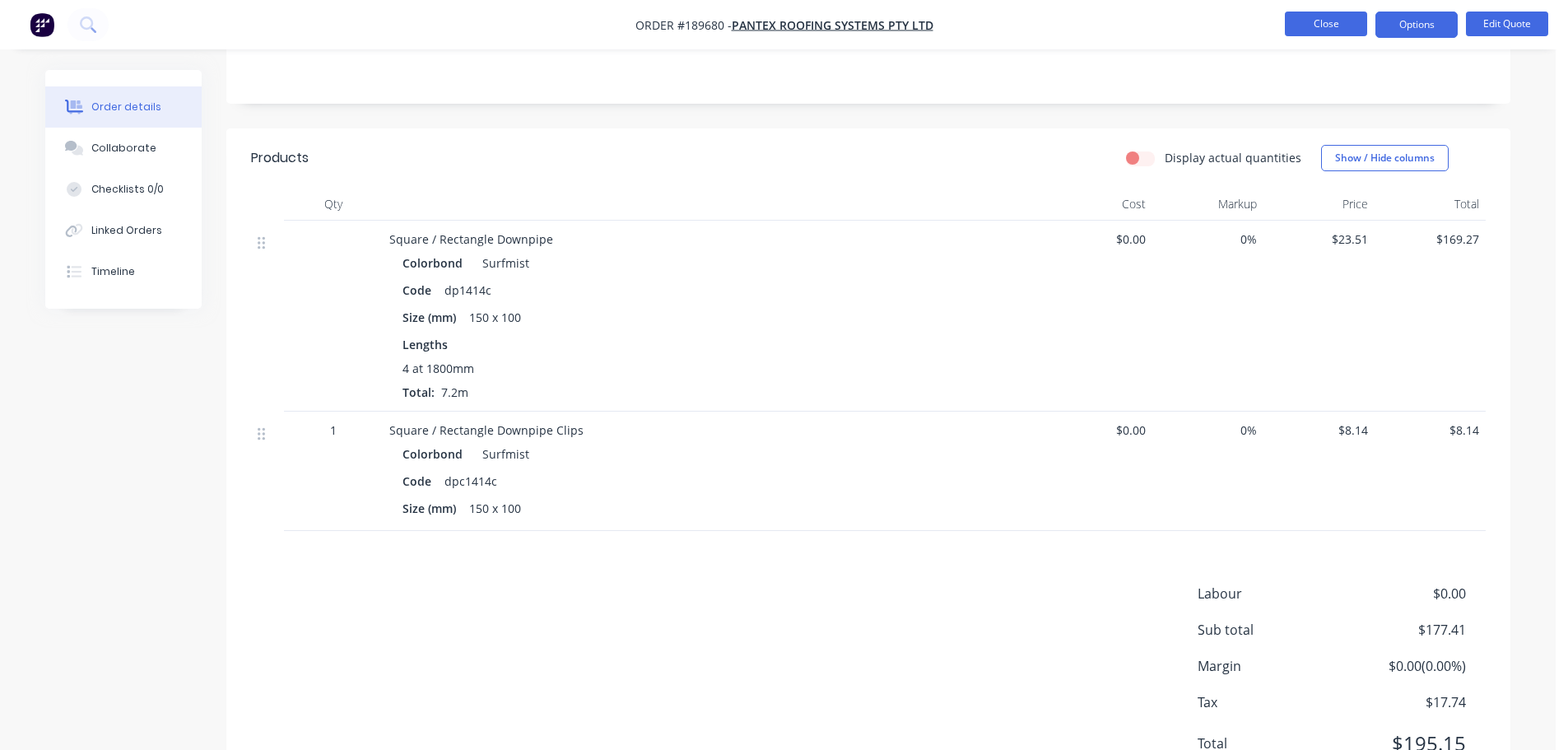
click at [1326, 15] on button "Close" at bounding box center [1325, 24] width 82 height 25
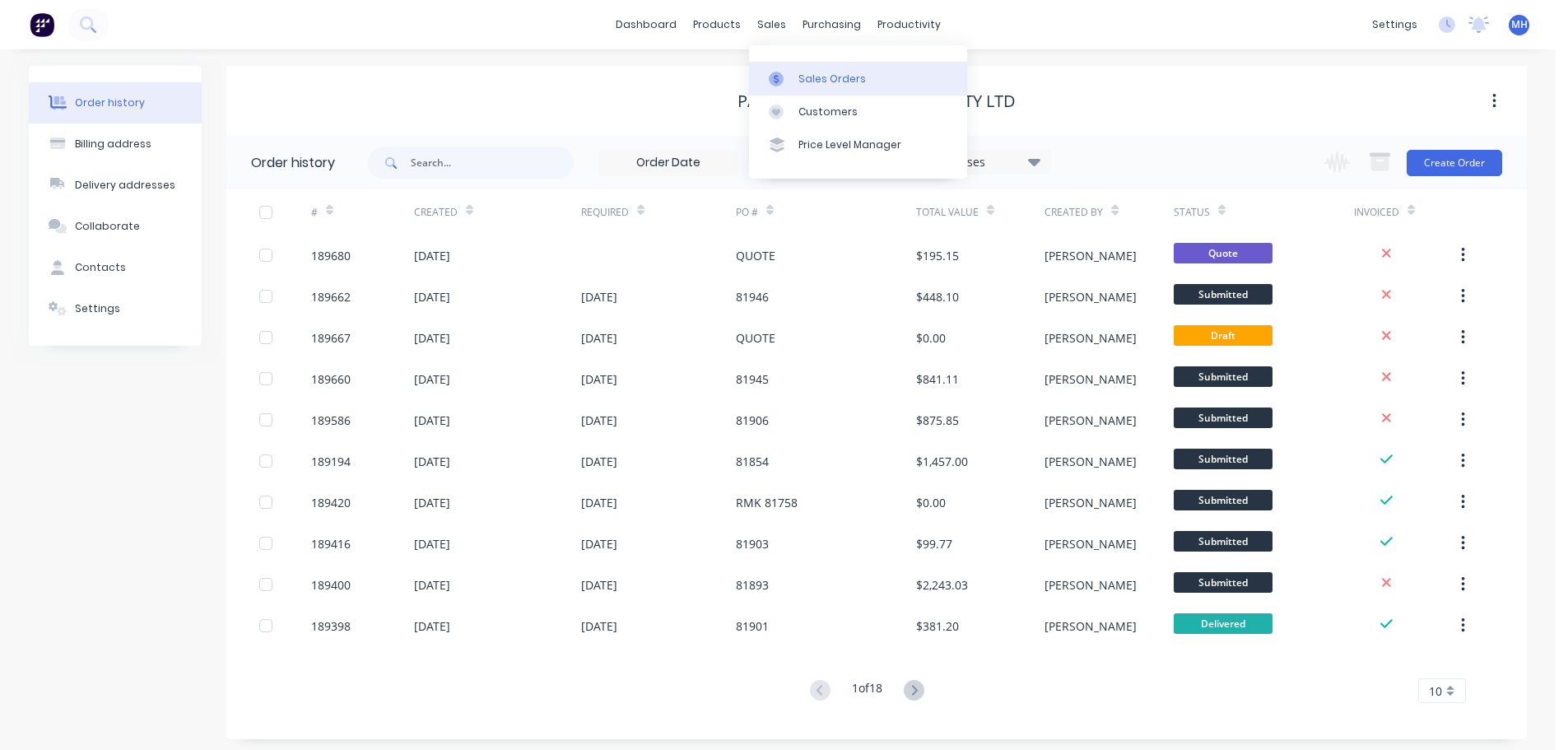
click at [804, 86] on div "Sales Orders" at bounding box center [832, 79] width 67 height 15
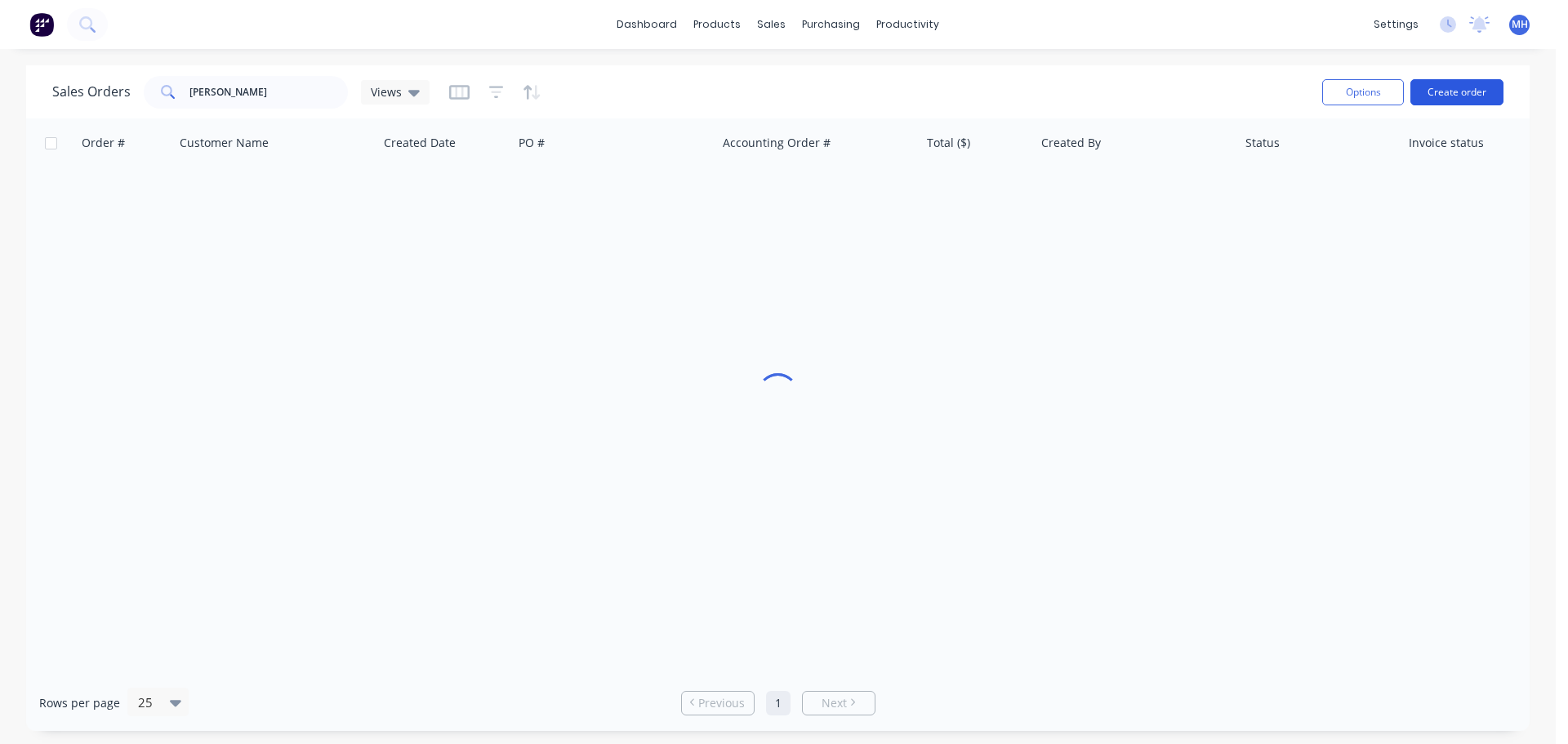
click at [1449, 89] on button "Create order" at bounding box center [1456, 92] width 93 height 26
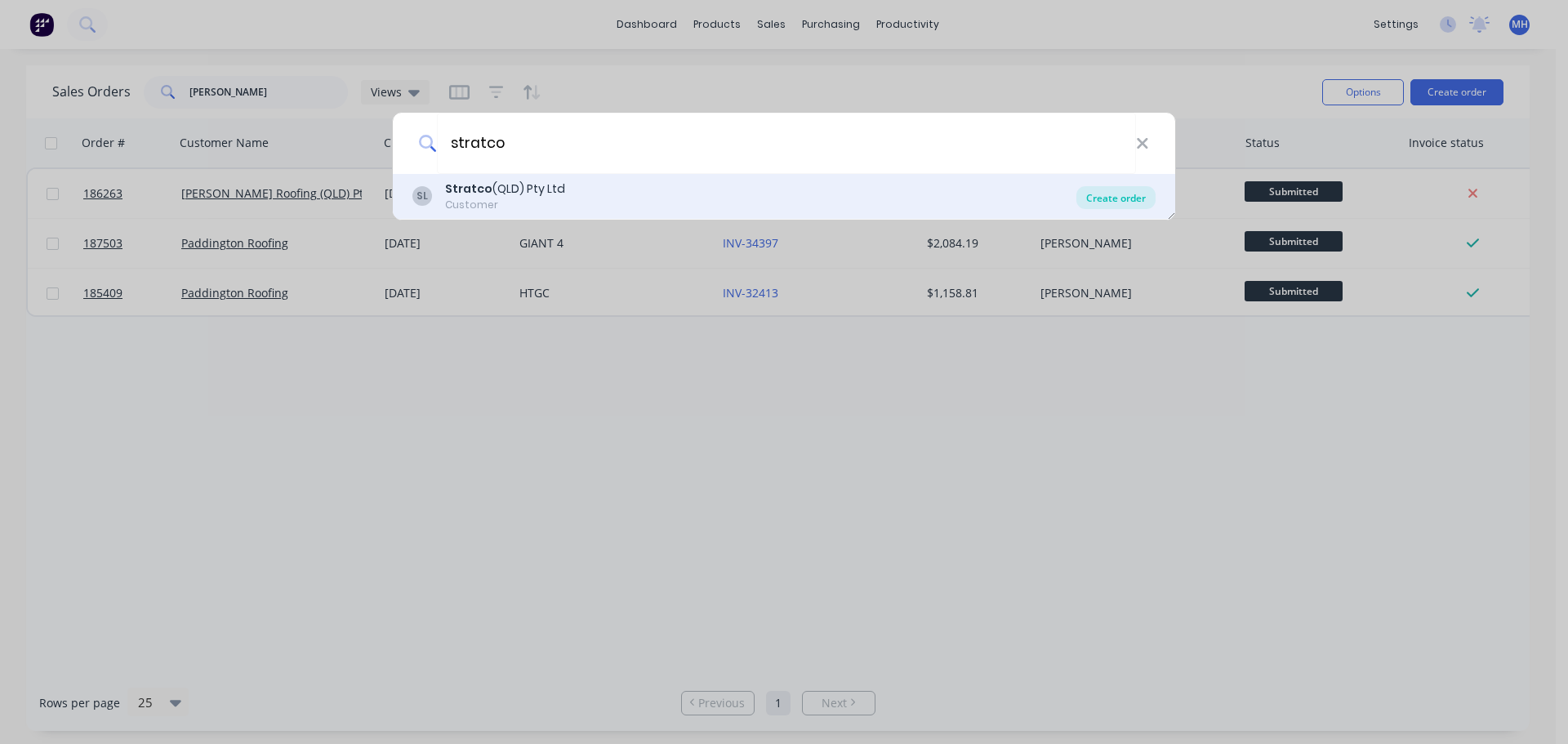
type input "stratco"
click at [1105, 194] on div "Create order" at bounding box center [1116, 197] width 79 height 23
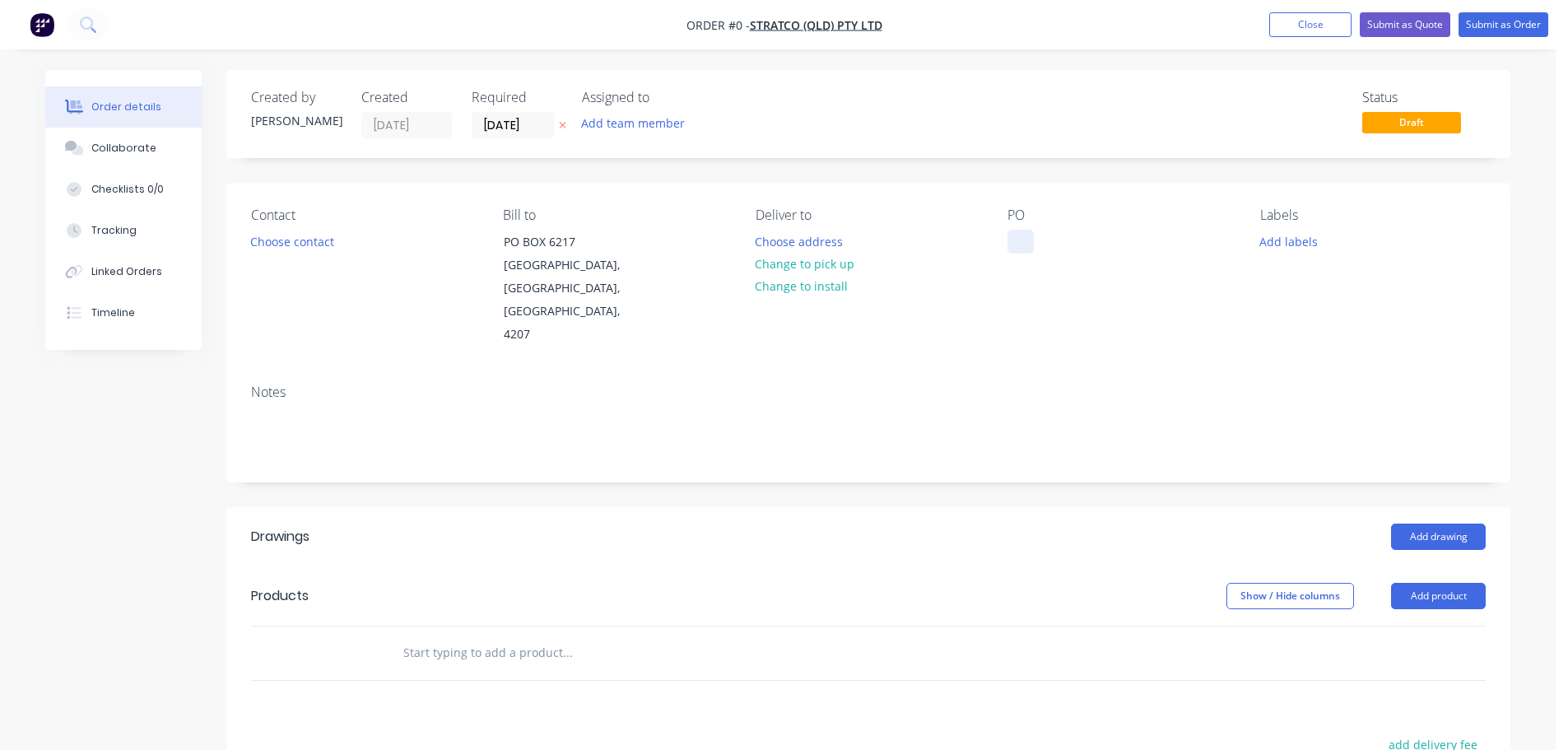
click at [1018, 237] on div at bounding box center [1020, 242] width 27 height 24
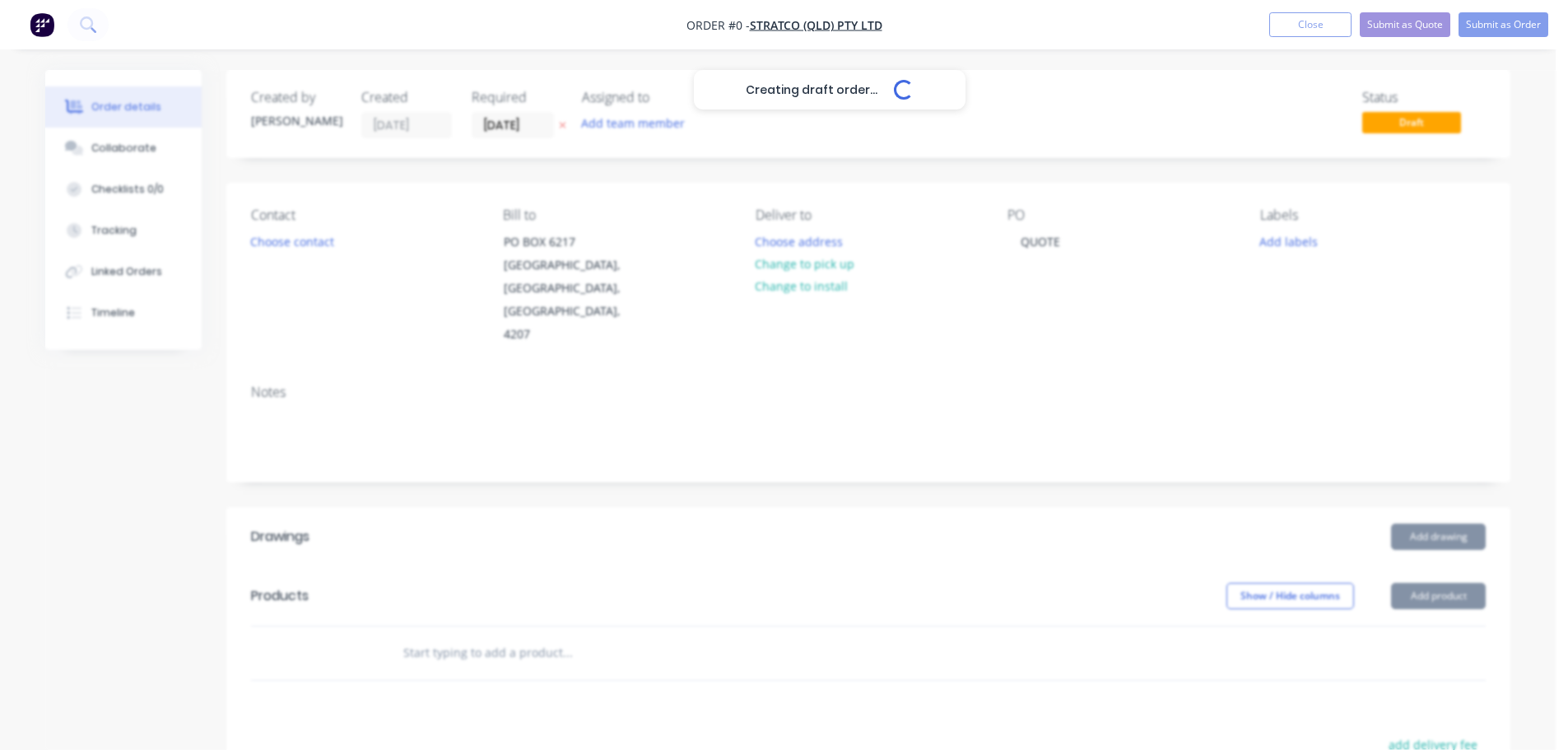
click at [718, 166] on div "Creating draft order... Loading... Order details Collaborate Checklists 0/0 Tra…" at bounding box center [778, 585] width 1498 height 1030
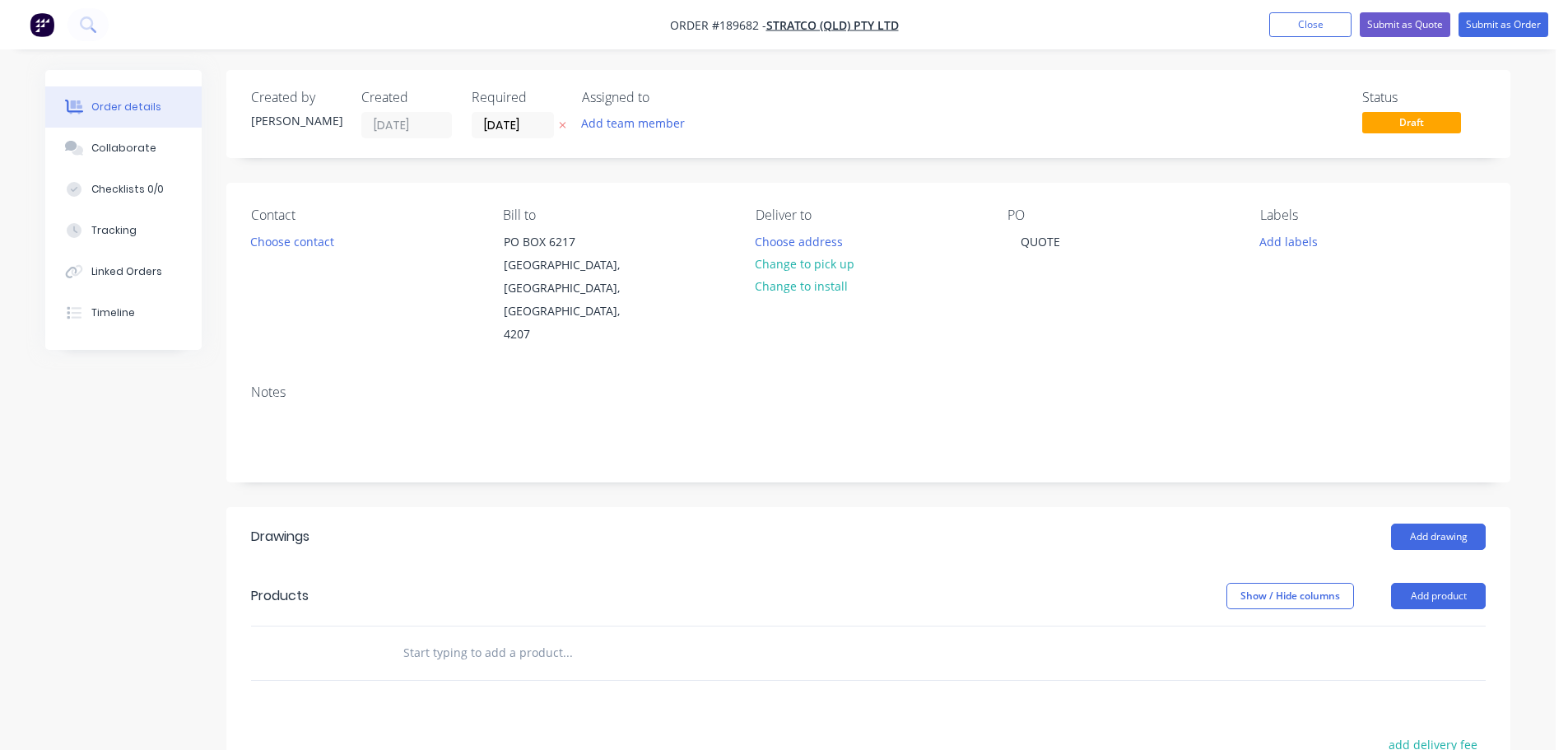
click at [563, 121] on icon at bounding box center [562, 125] width 8 height 10
click at [1442, 582] on button "Add product" at bounding box center [1438, 595] width 95 height 27
click at [1424, 626] on div "Product catalogue" at bounding box center [1407, 638] width 126 height 24
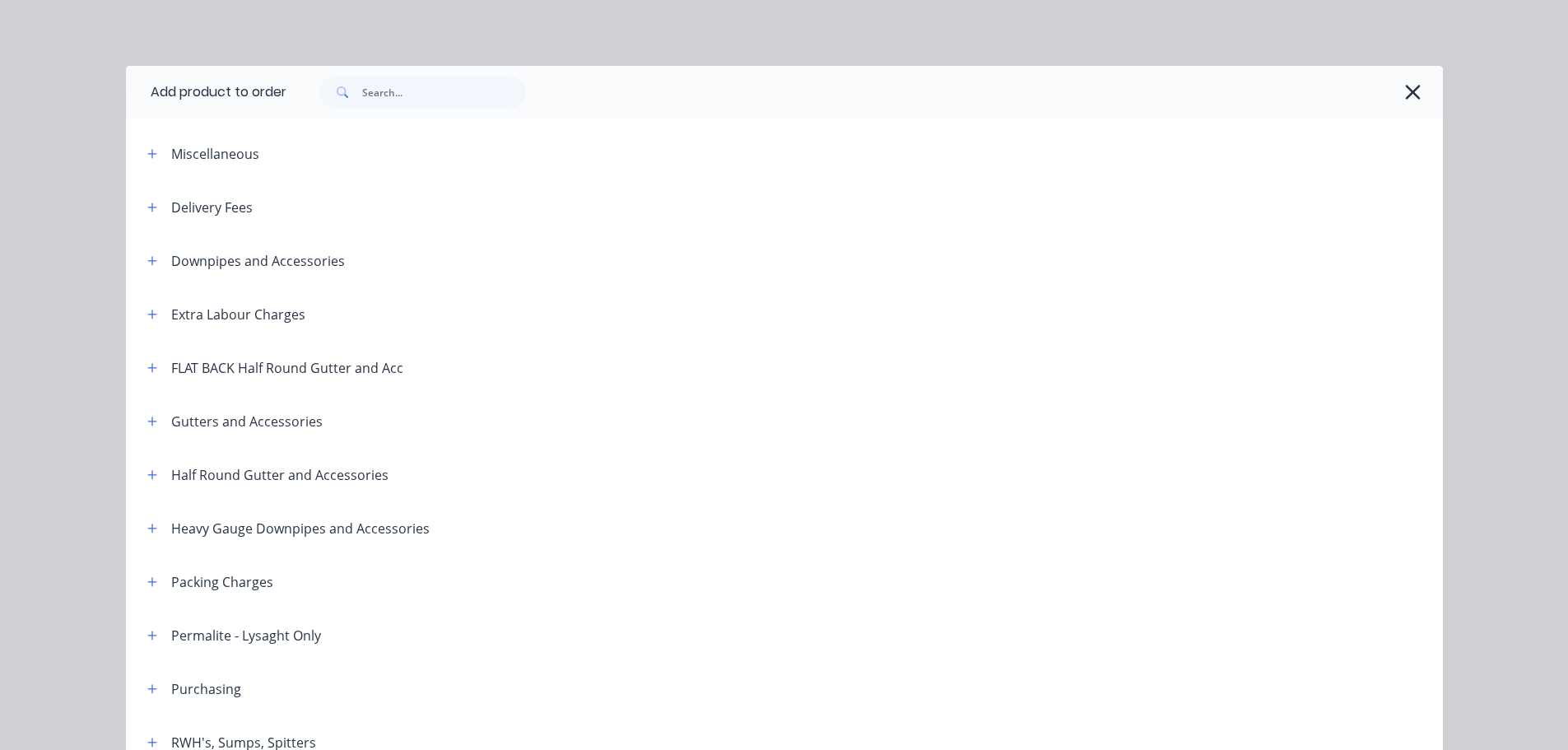
drag, startPoint x: 1161, startPoint y: 92, endPoint x: 1177, endPoint y: 92, distance: 16.0
click at [1161, 92] on div at bounding box center [856, 92] width 1140 height 33
click at [1409, 99] on icon "button" at bounding box center [1413, 92] width 18 height 23
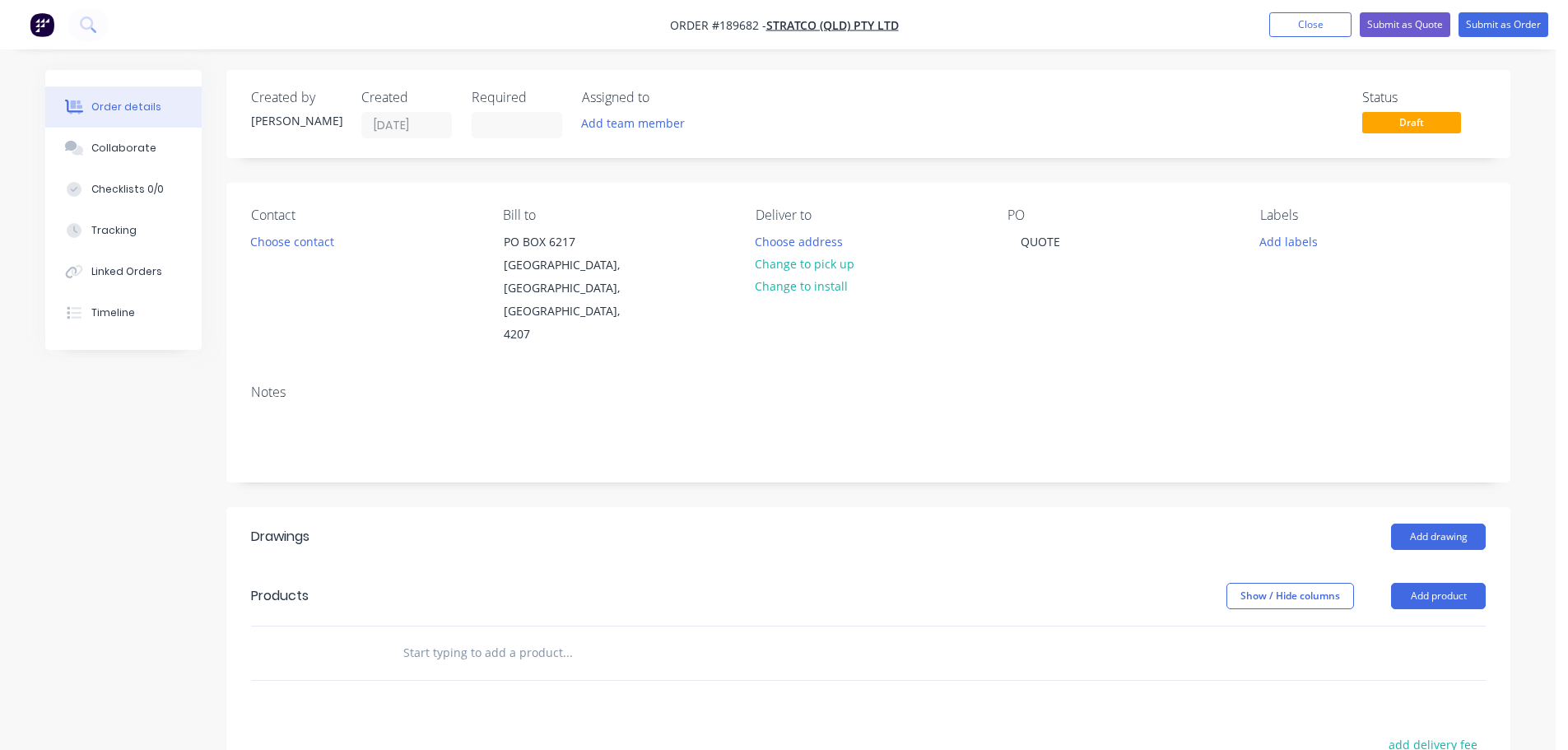
click at [1200, 523] on div "Add drawing" at bounding box center [999, 536] width 972 height 27
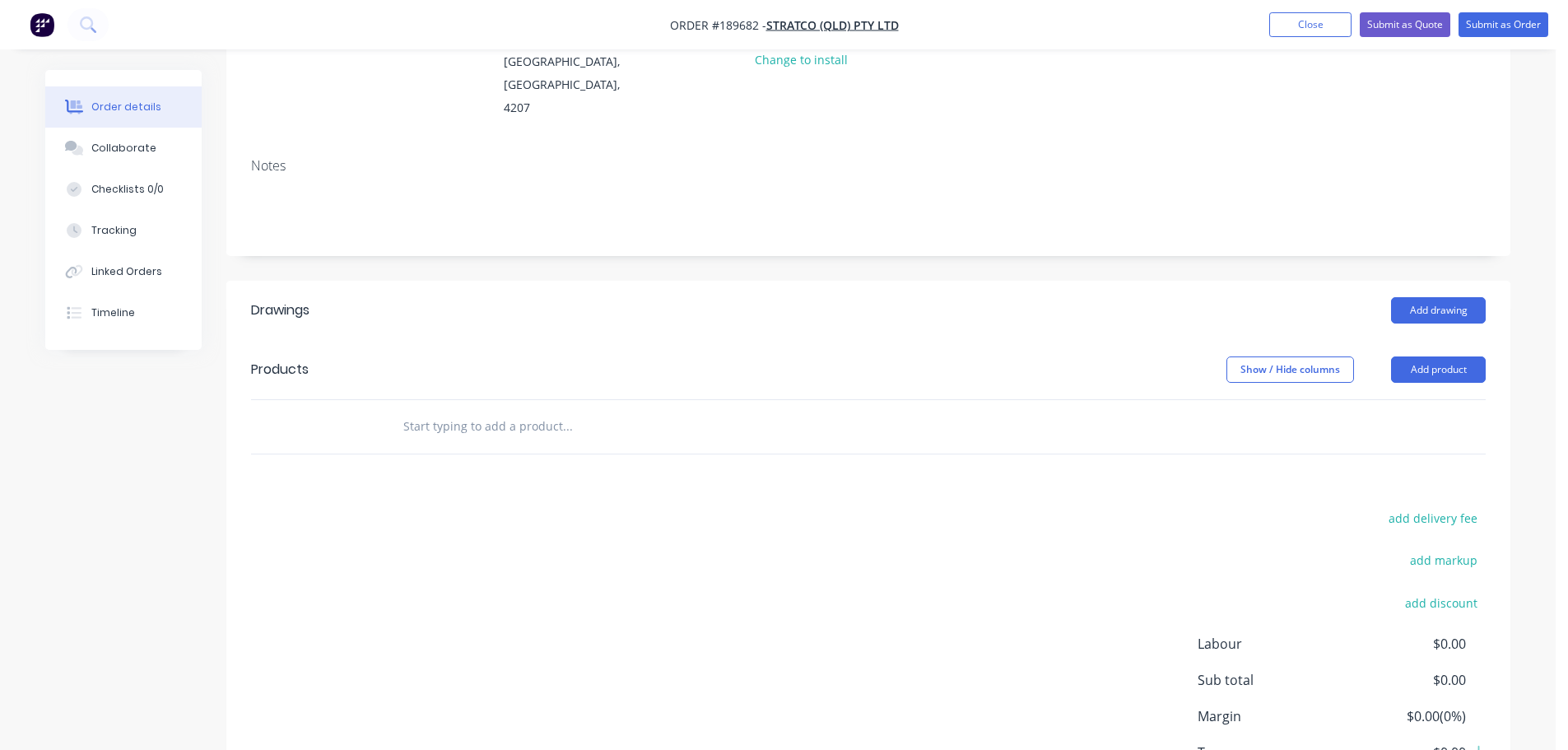
scroll to position [247, 0]
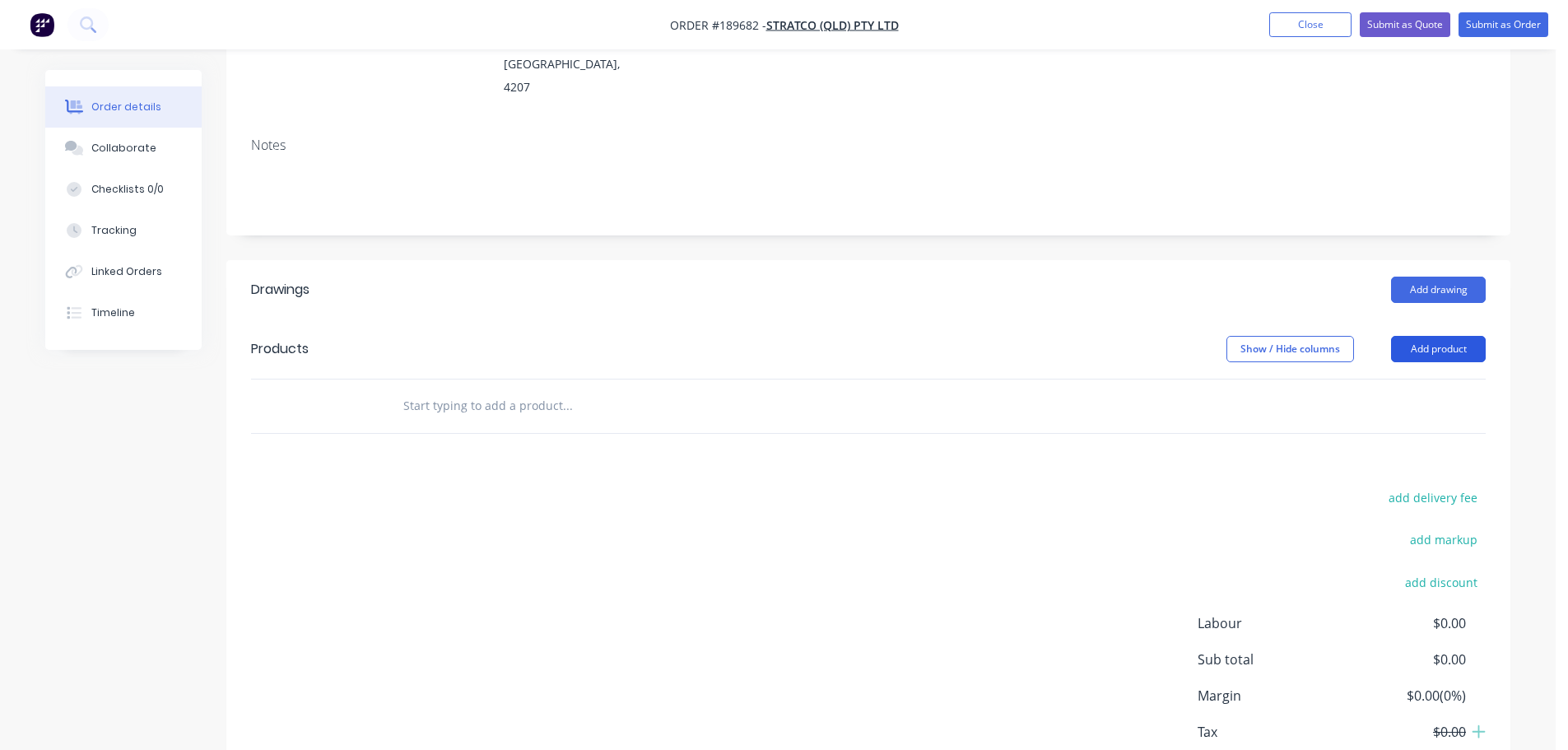
click at [1429, 336] on button "Add product" at bounding box center [1438, 348] width 95 height 27
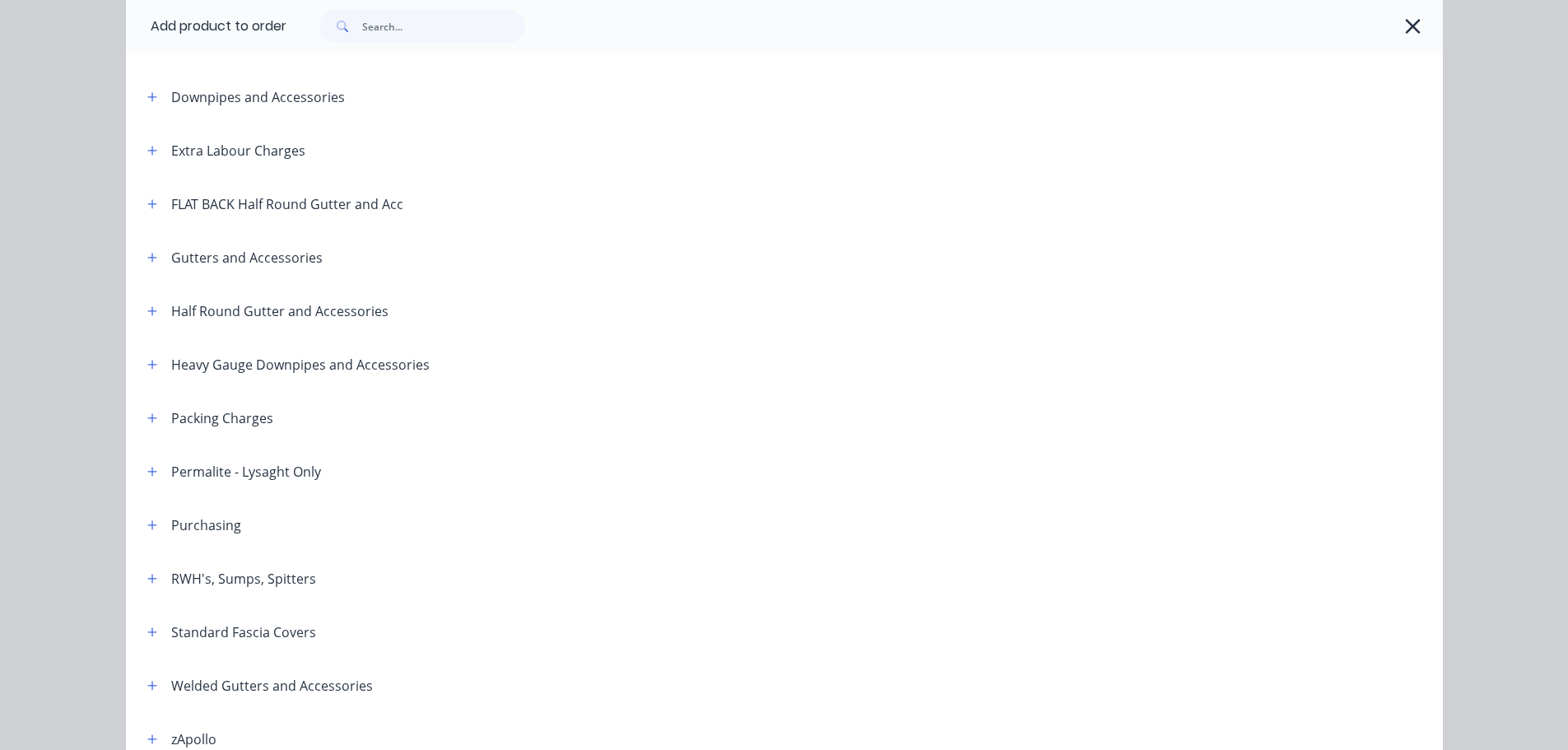
scroll to position [165, 0]
click at [147, 92] on icon "button" at bounding box center [151, 96] width 9 height 9
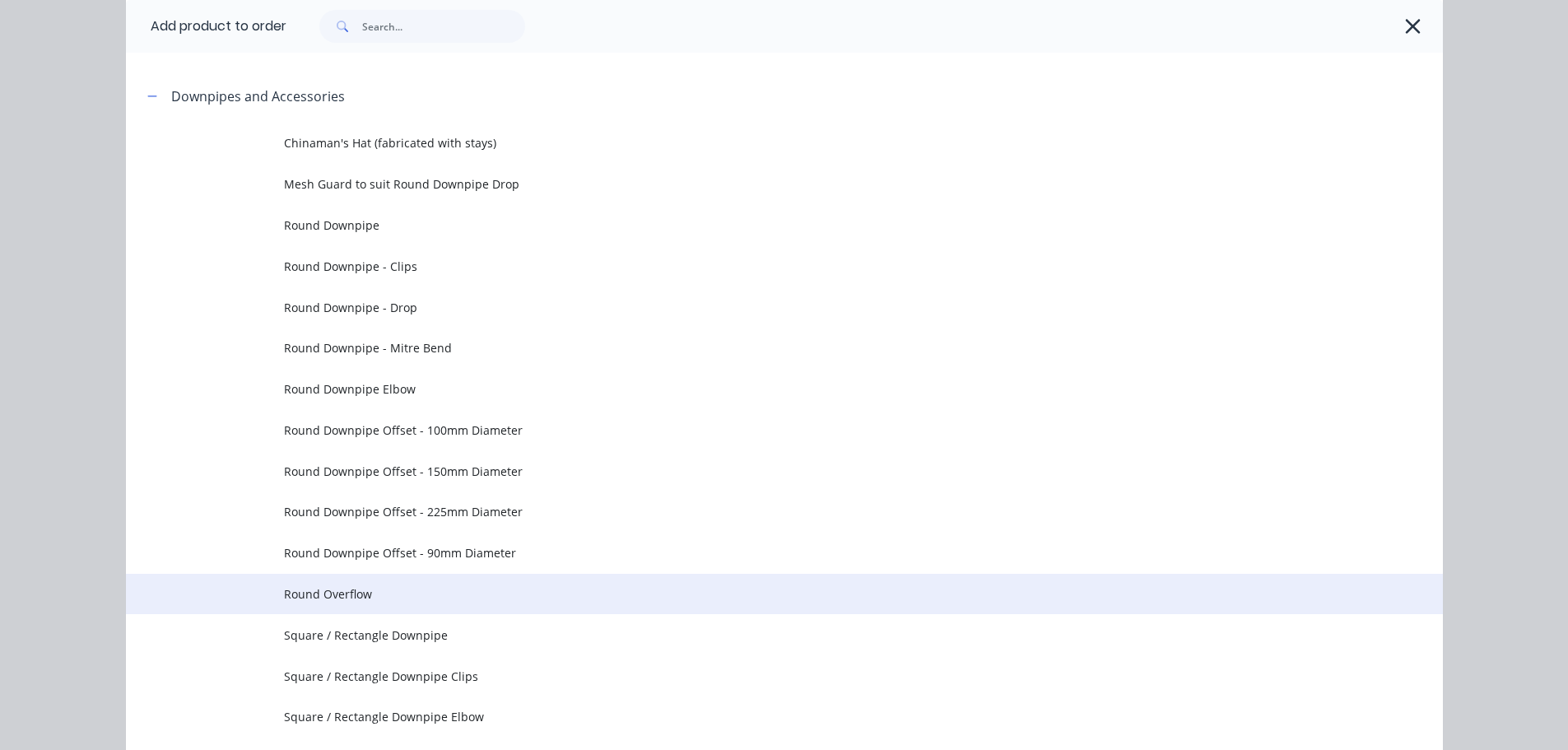
click at [402, 592] on span "Round Overflow" at bounding box center [747, 594] width 927 height 18
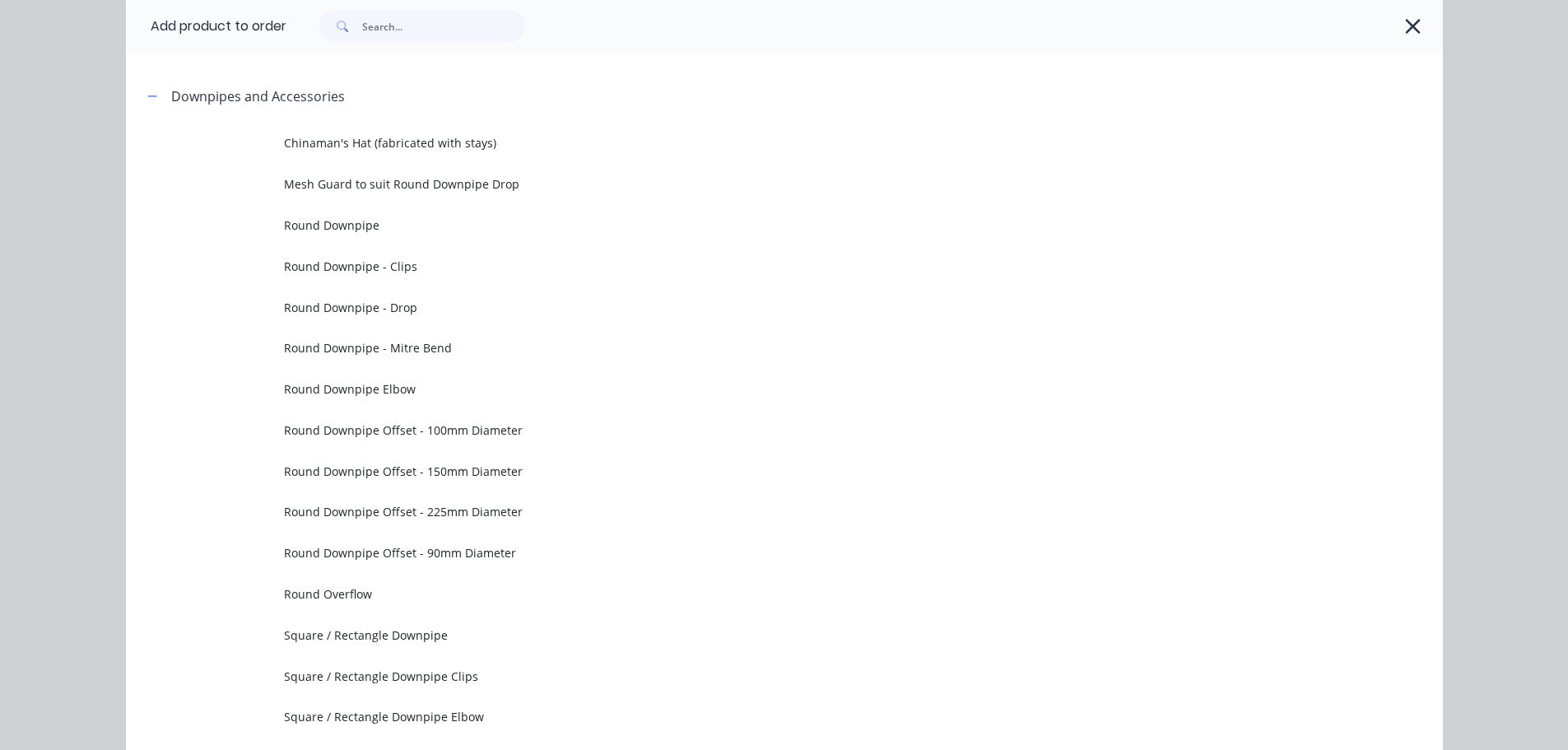
scroll to position [0, 0]
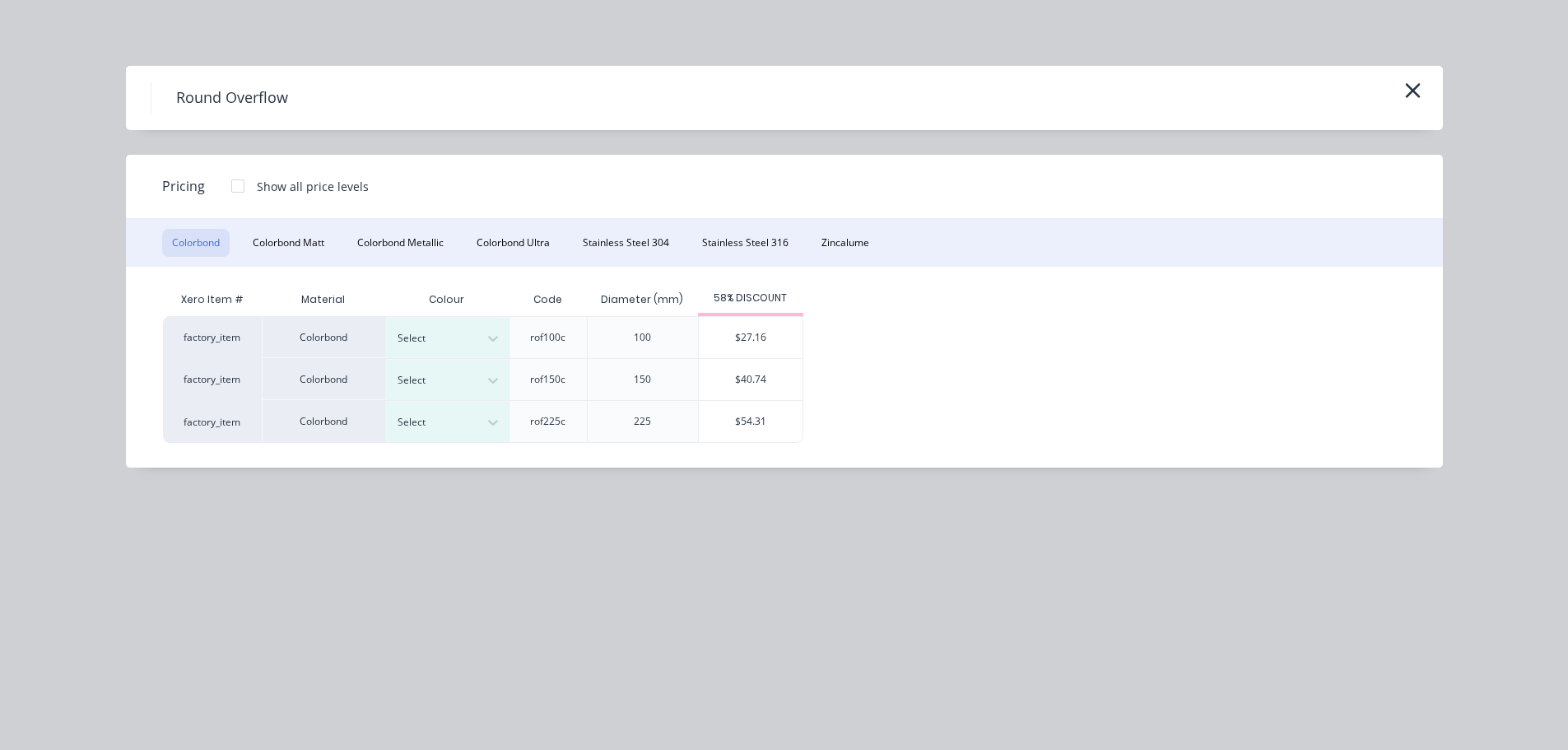
click at [1101, 460] on div "Xero Item # Material Colour Code Diameter (mm) 58% DISCOUNT factory_item Colorb…" at bounding box center [772, 366] width 1292 height 200
click at [438, 419] on div at bounding box center [434, 422] width 74 height 18
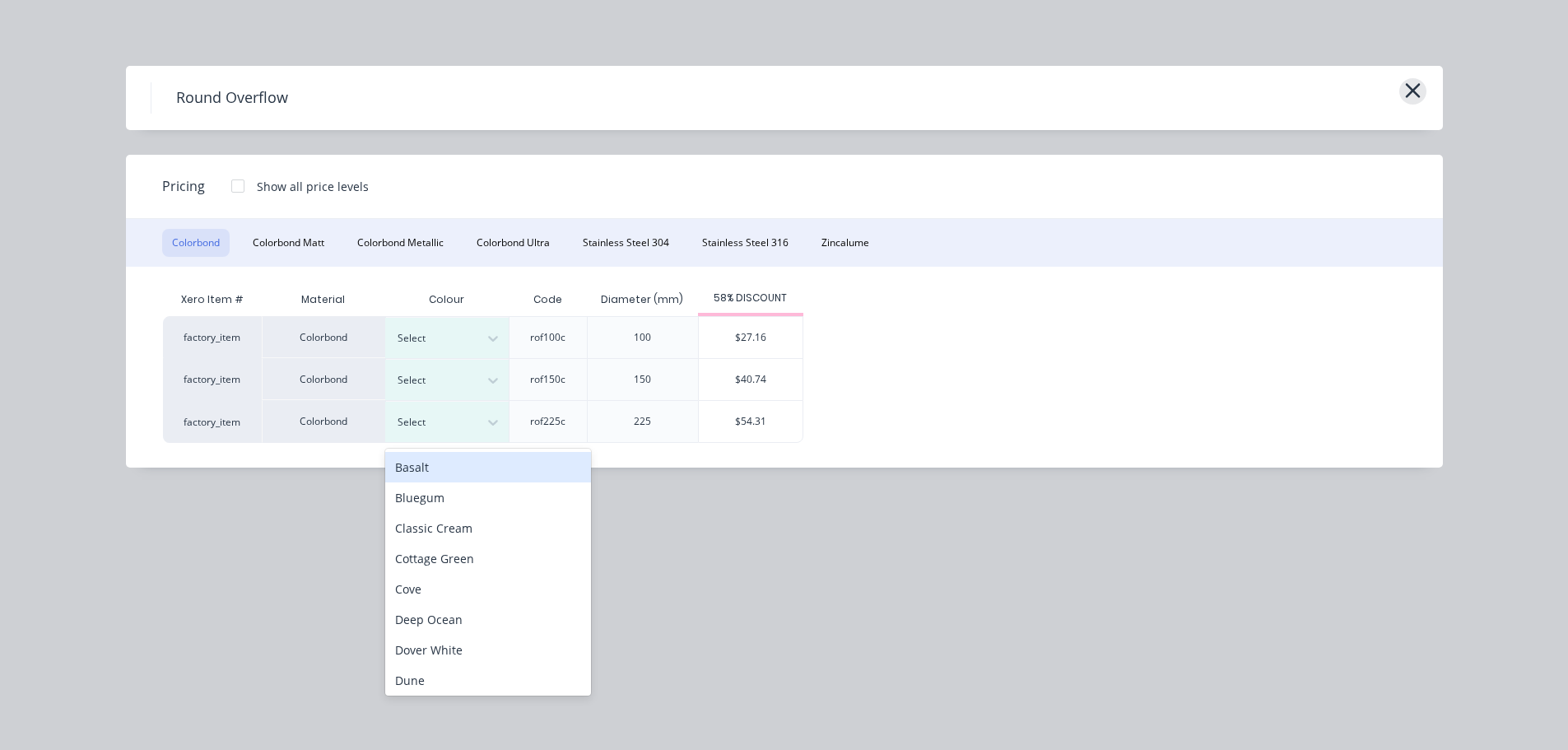
click at [1404, 87] on icon "button" at bounding box center [1413, 90] width 18 height 23
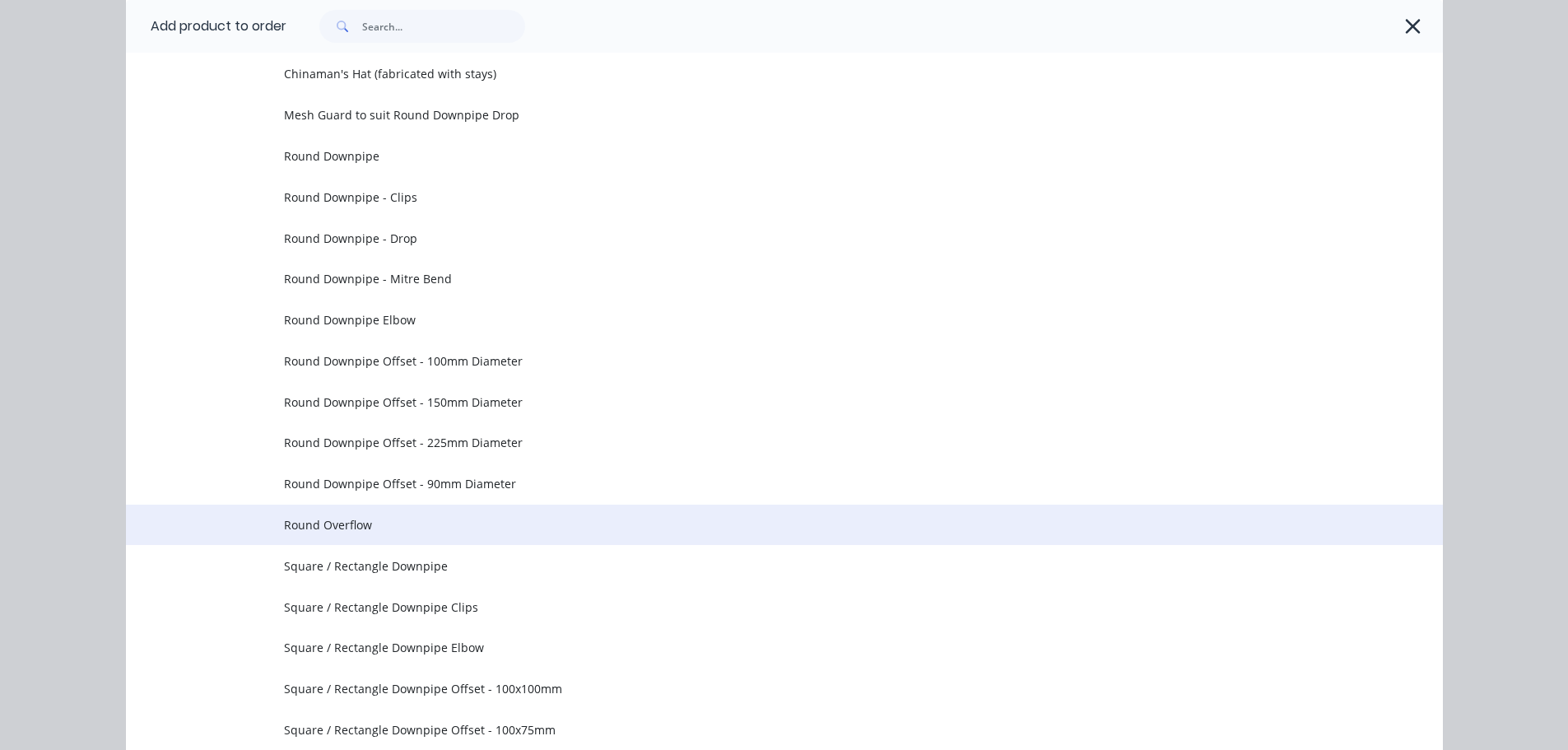
click at [449, 516] on span "Round Overflow" at bounding box center [747, 525] width 927 height 18
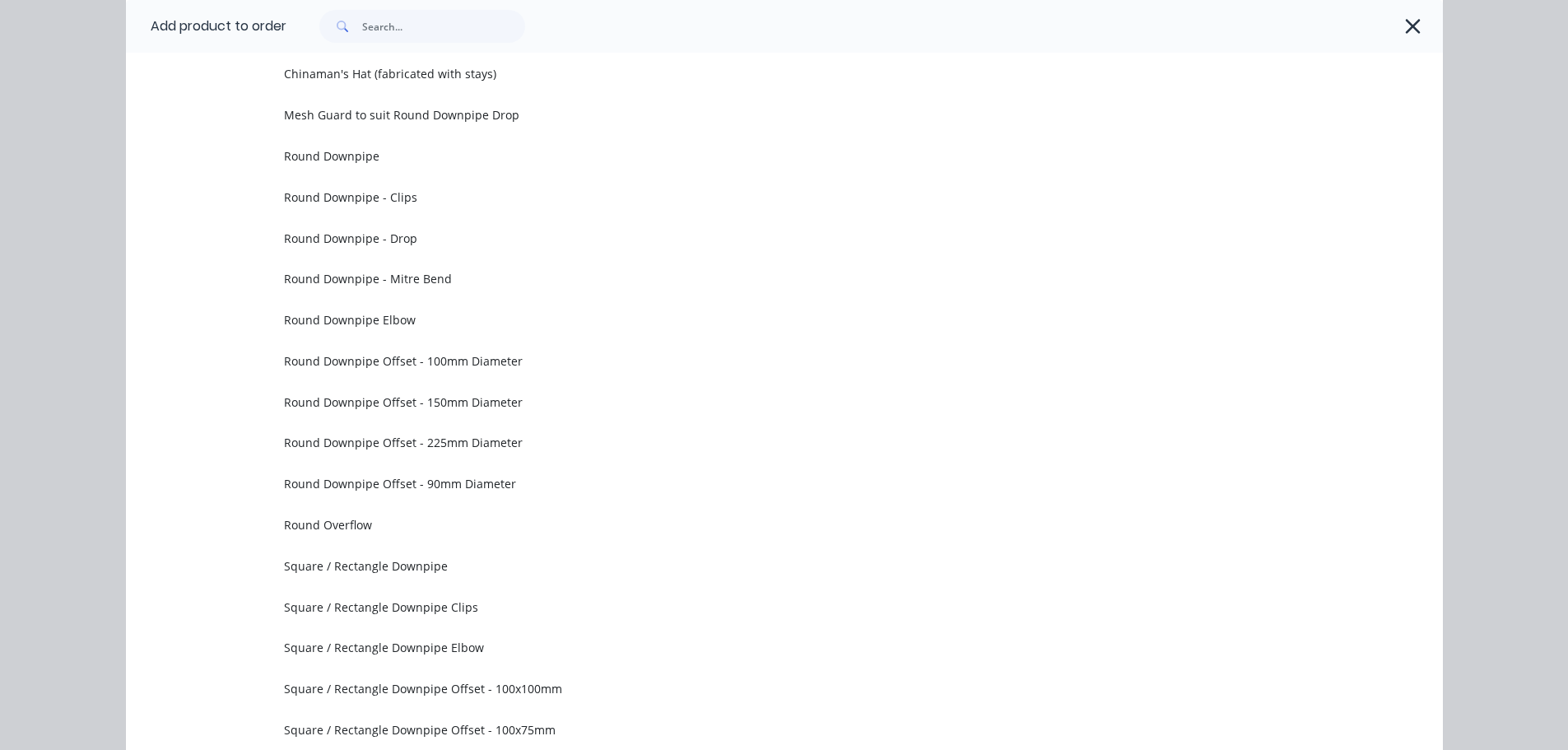
scroll to position [0, 0]
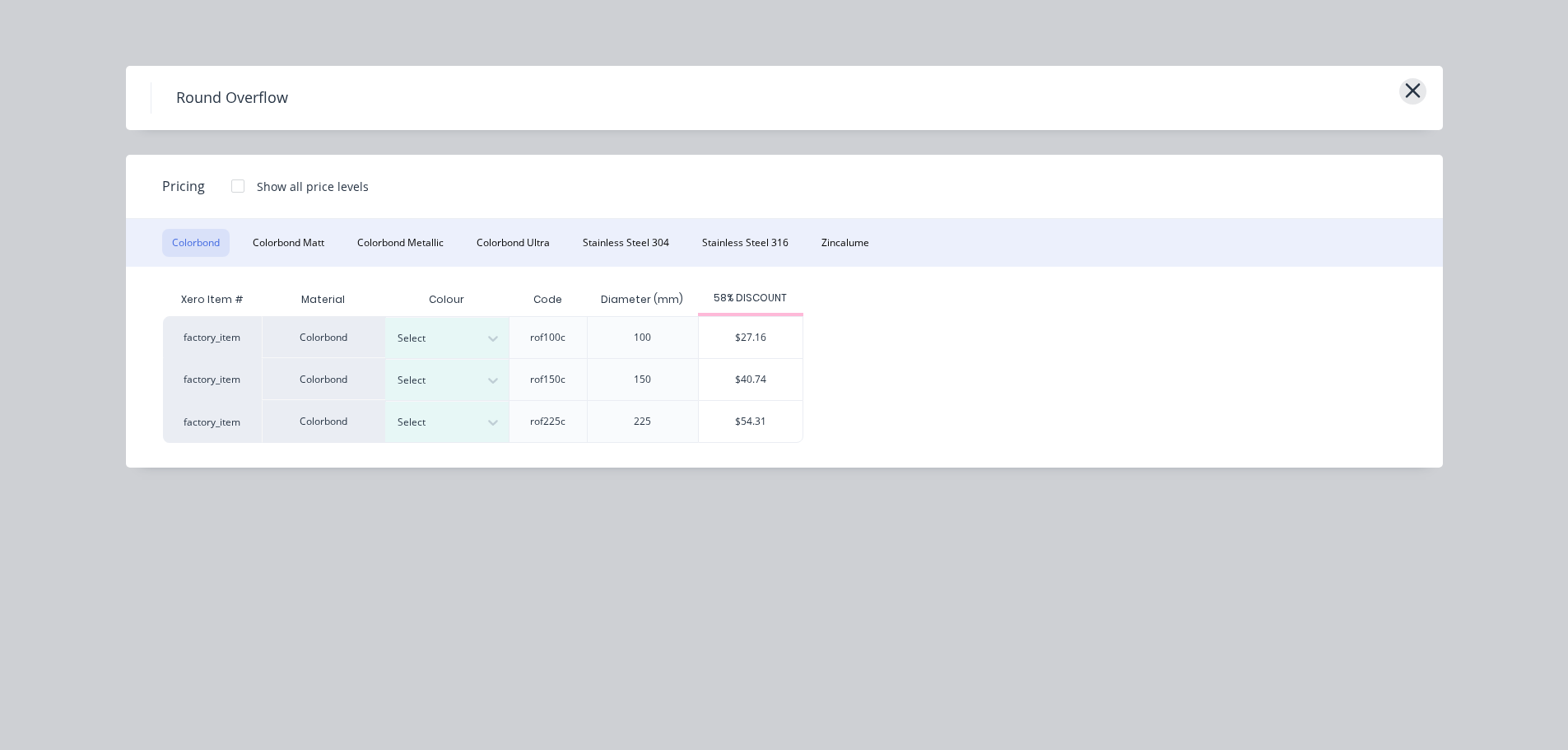
click at [1425, 92] on button "button" at bounding box center [1413, 91] width 28 height 27
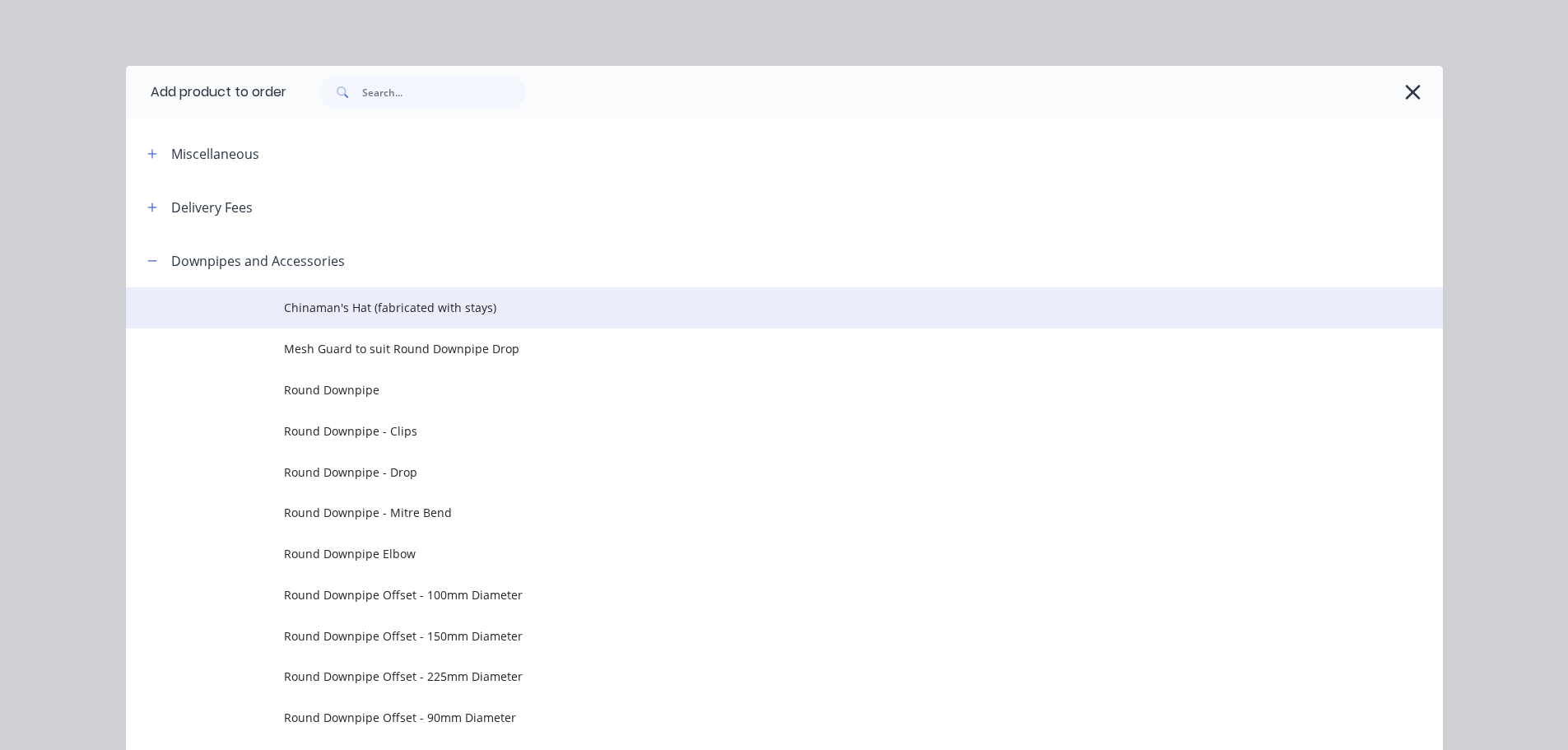
scroll to position [234, 0]
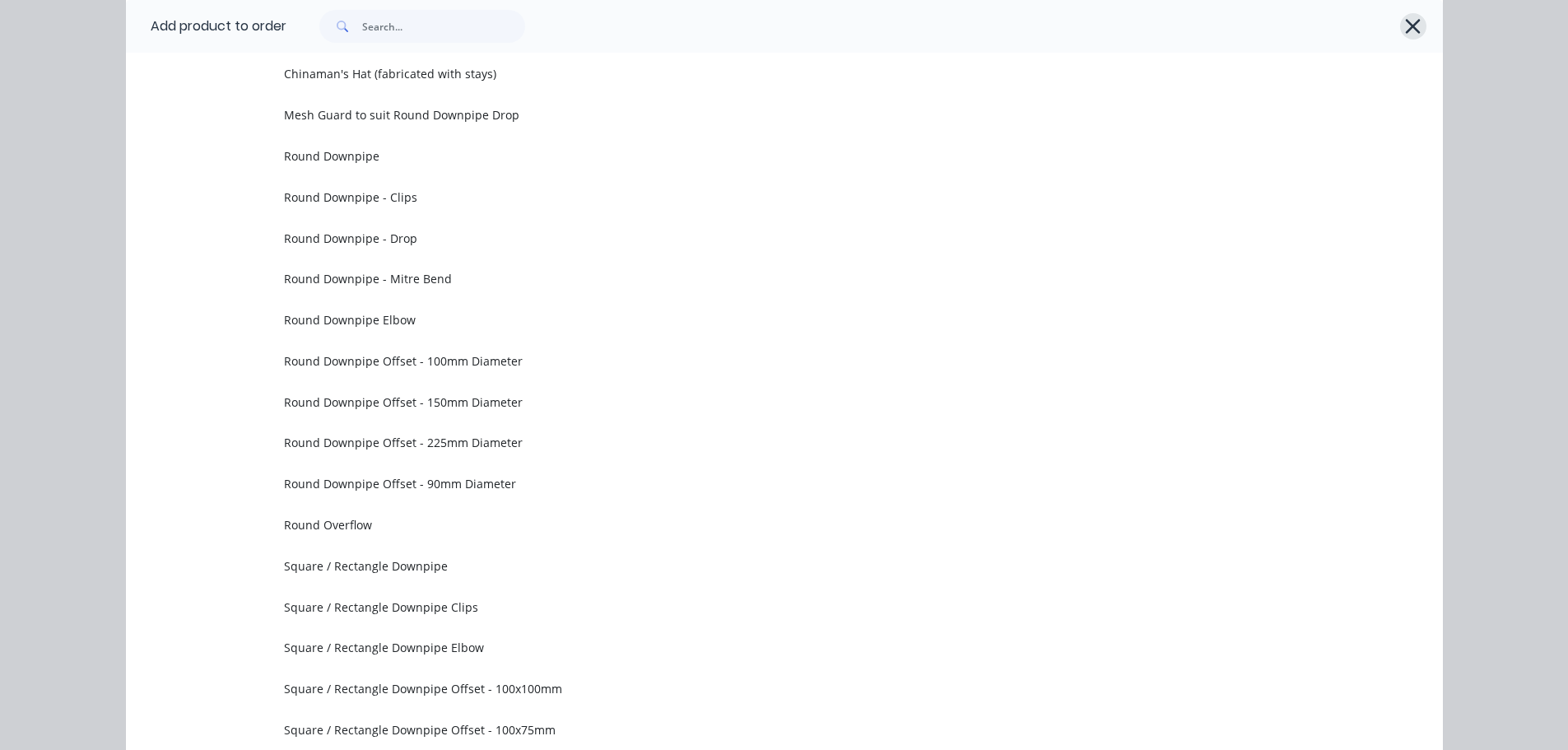
click at [1415, 33] on icon "button" at bounding box center [1413, 26] width 18 height 23
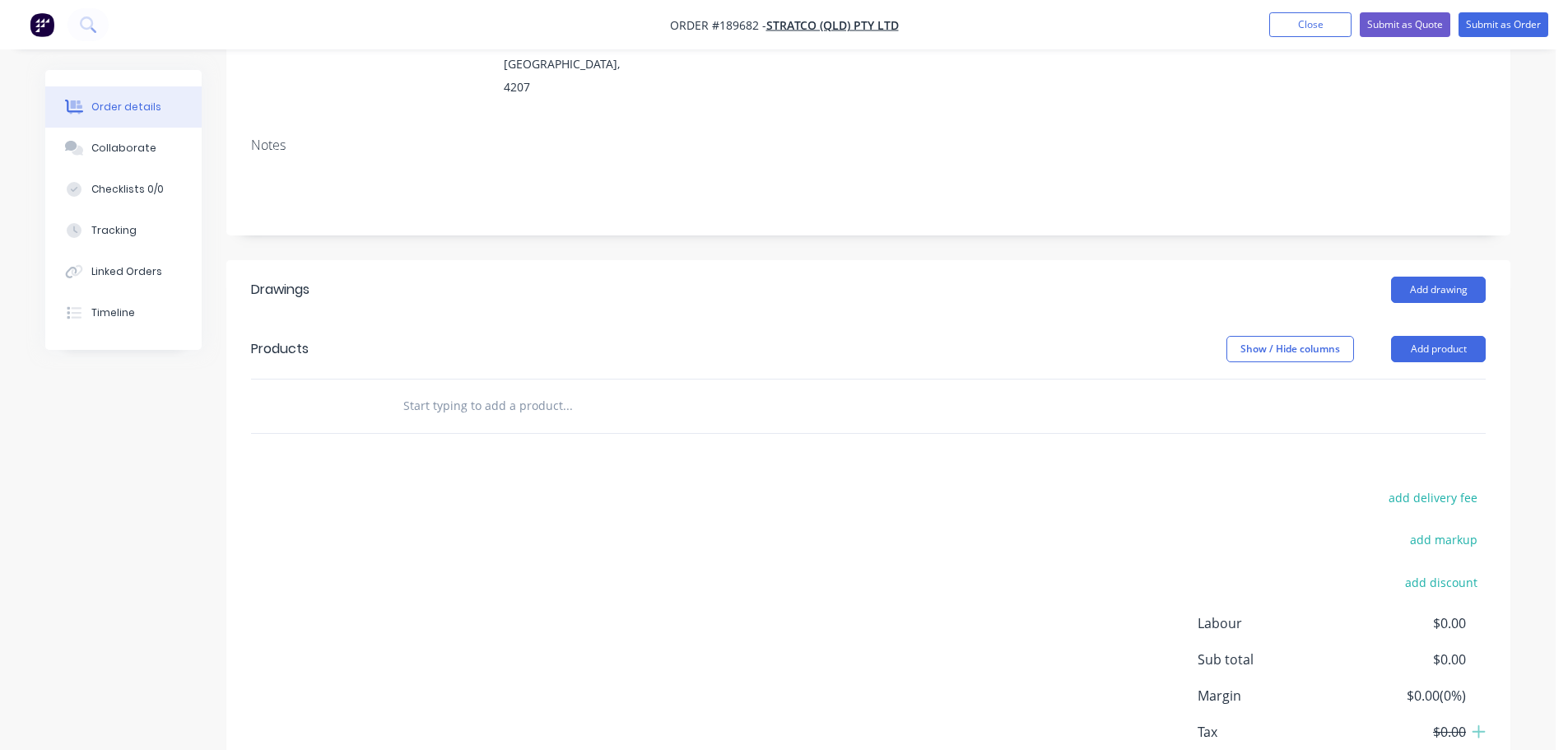
drag, startPoint x: 1420, startPoint y: 305, endPoint x: 1425, endPoint y: 322, distance: 17.7
click at [1421, 336] on button "Add product" at bounding box center [1438, 348] width 95 height 27
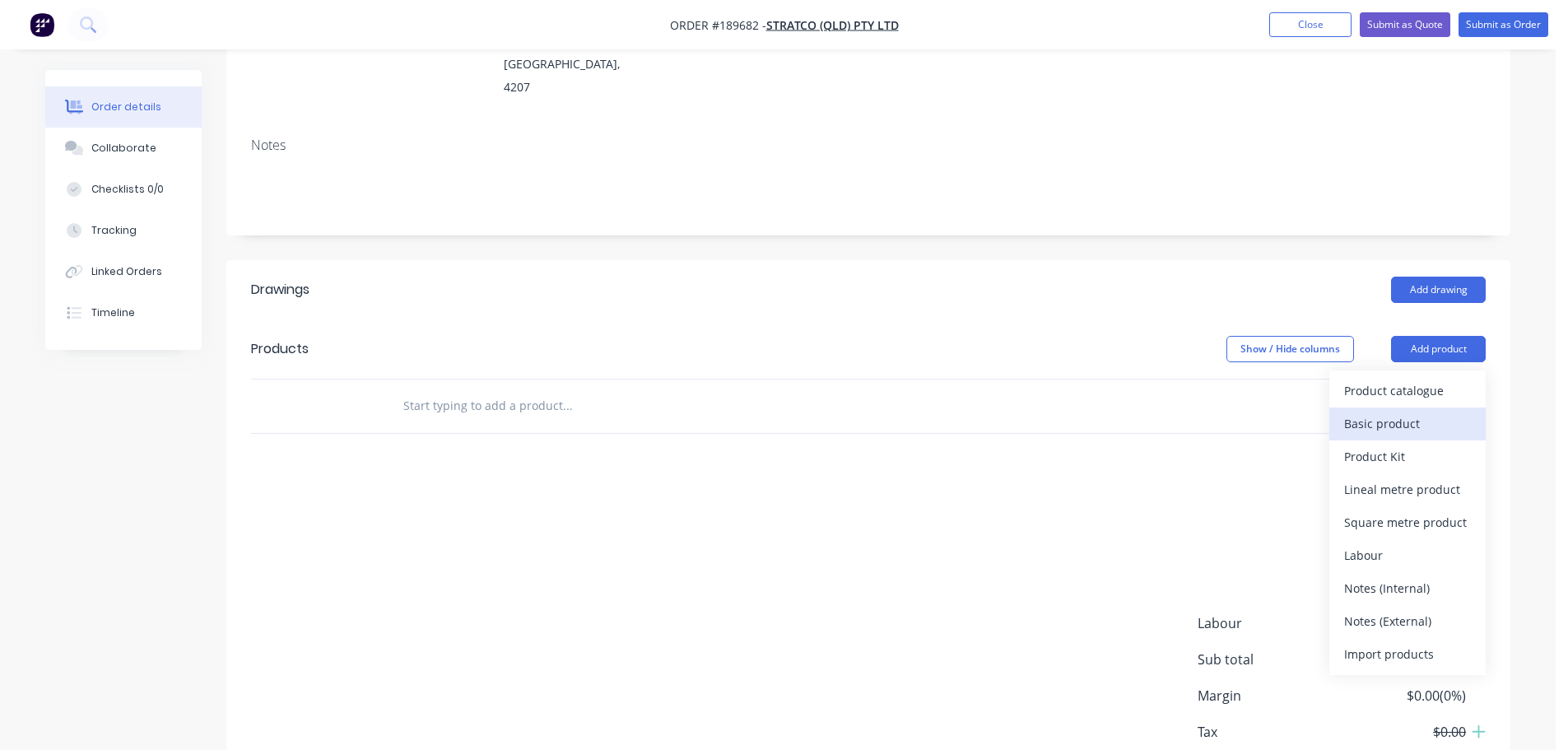
click at [1411, 412] on div "Basic product" at bounding box center [1407, 423] width 126 height 24
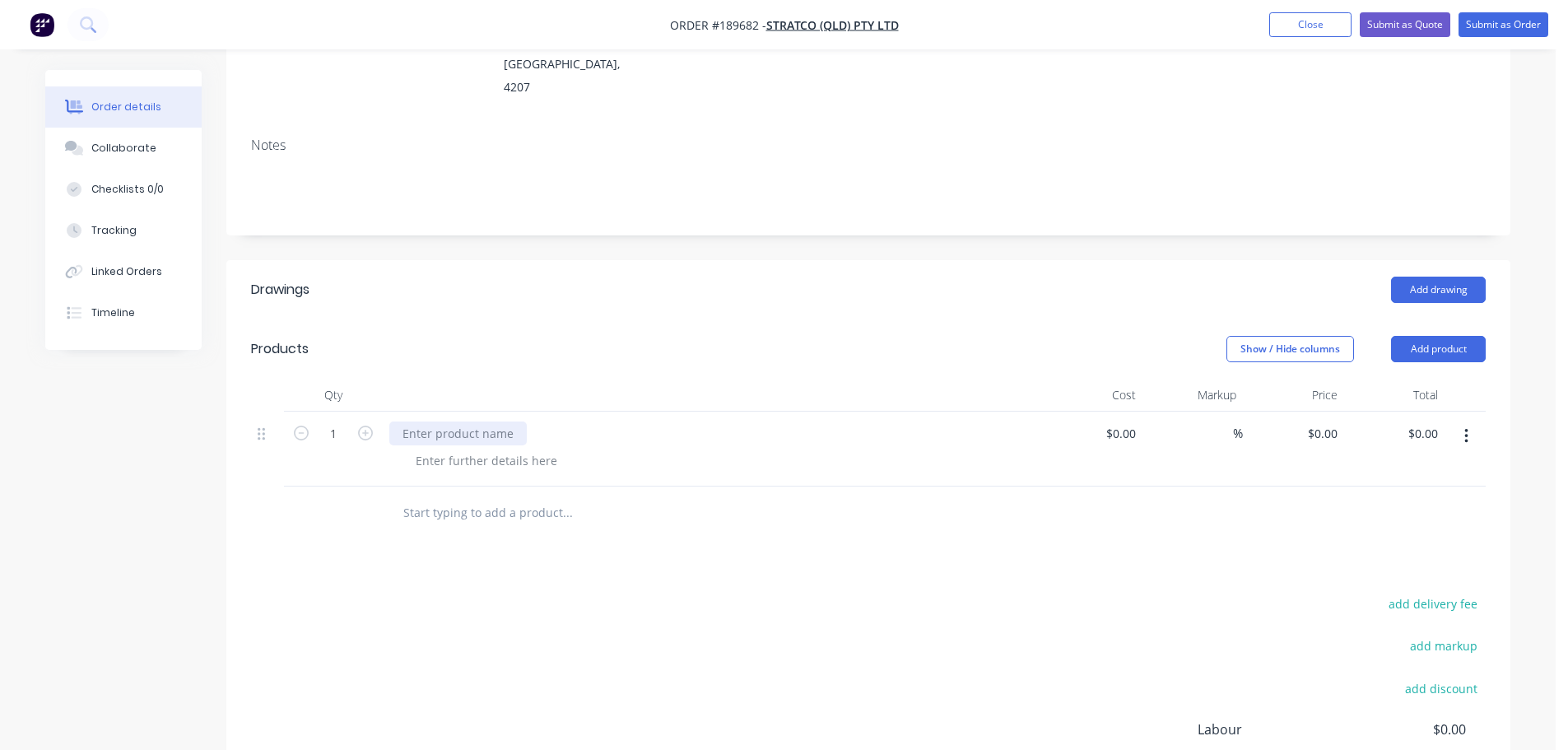
click at [473, 421] on div at bounding box center [457, 433] width 137 height 24
click at [441, 448] on div "0.55" at bounding box center [427, 460] width 49 height 24
click at [577, 320] on header "Products Show / Hide columns Add product" at bounding box center [867, 349] width 1284 height 59
click at [1461, 421] on button "button" at bounding box center [1465, 436] width 38 height 30
drag, startPoint x: 1473, startPoint y: 410, endPoint x: 1444, endPoint y: 465, distance: 62.2
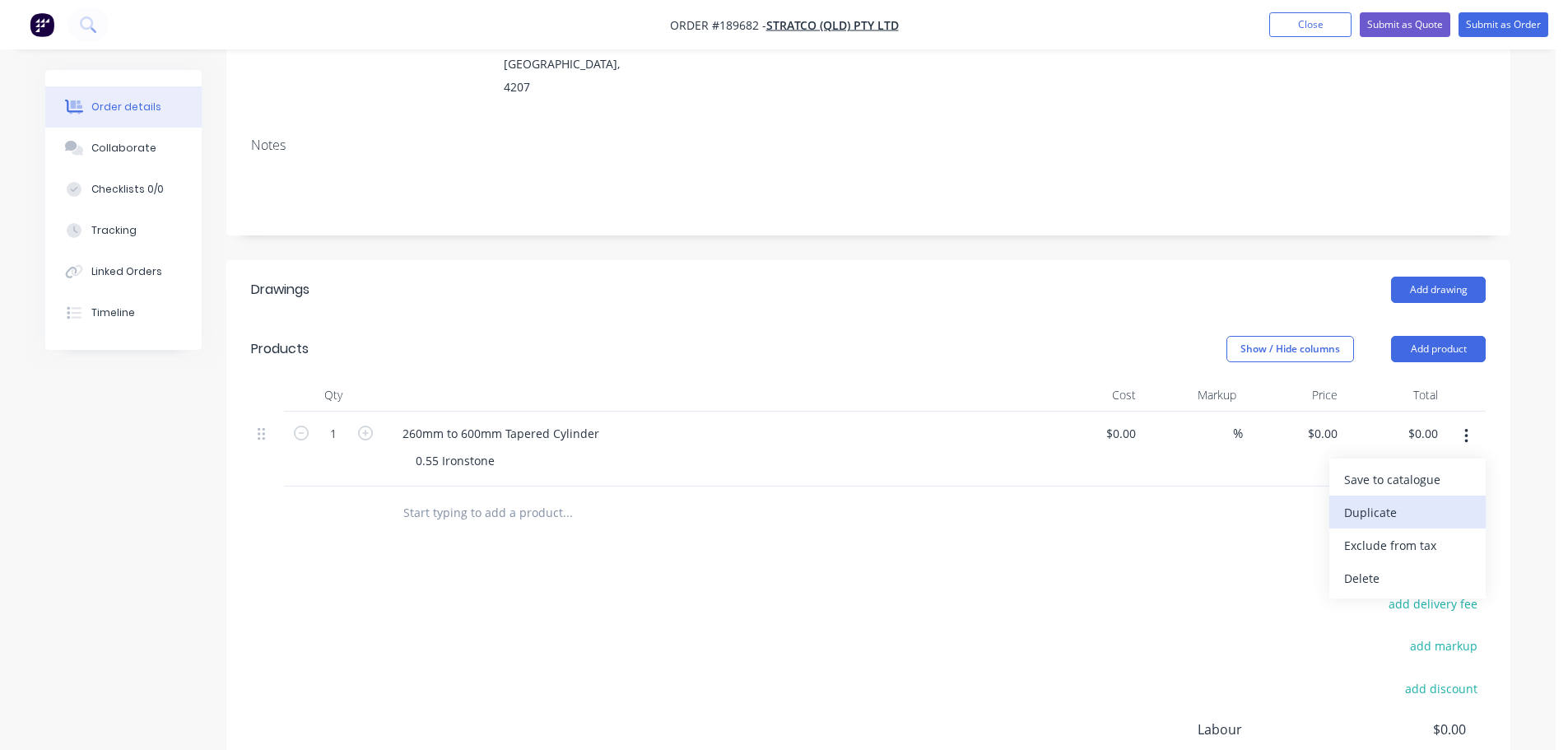
click at [1444, 500] on div "Duplicate" at bounding box center [1407, 512] width 126 height 24
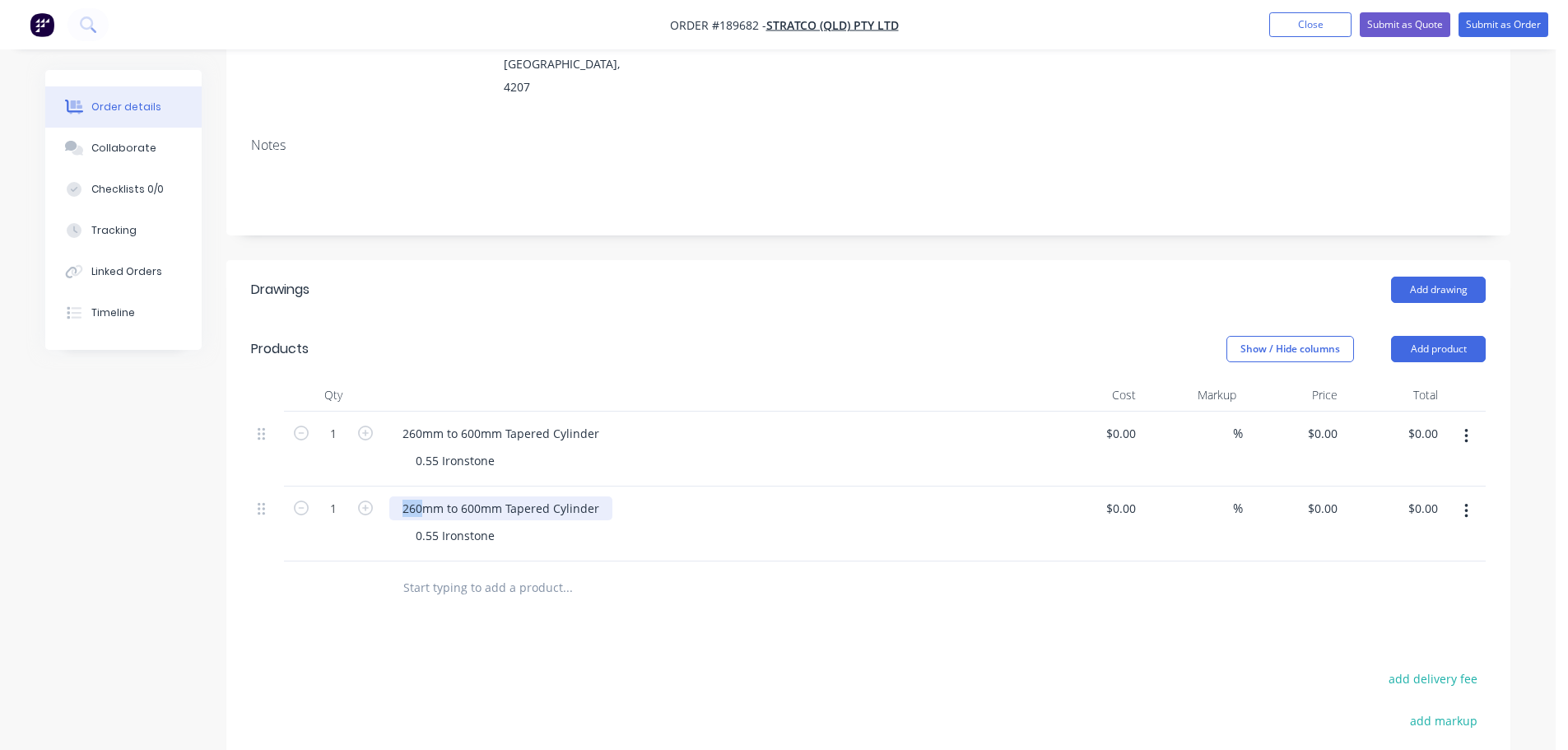
drag, startPoint x: 403, startPoint y: 459, endPoint x: 422, endPoint y: 461, distance: 19.1
click at [422, 496] on div "260mm to 600mm Tapered Cylinder" at bounding box center [500, 508] width 223 height 24
click at [421, 496] on div "260mm to 600mm Tapered Cylinder" at bounding box center [500, 508] width 223 height 24
drag, startPoint x: 419, startPoint y: 463, endPoint x: 401, endPoint y: 463, distance: 18.0
click at [401, 496] on div "260mm to 600mm Tapered Cylinder" at bounding box center [500, 508] width 223 height 24
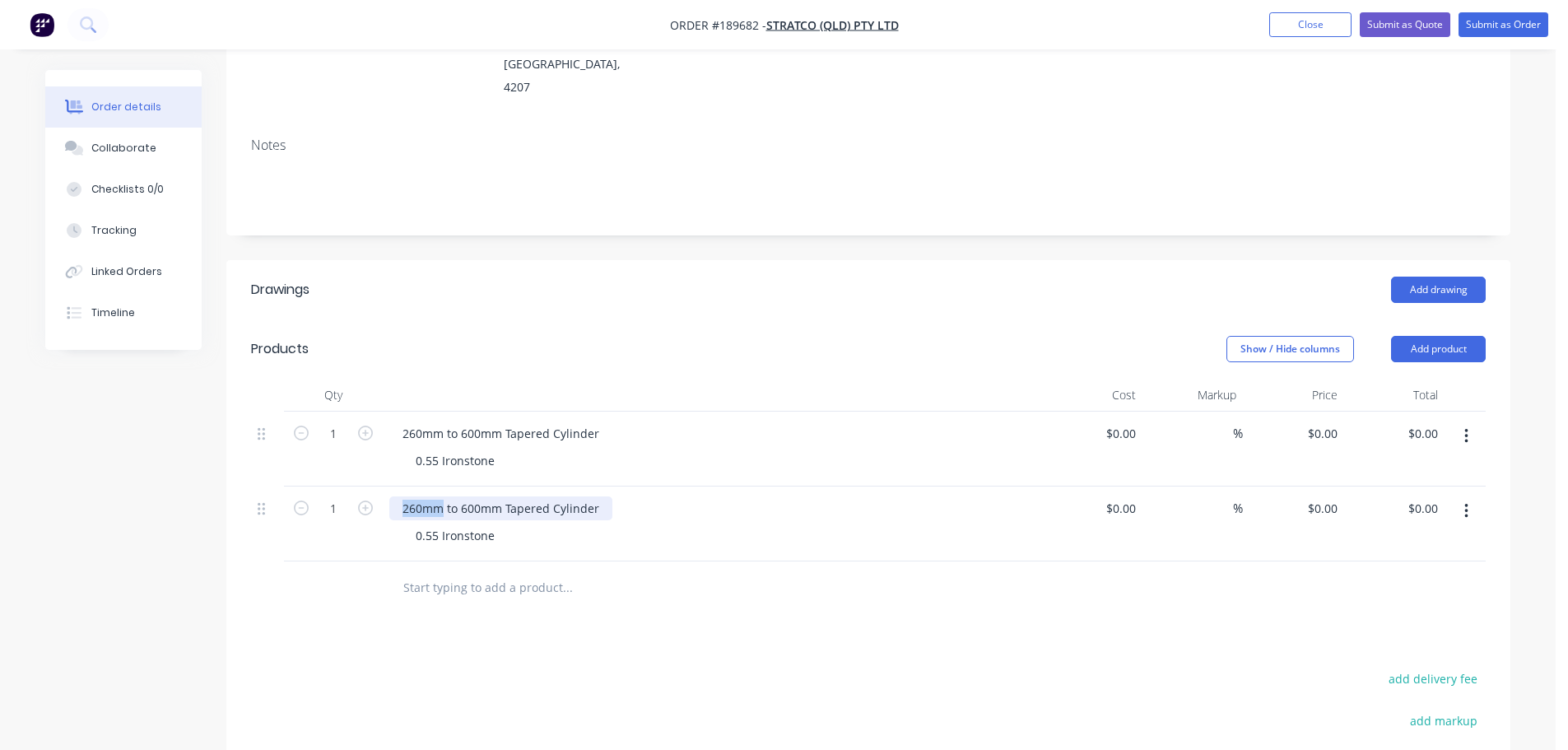
click at [410, 496] on div "260mm to 600mm Tapered Cylinder" at bounding box center [500, 508] width 223 height 24
drag, startPoint x: 419, startPoint y: 464, endPoint x: 393, endPoint y: 466, distance: 26.1
click at [393, 496] on div "260mm to 600mm Tapered Cylinder" at bounding box center [500, 508] width 223 height 24
drag, startPoint x: 466, startPoint y: 466, endPoint x: 479, endPoint y: 466, distance: 13.0
click at [479, 496] on div "150mm to 600mm Tapered Cylinder" at bounding box center [500, 508] width 223 height 24
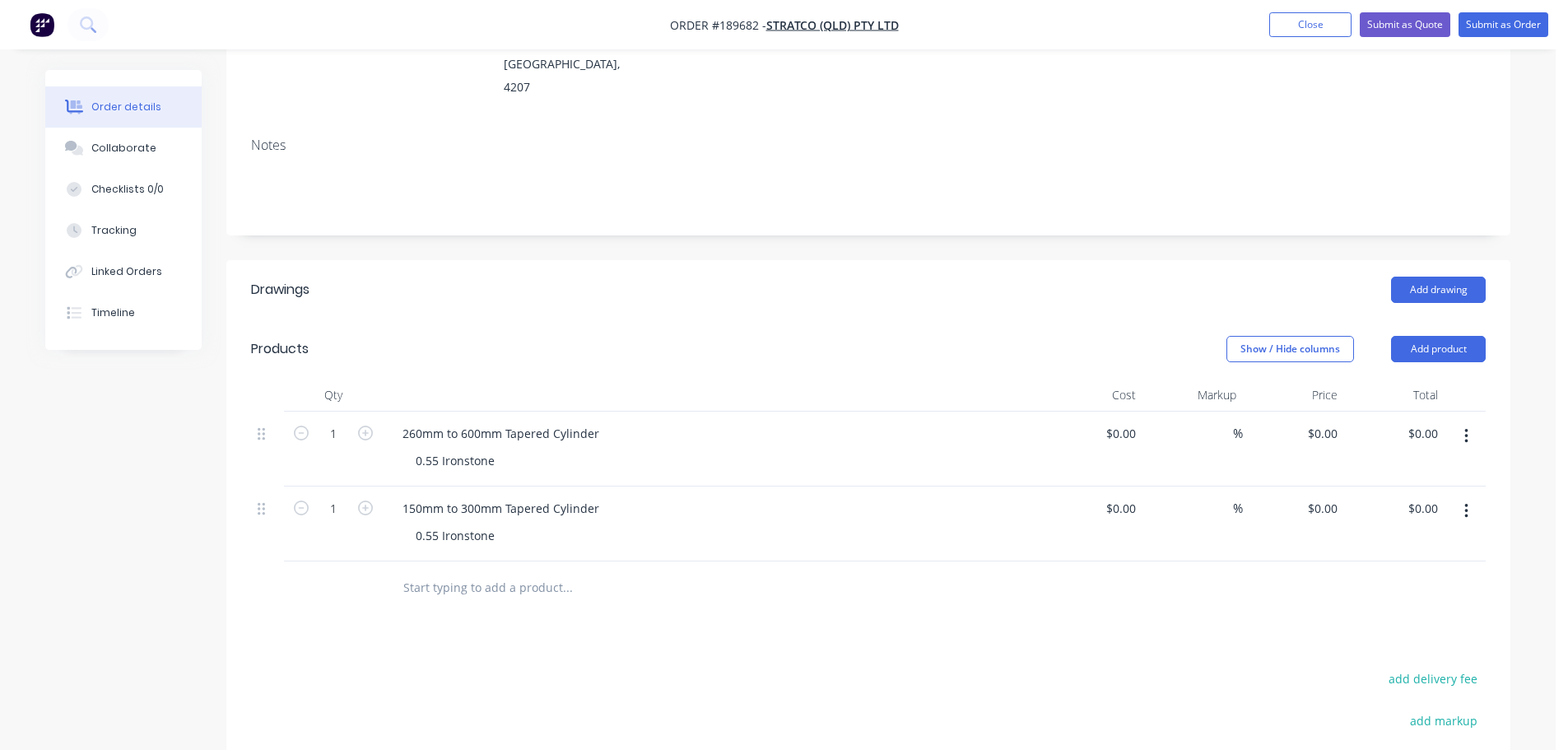
click at [603, 421] on div "260mm to 600mm Tapered Cylinder" at bounding box center [500, 433] width 223 height 24
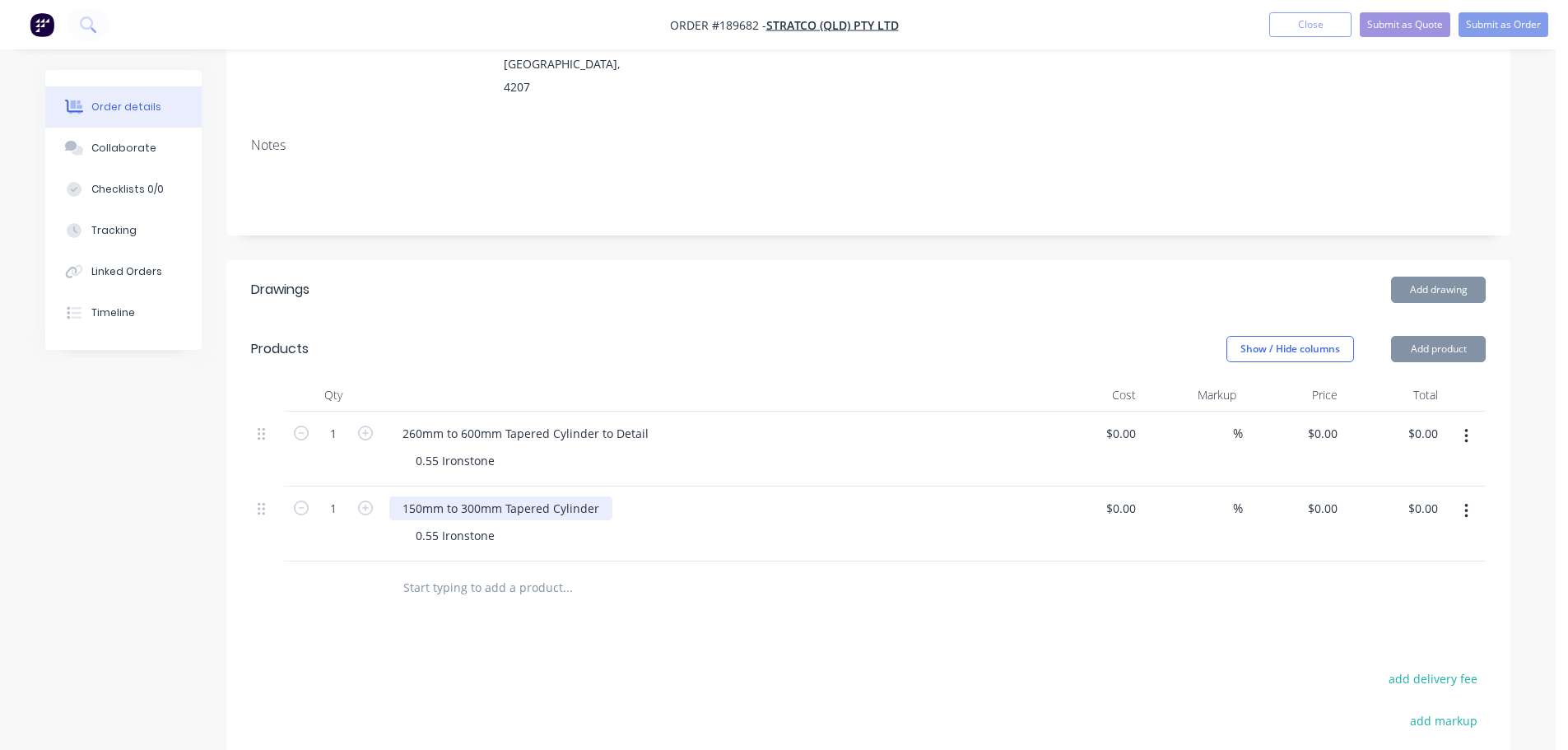
click at [606, 496] on div "150mm to 300mm Tapered Cylinder" at bounding box center [500, 508] width 223 height 24
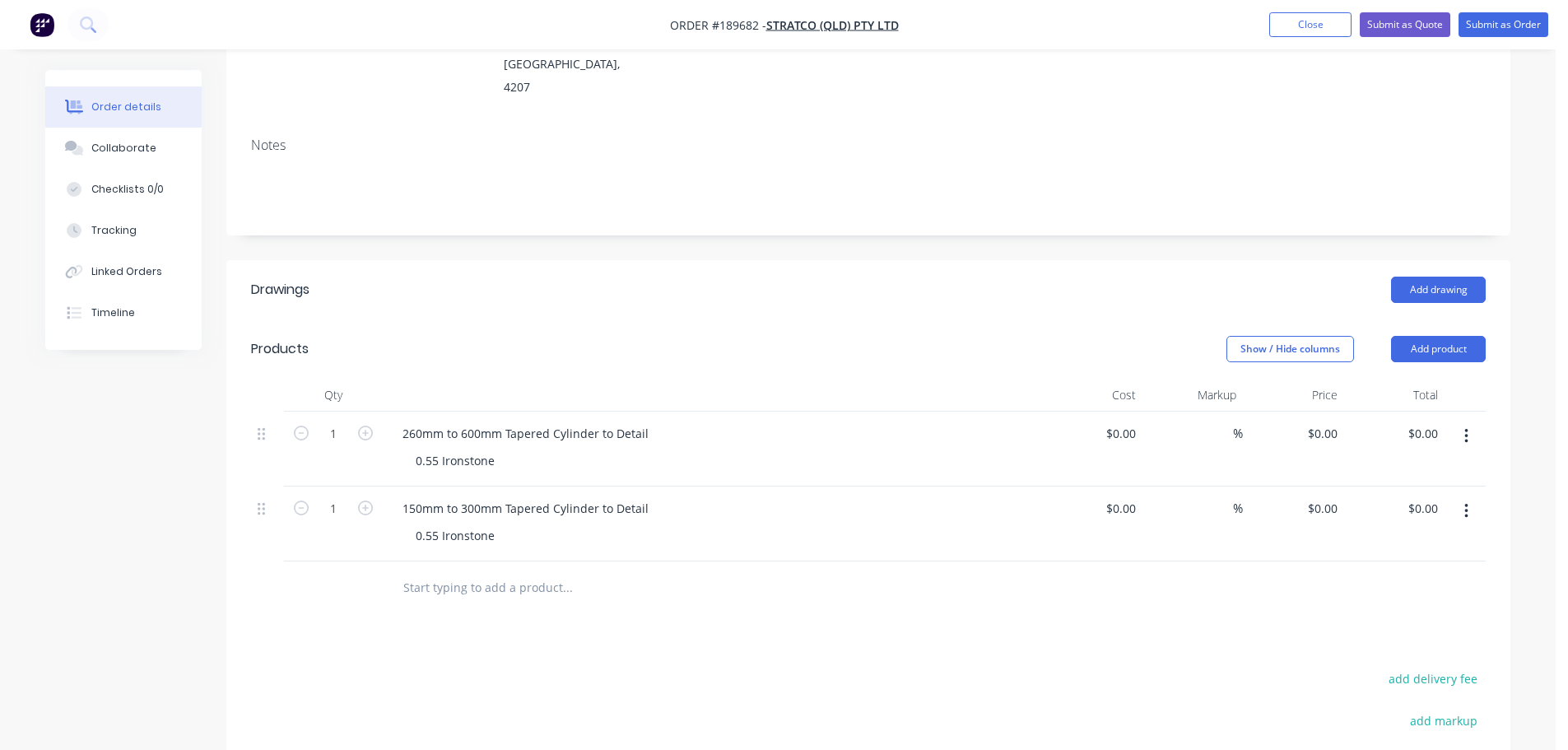
click at [810, 276] on div "Add drawing" at bounding box center [999, 289] width 972 height 27
click at [1325, 421] on input "0" at bounding box center [1334, 433] width 19 height 24
type input "$108.62"
click at [1330, 496] on input "0" at bounding box center [1324, 508] width 37 height 24
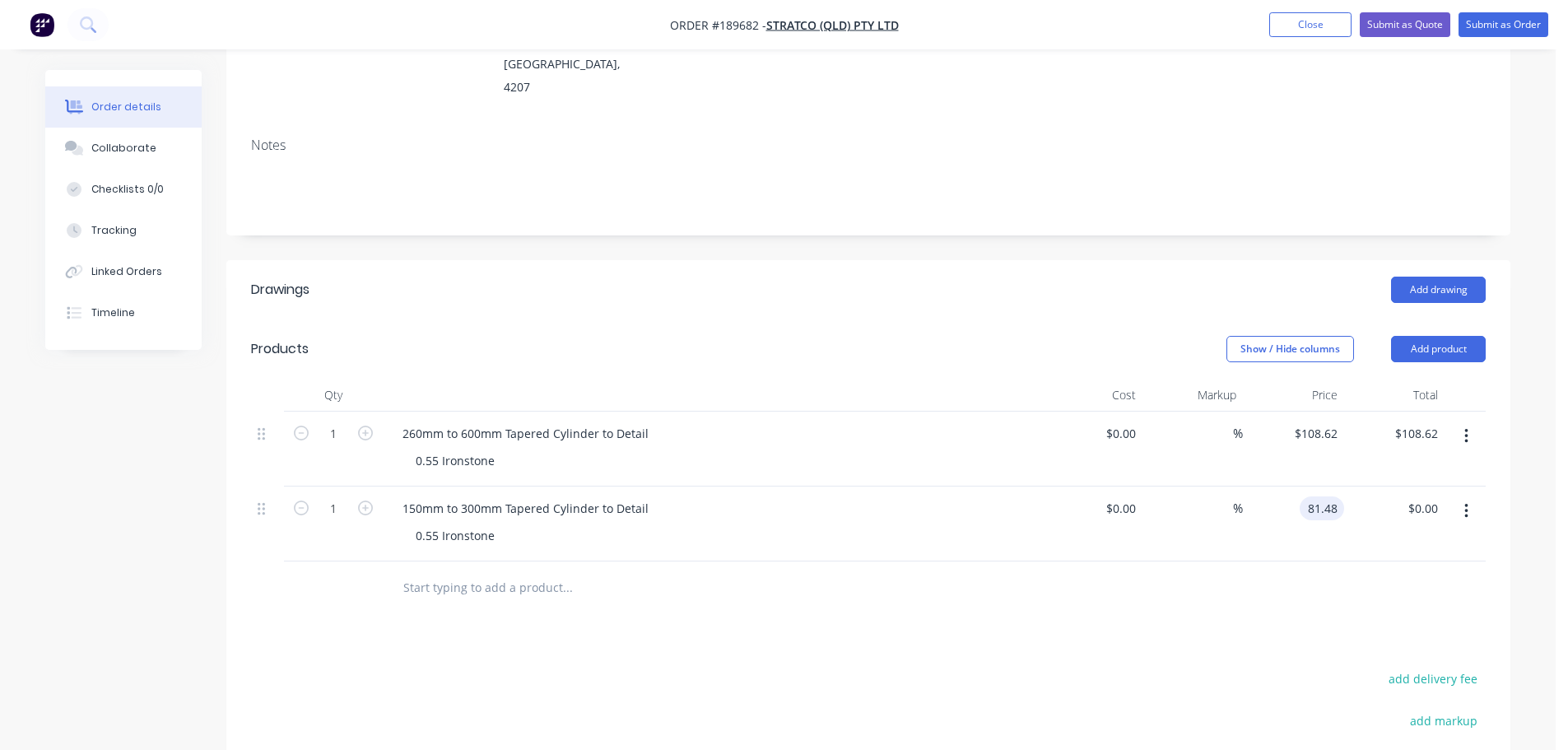
type input "$81.48"
click at [1245, 570] on div "Drawings Add drawing Products Show / Hide columns Add product Qty Cost Markup P…" at bounding box center [867, 636] width 1284 height 750
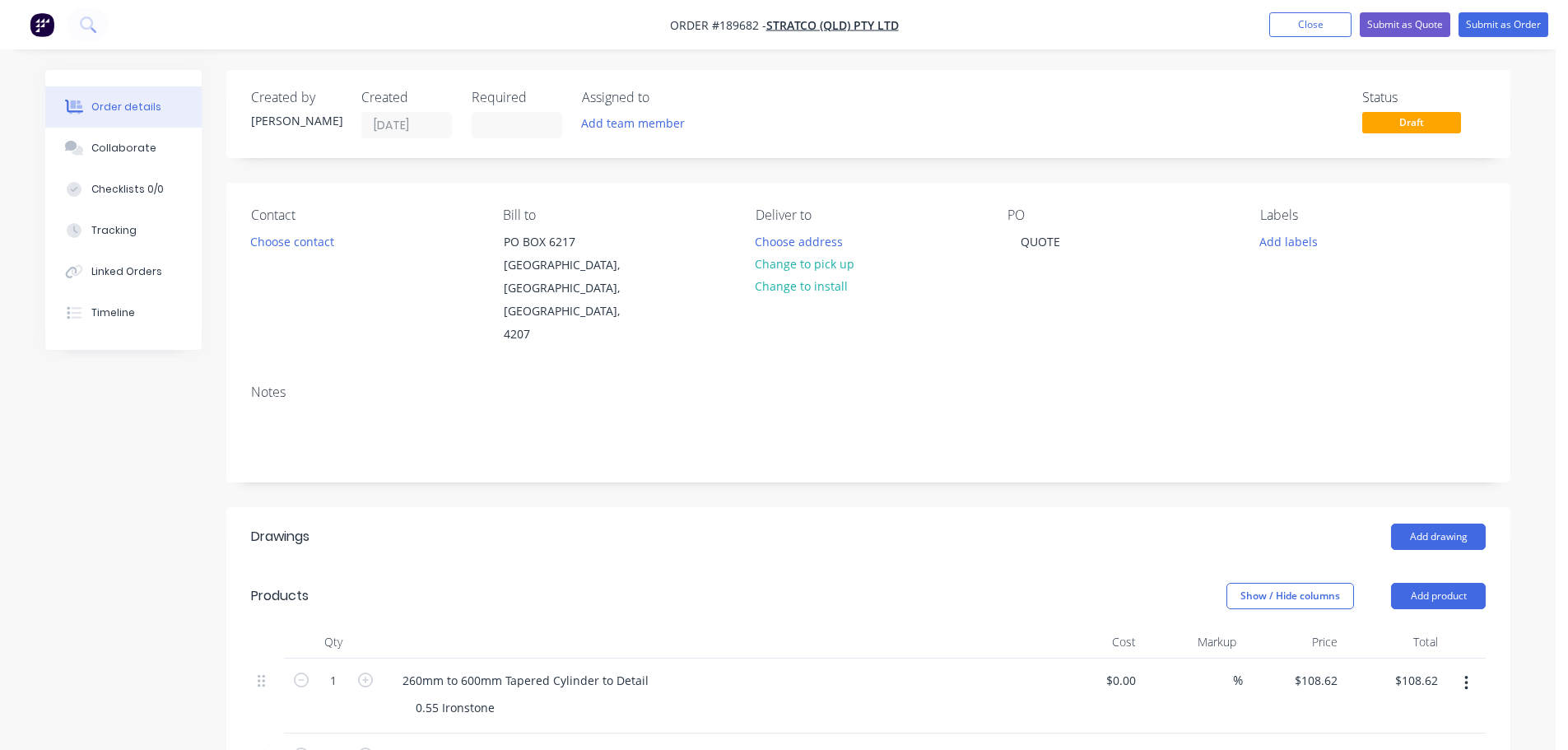
scroll to position [330, 0]
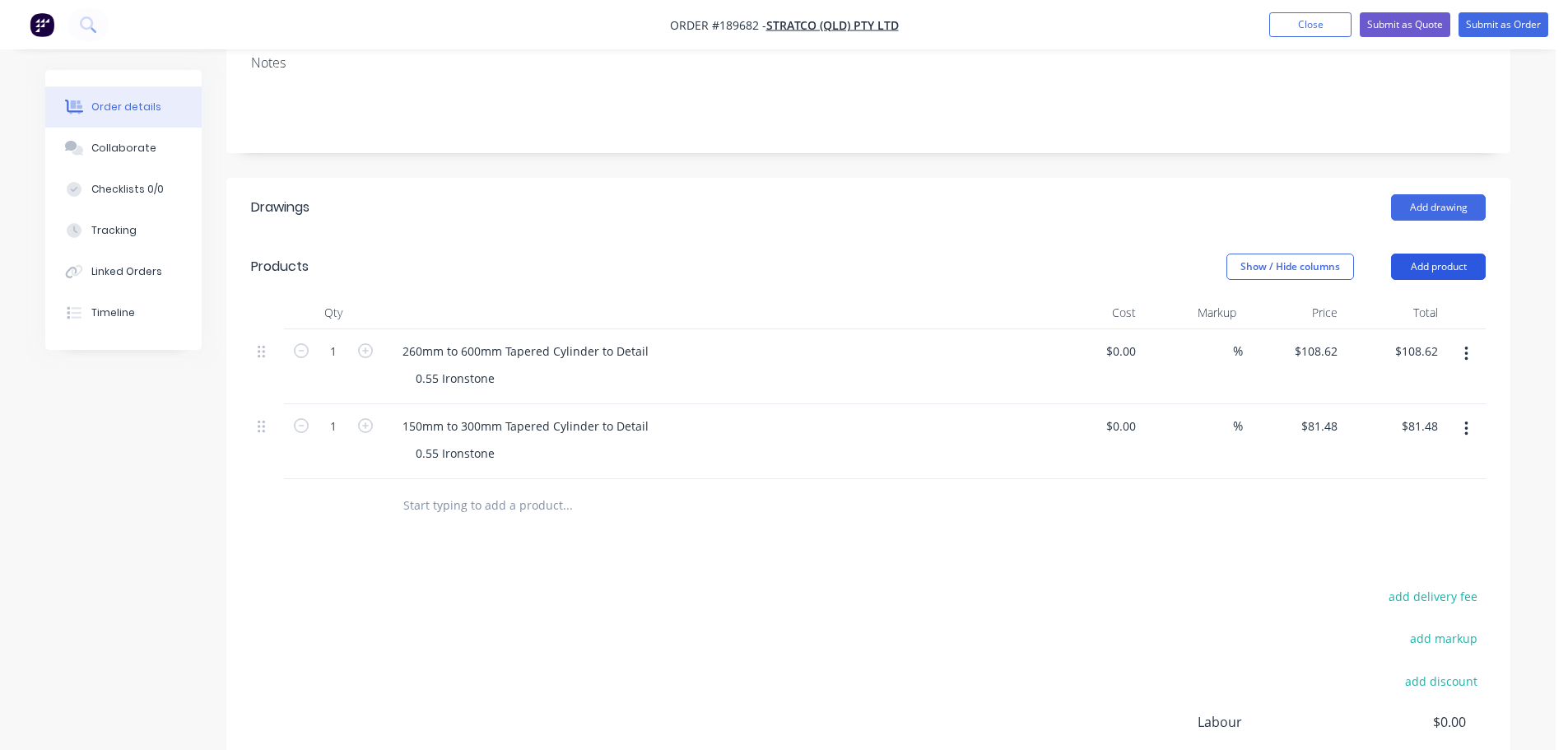
click at [1437, 254] on button "Add product" at bounding box center [1438, 266] width 95 height 27
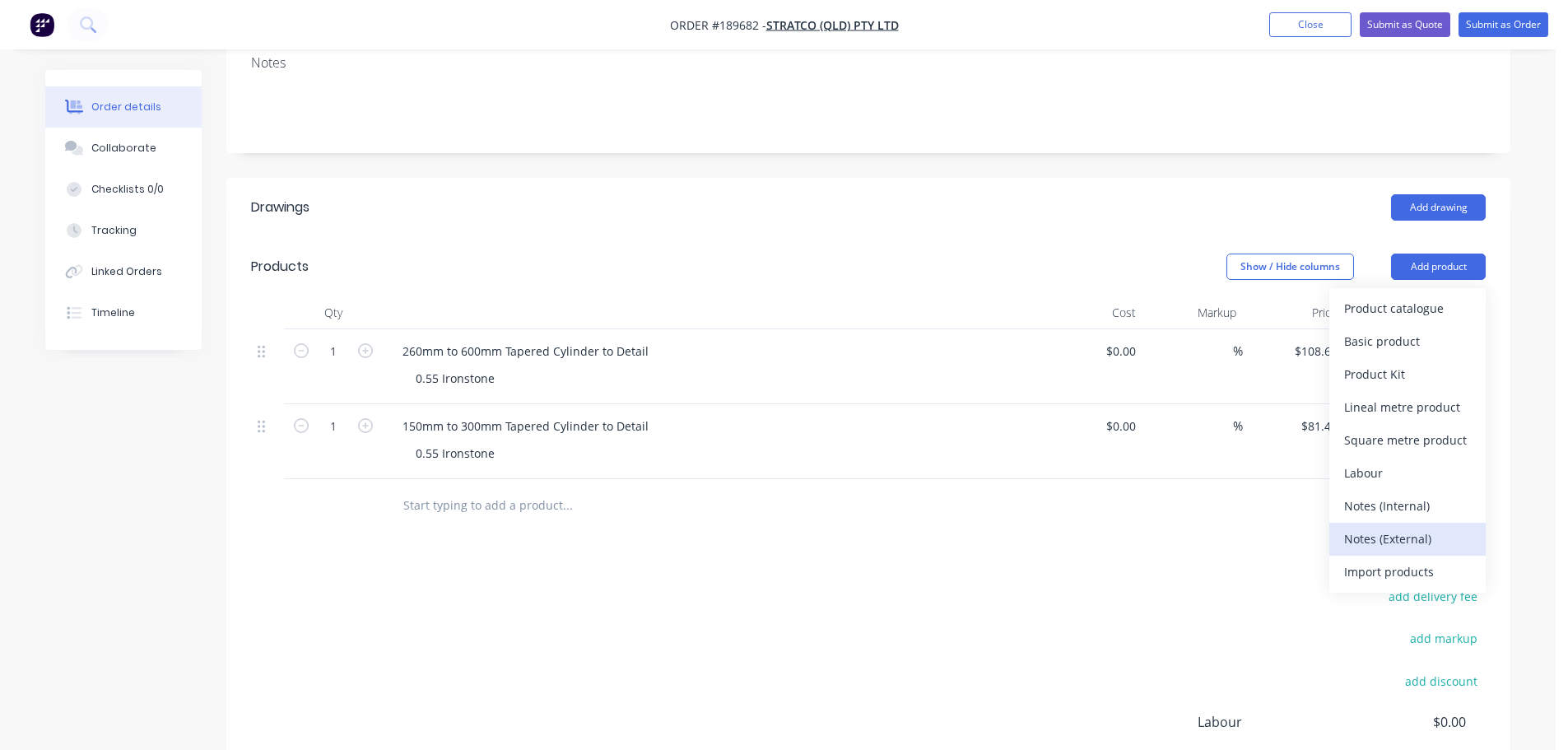
click at [1391, 527] on div "Notes (External)" at bounding box center [1407, 539] width 126 height 24
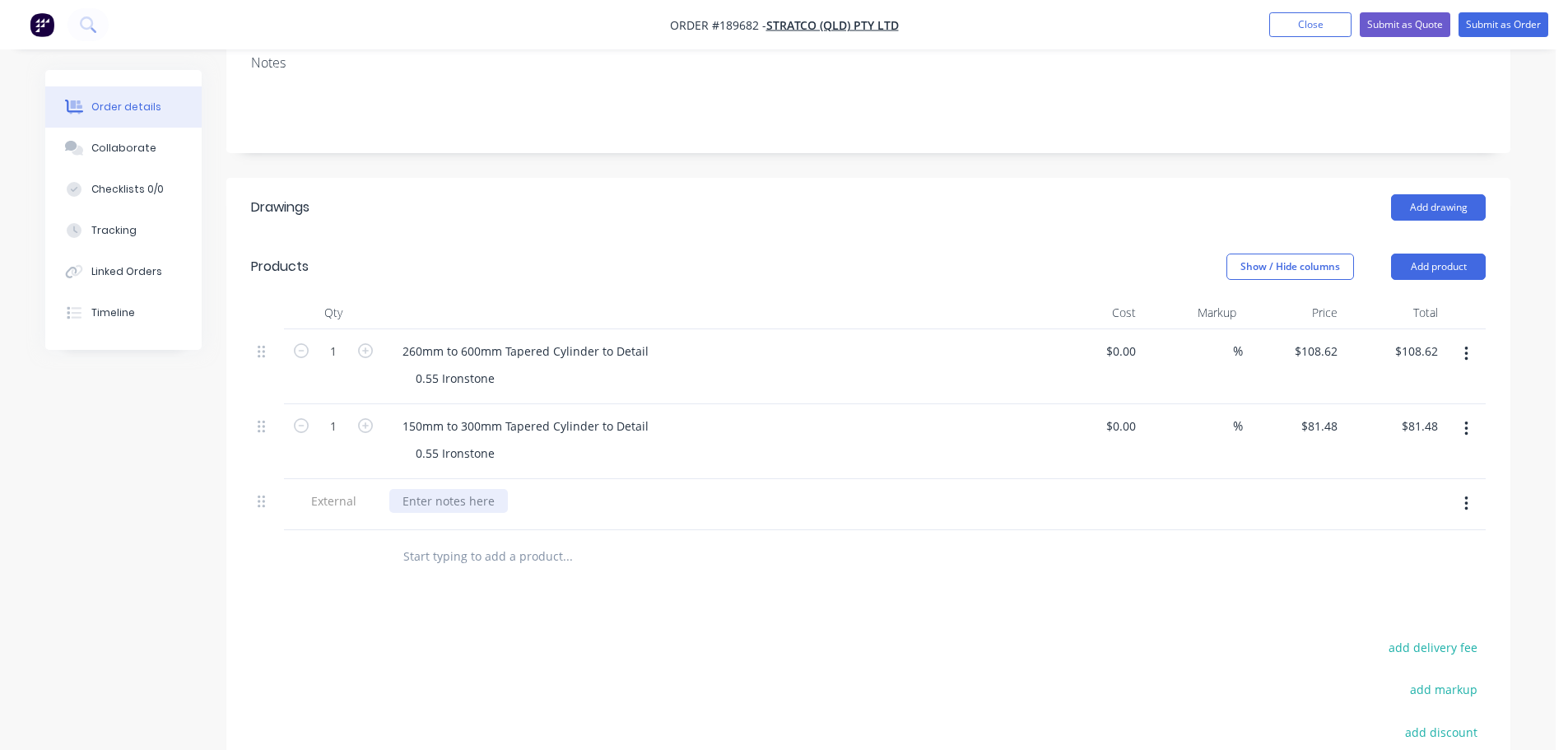
click at [422, 488] on div at bounding box center [448, 500] width 118 height 24
click at [562, 254] on div "Show / Hide columns Add product" at bounding box center [999, 266] width 972 height 27
click at [1396, 16] on button "Submit as Quote" at bounding box center [1405, 25] width 91 height 25
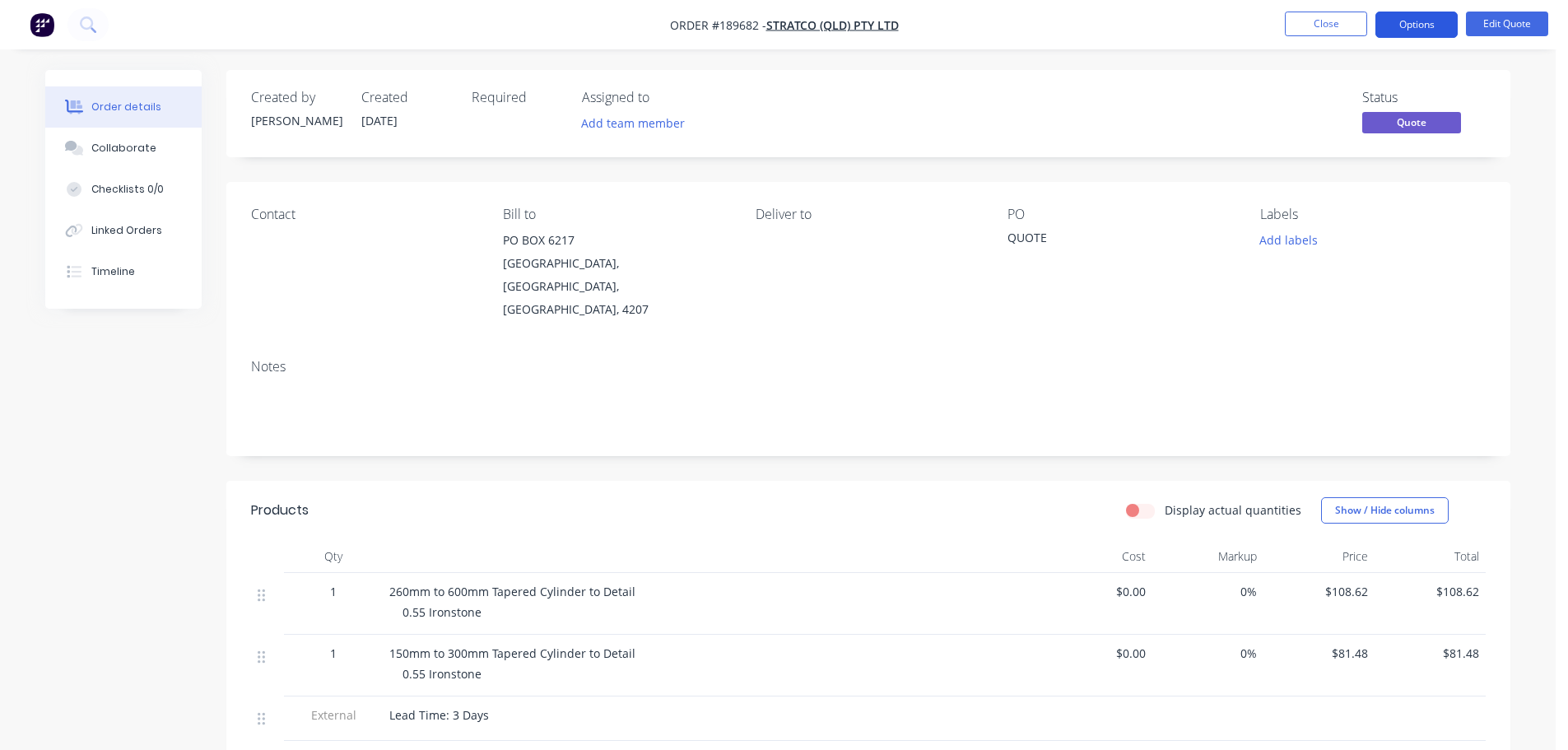
click at [1399, 28] on button "Options" at bounding box center [1415, 25] width 82 height 27
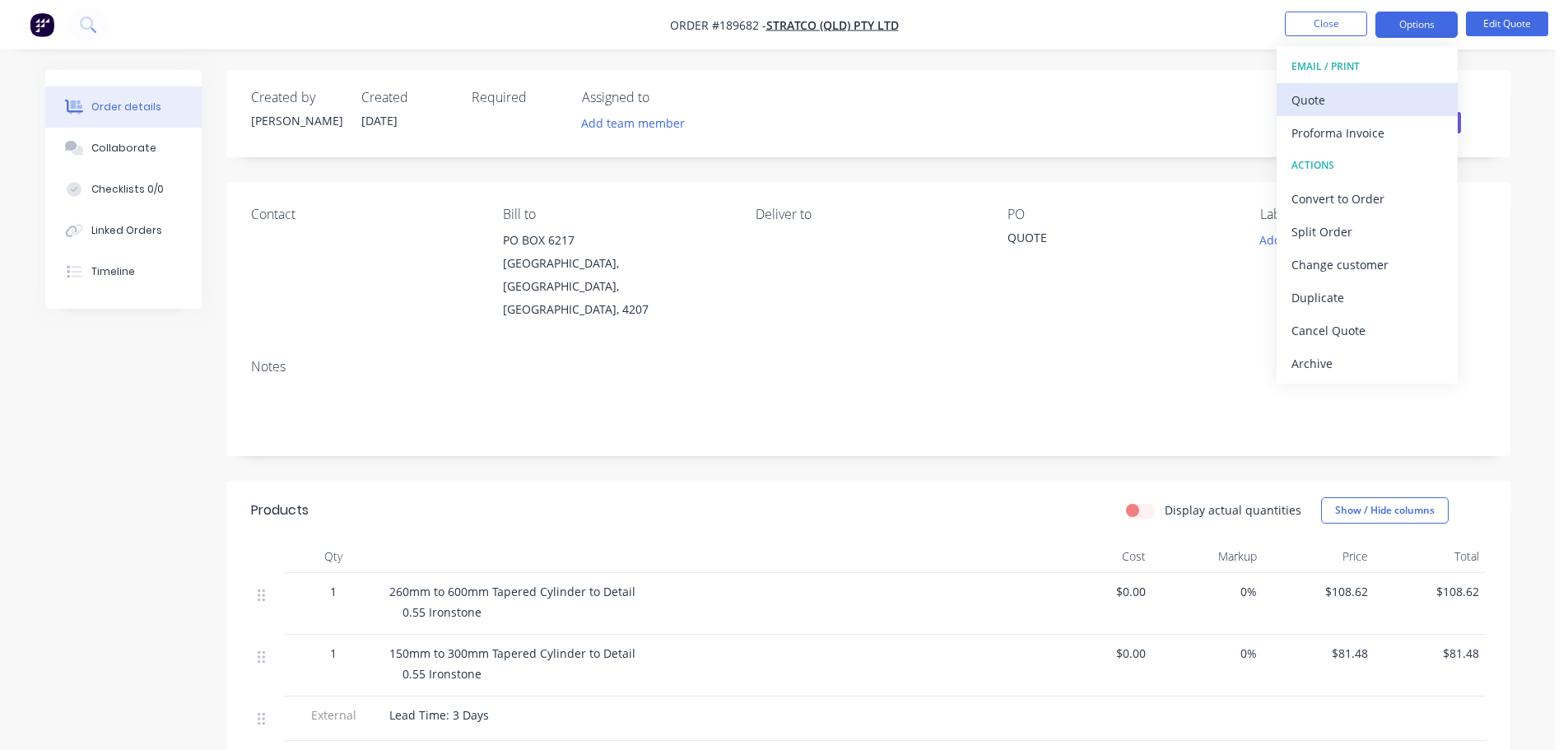
click at [1364, 92] on div "Quote" at bounding box center [1366, 100] width 151 height 24
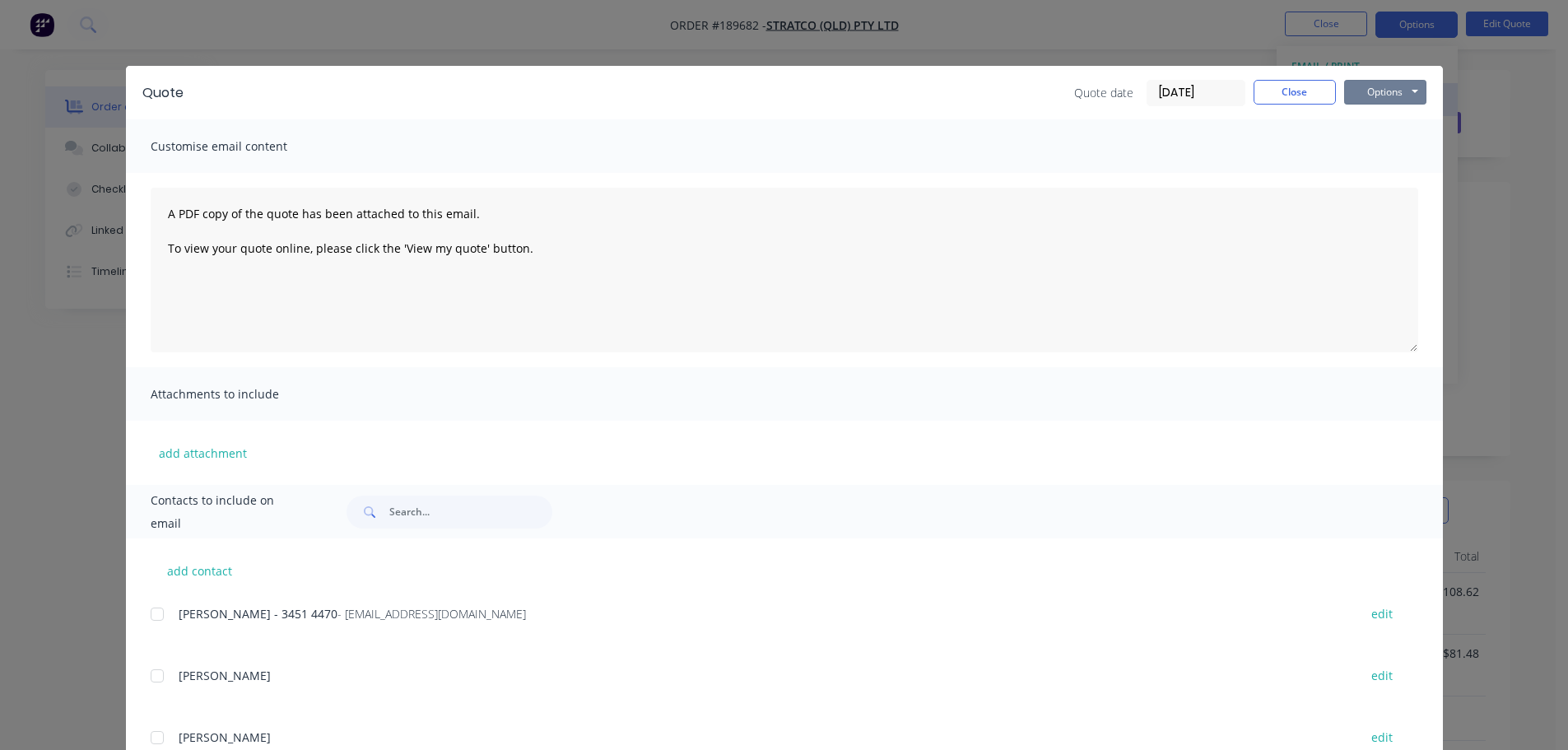
click at [1364, 92] on button "Options" at bounding box center [1384, 92] width 82 height 25
click at [1370, 110] on button "Preview" at bounding box center [1396, 121] width 106 height 28
drag, startPoint x: 23, startPoint y: 222, endPoint x: 78, endPoint y: 158, distance: 84.4
click at [30, 217] on div "Quote Quote date [DATE] Close Options Preview Print Email Customise email conte…" at bounding box center [784, 375] width 1568 height 750
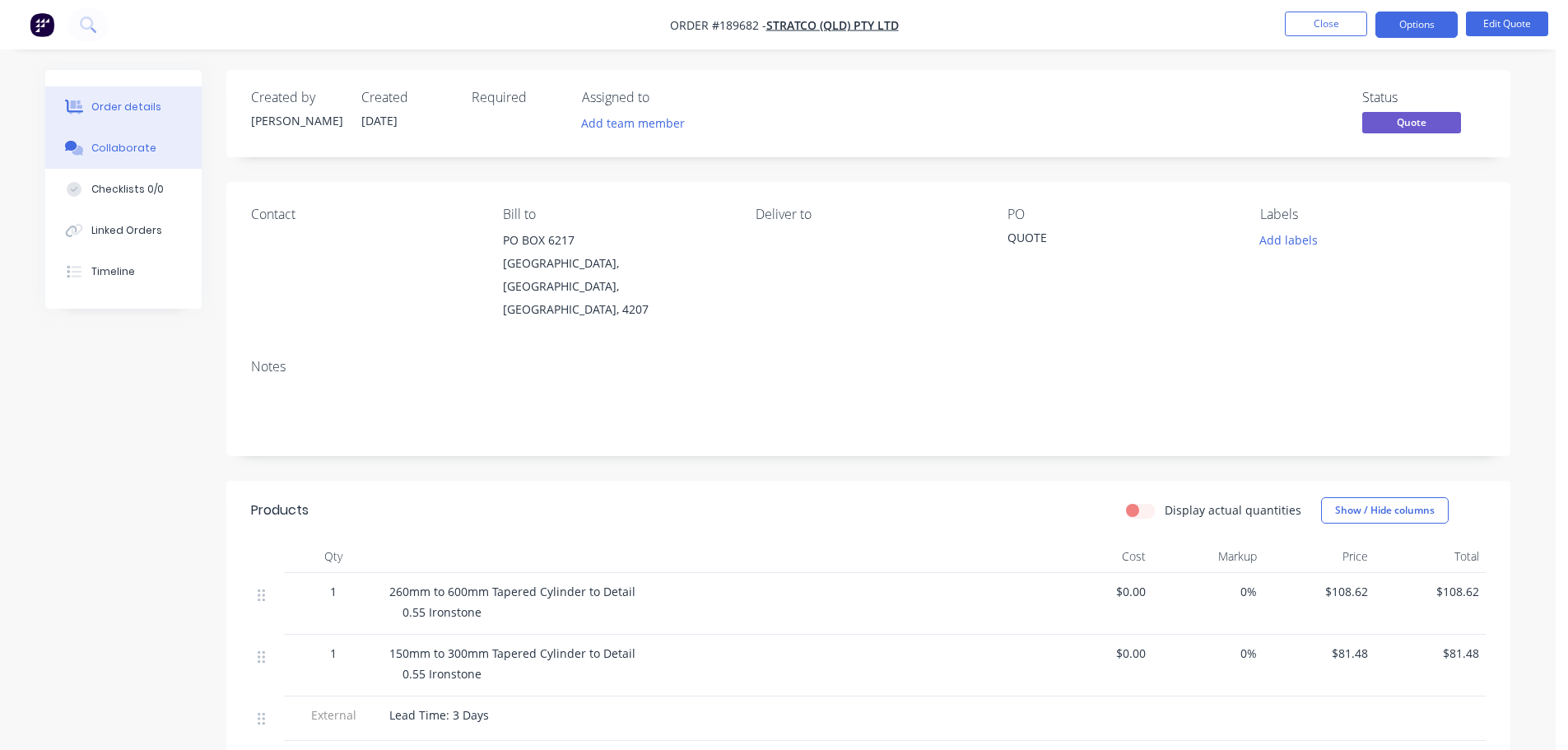
click at [87, 151] on button "Collaborate" at bounding box center [123, 148] width 156 height 41
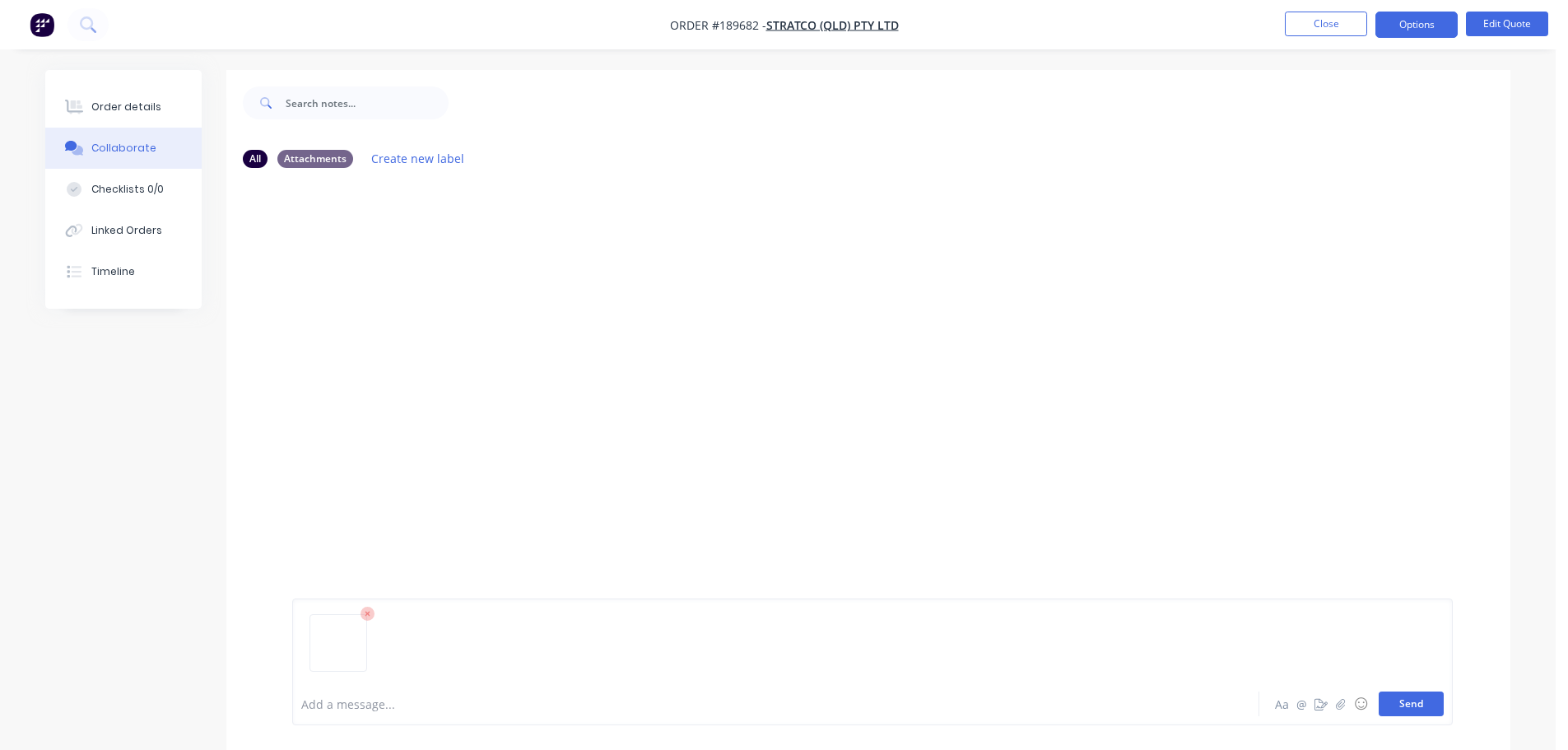
click at [1403, 709] on button "Send" at bounding box center [1411, 703] width 65 height 25
click at [1320, 32] on button "Close" at bounding box center [1325, 24] width 82 height 25
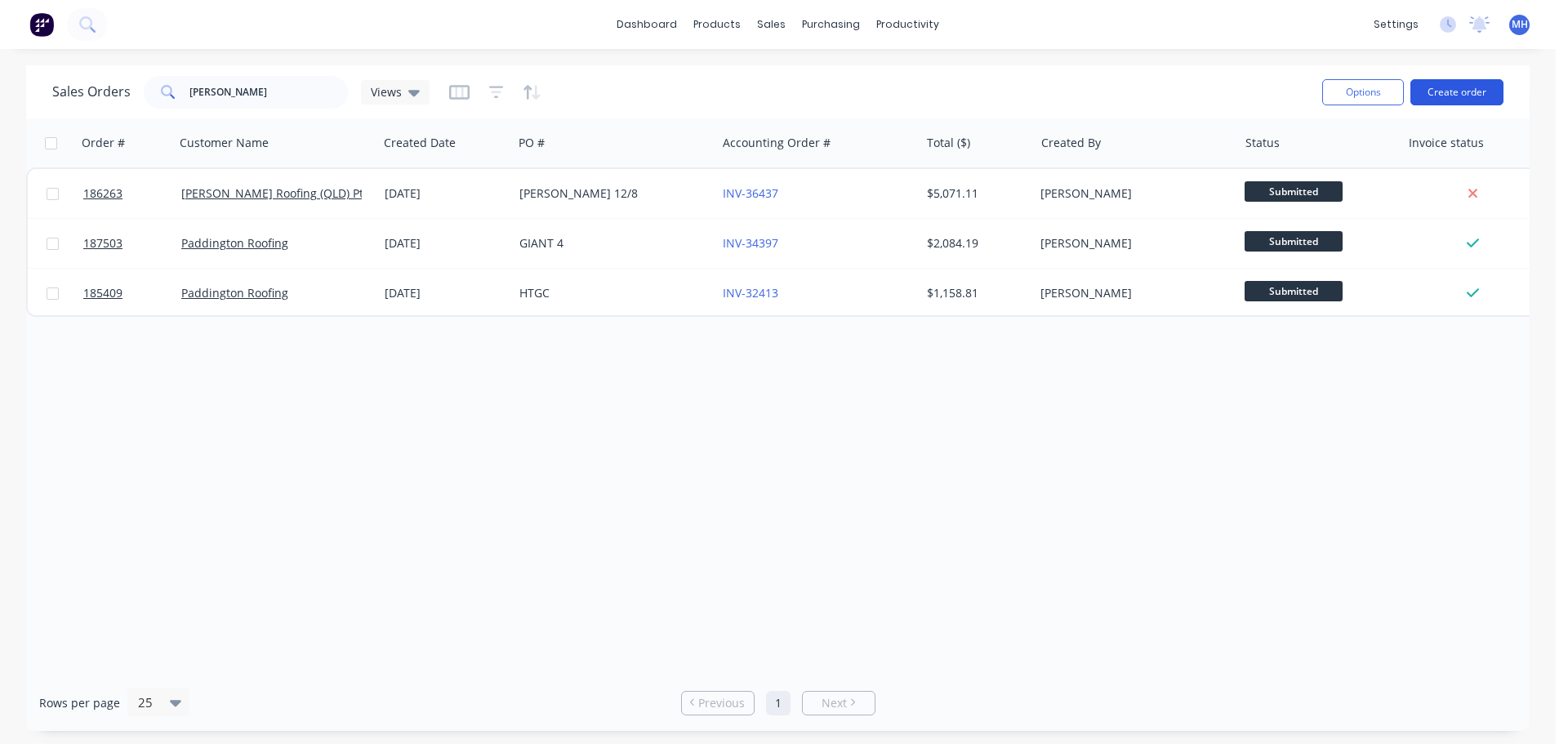
click at [1473, 87] on button "Create order" at bounding box center [1456, 92] width 93 height 26
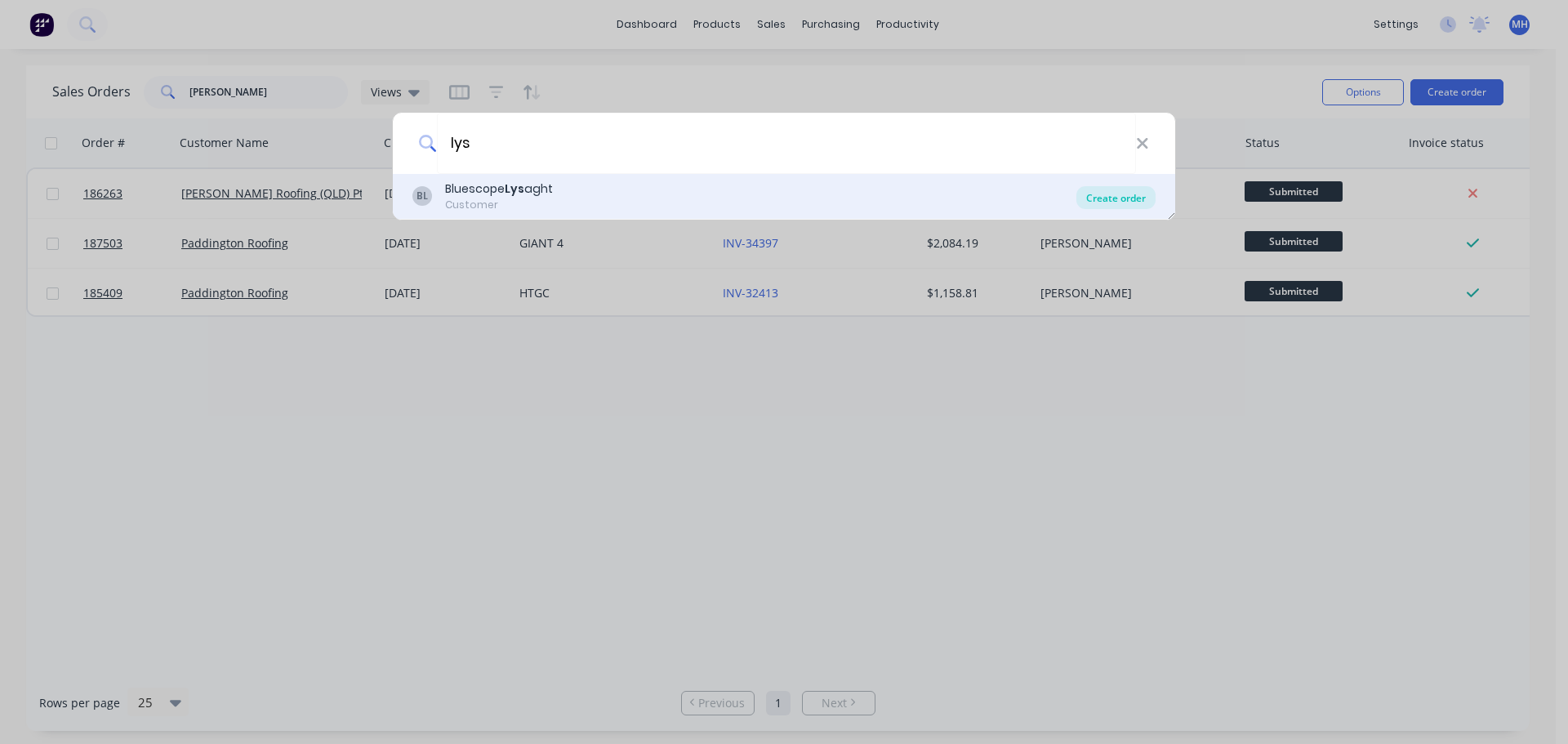
type input "lys"
click at [1109, 196] on div "Create order" at bounding box center [1116, 197] width 79 height 23
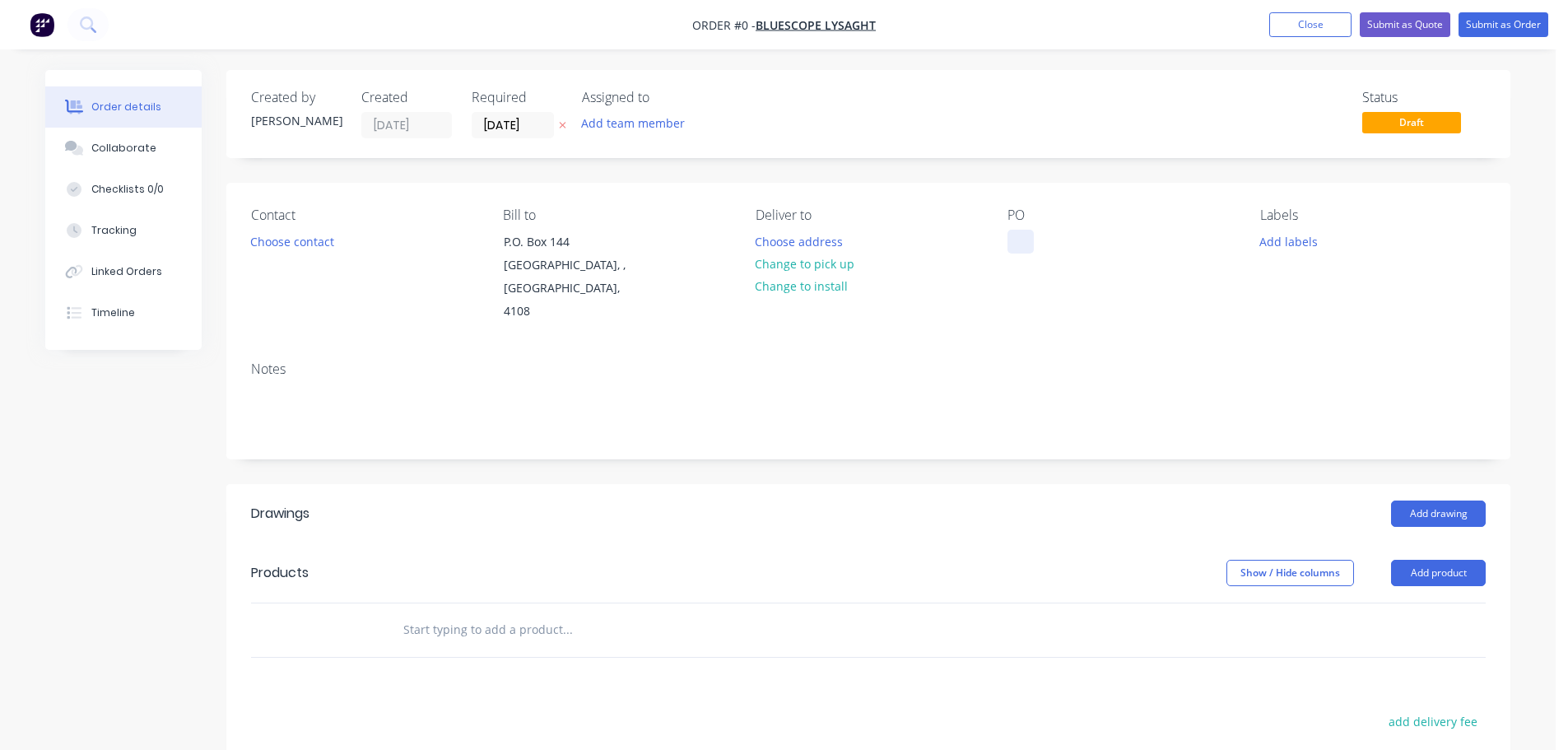
drag, startPoint x: 1013, startPoint y: 233, endPoint x: 1043, endPoint y: 253, distance: 36.1
click at [1015, 235] on div at bounding box center [1020, 242] width 27 height 24
click at [542, 172] on div "Order details Collaborate Checklists 0/0 Tracking Linked Orders Timeline Order …" at bounding box center [778, 573] width 1498 height 1008
click at [565, 126] on icon at bounding box center [562, 125] width 8 height 10
click at [1430, 560] on button "Add product" at bounding box center [1438, 572] width 95 height 27
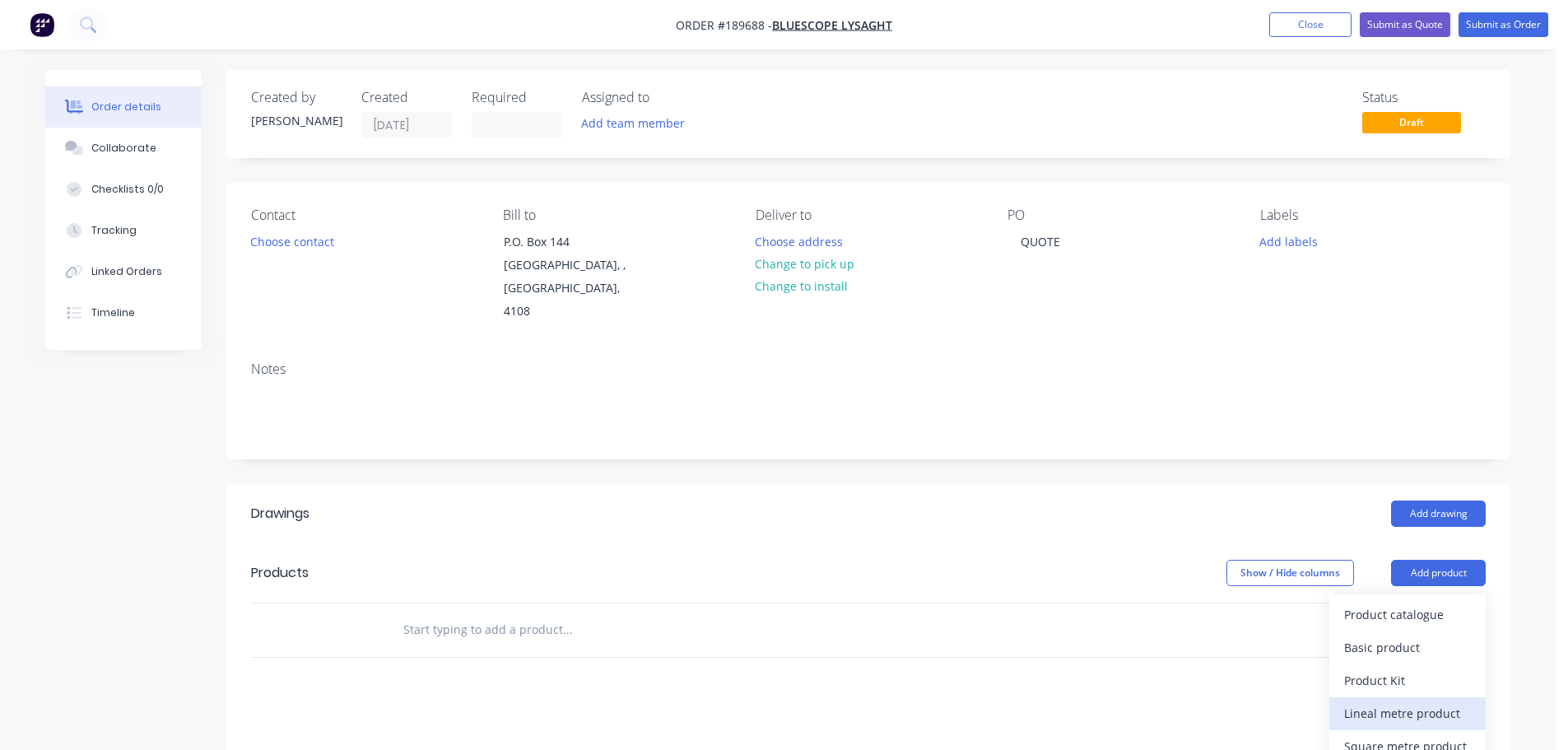
click at [1415, 702] on div "Lineal metre product" at bounding box center [1407, 713] width 126 height 24
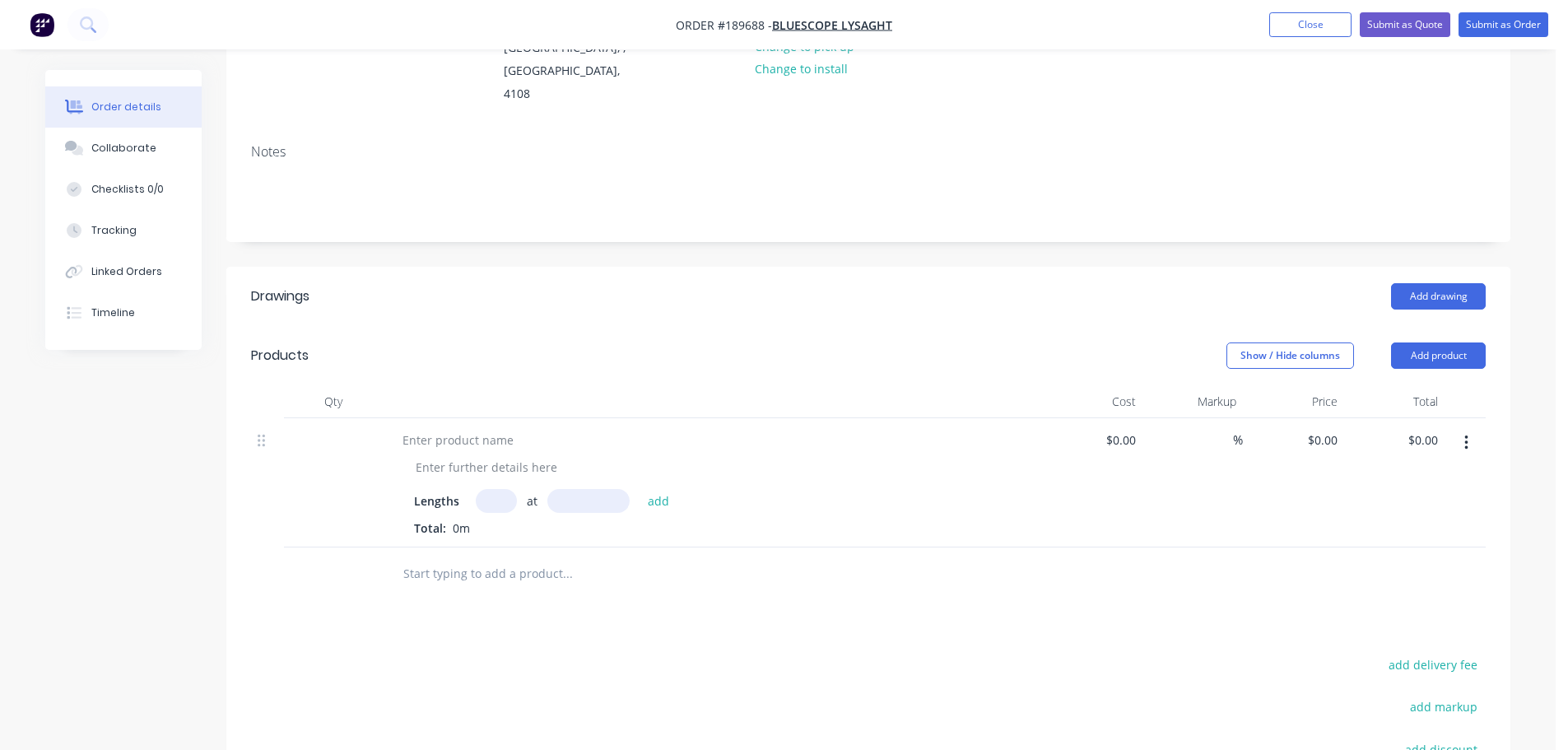
scroll to position [247, 0]
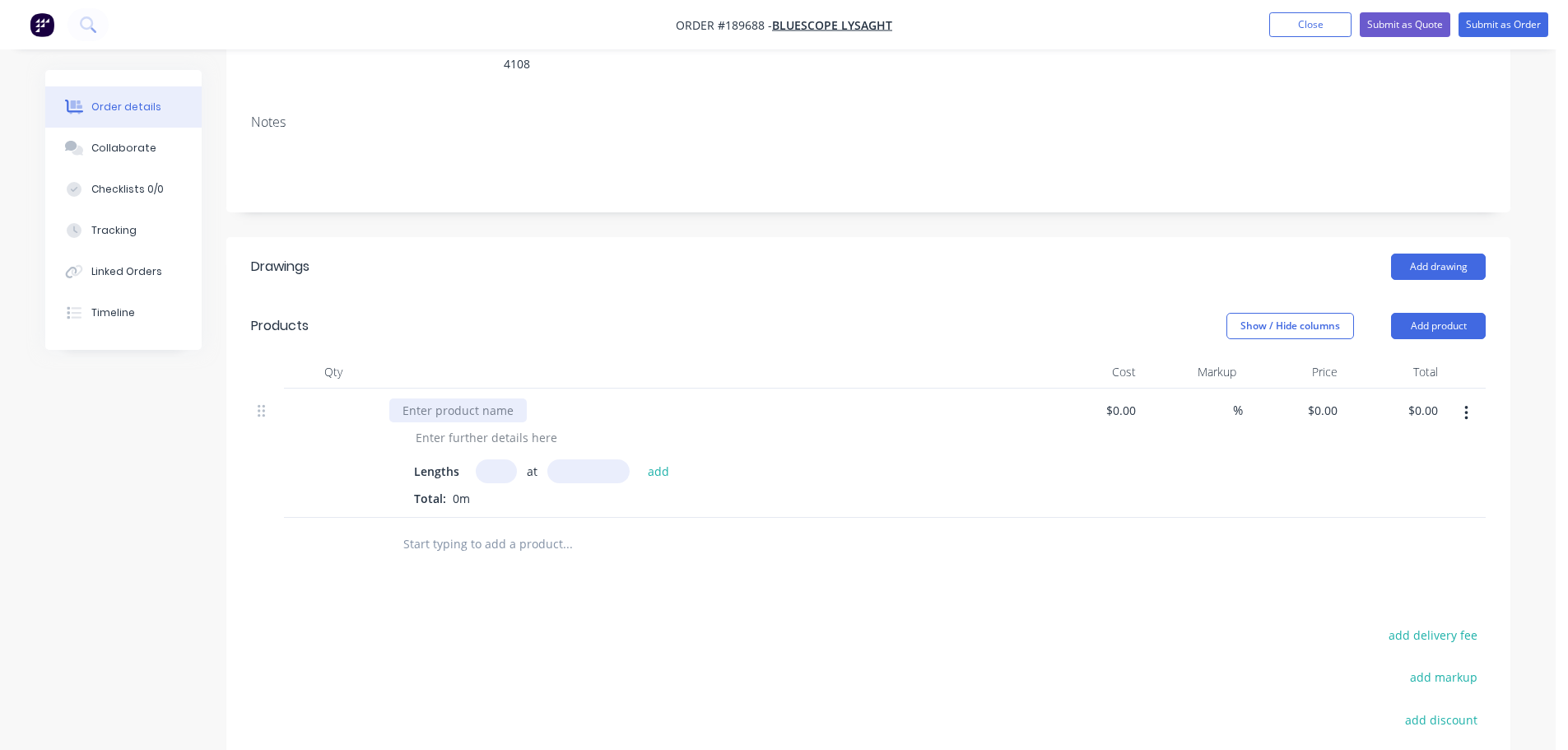
click at [465, 399] on div at bounding box center [457, 411] width 137 height 24
drag, startPoint x: 566, startPoint y: 385, endPoint x: 546, endPoint y: 391, distance: 20.9
click at [566, 399] on div "125mm Hi Front Quad Gutter" at bounding box center [482, 411] width 187 height 24
click at [579, 313] on div "Show / Hide columns Add product" at bounding box center [999, 326] width 972 height 27
click at [1455, 313] on button "Add product" at bounding box center [1438, 326] width 95 height 27
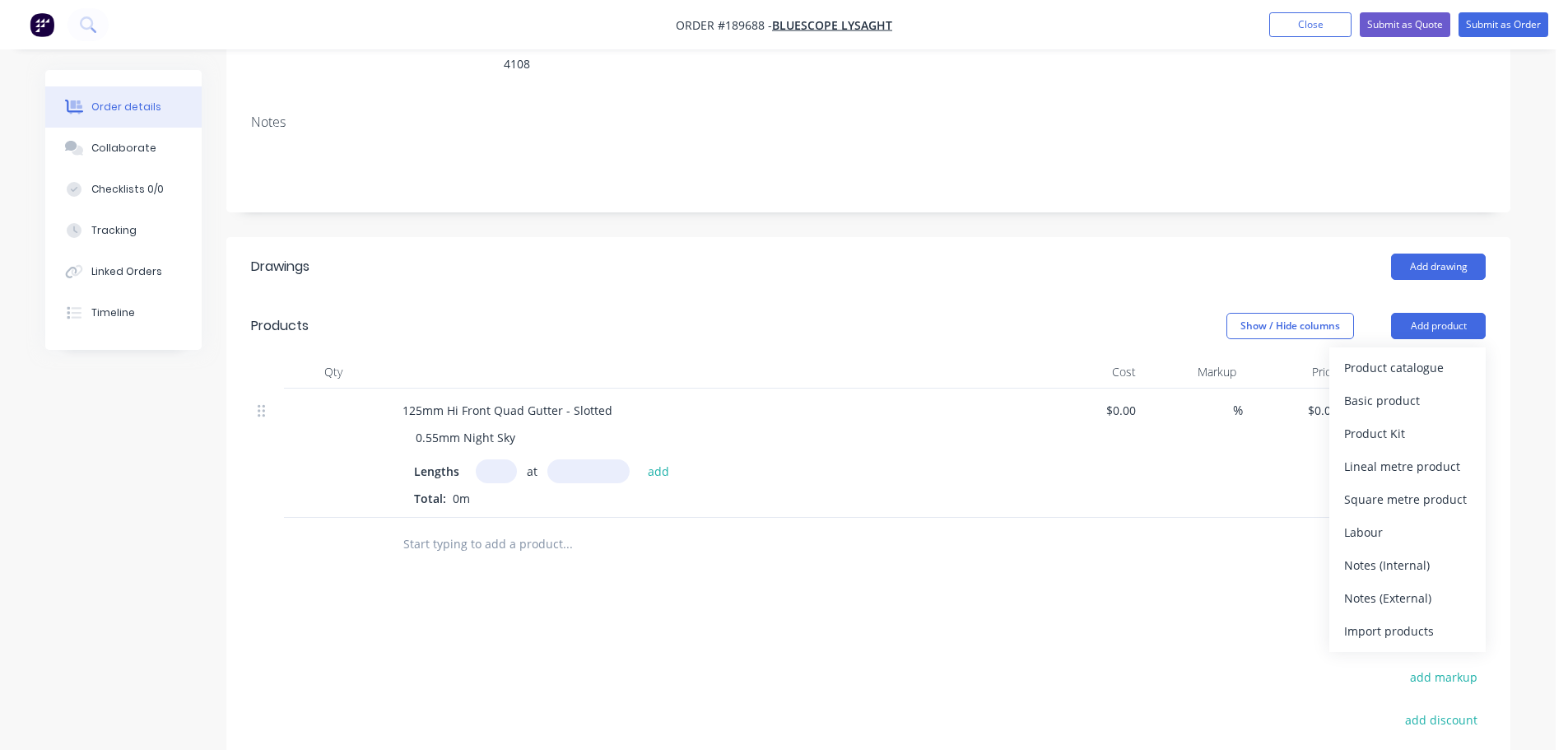
click at [1442, 355] on div "Product catalogue" at bounding box center [1407, 367] width 126 height 24
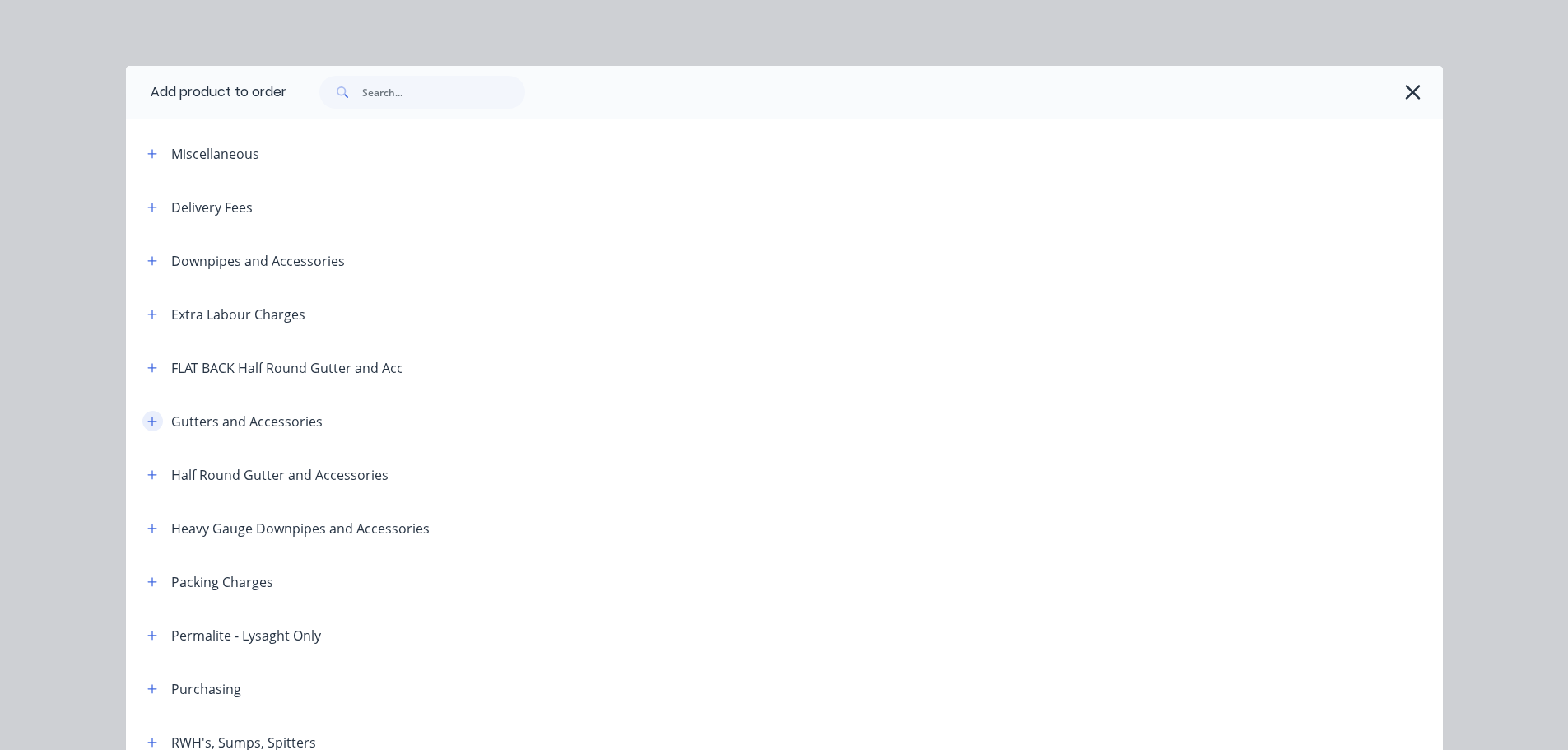
click at [152, 425] on button "button" at bounding box center [152, 420] width 21 height 21
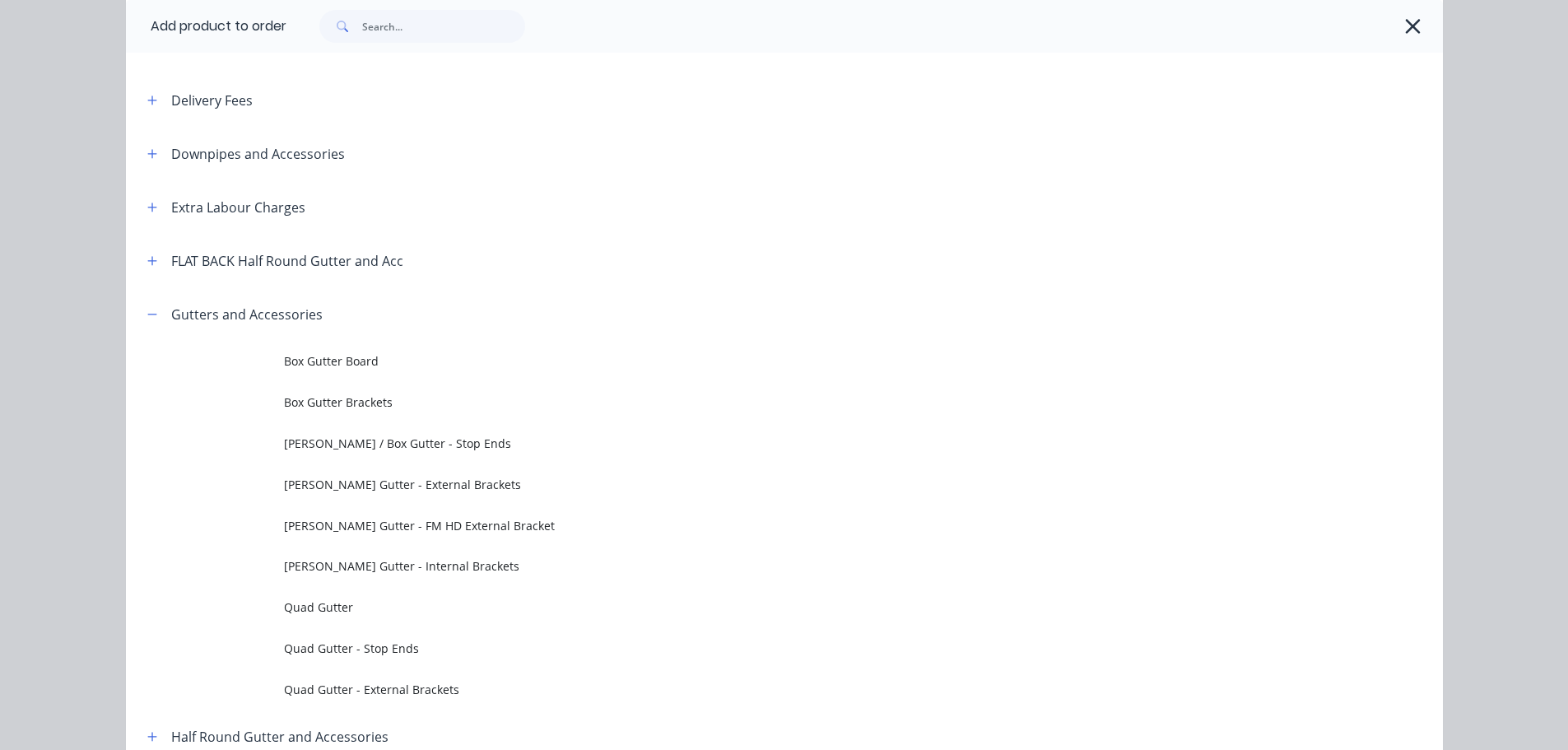
scroll to position [330, 0]
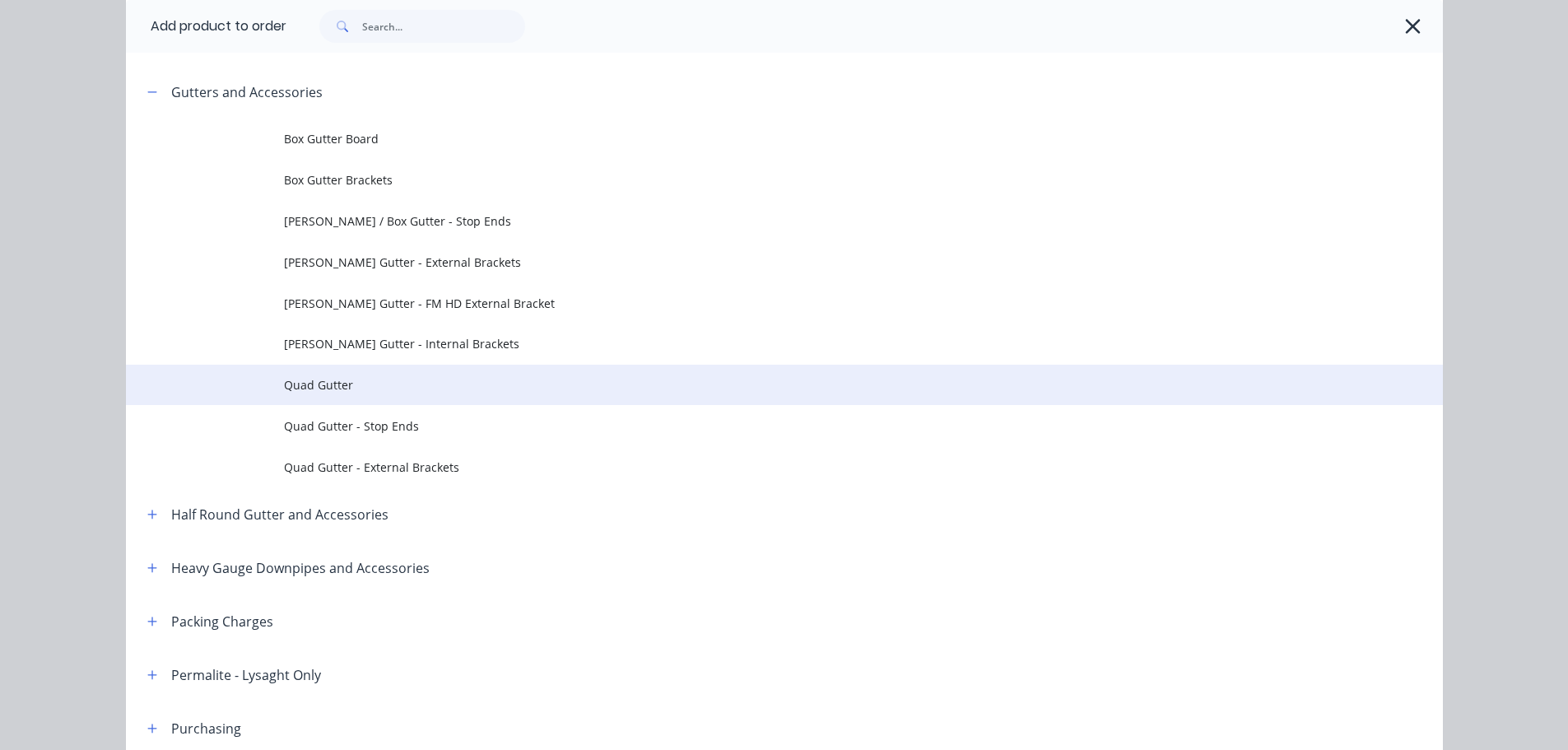
click at [379, 377] on span "Quad Gutter" at bounding box center [747, 385] width 927 height 18
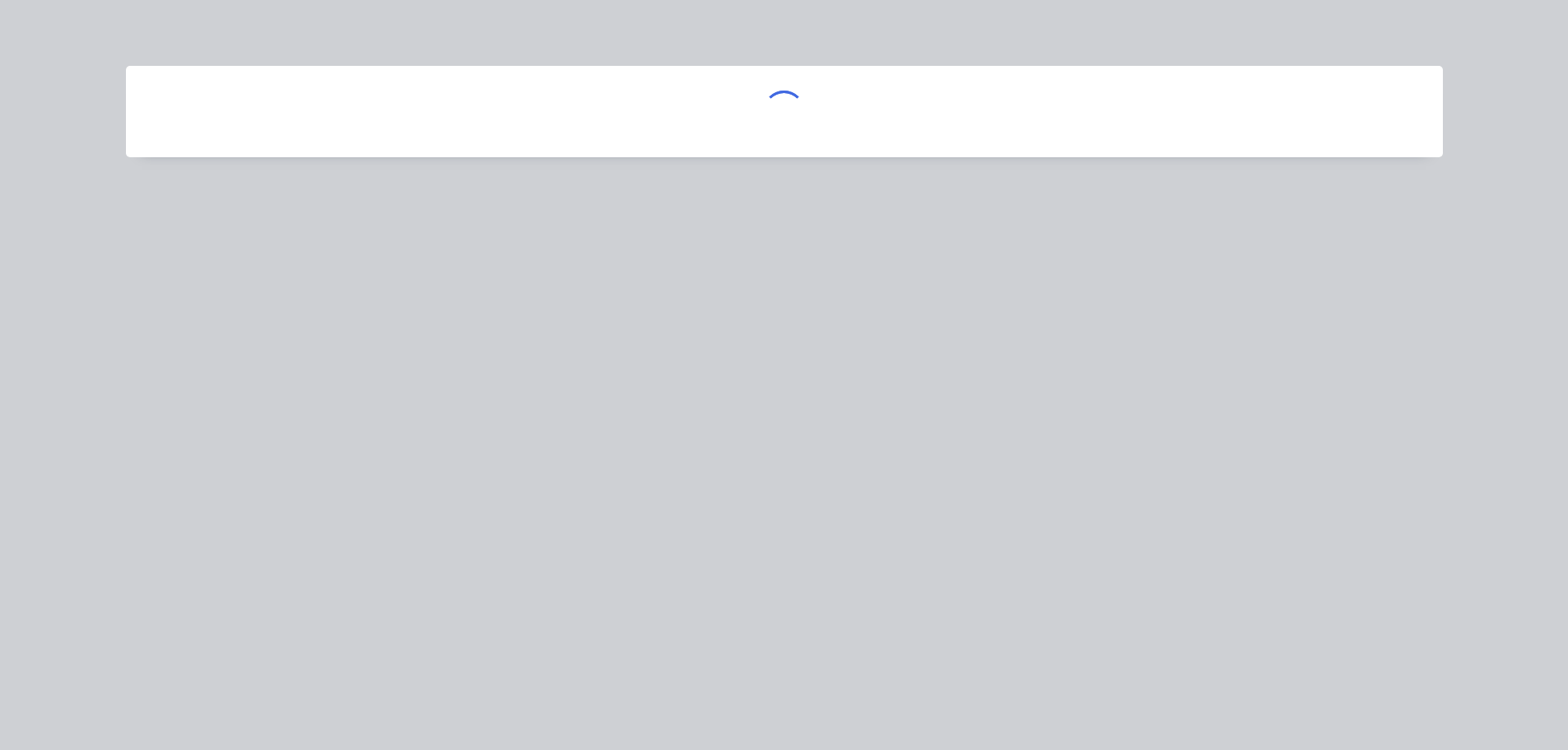
scroll to position [0, 0]
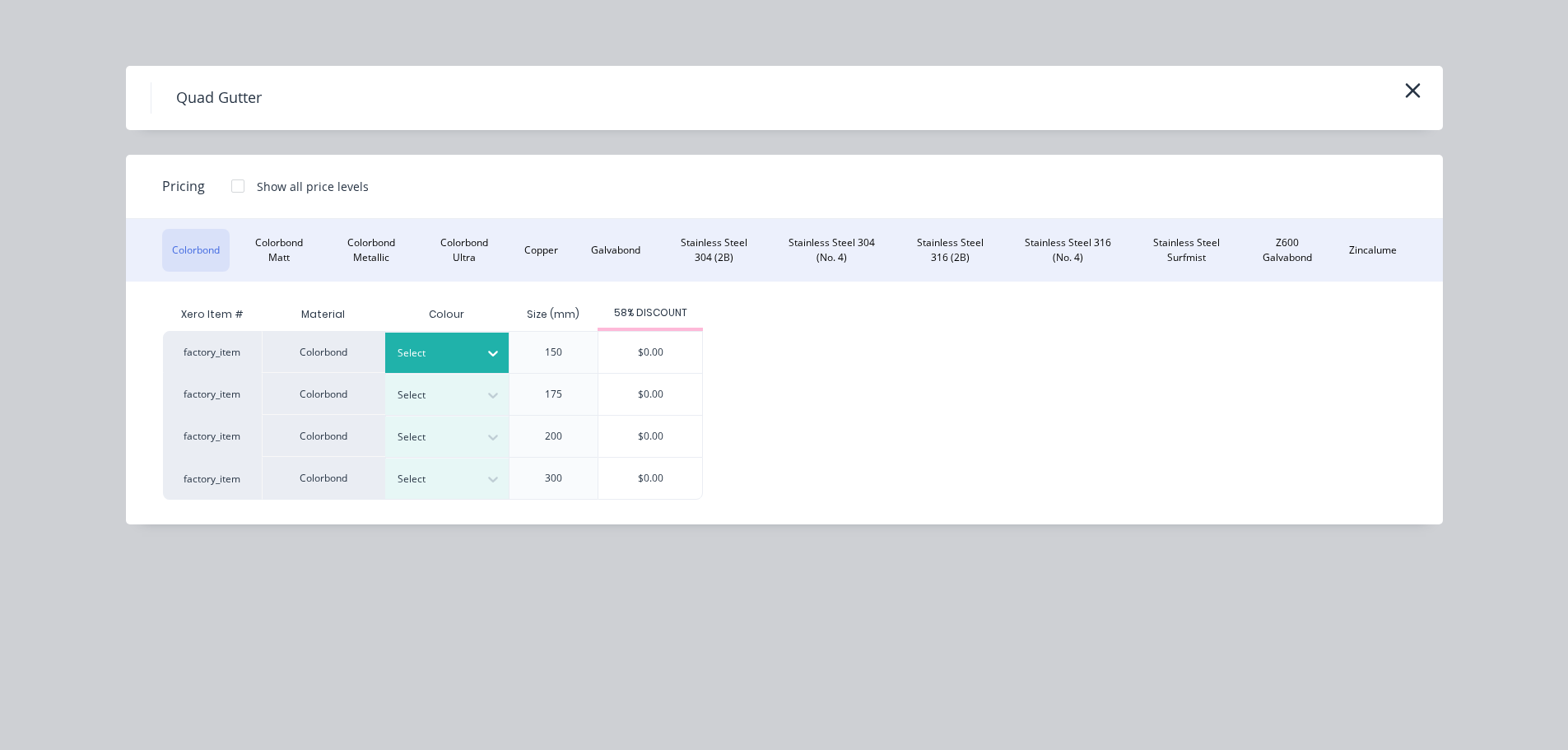
click at [427, 356] on div at bounding box center [434, 353] width 74 height 18
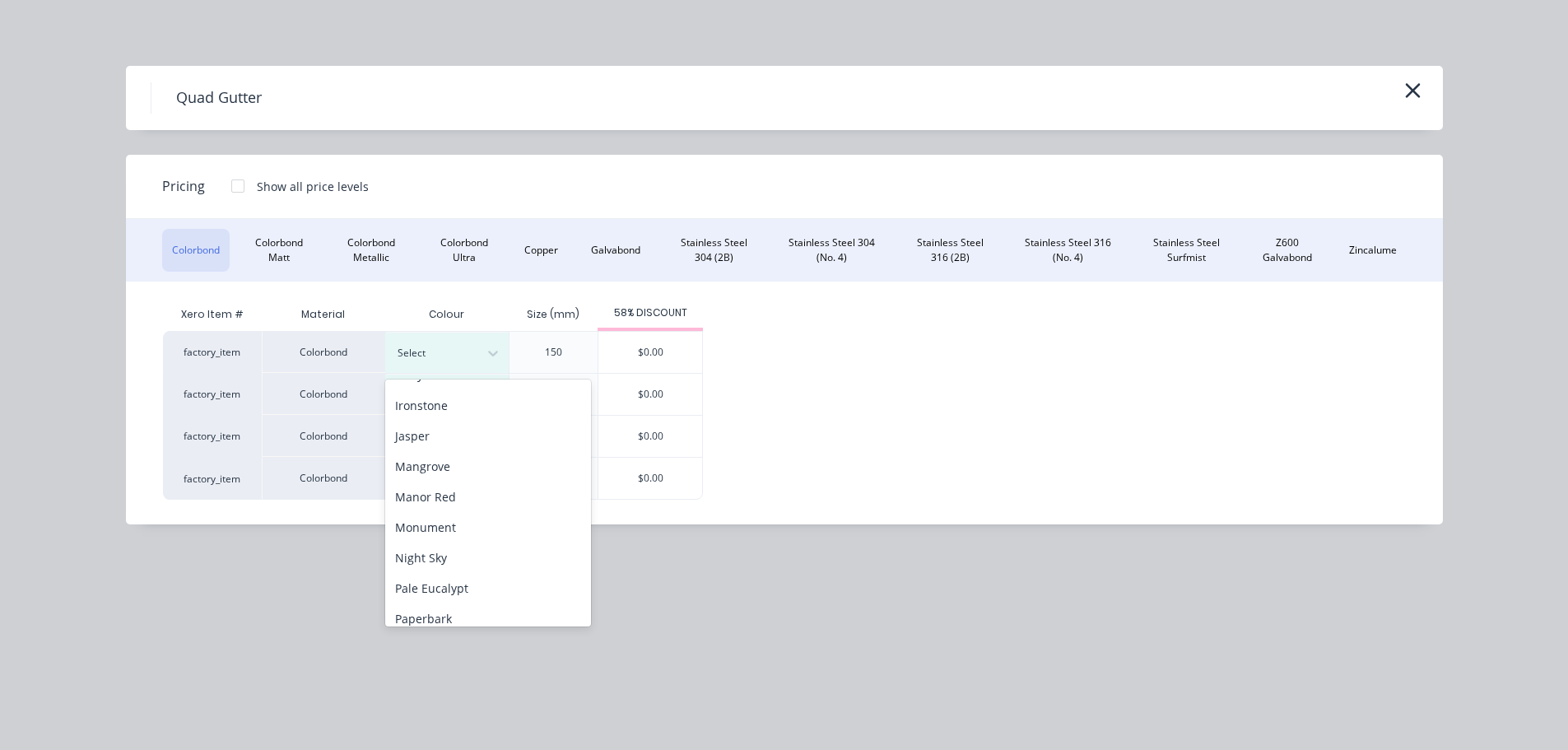
scroll to position [330, 0]
click at [468, 513] on div "Night Sky" at bounding box center [487, 525] width 205 height 31
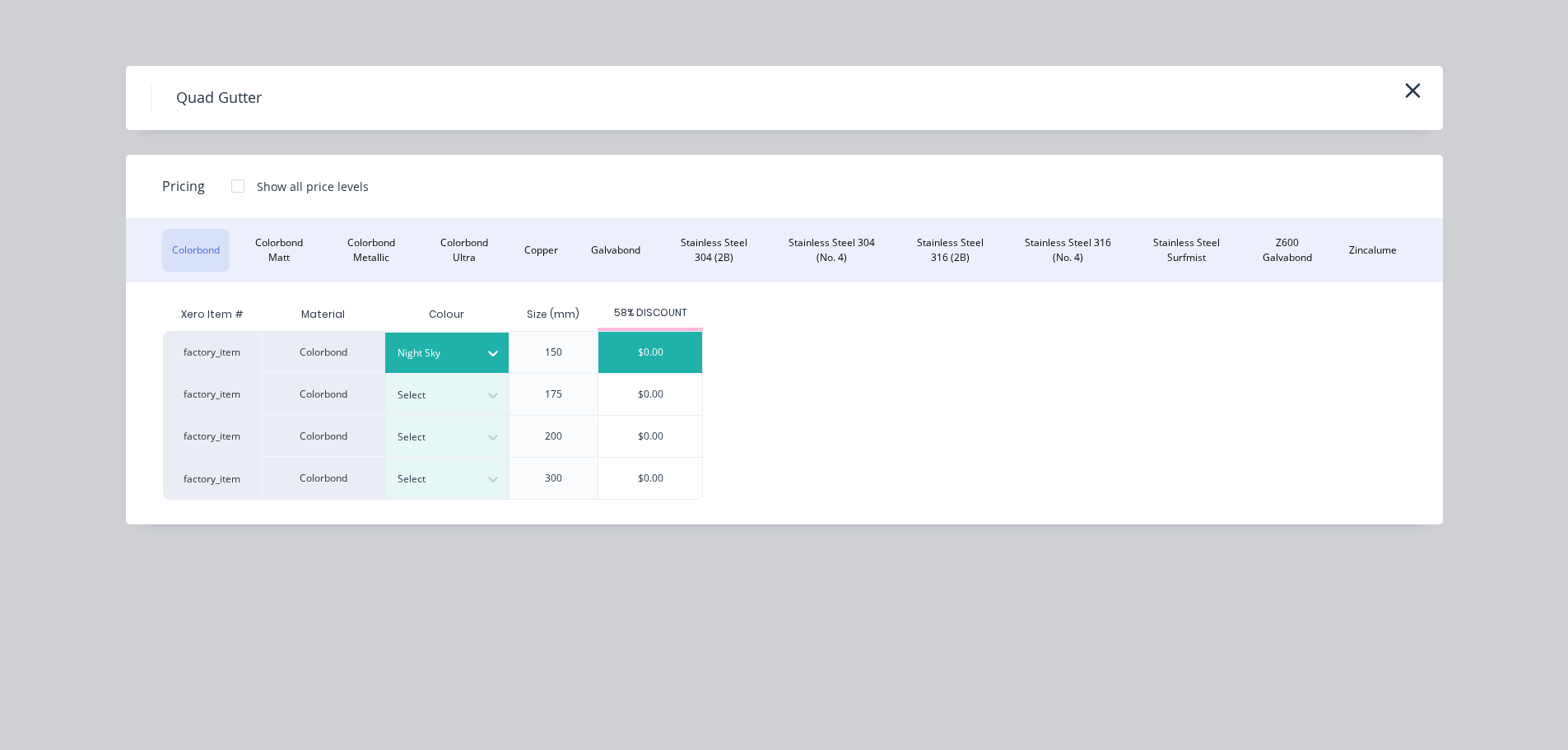
click at [663, 344] on div "$0.00" at bounding box center [649, 352] width 104 height 41
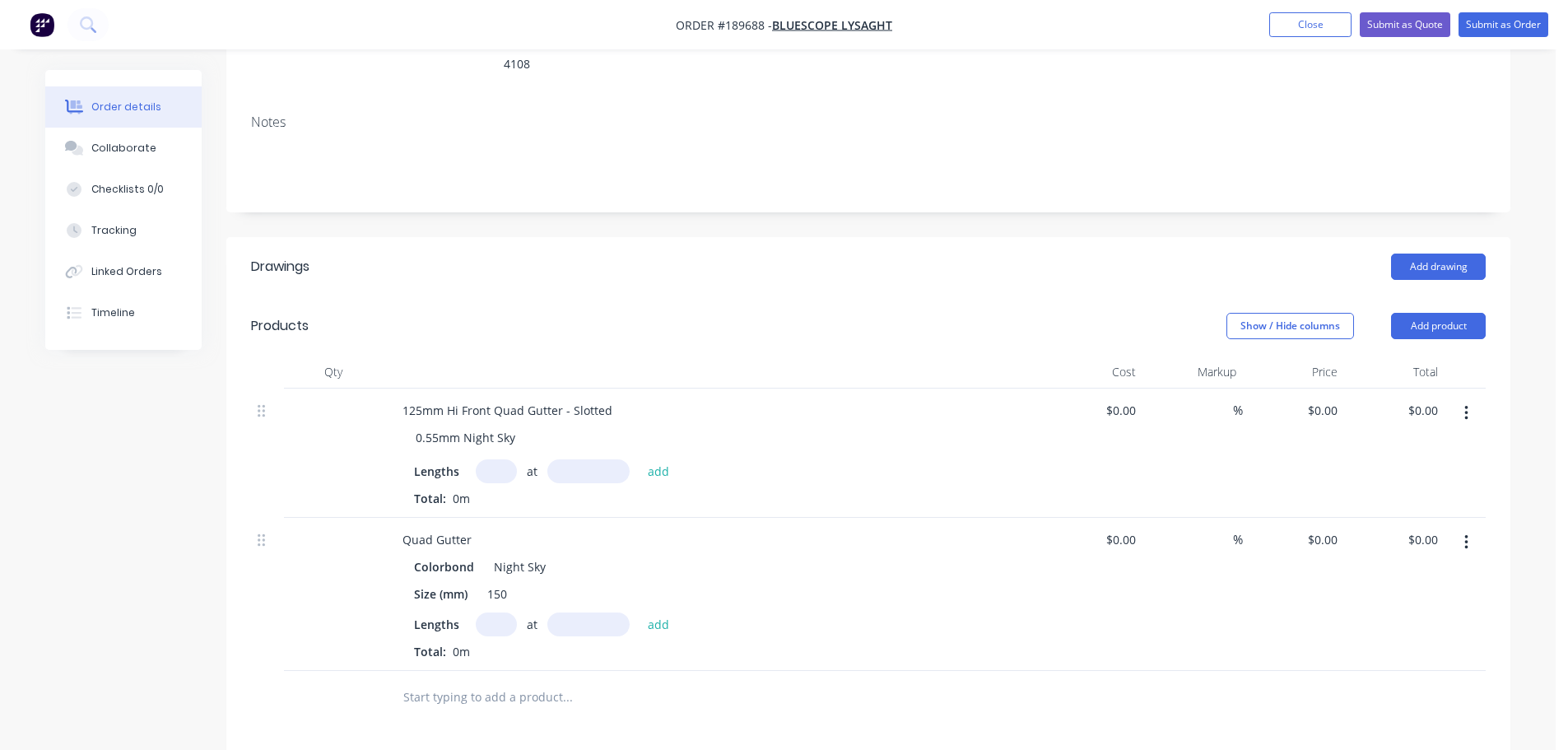
click at [720, 254] on div "Add drawing" at bounding box center [999, 266] width 972 height 27
click at [470, 528] on div "Quad Gutter" at bounding box center [436, 540] width 96 height 24
click at [793, 313] on div "Show / Hide columns Add product" at bounding box center [999, 326] width 972 height 27
click at [1474, 399] on button "button" at bounding box center [1465, 413] width 38 height 30
click at [1391, 543] on div "Delete" at bounding box center [1407, 555] width 126 height 24
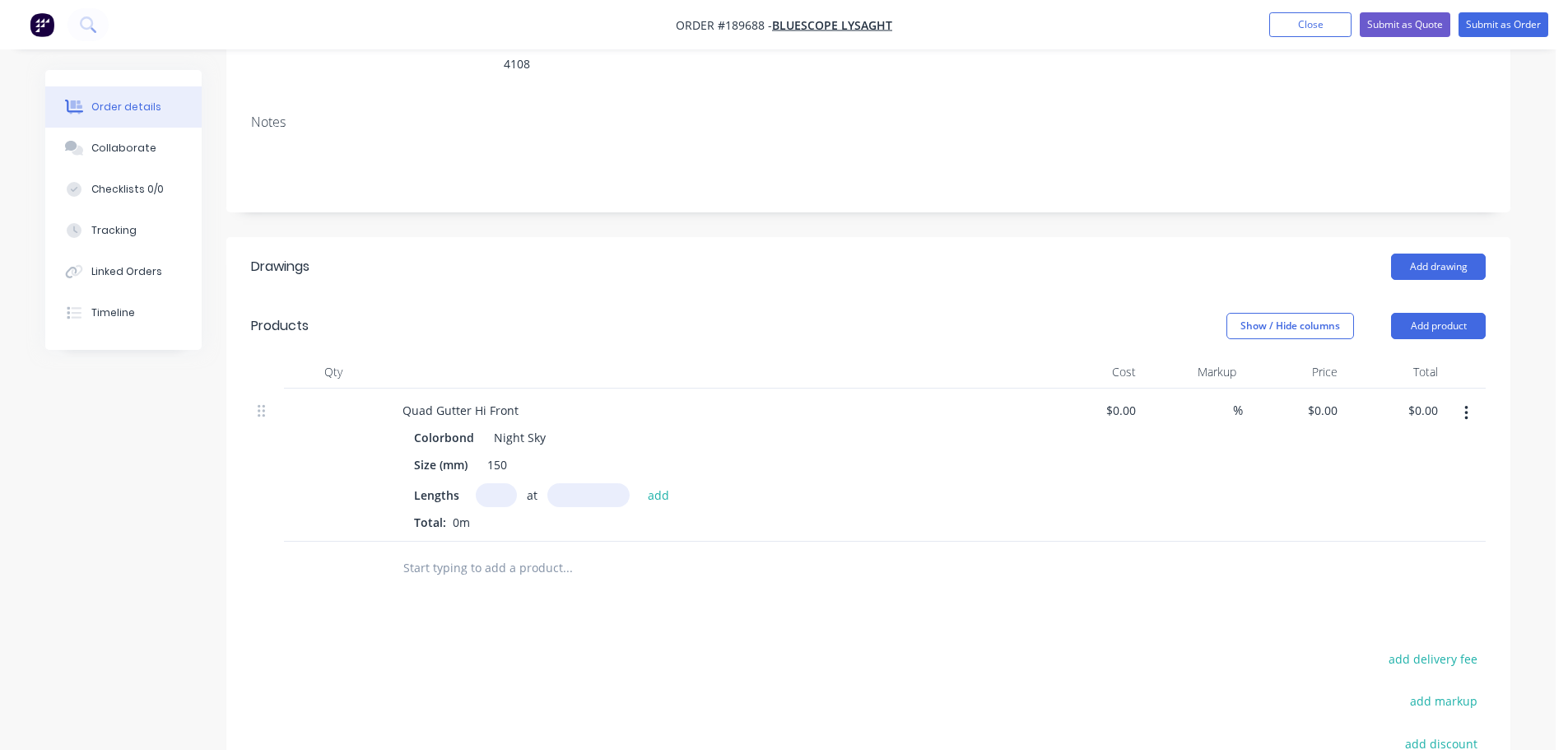
click at [1478, 399] on button "button" at bounding box center [1465, 413] width 38 height 30
click at [1435, 444] on div "Edit" at bounding box center [1407, 456] width 126 height 24
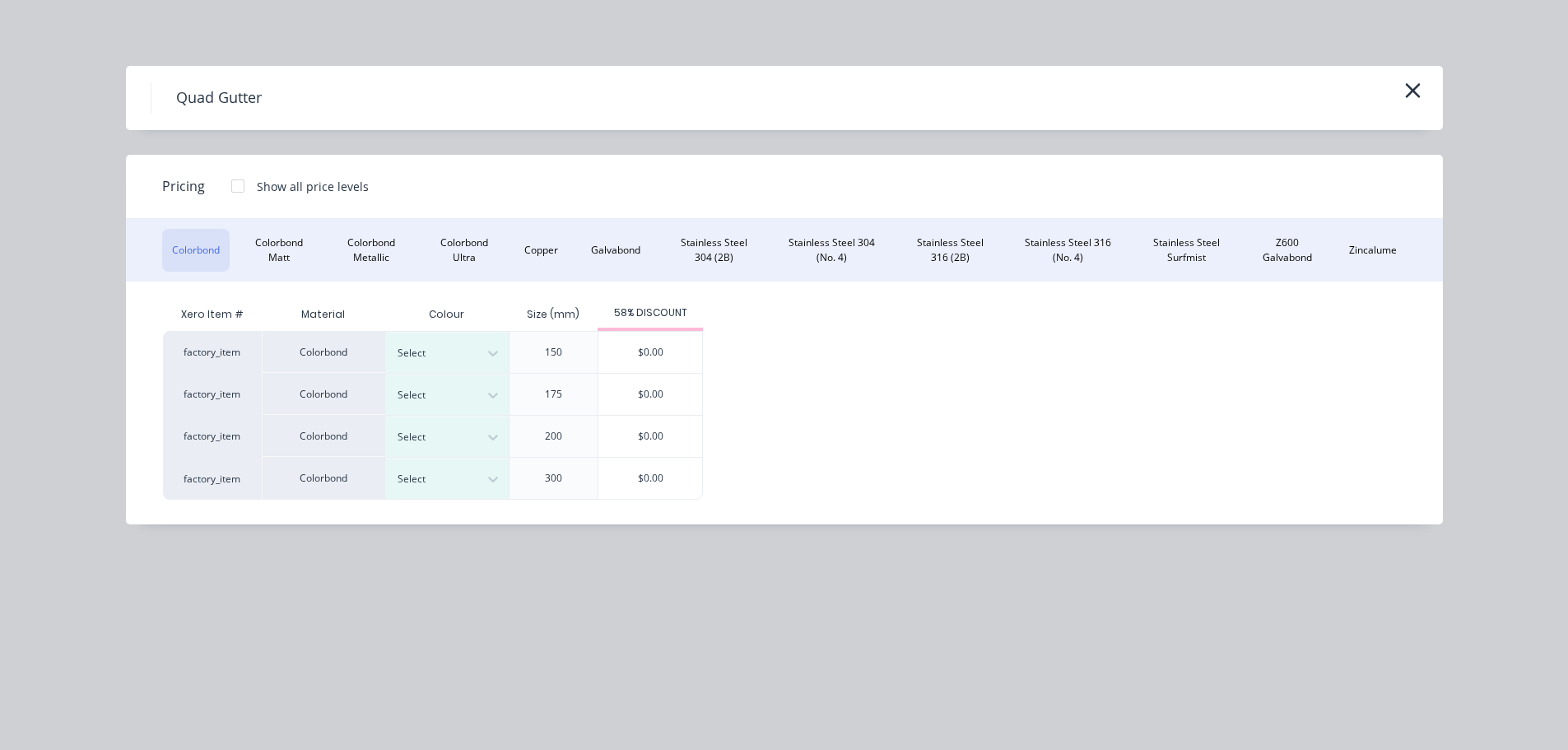
click at [239, 188] on div at bounding box center [237, 186] width 33 height 33
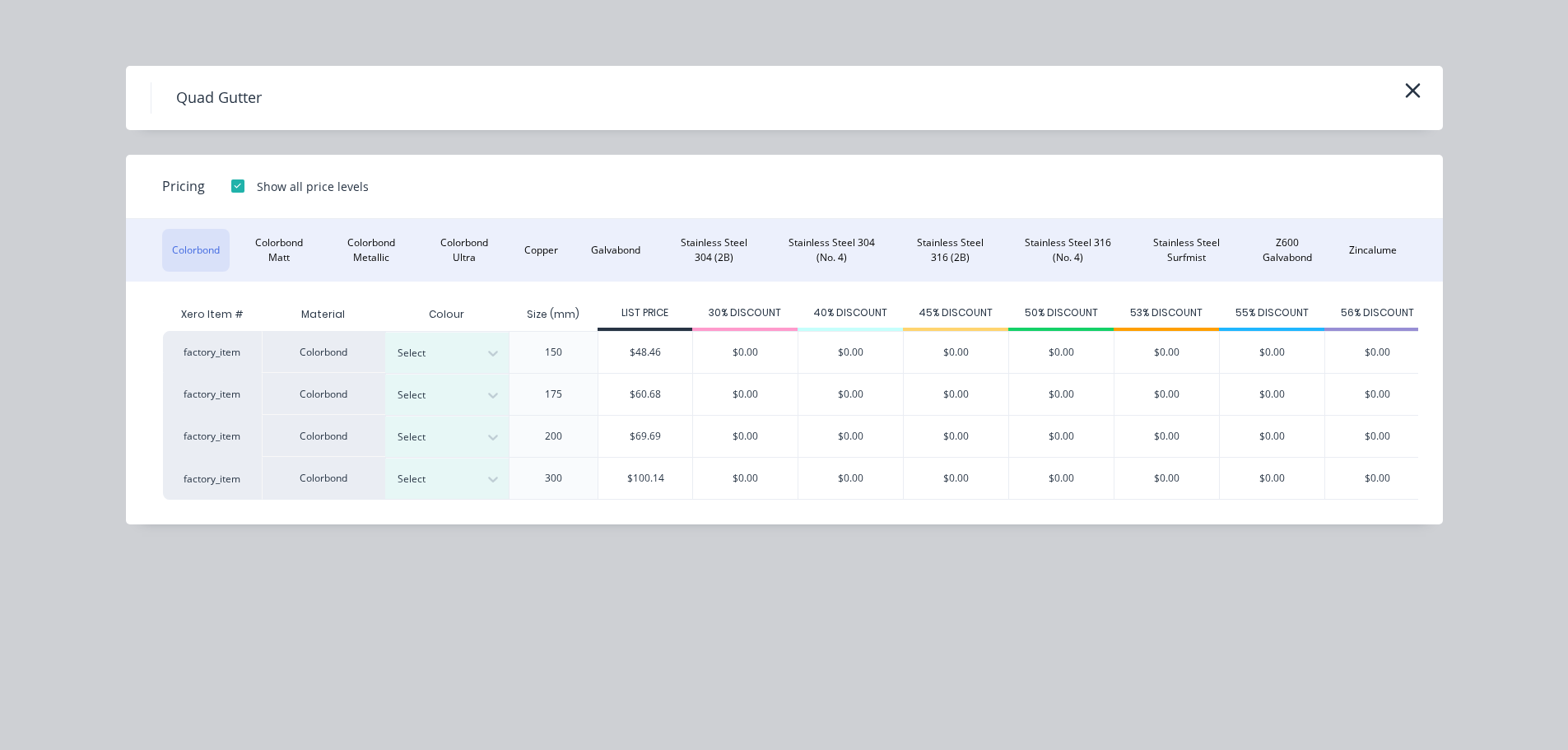
click at [1412, 86] on icon "button" at bounding box center [1413, 90] width 18 height 23
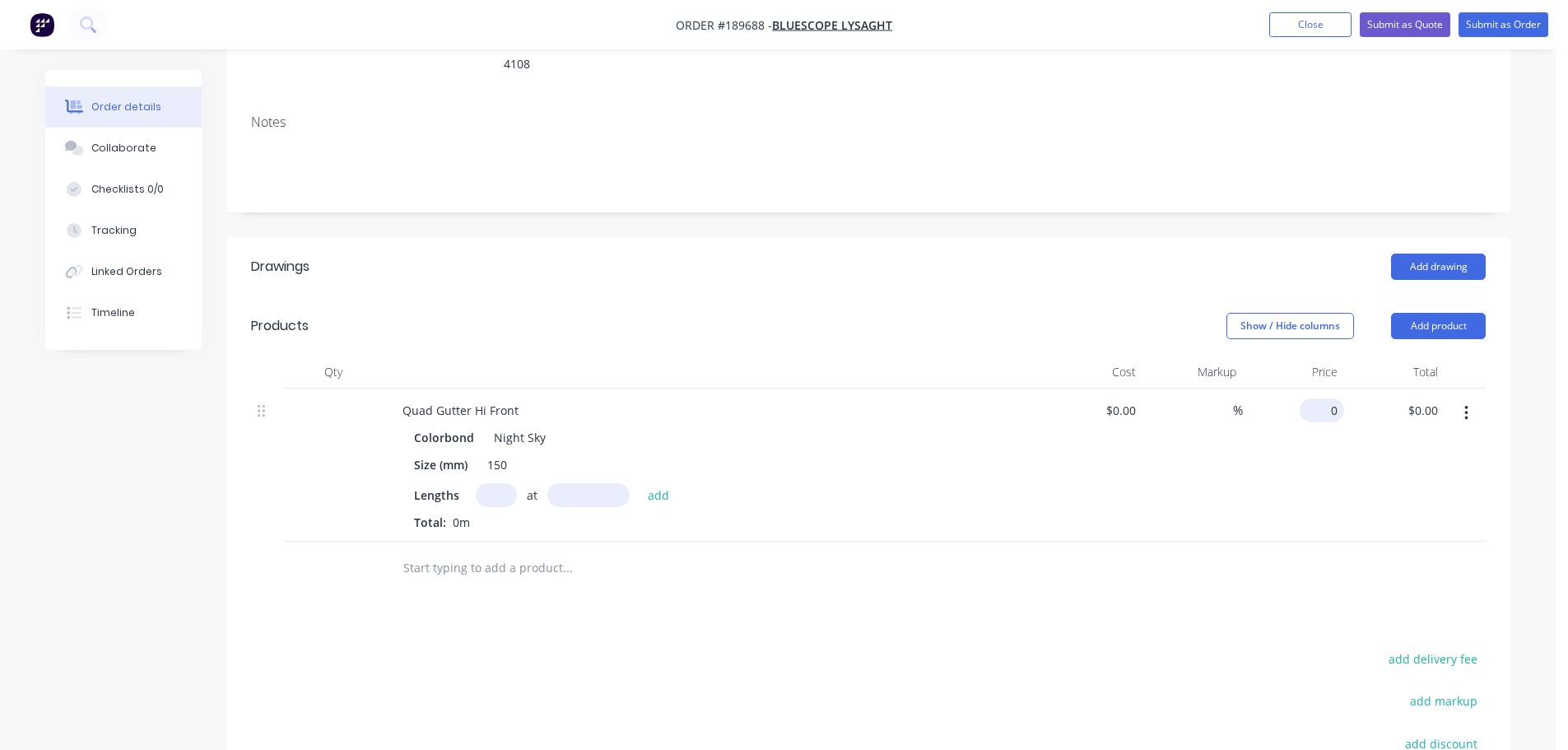
click at [1323, 399] on div "0 $0.00" at bounding box center [1321, 411] width 44 height 24
type input "$20.35"
click at [930, 260] on header "Drawings Add drawing" at bounding box center [867, 266] width 1284 height 59
click at [924, 592] on div "Drawings Add drawing Products Show / Hide columns Add product Qty Cost Markup P…" at bounding box center [867, 613] width 1284 height 753
click at [499, 484] on input "text" at bounding box center [496, 495] width 41 height 24
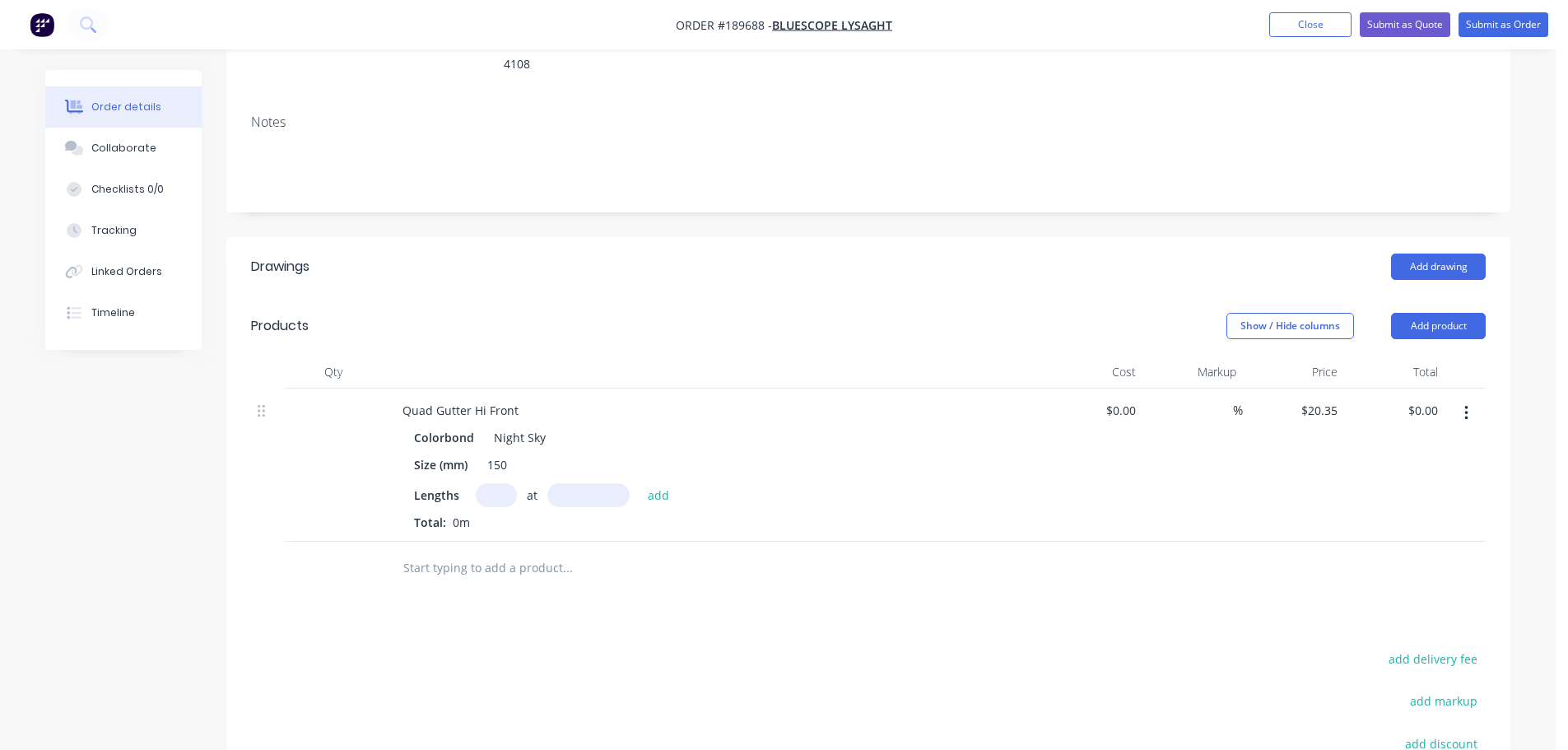
click at [487, 484] on input "text" at bounding box center [496, 495] width 41 height 24
type input "2"
type input "3500"
click at [639, 484] on button "add" at bounding box center [658, 494] width 38 height 23
click at [523, 399] on div "Quad Gutter Hi Front" at bounding box center [460, 411] width 142 height 24
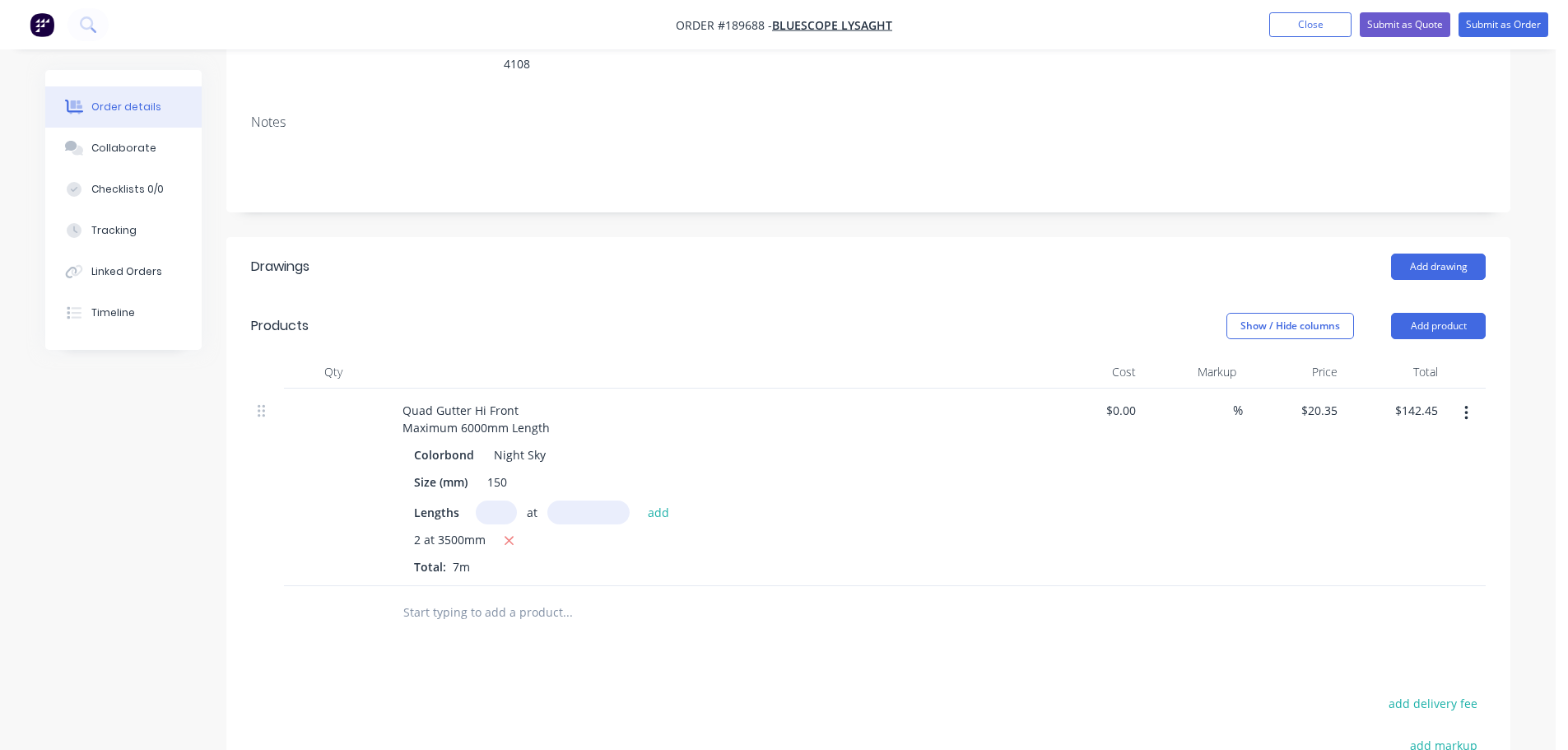
click at [544, 254] on div "Add drawing" at bounding box center [999, 266] width 972 height 27
click at [548, 407] on div "Quad Gutter Hi Front Maximum 6000mm Length" at bounding box center [476, 419] width 174 height 41
click at [635, 237] on header "Drawings Add drawing" at bounding box center [867, 266] width 1284 height 59
click at [513, 533] on icon "button" at bounding box center [508, 540] width 11 height 15
type input "$0.00"
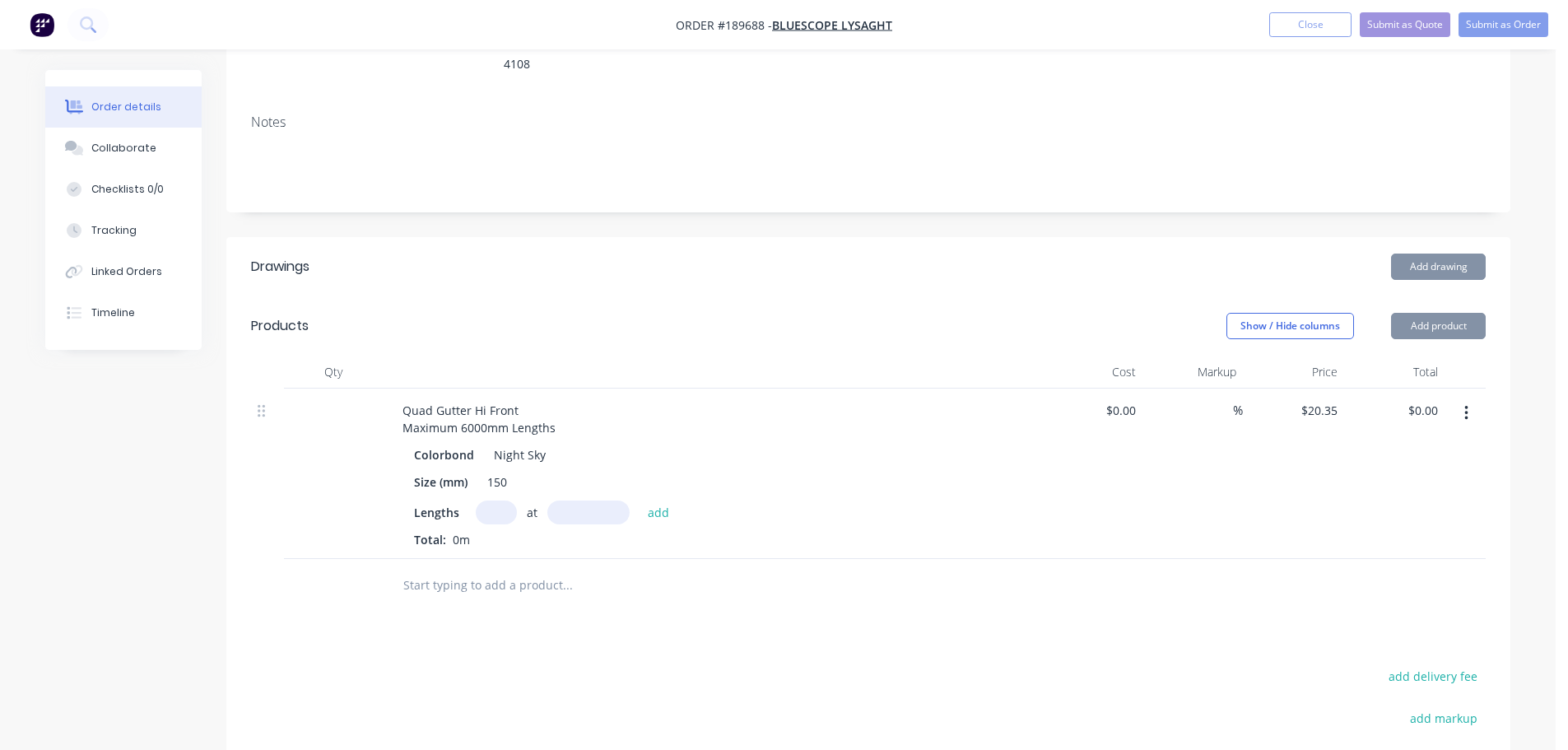
click at [499, 500] on input "text" at bounding box center [496, 512] width 41 height 24
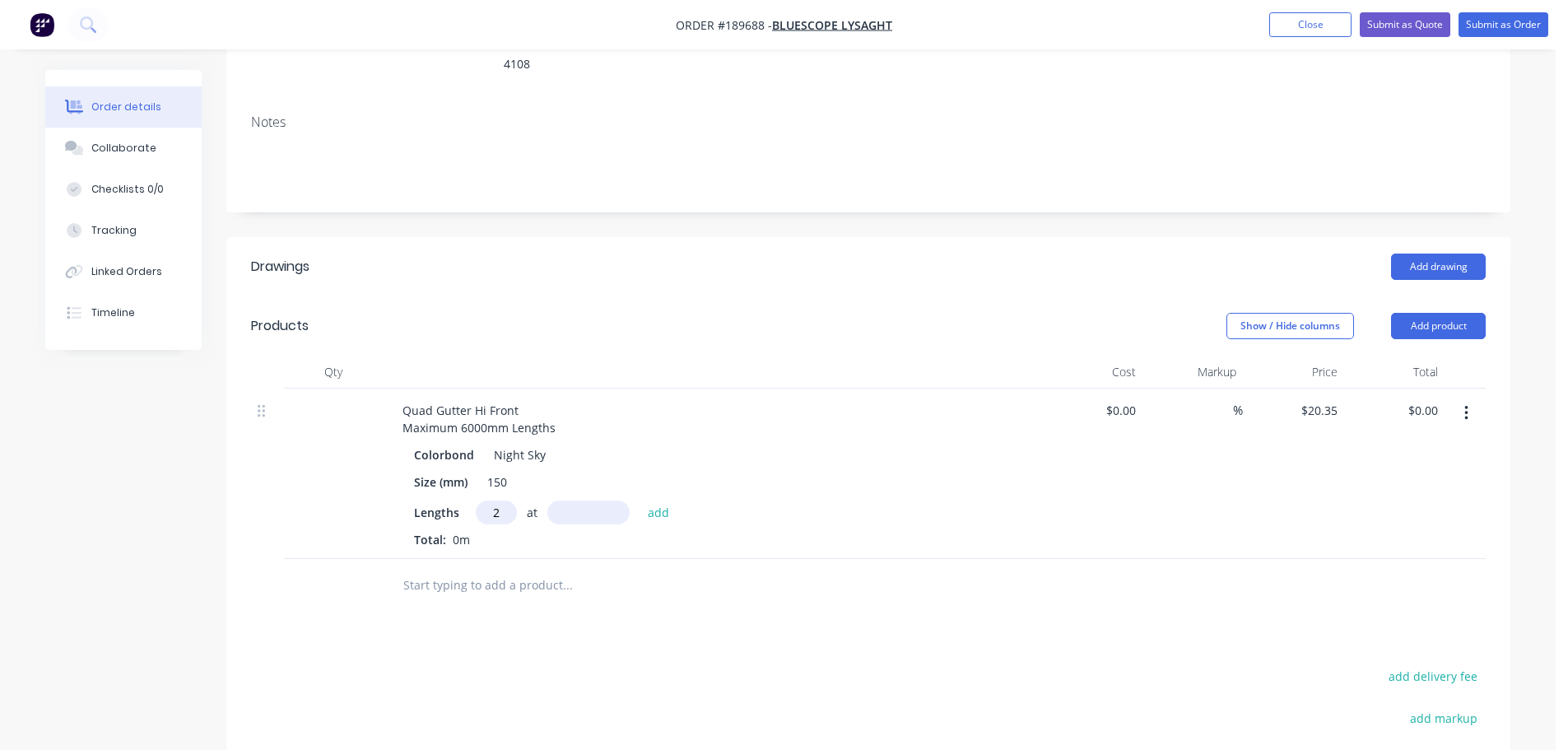
type input "2"
type input "3550"
click at [639, 500] on button "add" at bounding box center [658, 511] width 38 height 23
type input "$144.49"
click at [717, 258] on header "Drawings Add drawing" at bounding box center [867, 266] width 1284 height 59
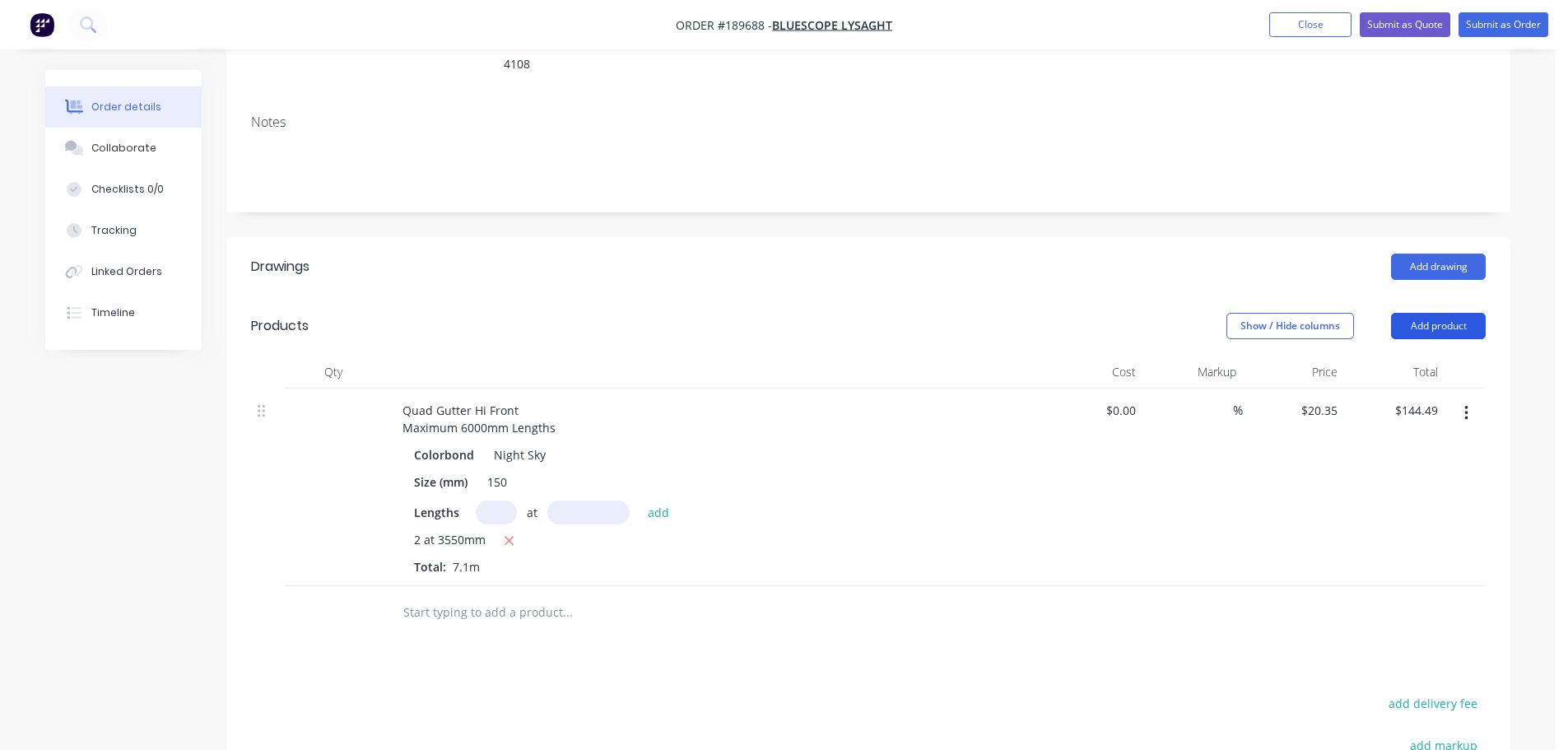
click at [1452, 313] on button "Add product" at bounding box center [1438, 326] width 95 height 27
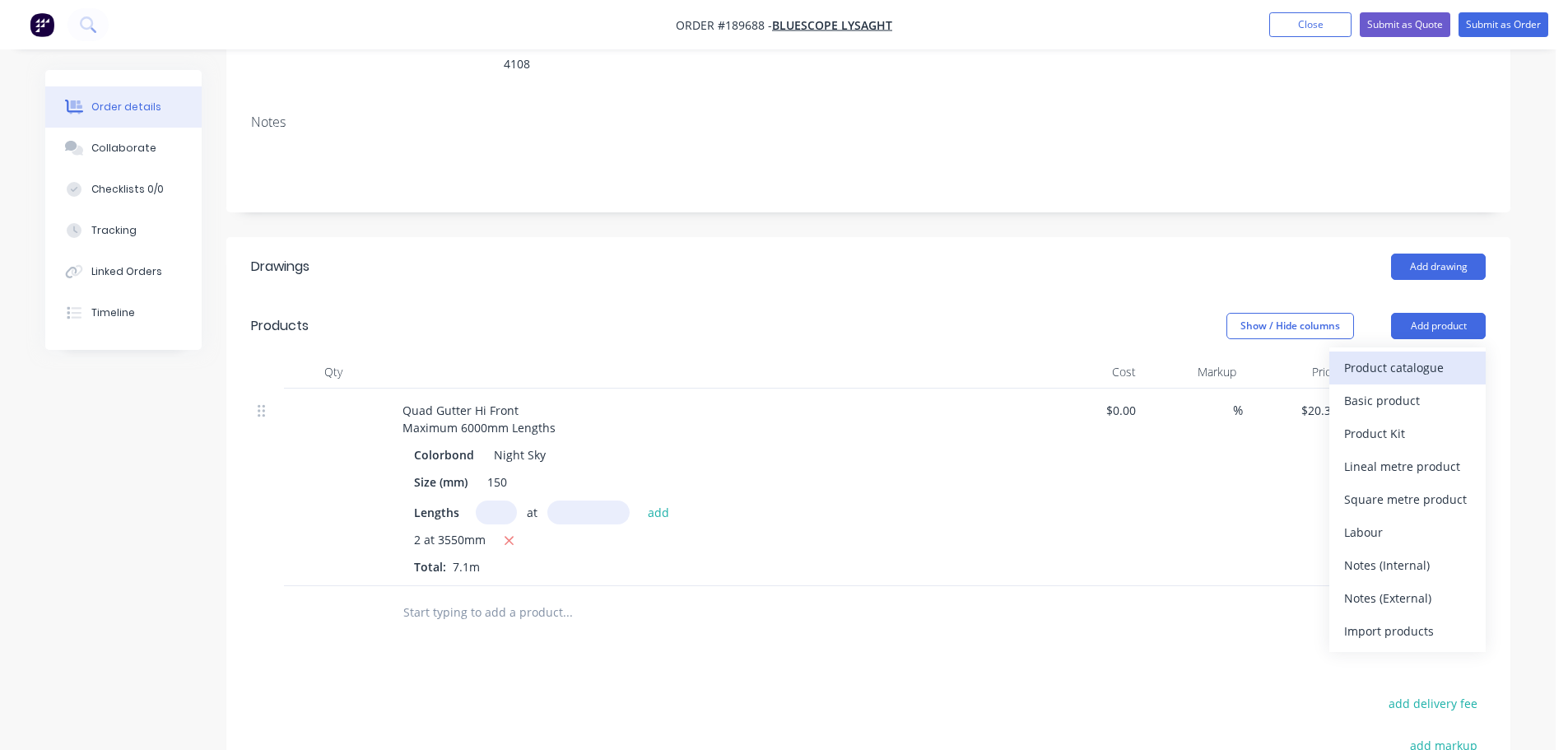
click at [1430, 355] on div "Product catalogue" at bounding box center [1407, 367] width 126 height 24
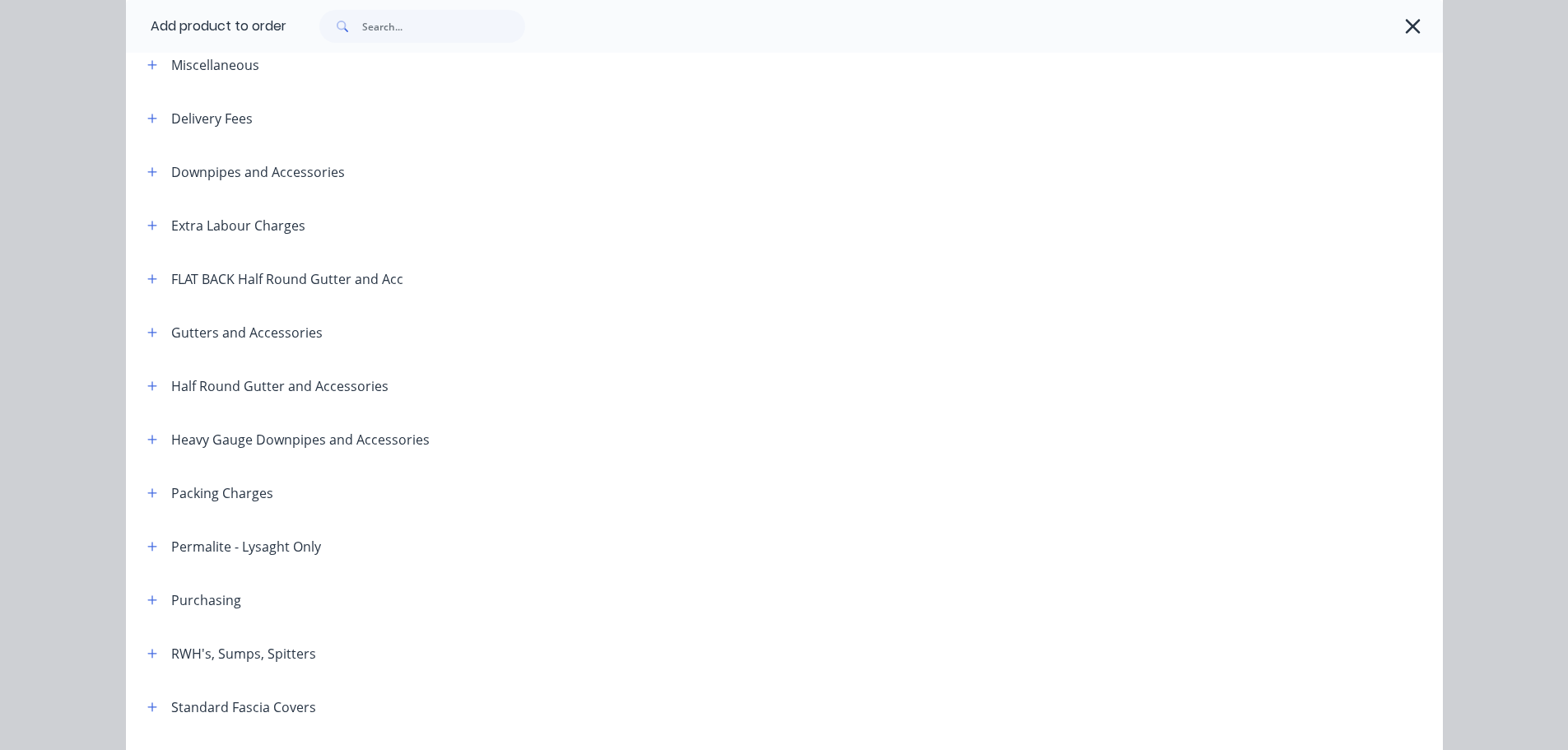
scroll to position [82, 0]
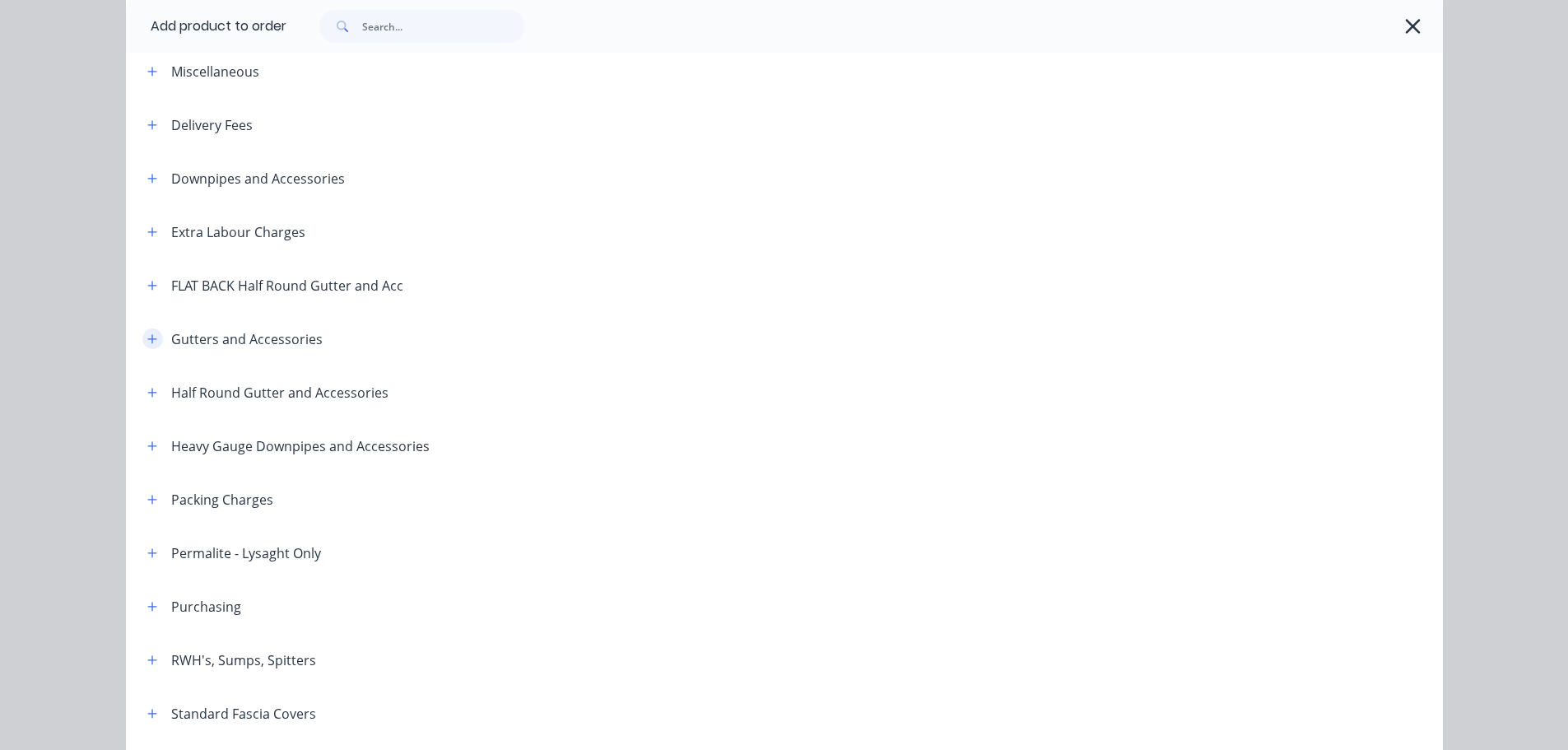
click at [147, 337] on icon "button" at bounding box center [152, 339] width 10 height 12
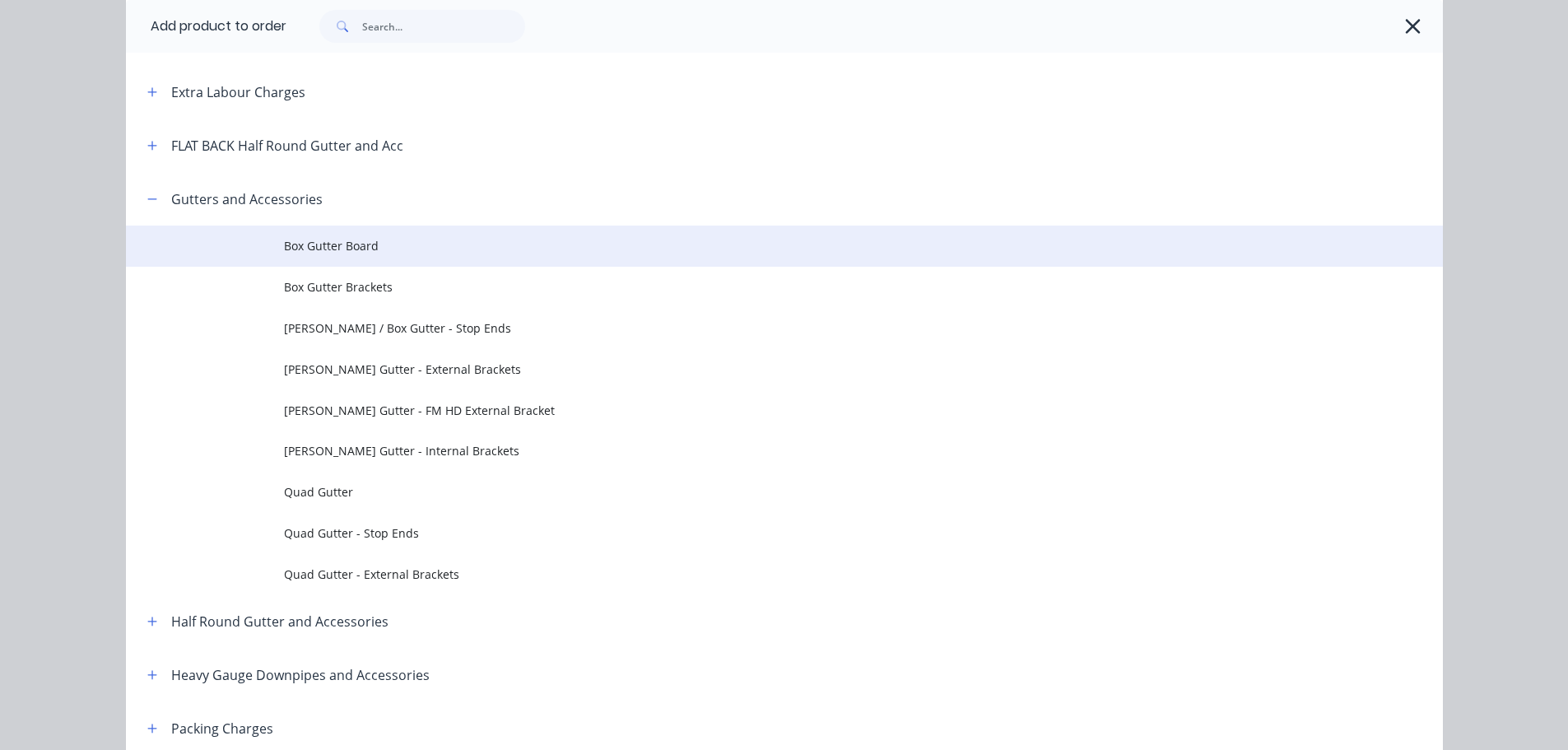
scroll to position [330, 0]
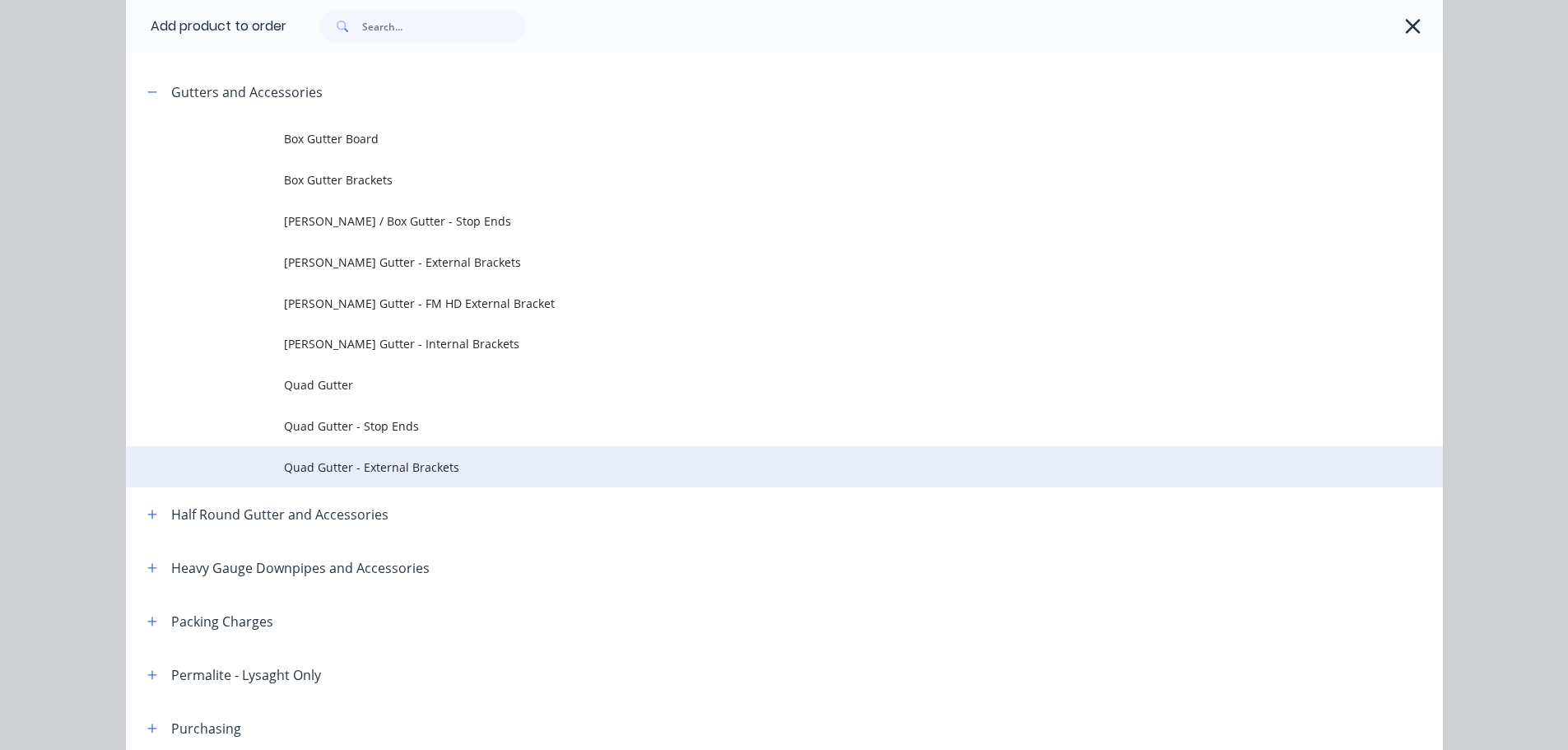
click at [389, 463] on span "Quad Gutter - External Brackets" at bounding box center [747, 467] width 927 height 18
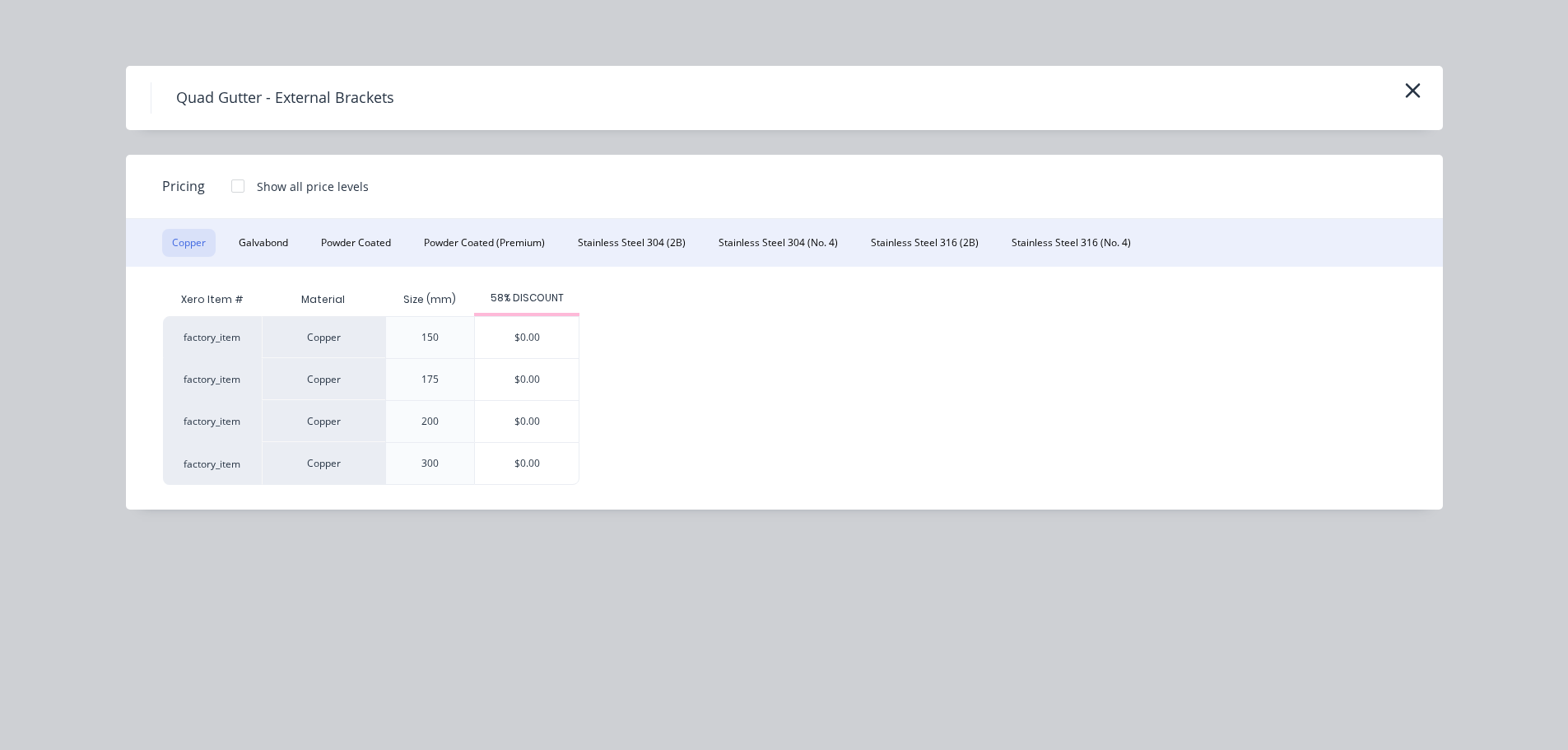
click at [241, 187] on div at bounding box center [237, 186] width 33 height 33
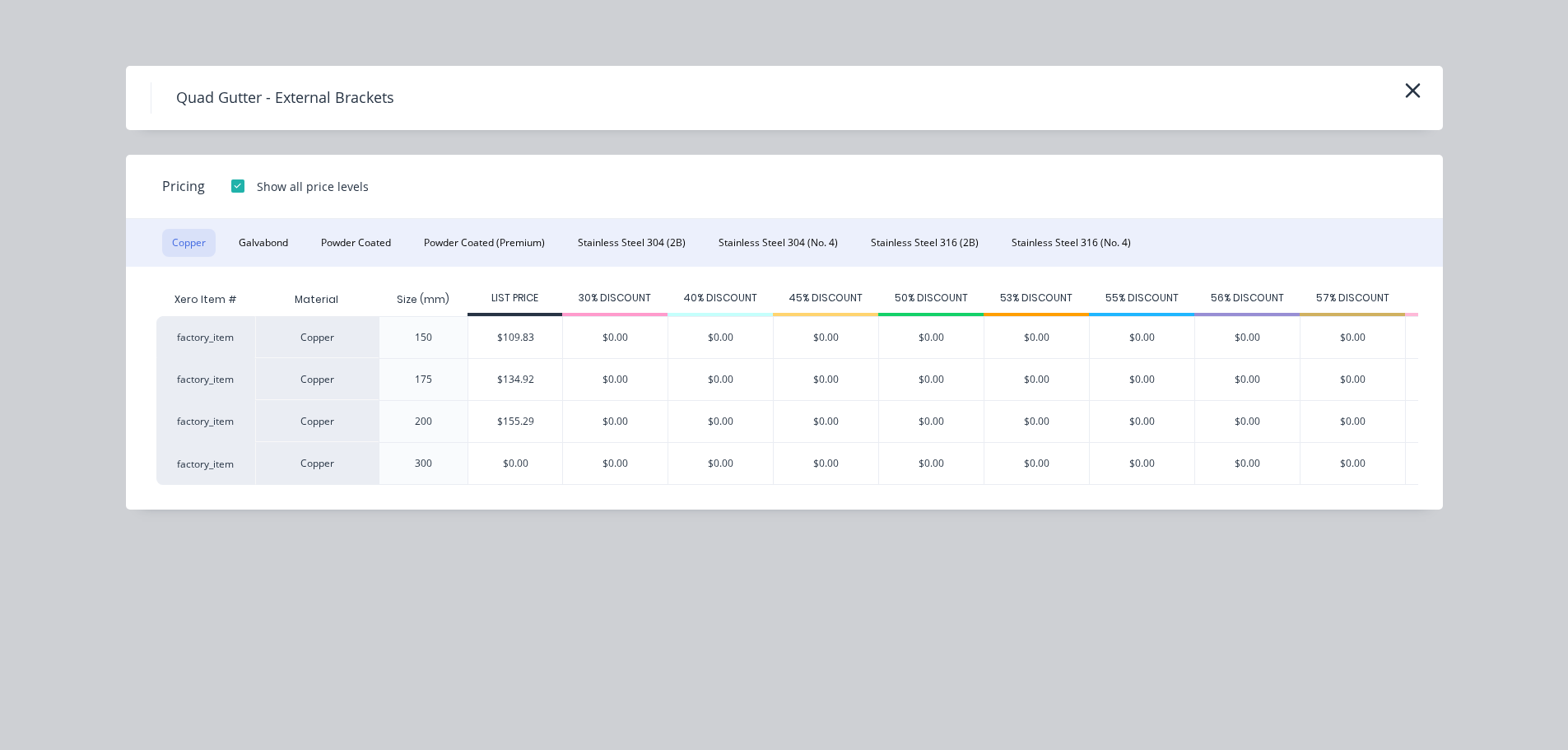
scroll to position [0, 8]
click at [375, 243] on button "Powder Coated" at bounding box center [355, 243] width 90 height 28
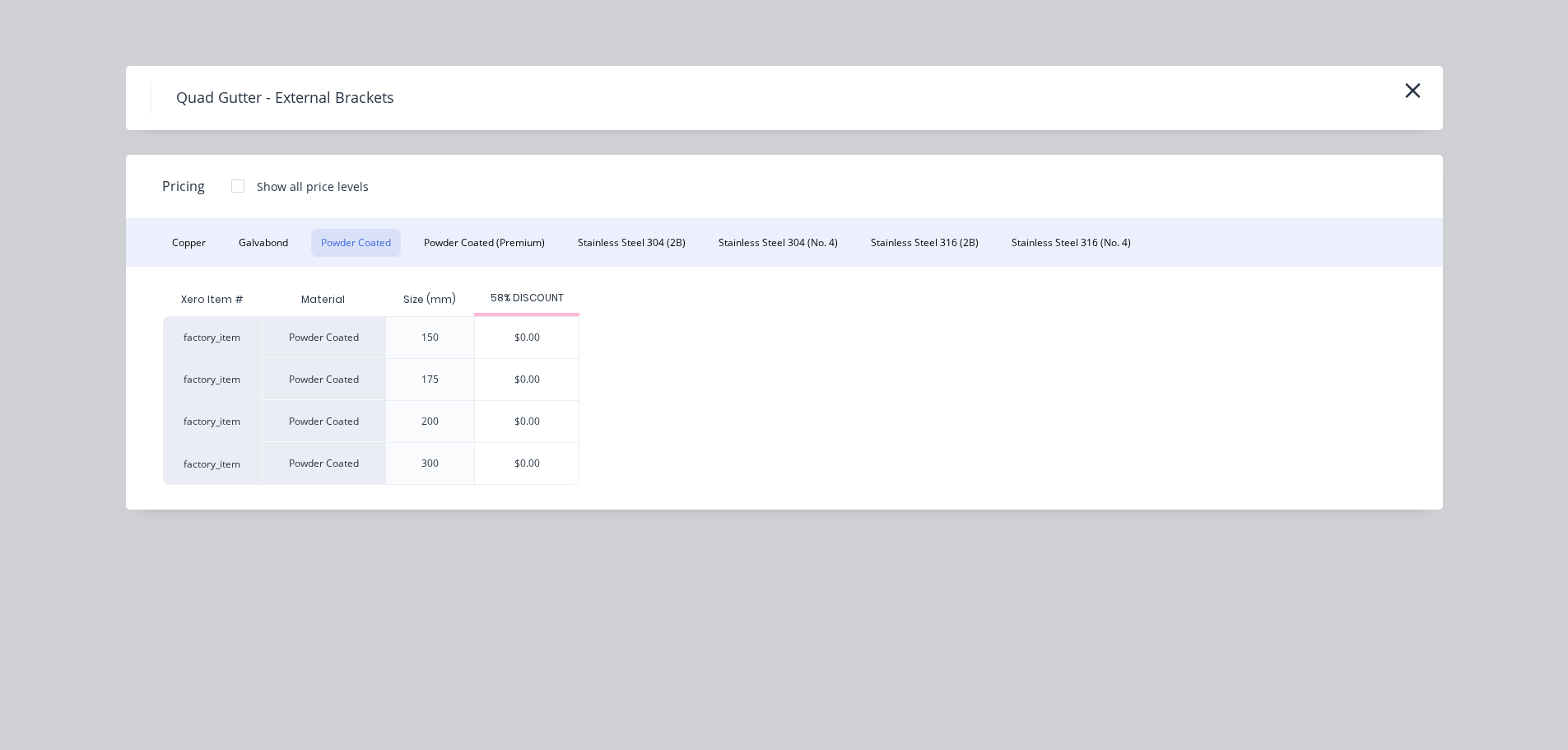
click at [236, 190] on div at bounding box center [237, 186] width 33 height 33
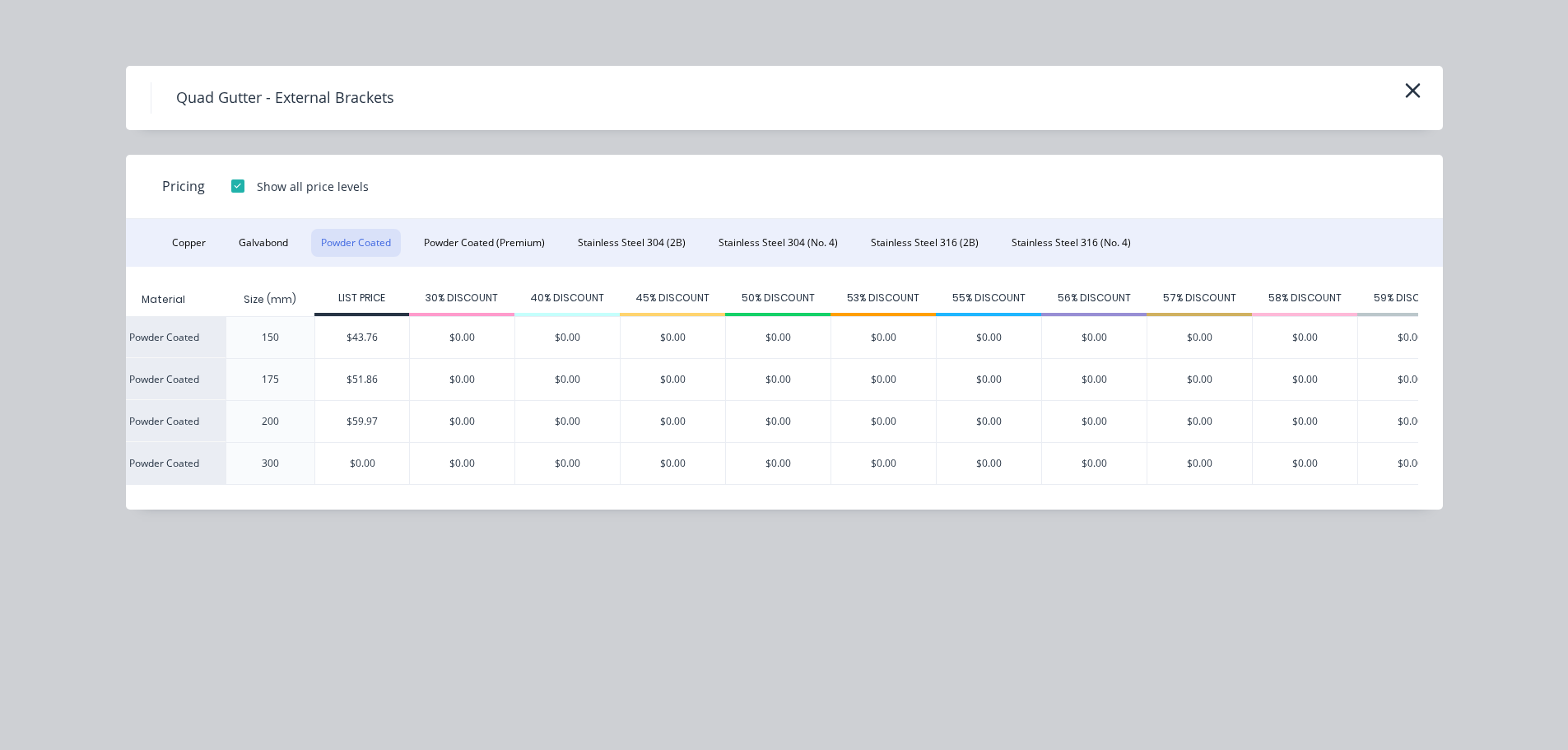
scroll to position [0, 216]
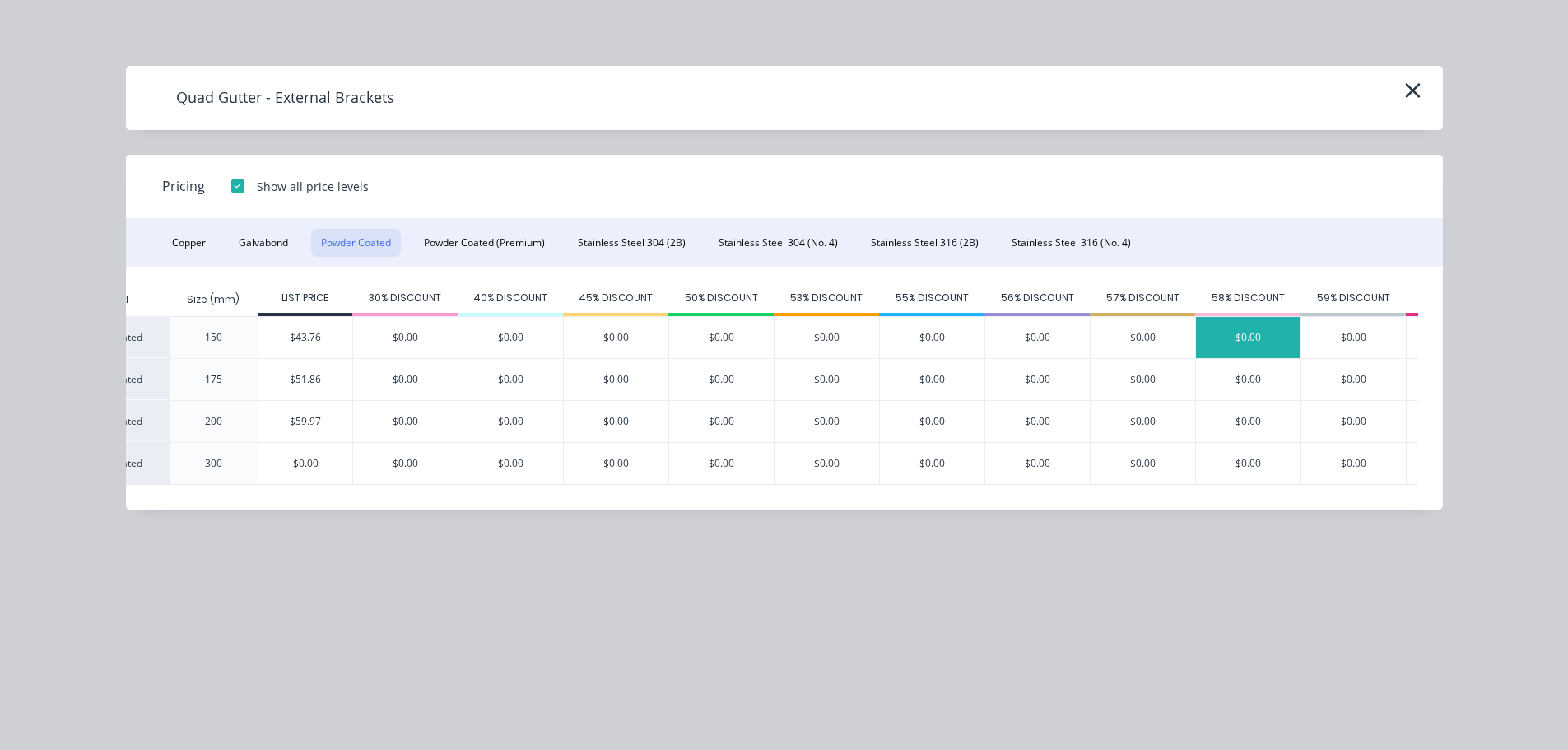
click at [1231, 329] on div "$0.00" at bounding box center [1248, 338] width 105 height 41
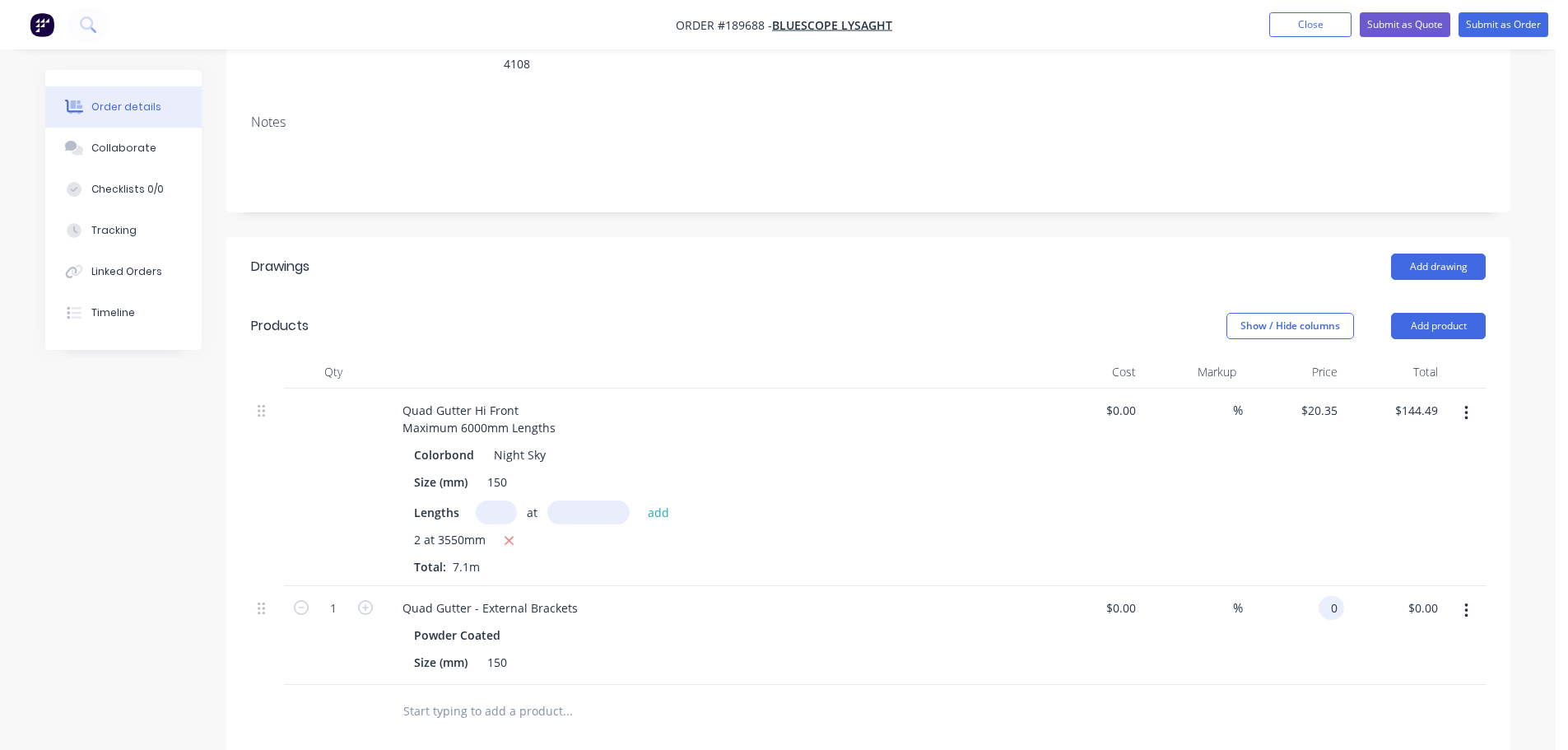
click at [1334, 596] on input "0" at bounding box center [1334, 608] width 19 height 24
type input "$18.37"
click at [702, 296] on header "Products Show / Hide columns Add product" at bounding box center [867, 326] width 1284 height 59
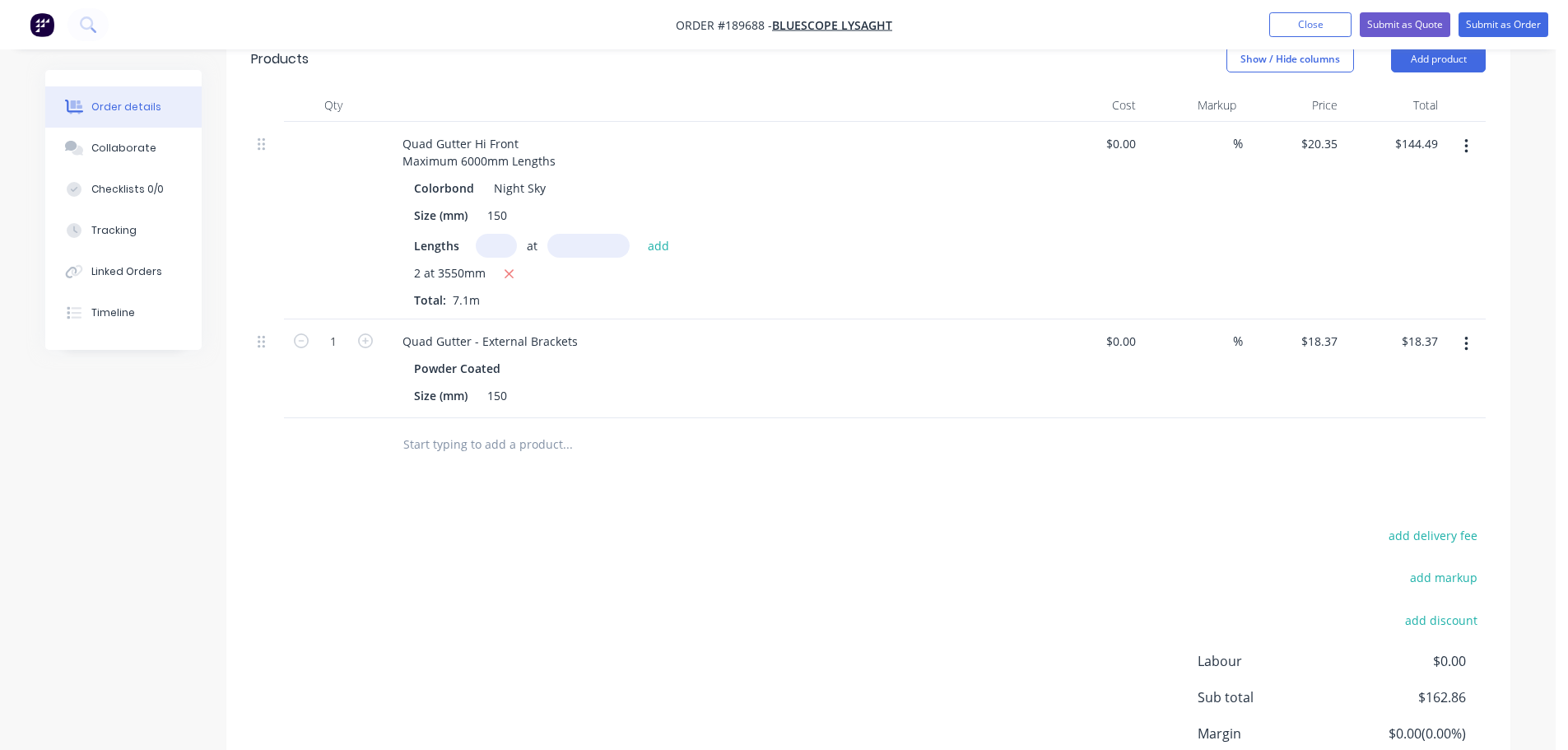
scroll to position [576, 0]
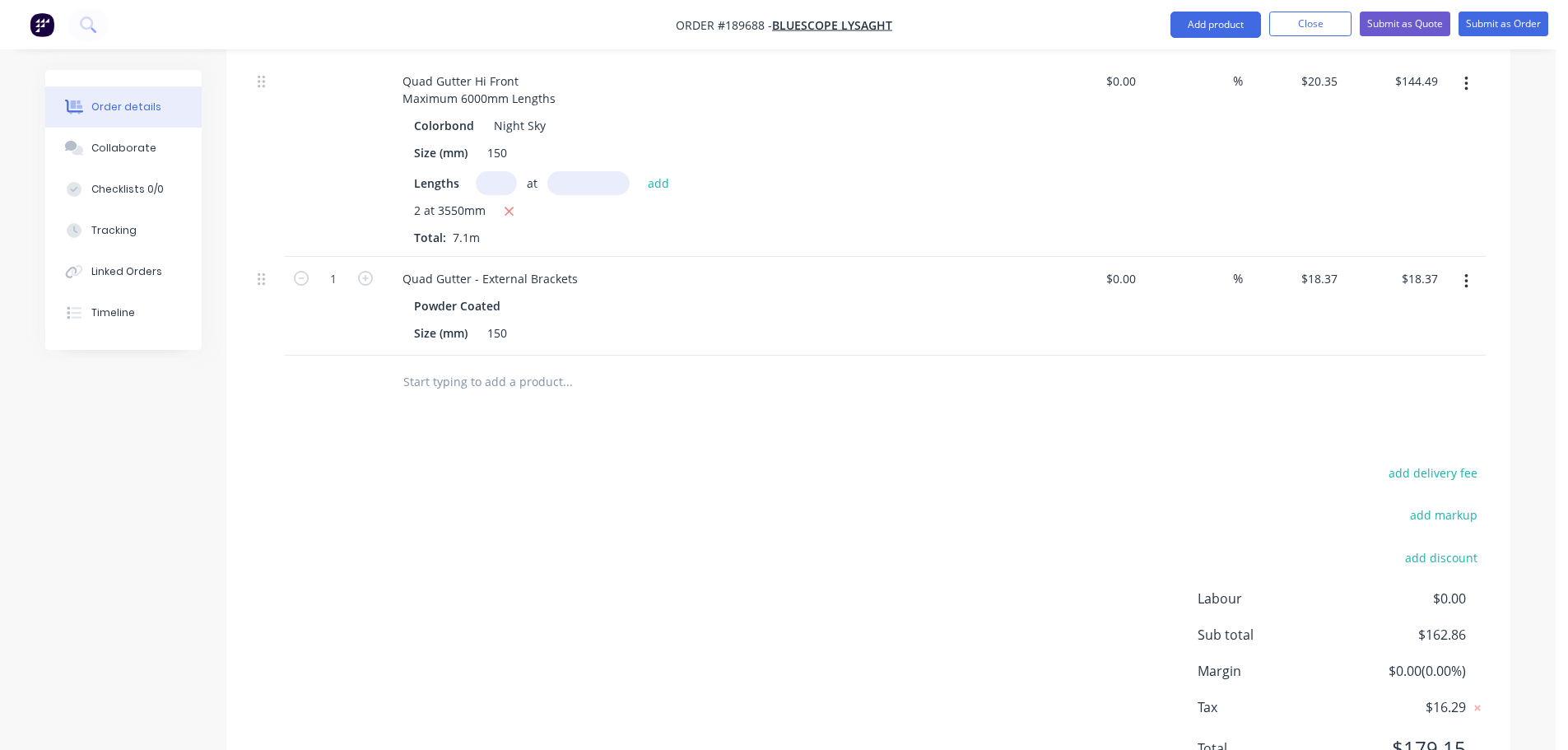
click at [658, 494] on div "add delivery fee add markup add discount Labour $0.00 Sub total $162.86 Margin …" at bounding box center [867, 621] width 1234 height 318
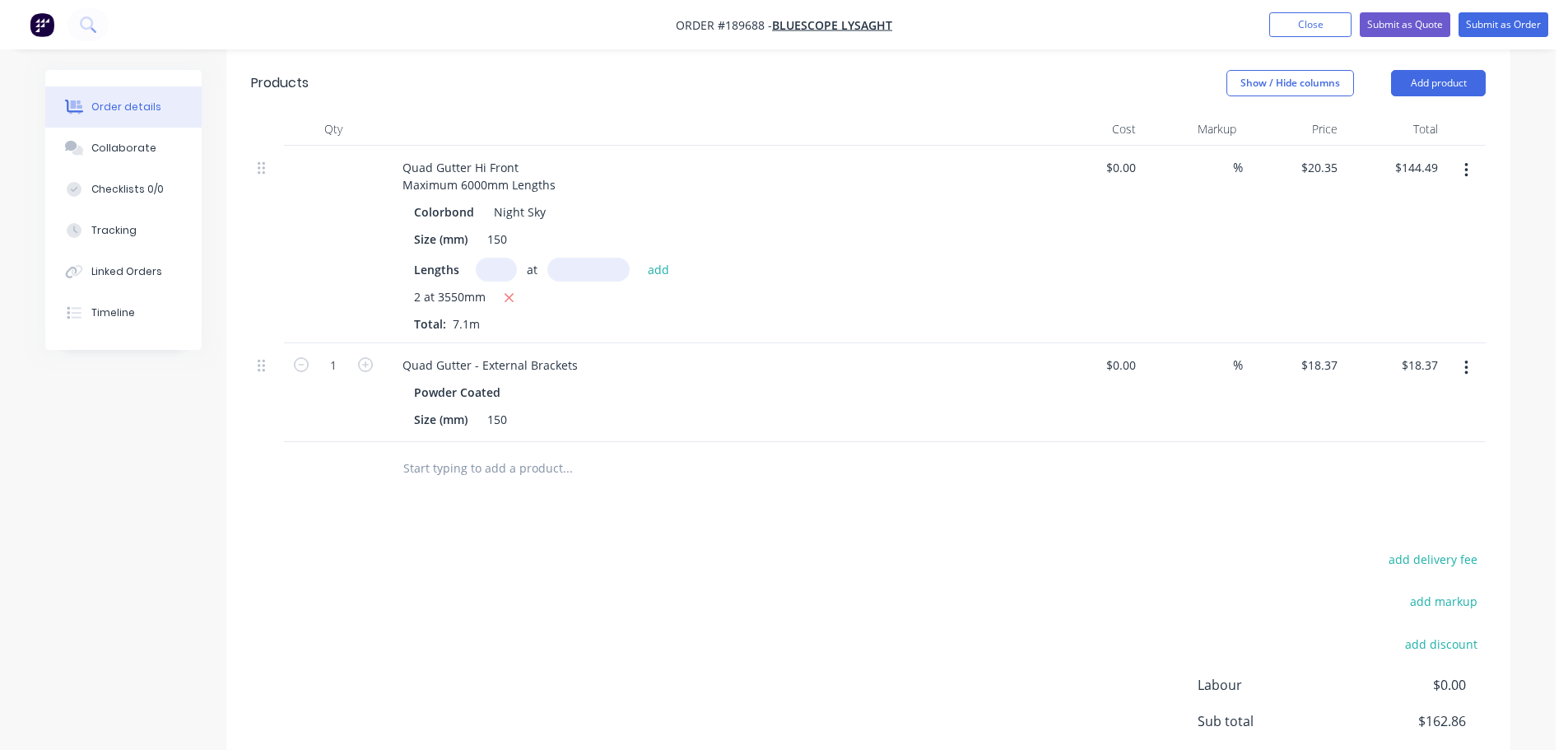
scroll to position [412, 0]
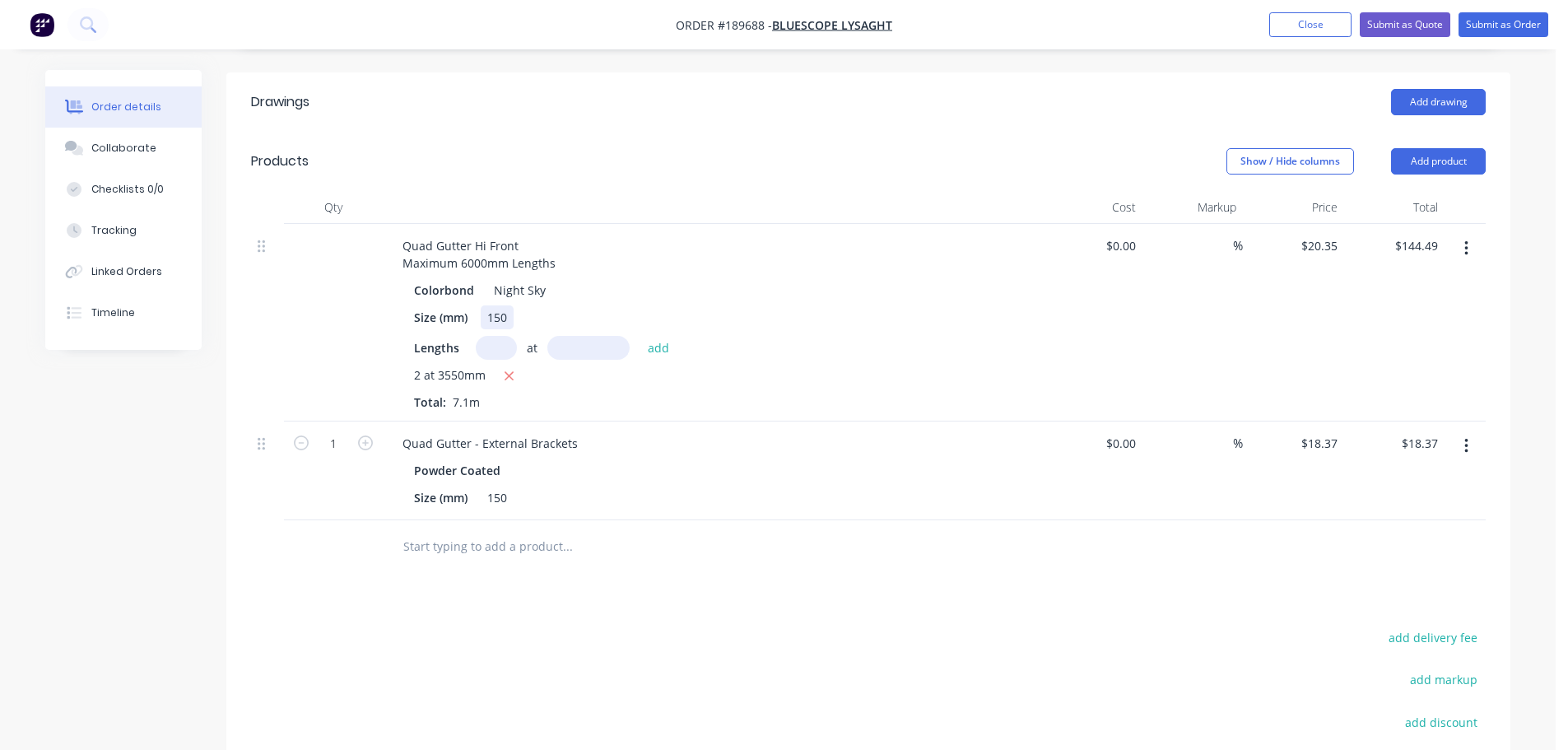
click at [498, 305] on div "150" at bounding box center [496, 317] width 33 height 24
click at [503, 486] on div "150" at bounding box center [496, 497] width 33 height 24
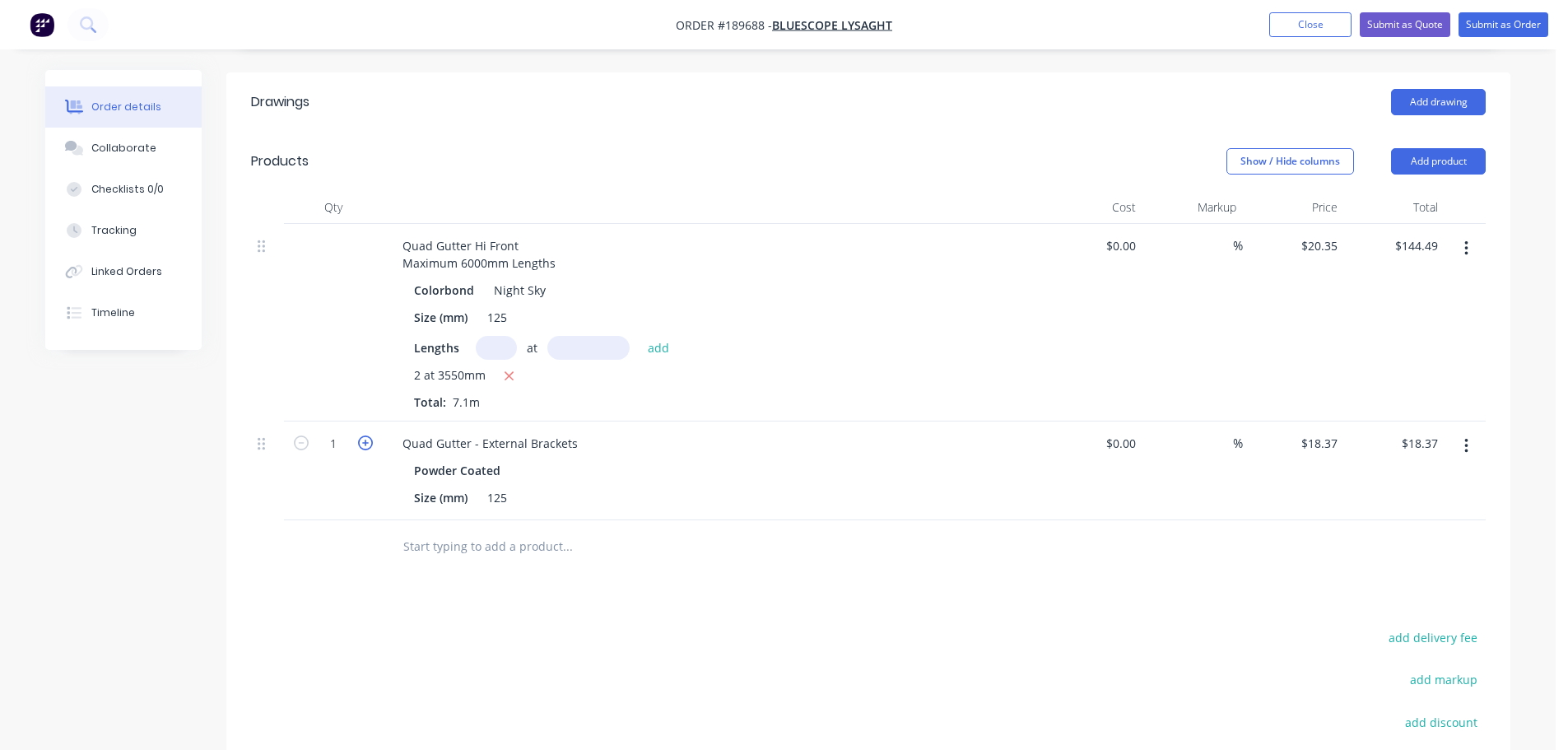
click at [361, 435] on icon "button" at bounding box center [365, 442] width 15 height 15
type input "2"
type input "$36.74"
click at [361, 435] on icon "button" at bounding box center [365, 442] width 15 height 15
type input "3"
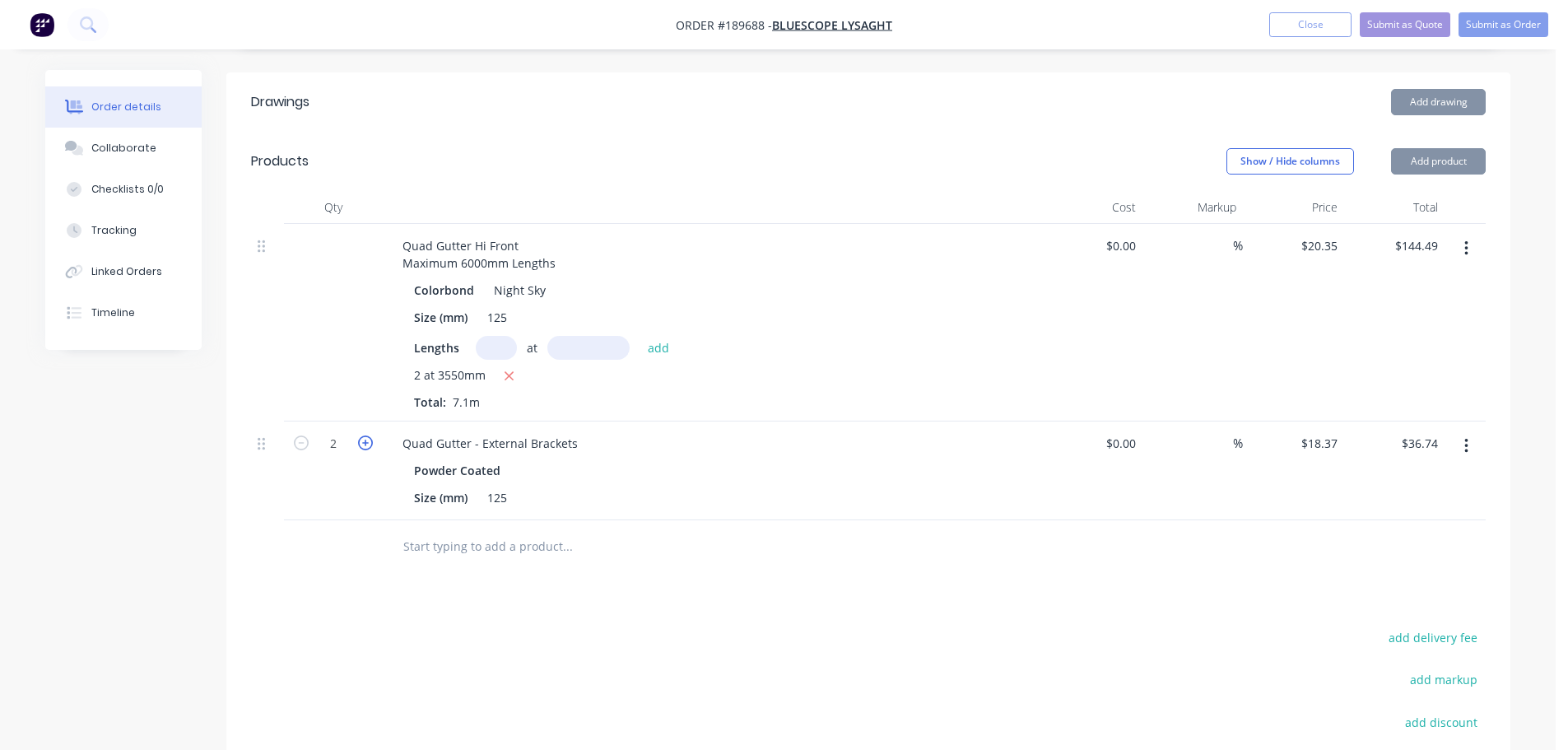
type input "$55.11"
click at [361, 435] on icon "button" at bounding box center [365, 442] width 15 height 15
type input "4"
type input "$73.48"
click at [361, 435] on icon "button" at bounding box center [365, 442] width 15 height 15
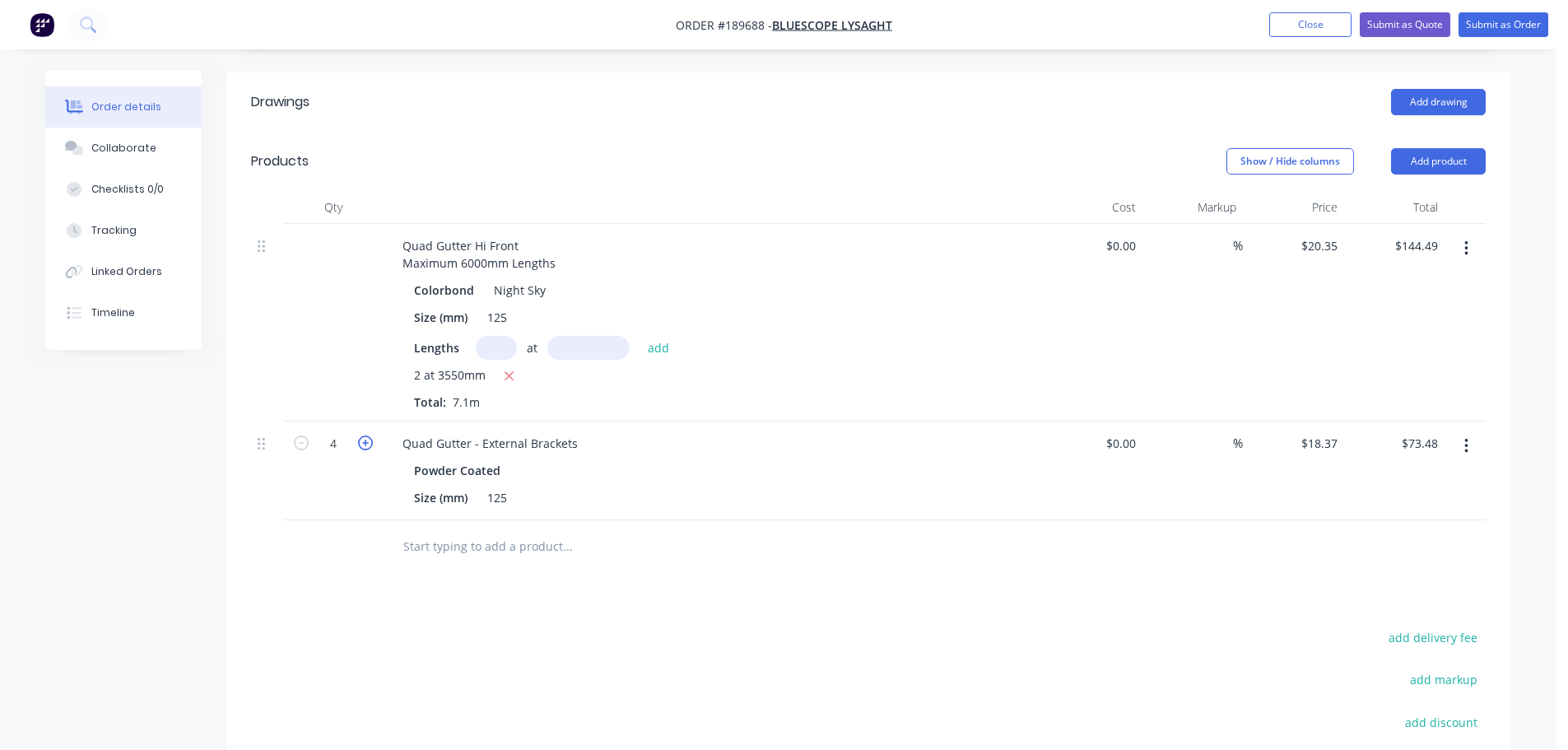
type input "5"
type input "$91.85"
click at [361, 435] on icon "button" at bounding box center [365, 442] width 15 height 15
type input "6"
type input "$110.22"
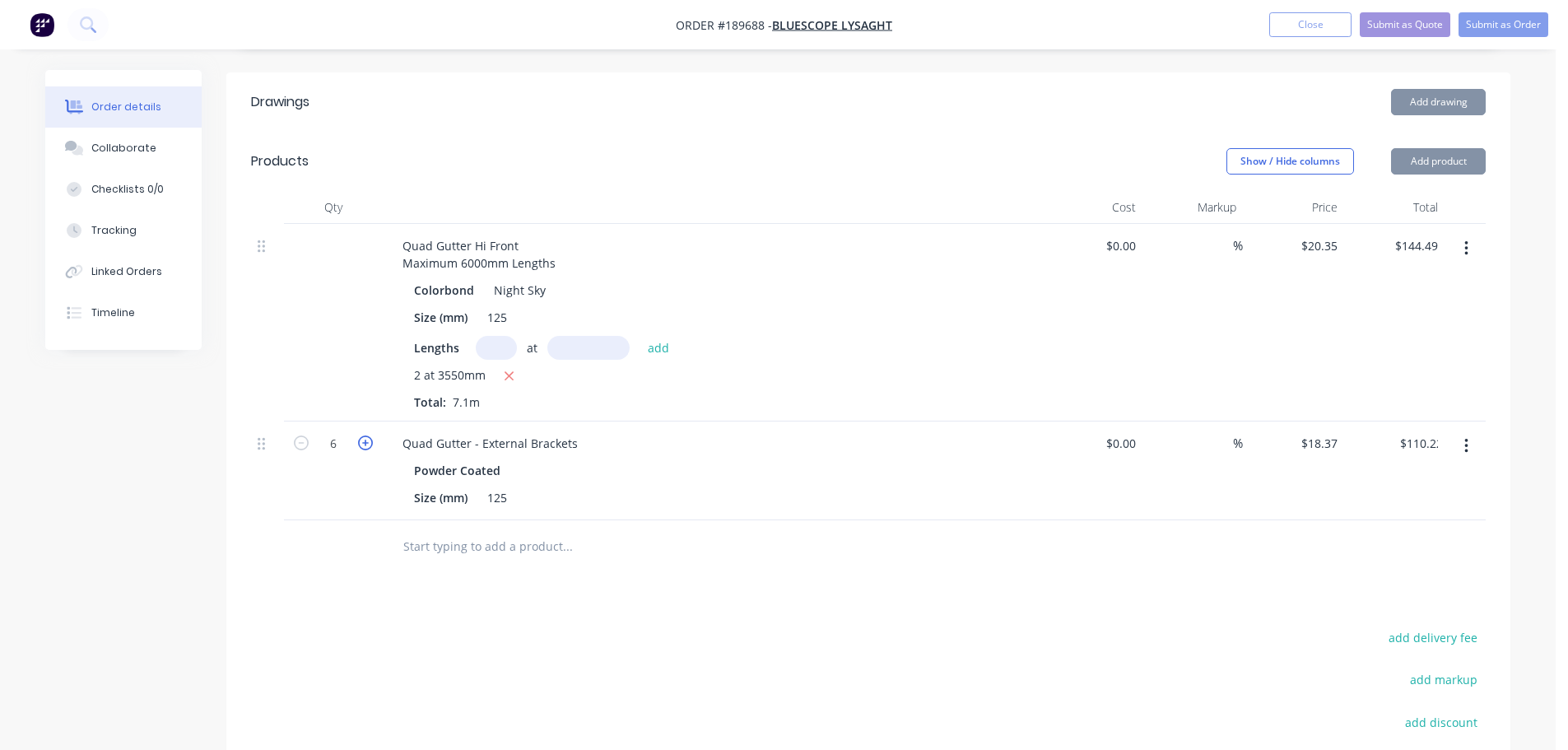
click at [361, 435] on icon "button" at bounding box center [365, 442] width 15 height 15
type input "7"
type input "$128.59"
click at [361, 435] on icon "button" at bounding box center [365, 442] width 15 height 15
type input "8"
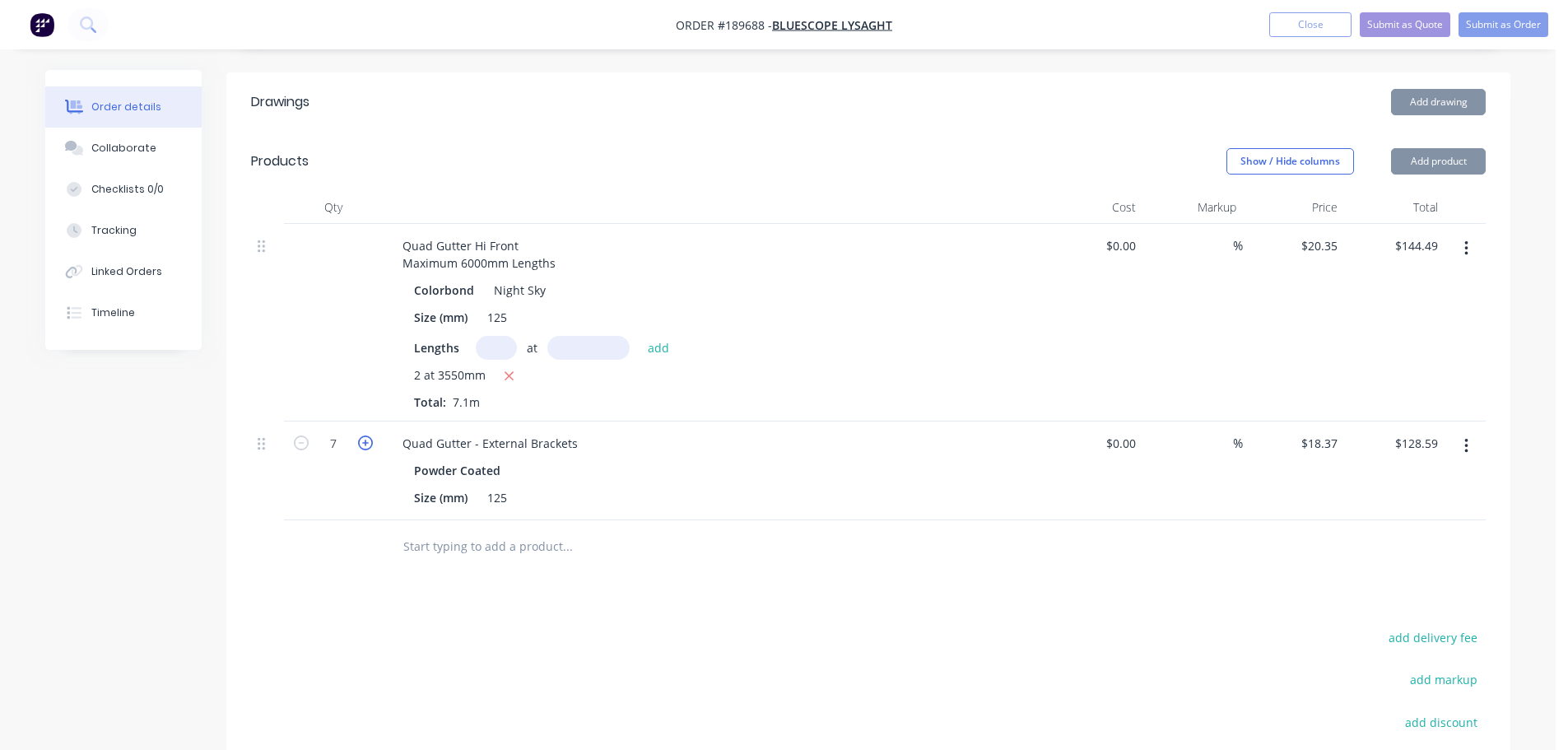
type input "$146.96"
click at [361, 435] on icon "button" at bounding box center [365, 442] width 15 height 15
type input "9"
type input "$165.33"
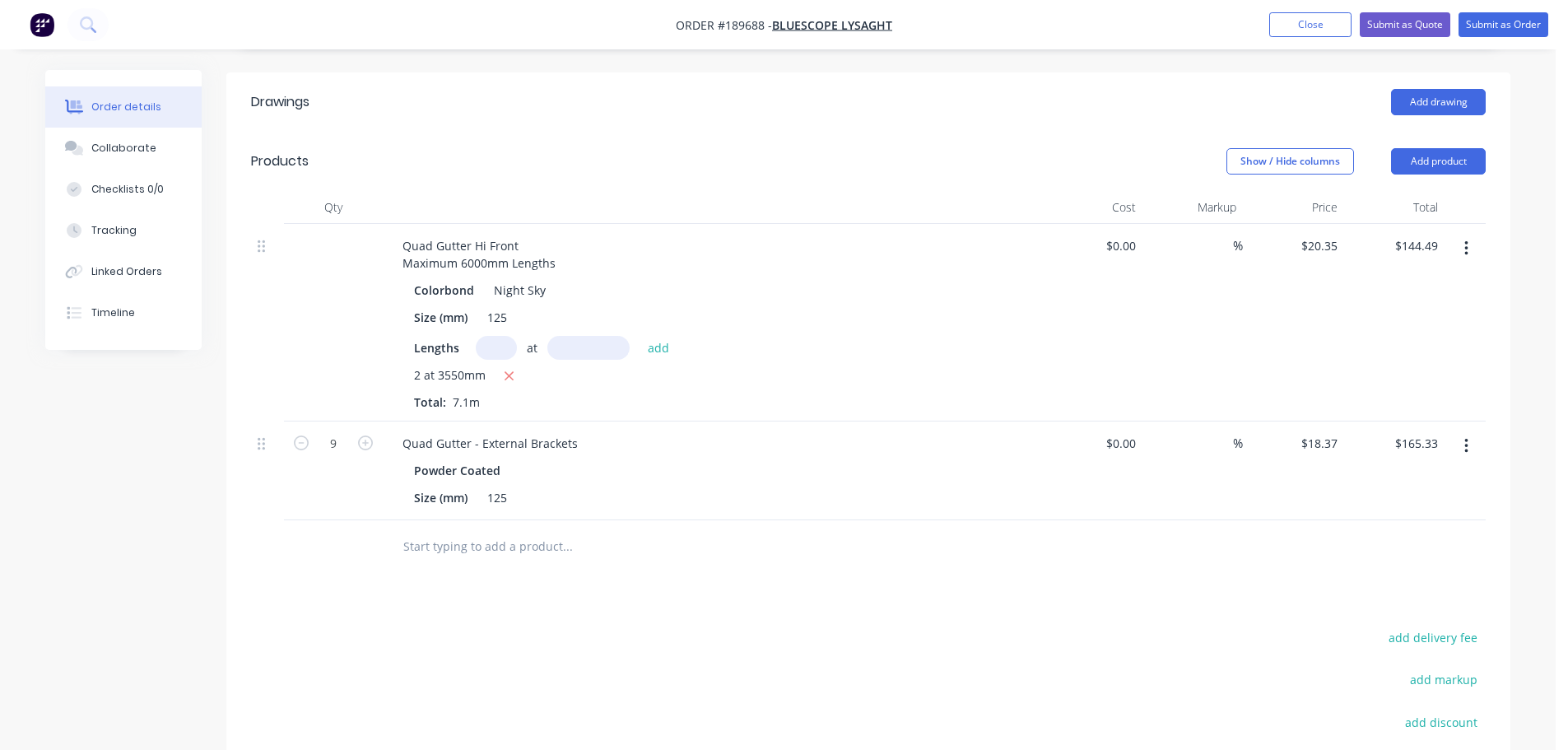
click at [930, 537] on div at bounding box center [678, 546] width 579 height 33
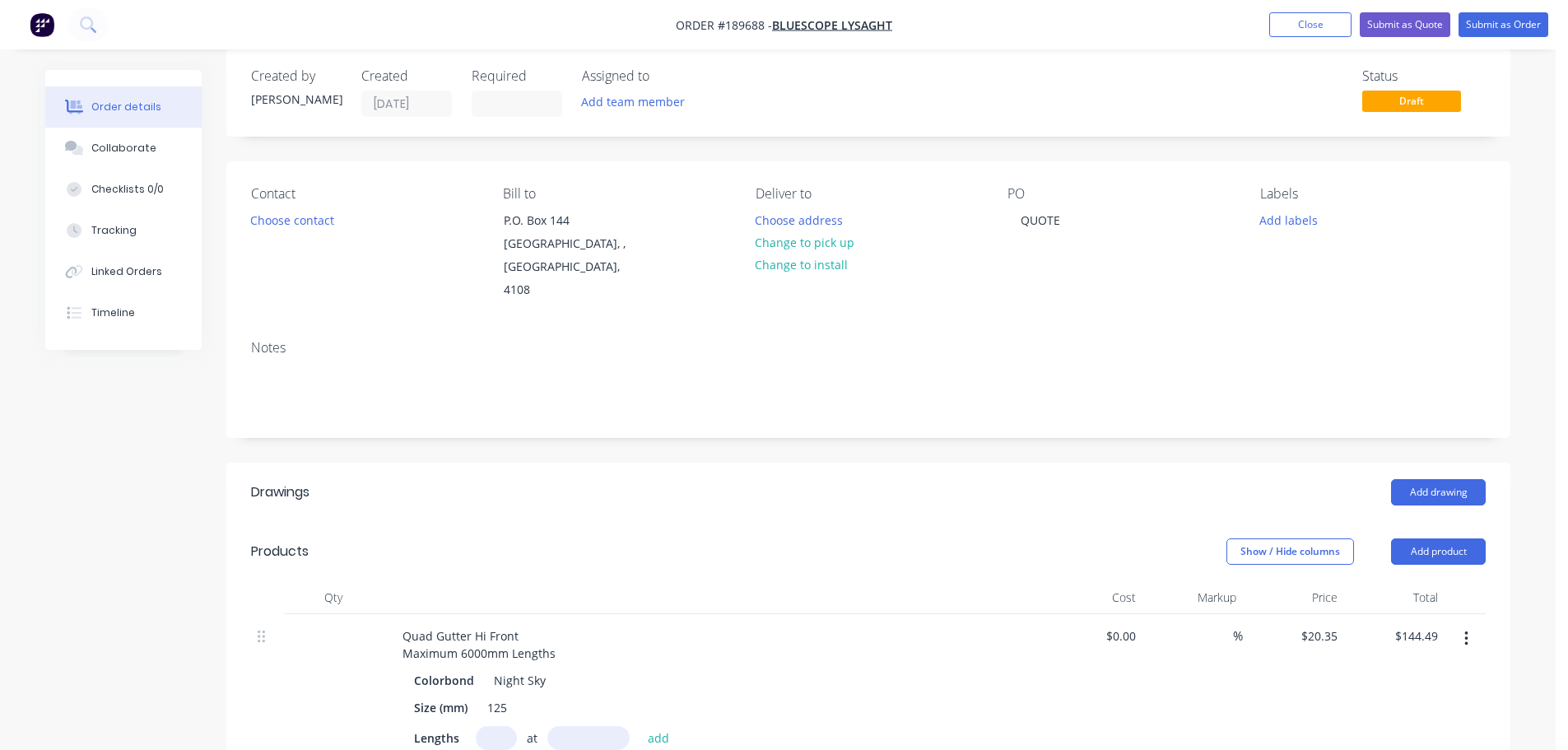
scroll to position [0, 0]
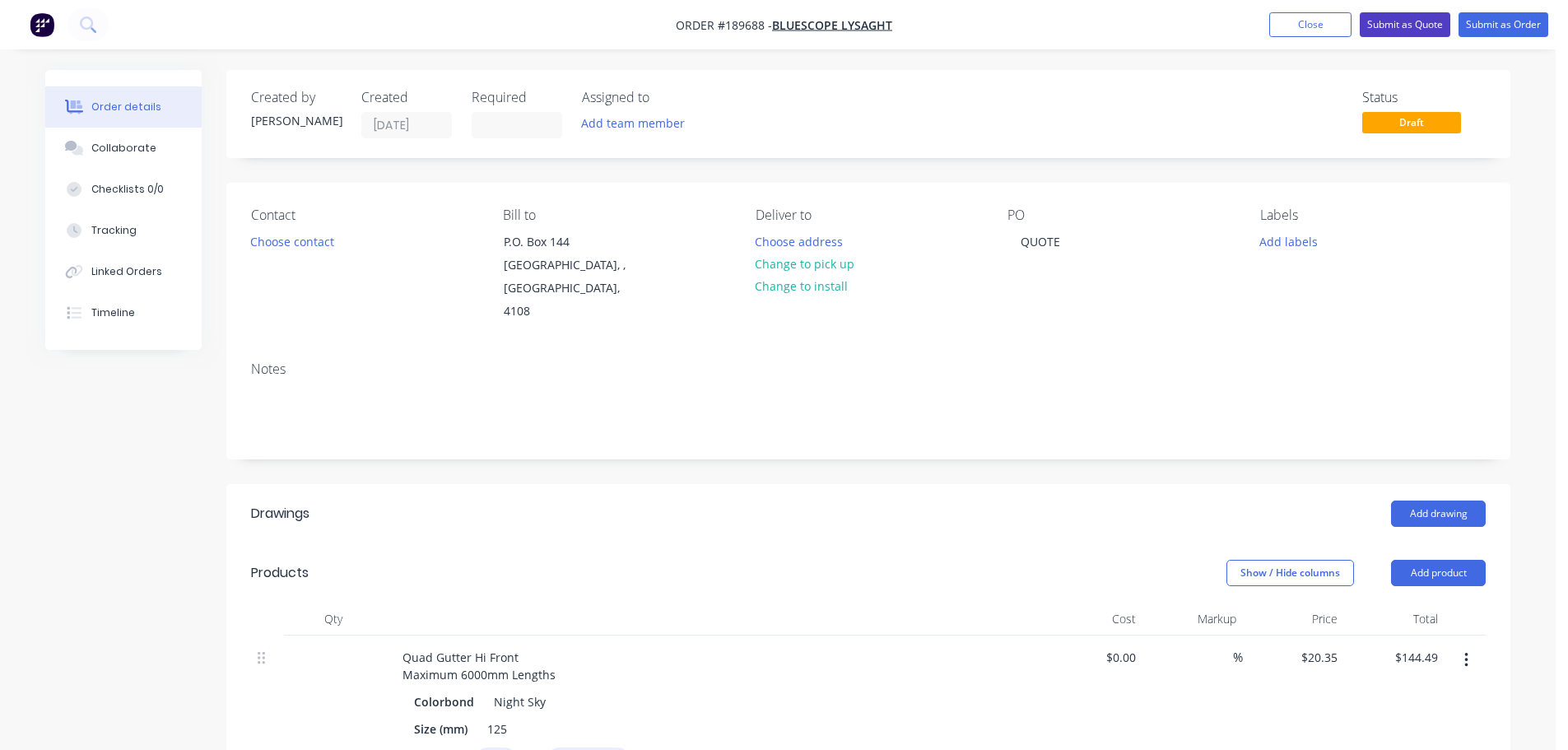
click at [1392, 23] on button "Submit as Quote" at bounding box center [1405, 25] width 91 height 25
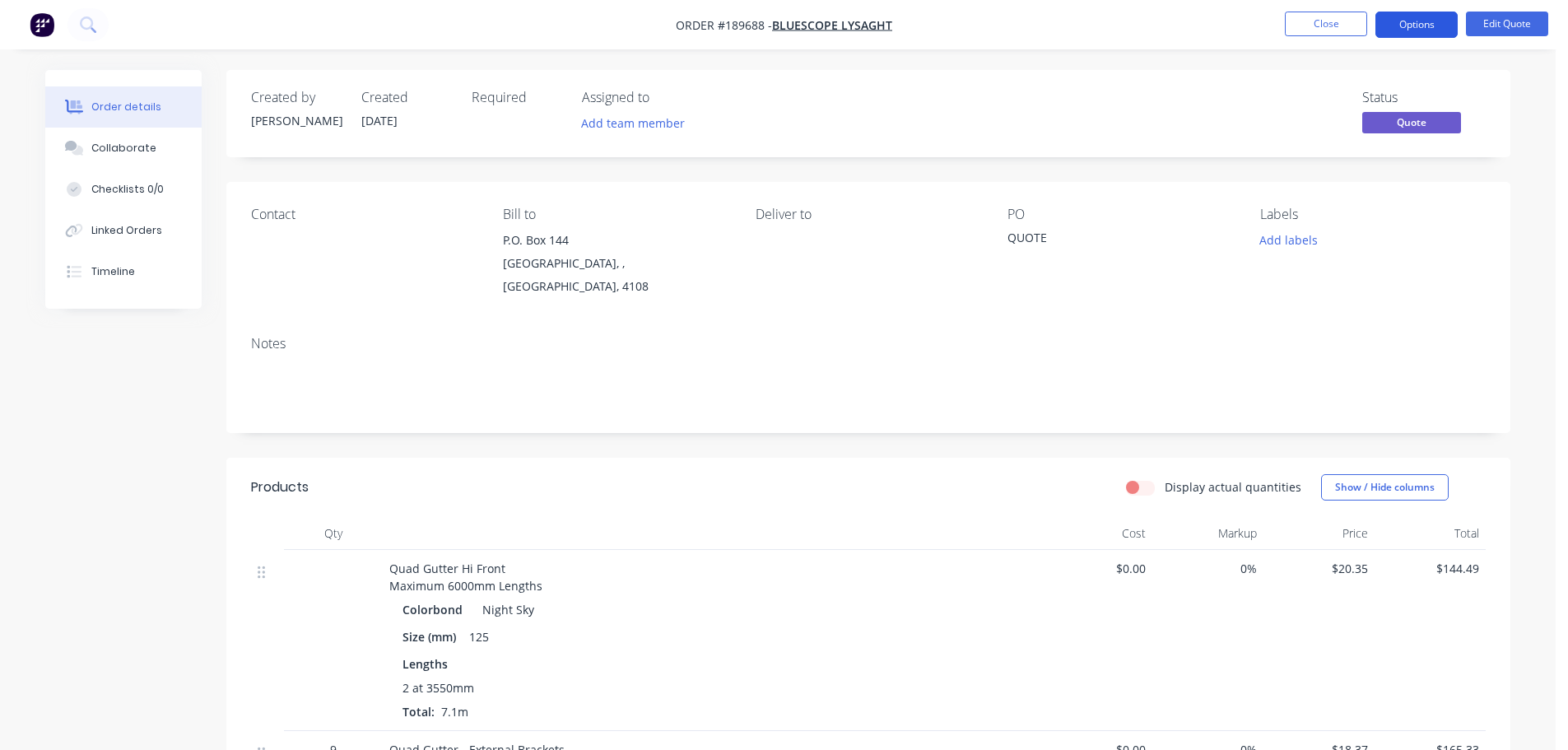
click at [1409, 26] on button "Options" at bounding box center [1415, 25] width 82 height 27
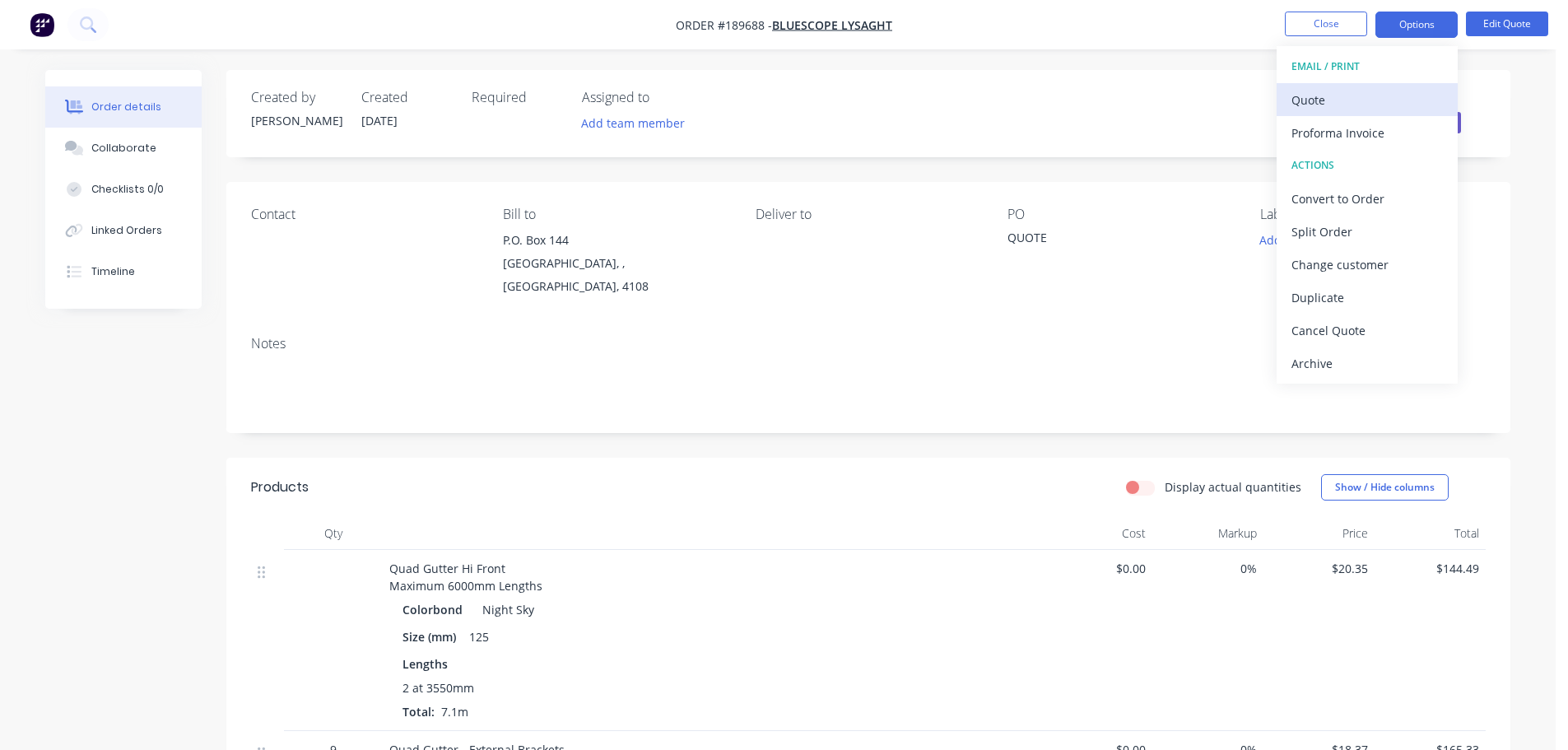
click at [1376, 97] on div "Quote" at bounding box center [1366, 100] width 151 height 24
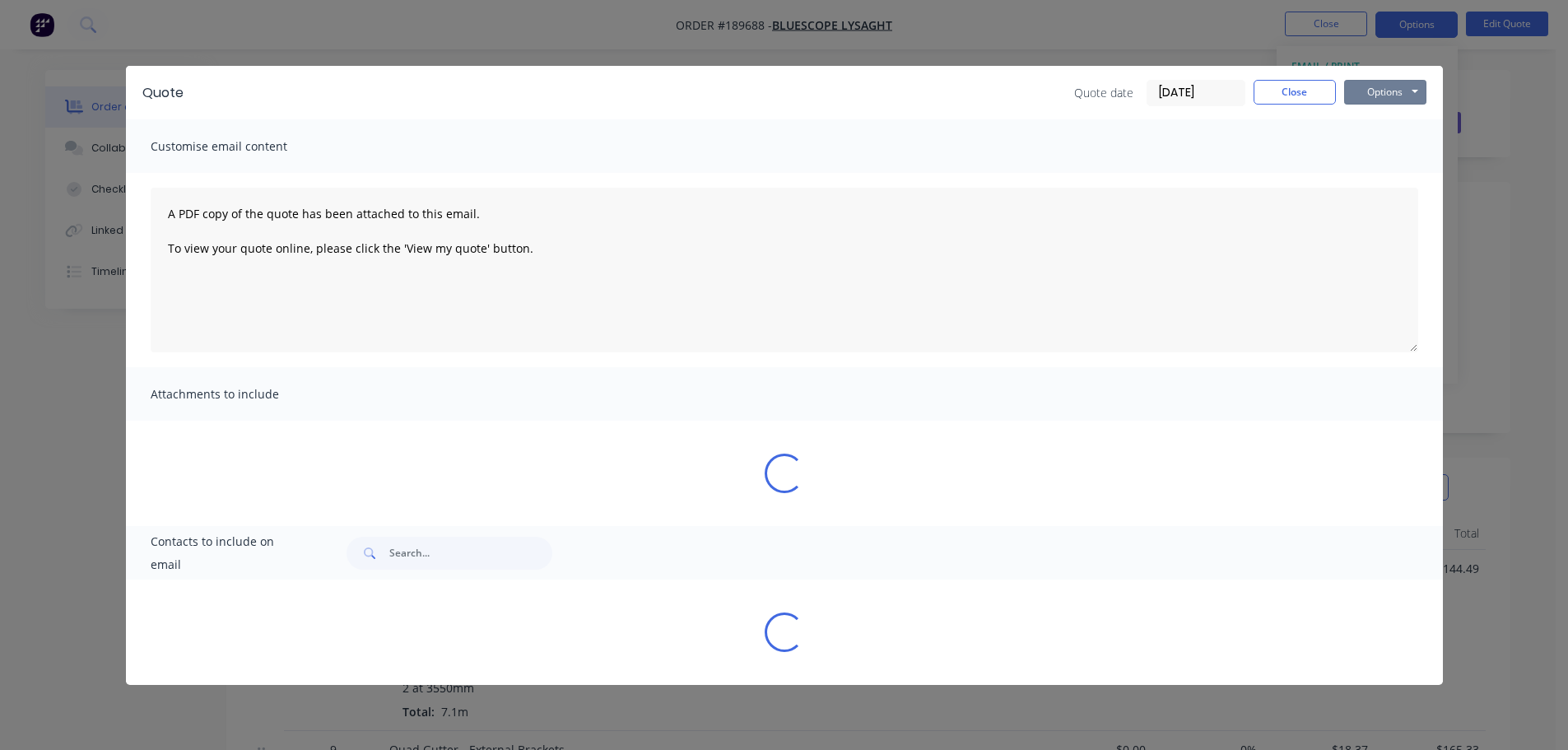
drag, startPoint x: 1379, startPoint y: 94, endPoint x: 1379, endPoint y: 107, distance: 13.0
click at [1380, 94] on button "Options" at bounding box center [1384, 92] width 82 height 25
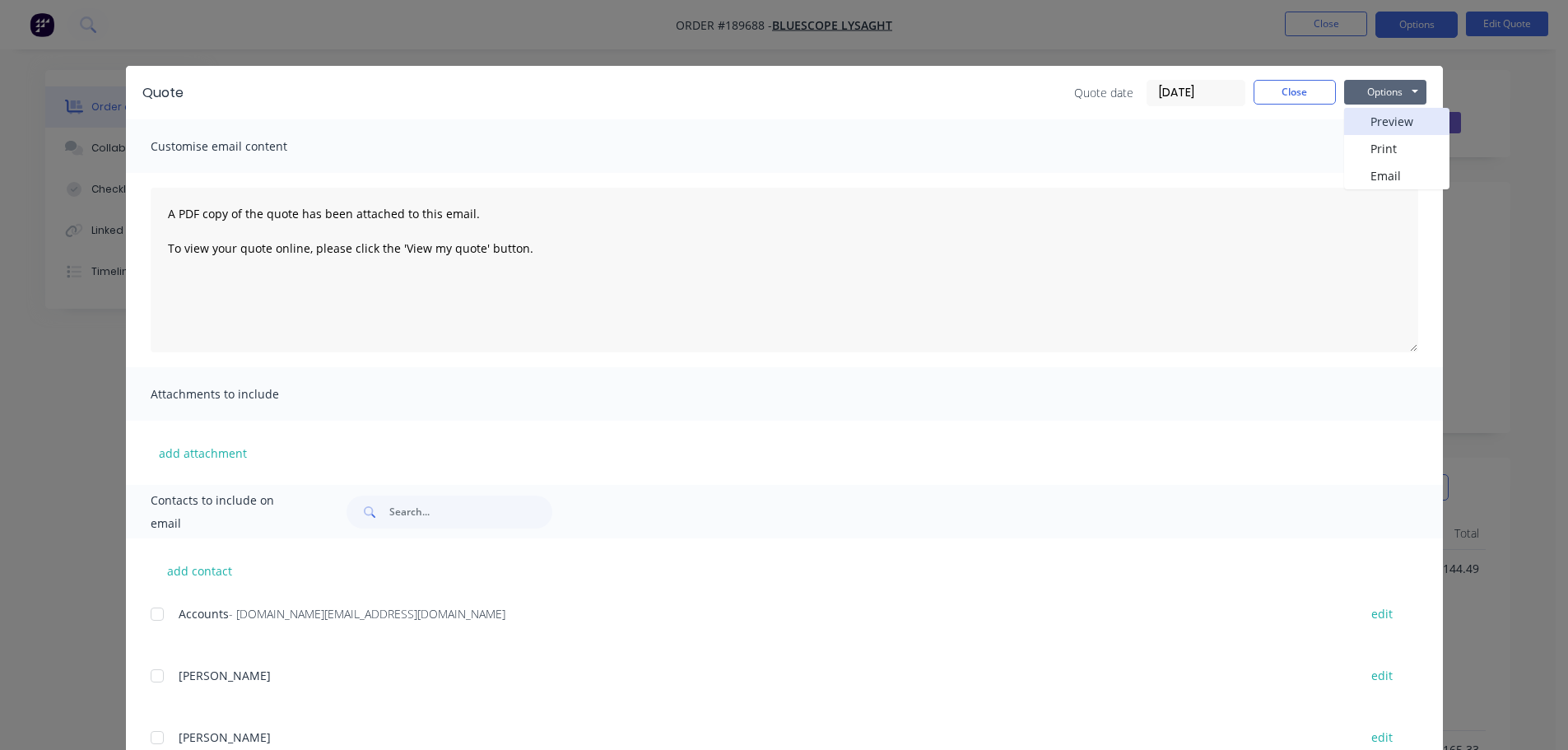
click at [1379, 116] on button "Preview" at bounding box center [1396, 121] width 106 height 28
click at [1270, 80] on button "Close" at bounding box center [1294, 92] width 82 height 25
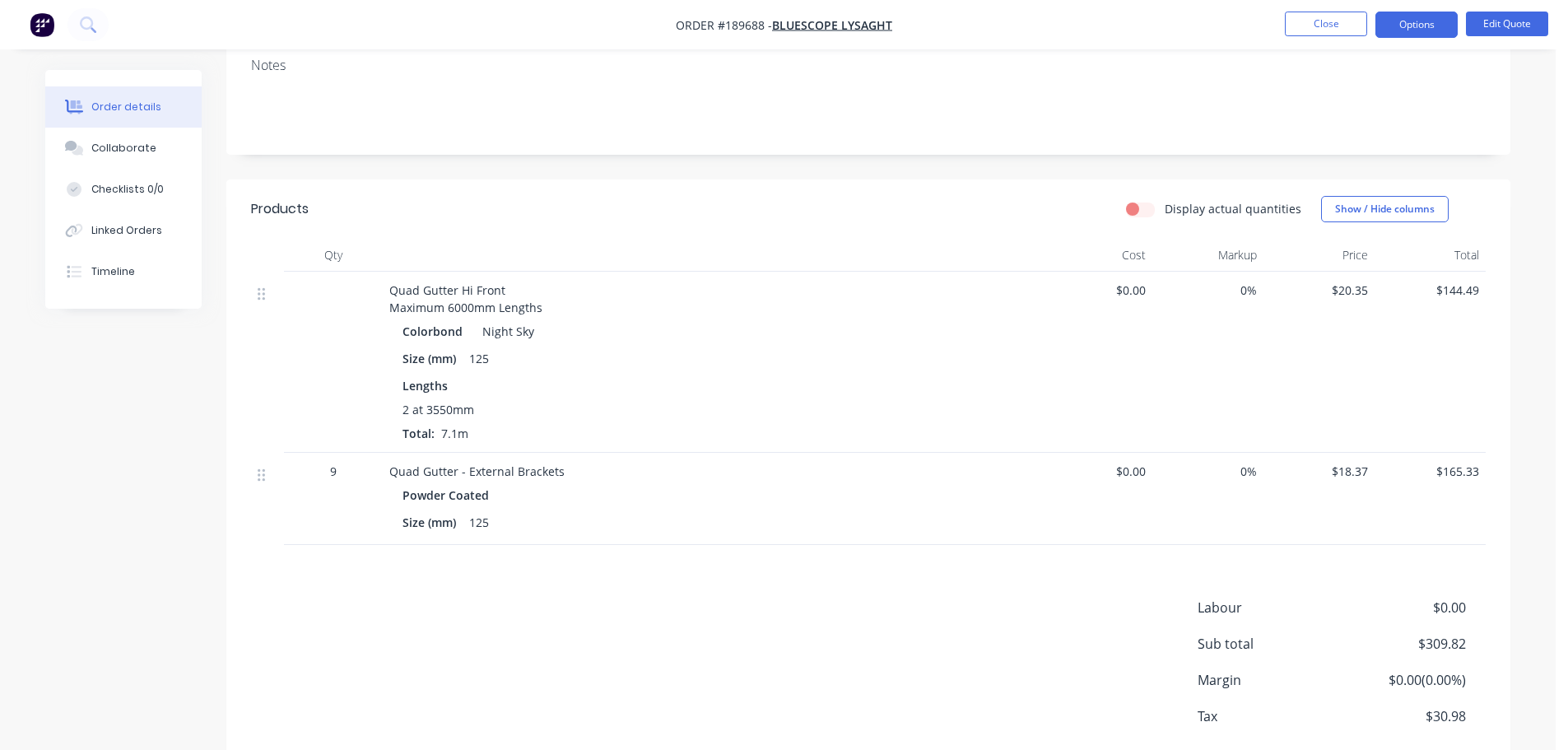
scroll to position [330, 0]
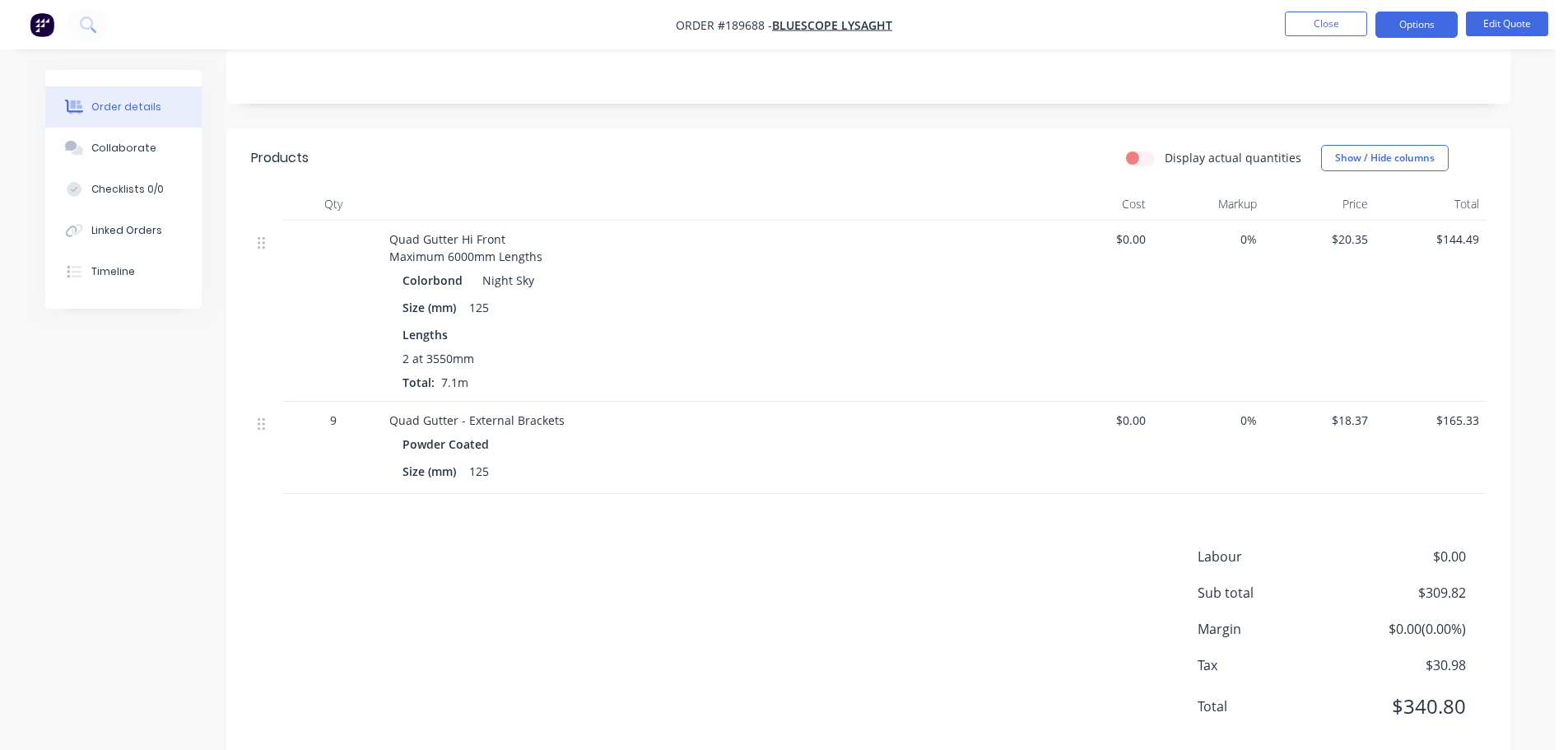
click at [1524, 439] on div "Order details Collaborate Checklists 0/0 Linked Orders Timeline Order details C…" at bounding box center [778, 263] width 1498 height 1046
click at [1356, 232] on div "$20.35" at bounding box center [1318, 310] width 112 height 181
click at [1346, 230] on span "$20.35" at bounding box center [1318, 239] width 98 height 18
click at [1508, 27] on button "Edit Quote" at bounding box center [1506, 24] width 82 height 25
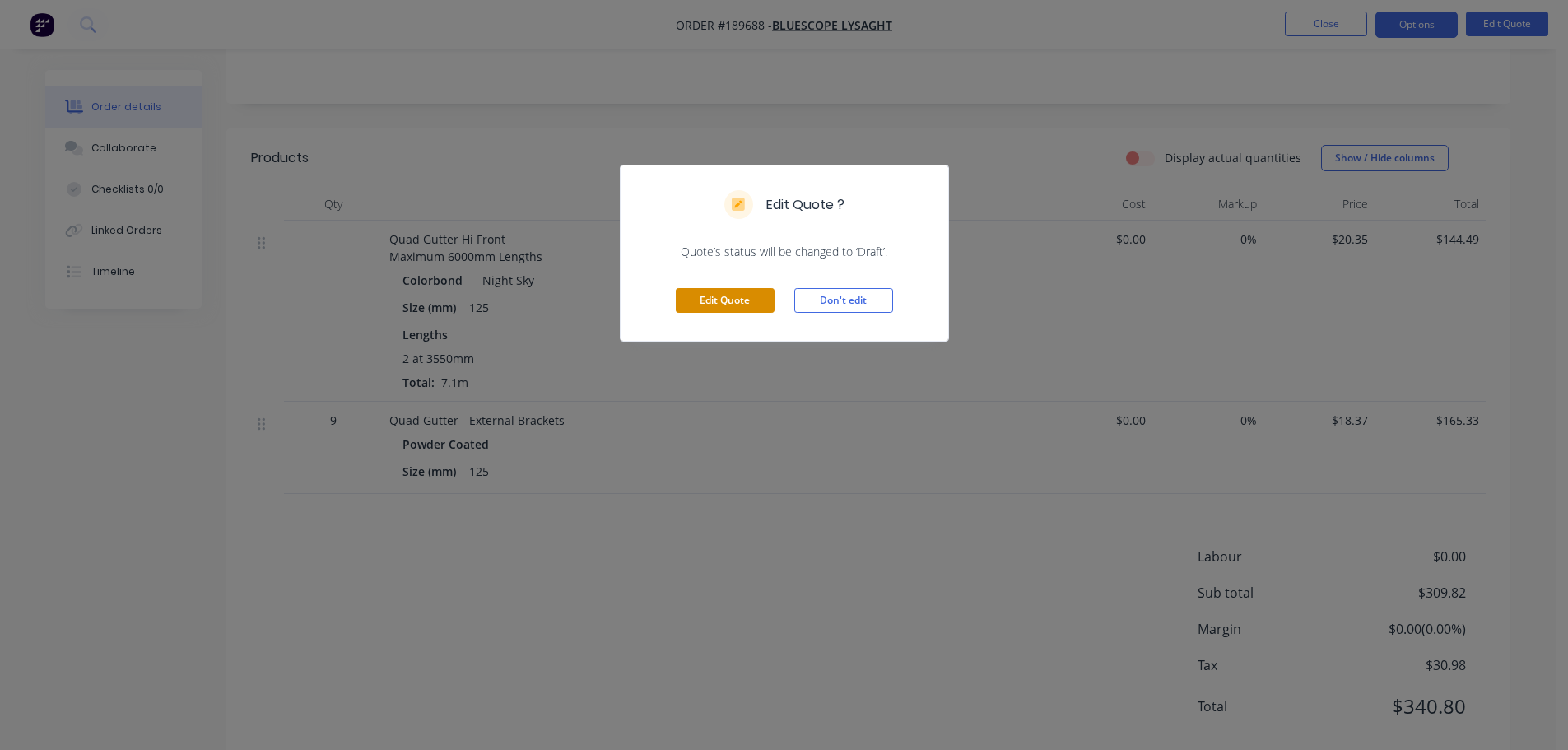
click at [731, 295] on button "Edit Quote" at bounding box center [725, 300] width 99 height 25
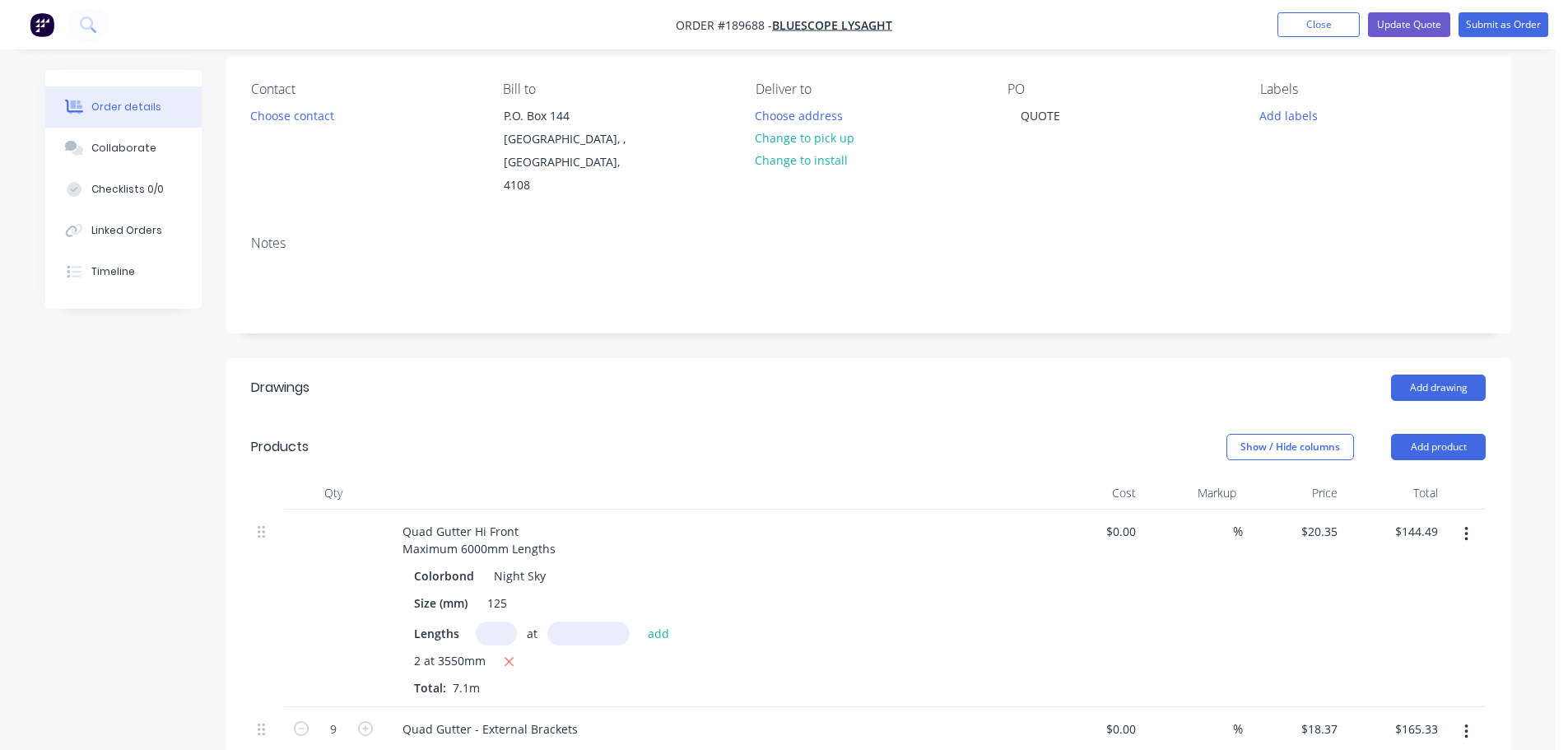
scroll to position [247, 0]
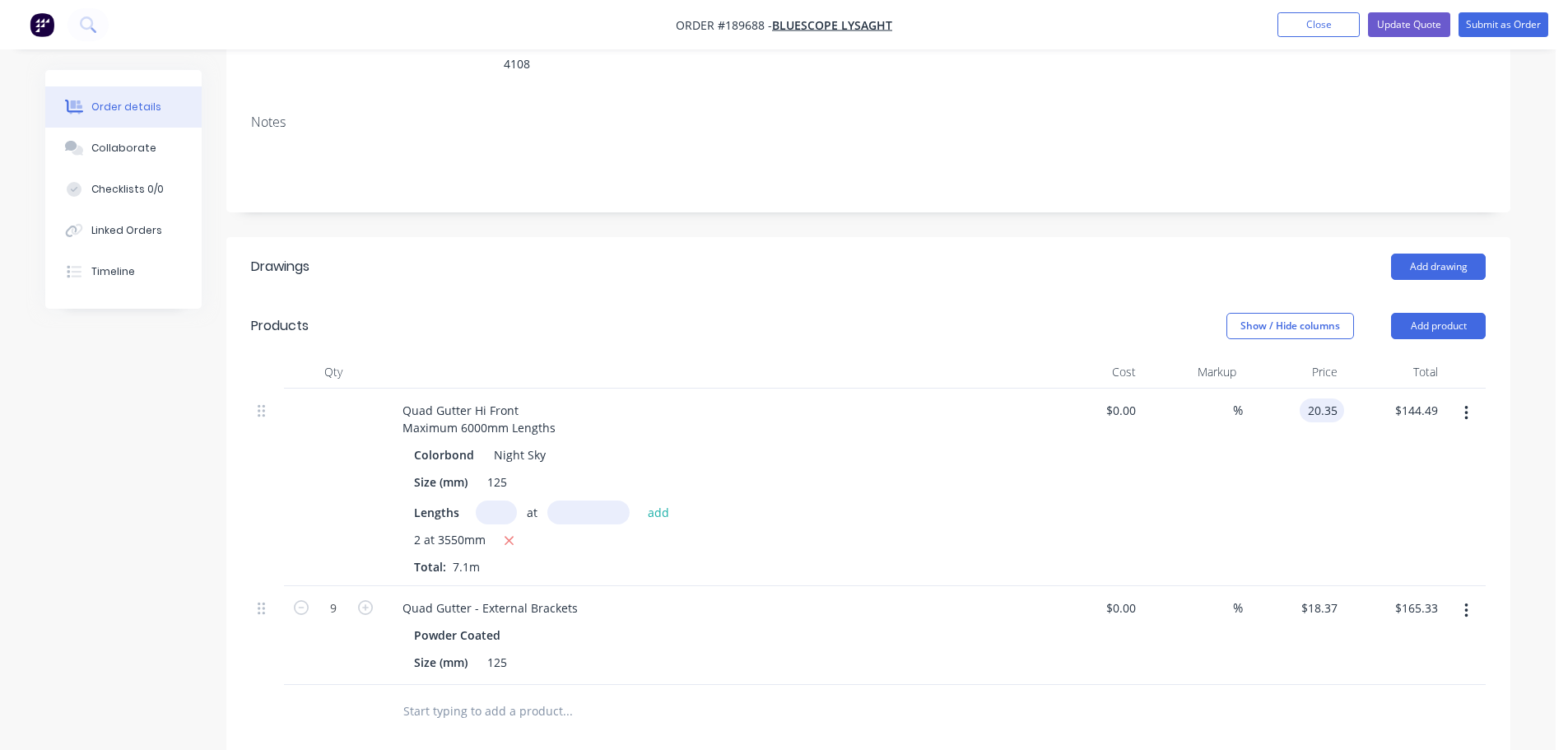
click at [1320, 399] on input "20.35" at bounding box center [1324, 411] width 37 height 24
type input "$24.89"
type input "$176.72"
click at [1039, 296] on header "Products Show / Hide columns Add product" at bounding box center [867, 326] width 1284 height 59
click at [1411, 23] on button "Update Quote" at bounding box center [1408, 25] width 82 height 25
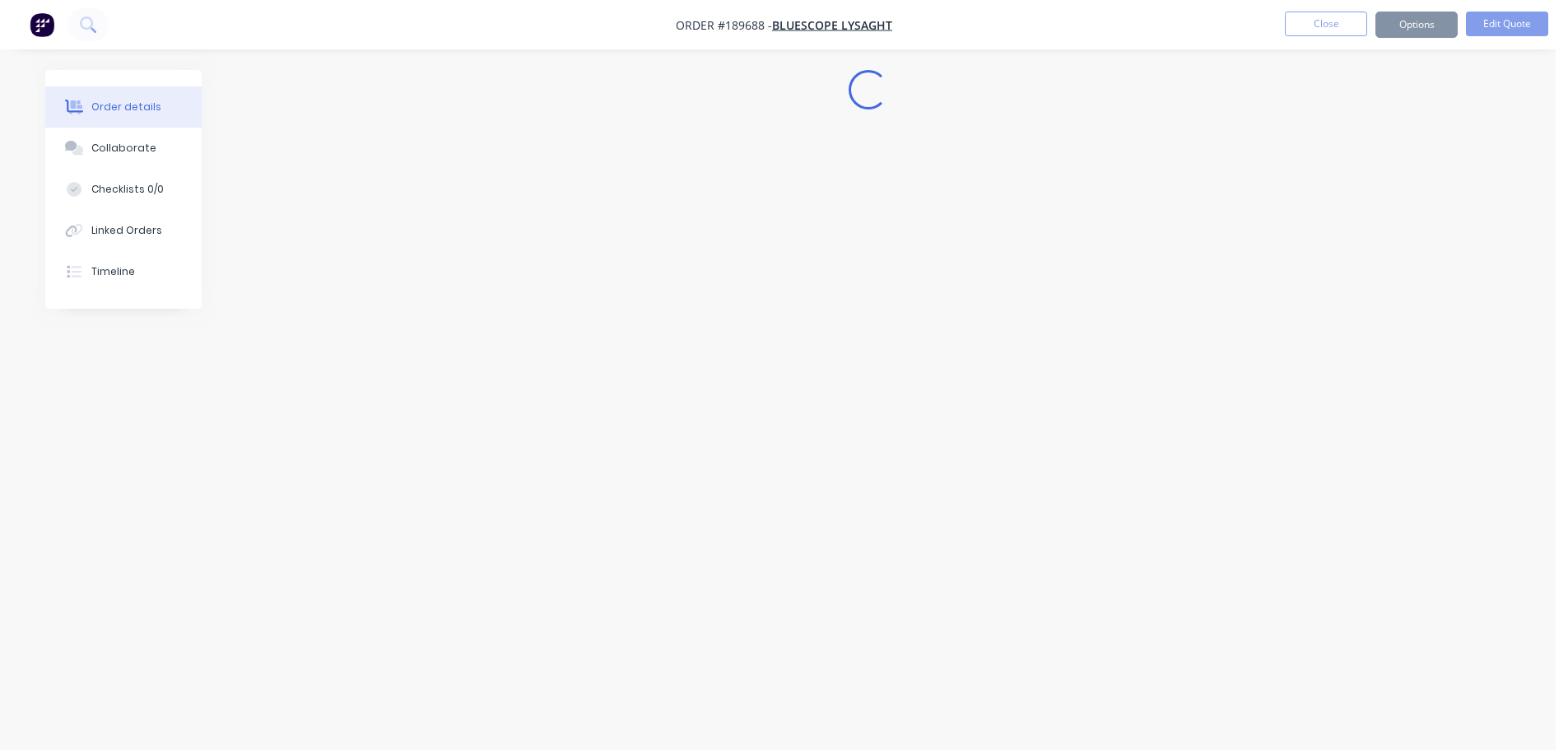
scroll to position [0, 0]
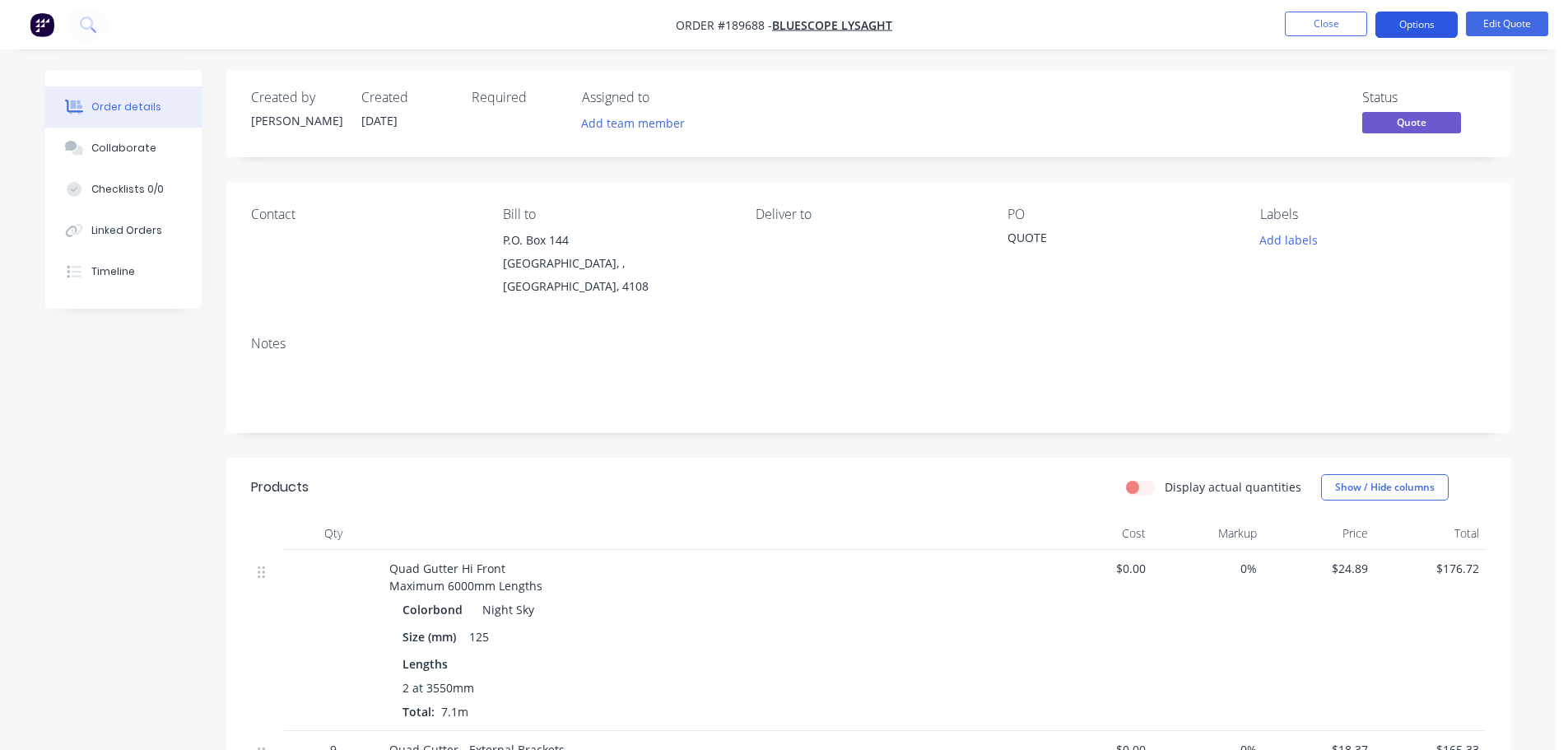
click at [1402, 24] on button "Options" at bounding box center [1415, 25] width 82 height 27
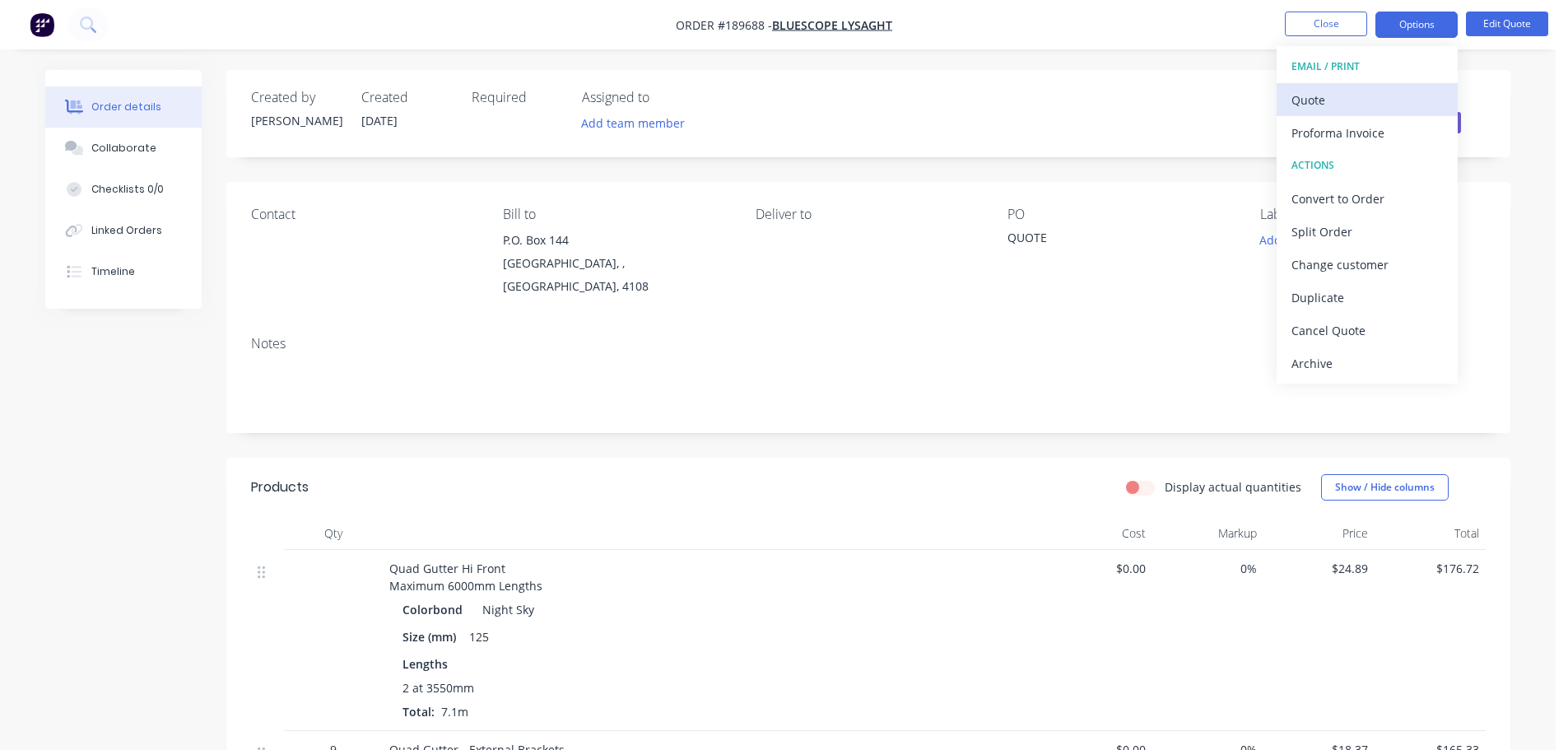
click at [1362, 99] on div "Quote" at bounding box center [1366, 100] width 151 height 24
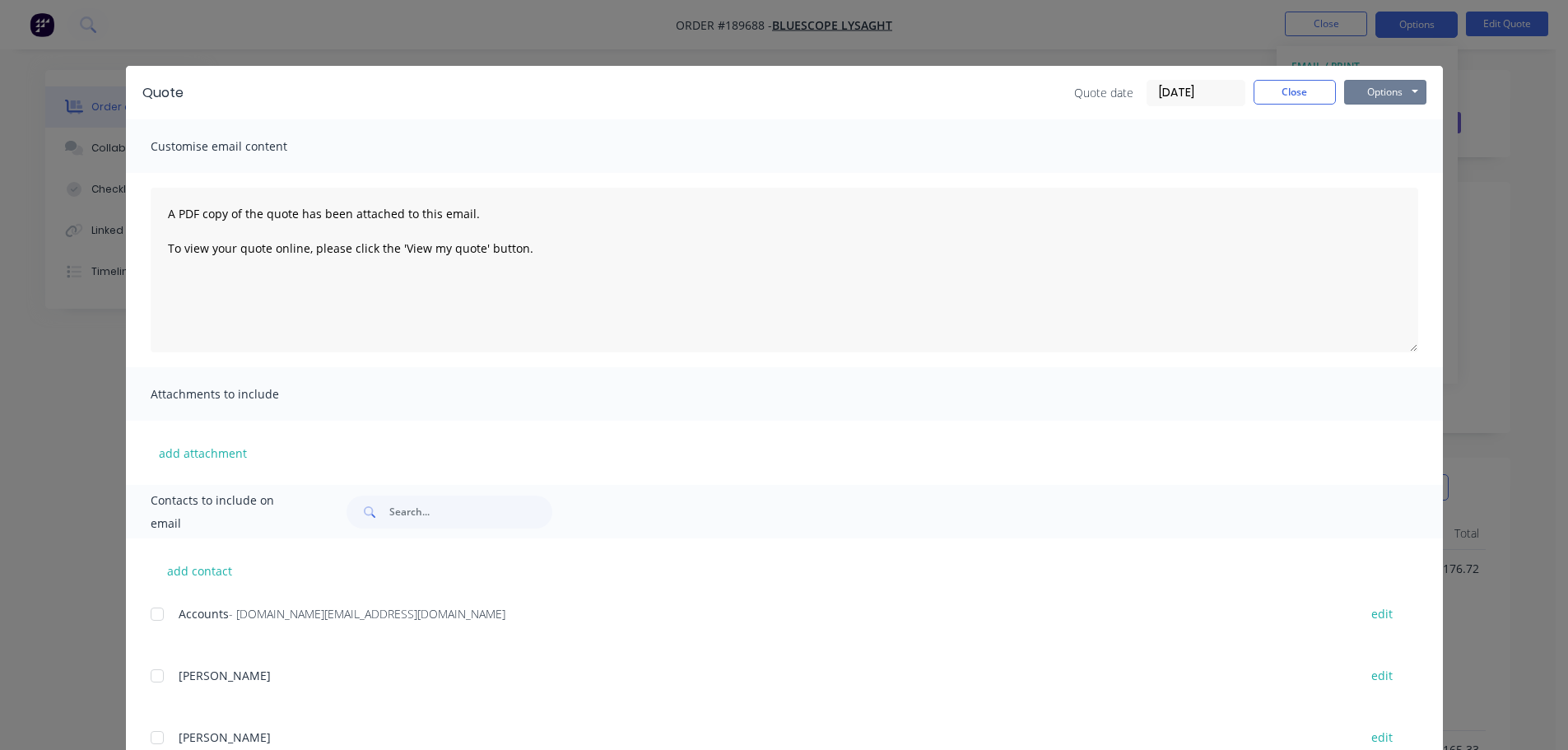
drag, startPoint x: 1365, startPoint y: 94, endPoint x: 1367, endPoint y: 105, distance: 11.2
click at [1366, 96] on button "Options" at bounding box center [1384, 92] width 82 height 25
click at [1367, 113] on button "Preview" at bounding box center [1396, 121] width 106 height 28
click at [1294, 96] on button "Close" at bounding box center [1294, 92] width 82 height 25
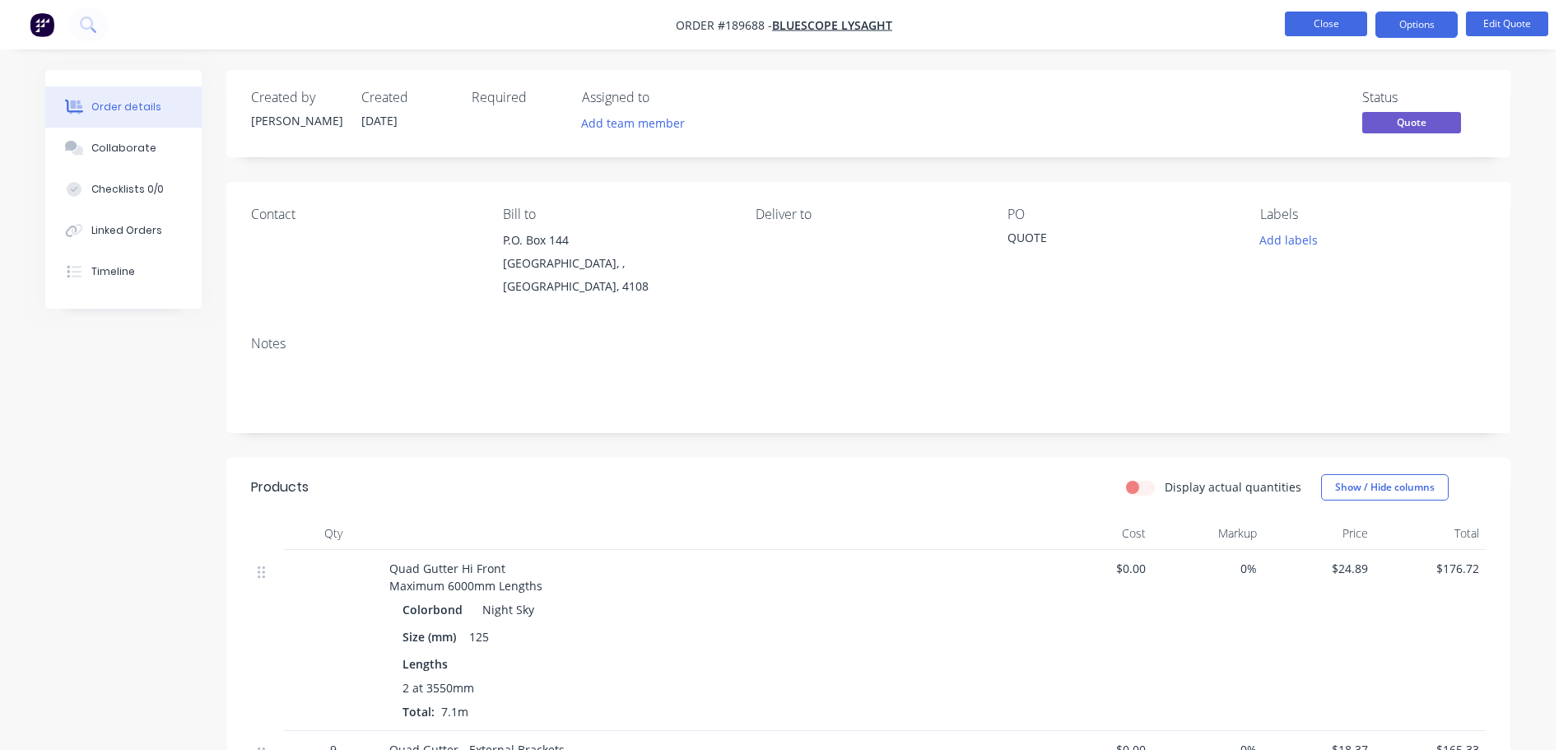
click at [1312, 29] on button "Close" at bounding box center [1325, 24] width 82 height 25
